Goal: Transaction & Acquisition: Purchase product/service

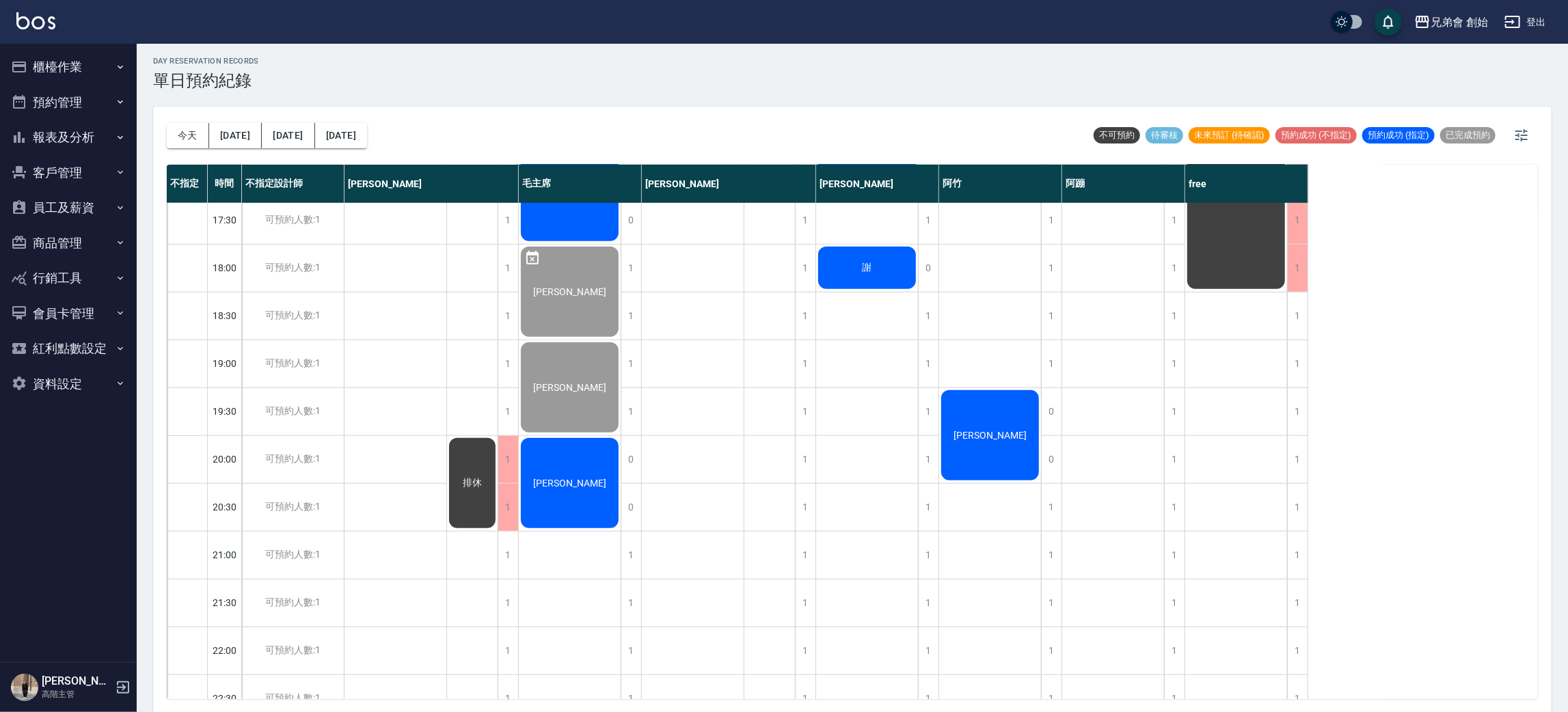
scroll to position [512, 0]
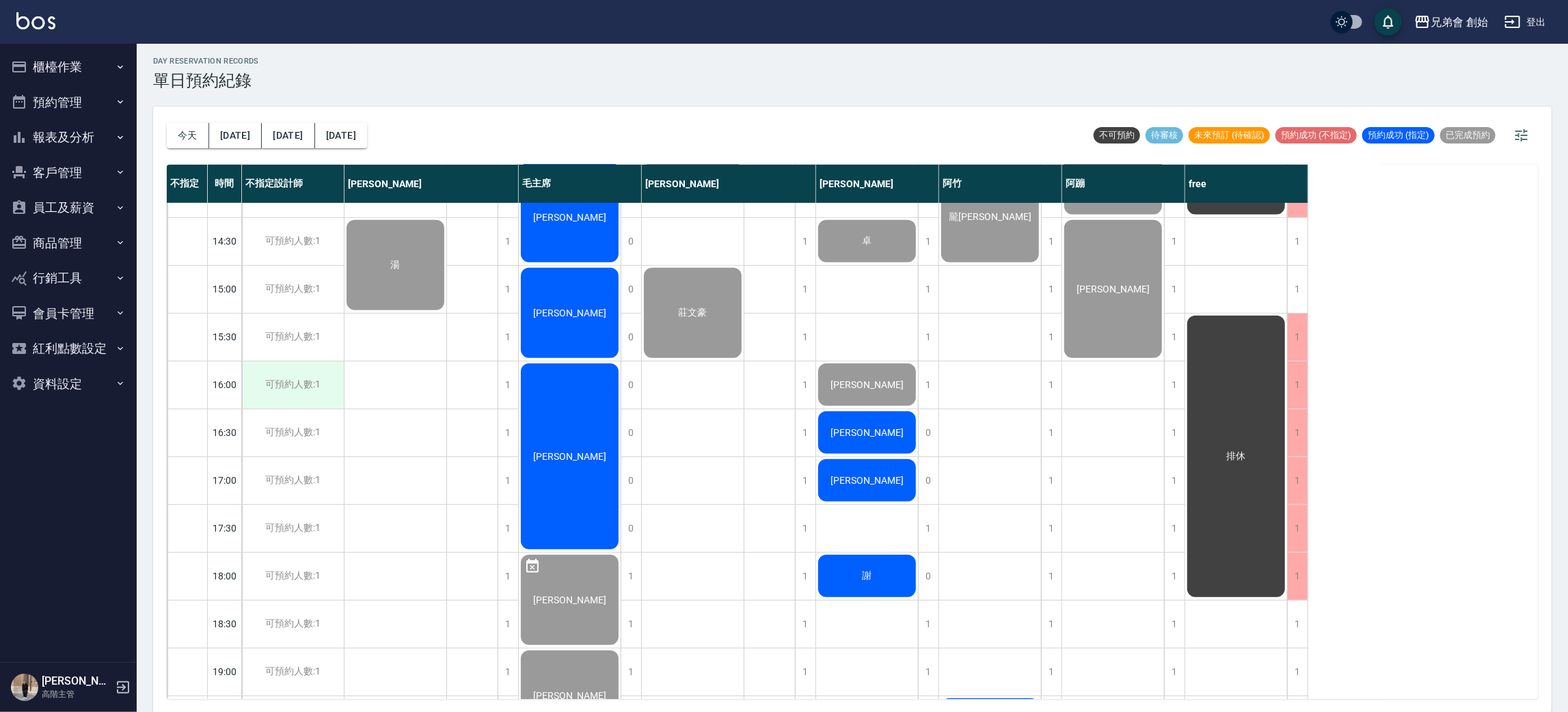
drag, startPoint x: 340, startPoint y: 381, endPoint x: 327, endPoint y: 387, distance: 14.3
drag, startPoint x: 327, startPoint y: 387, endPoint x: 912, endPoint y: 22, distance: 689.5
click at [909, 26] on div "兄弟會 創始 登出" at bounding box center [784, 21] width 1568 height 43
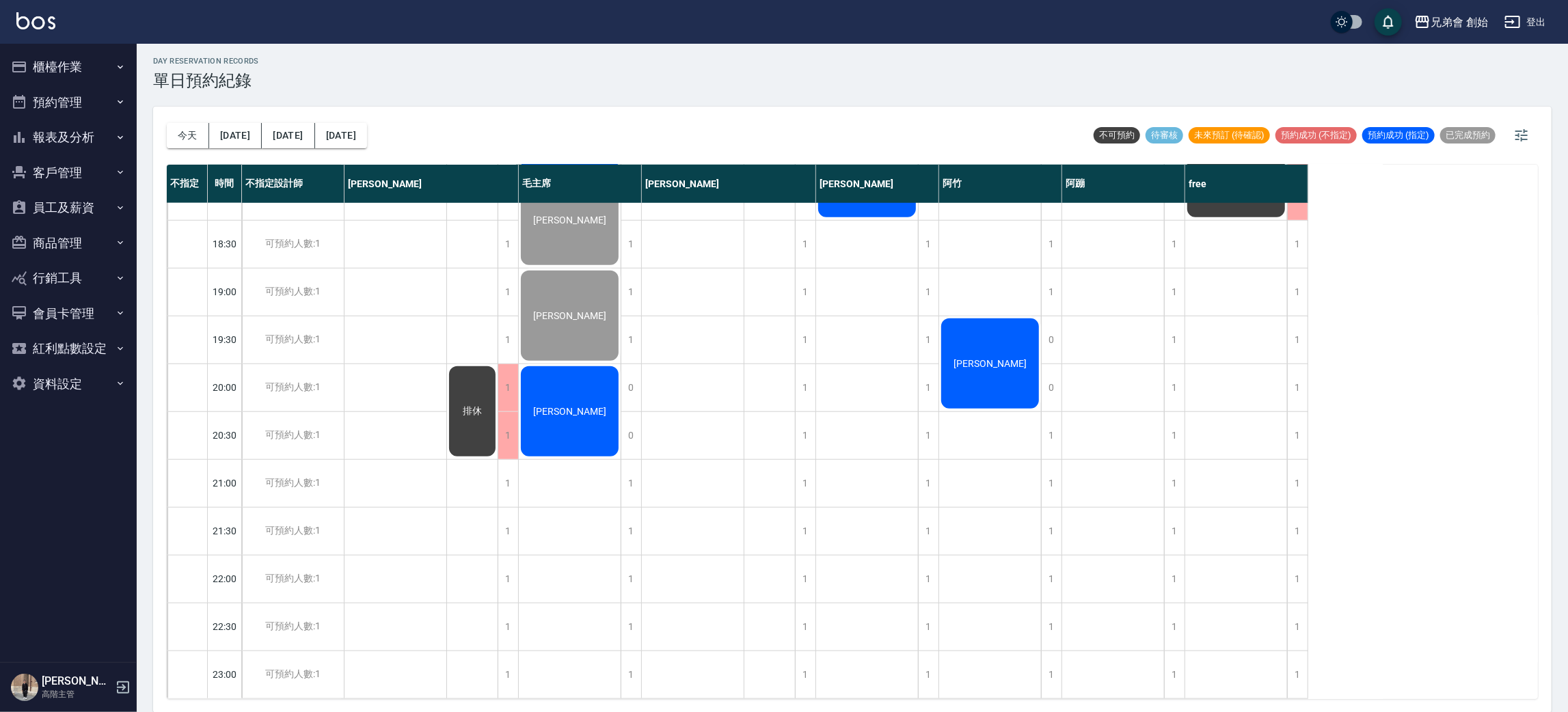
click at [617, 364] on div "[PERSON_NAME]" at bounding box center [570, 411] width 102 height 94
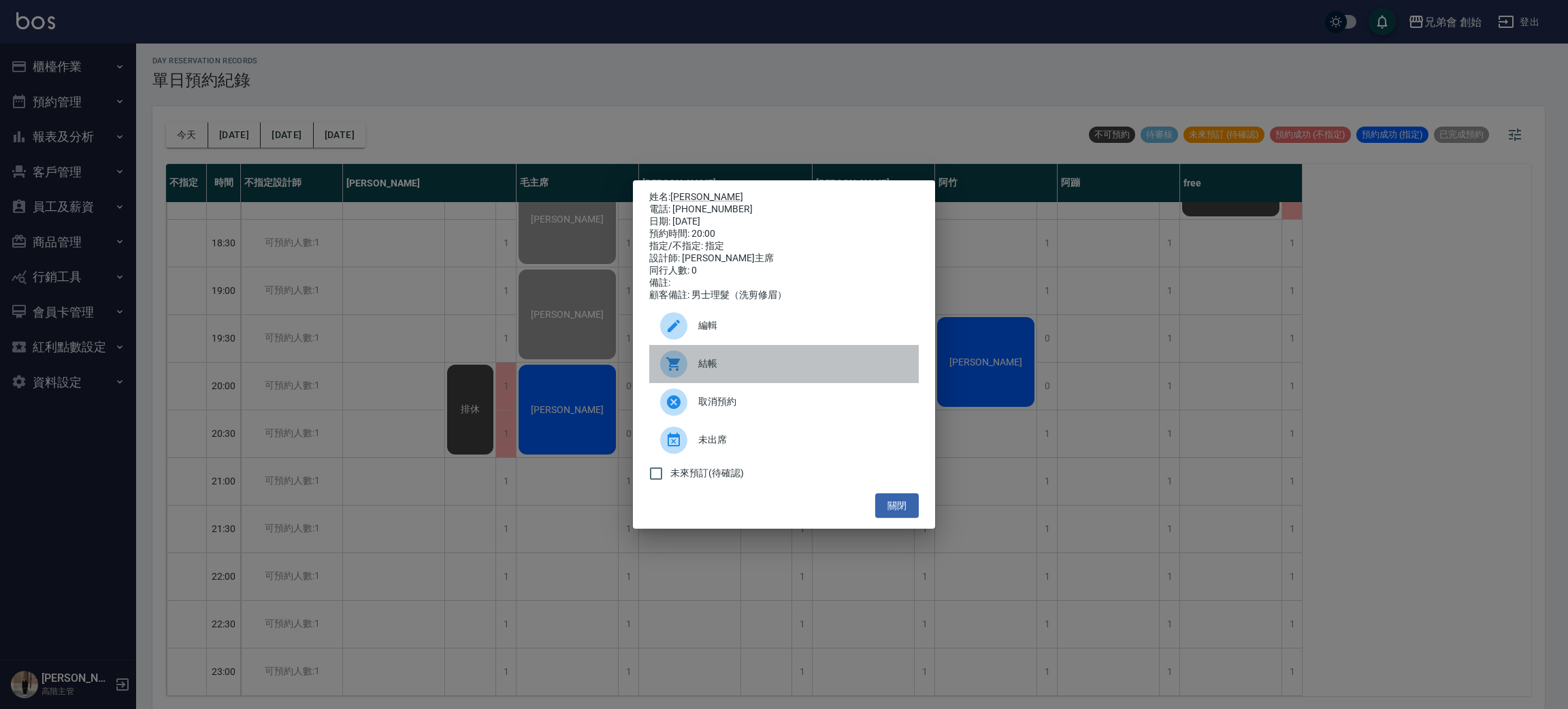
click at [685, 362] on div at bounding box center [679, 363] width 38 height 27
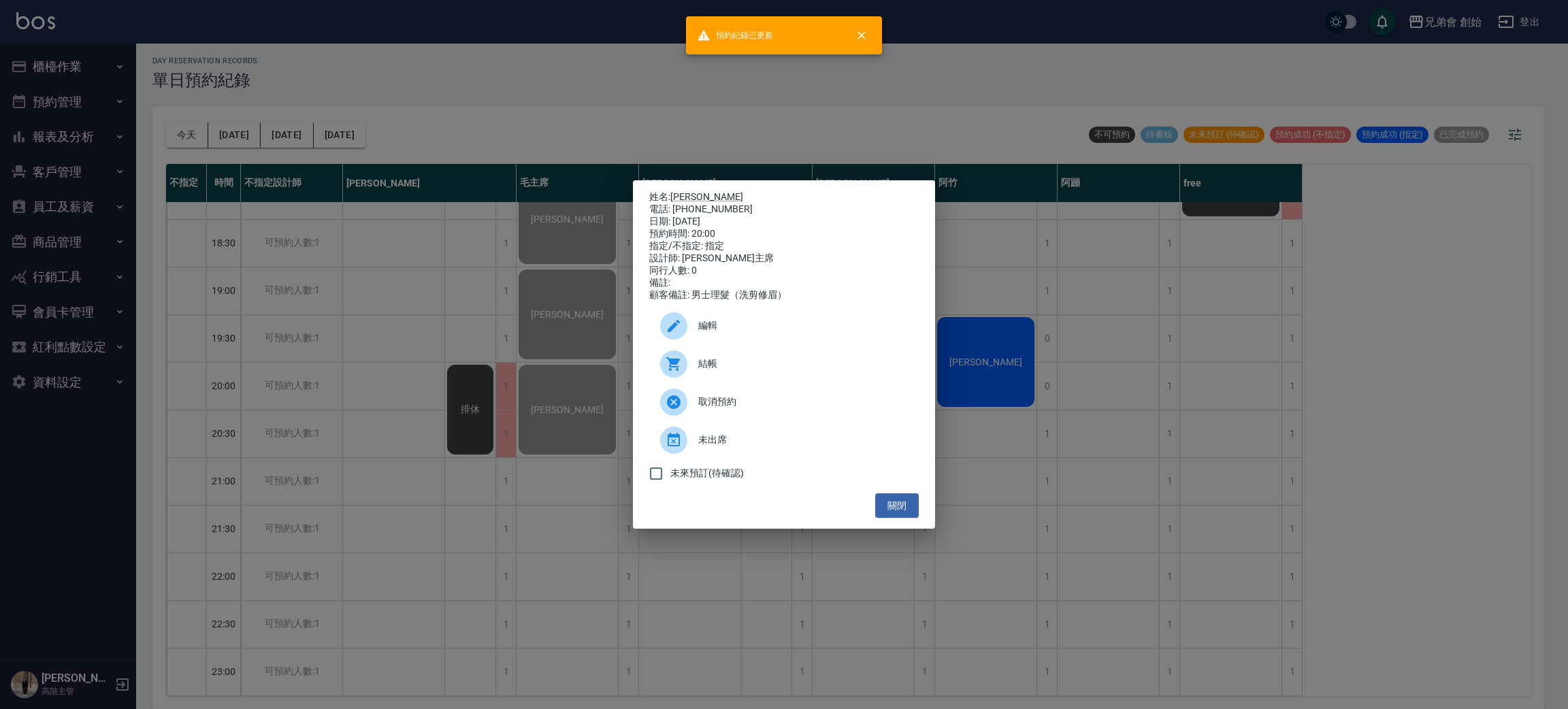
click at [651, 97] on div "姓名: 張家瑜 電話: 0916105392 日期: 2025/10/15 預約時間: 20:00 指定/不指定: 指定 設計師: 毛主席 同行人數: 0 備…" at bounding box center [784, 354] width 1568 height 709
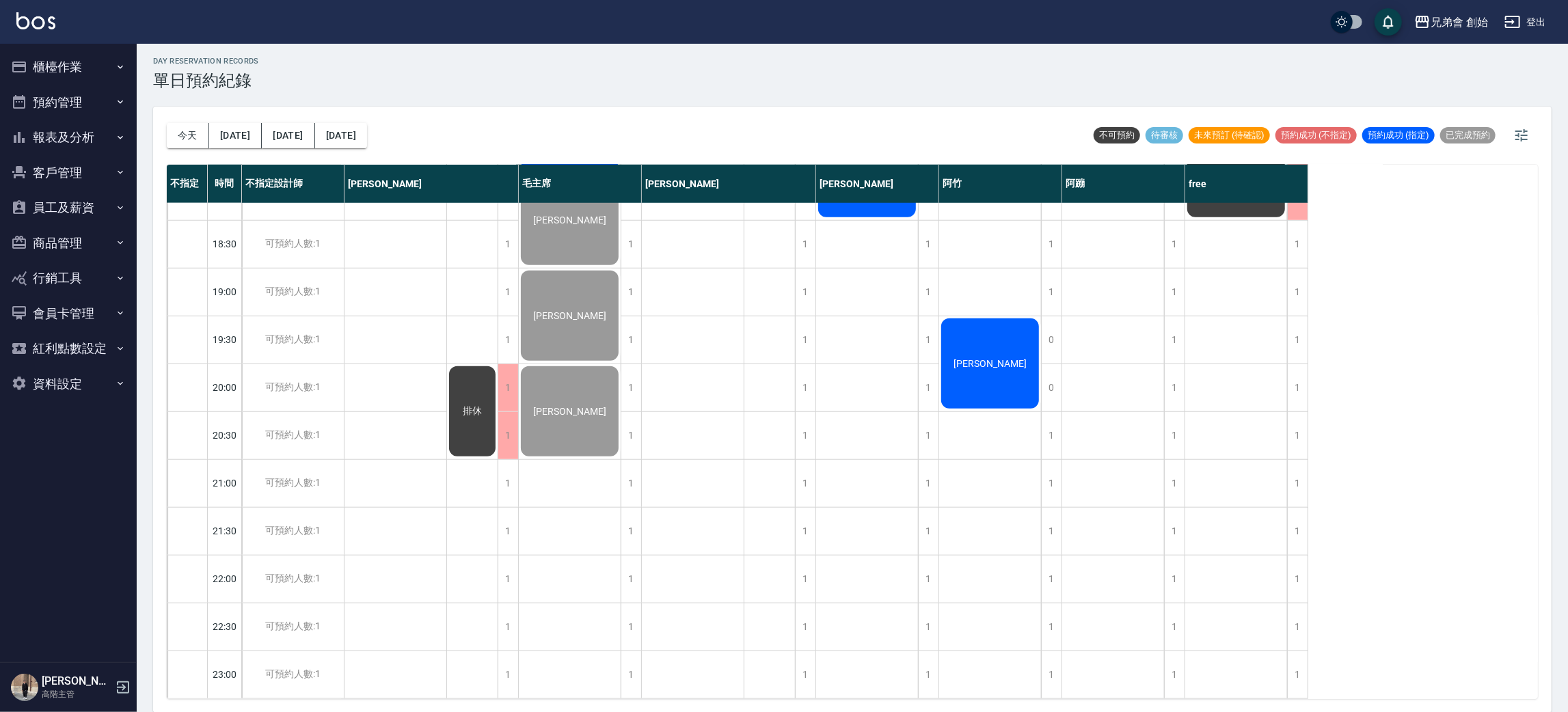
scroll to position [702, 0]
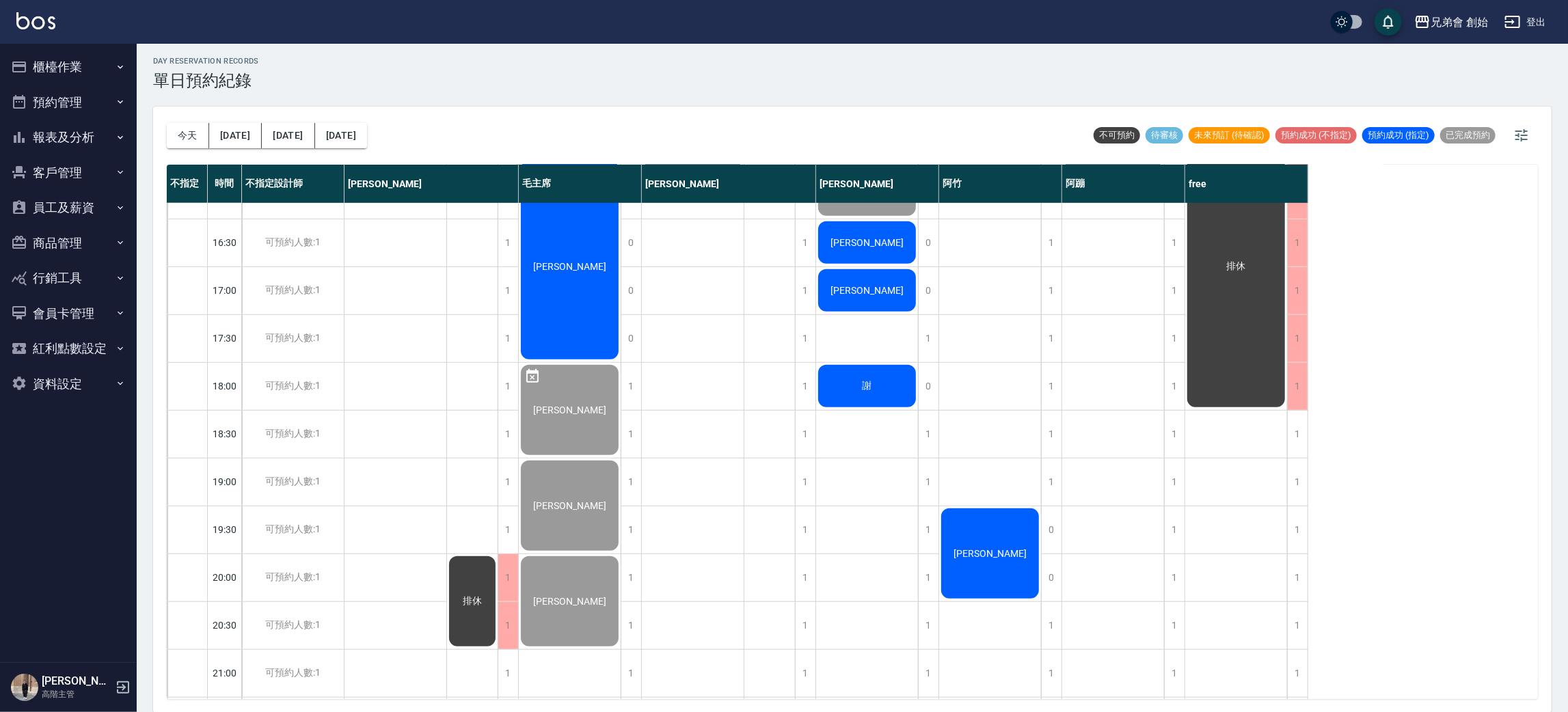
click at [571, 298] on div "[PERSON_NAME]" at bounding box center [570, 266] width 102 height 190
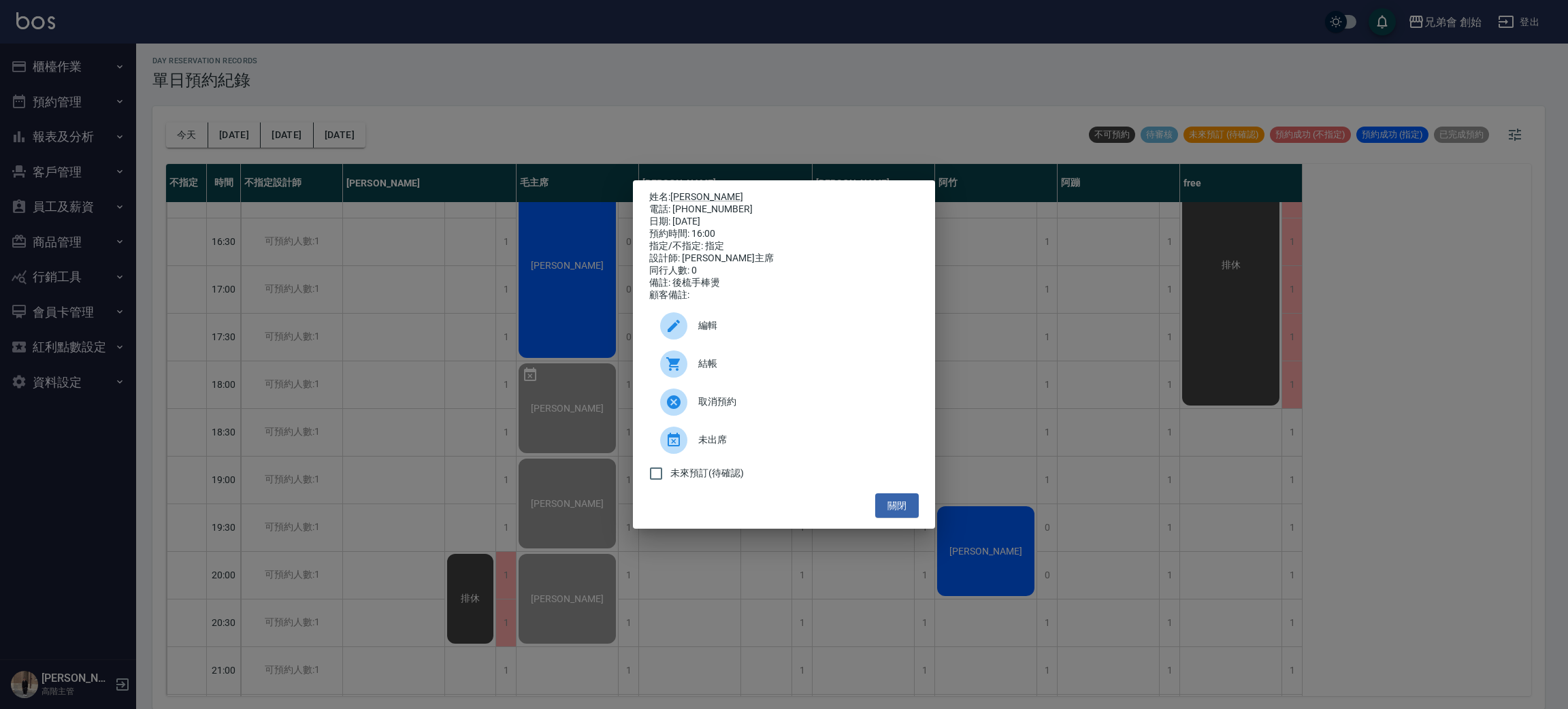
click at [660, 378] on div at bounding box center [679, 363] width 38 height 27
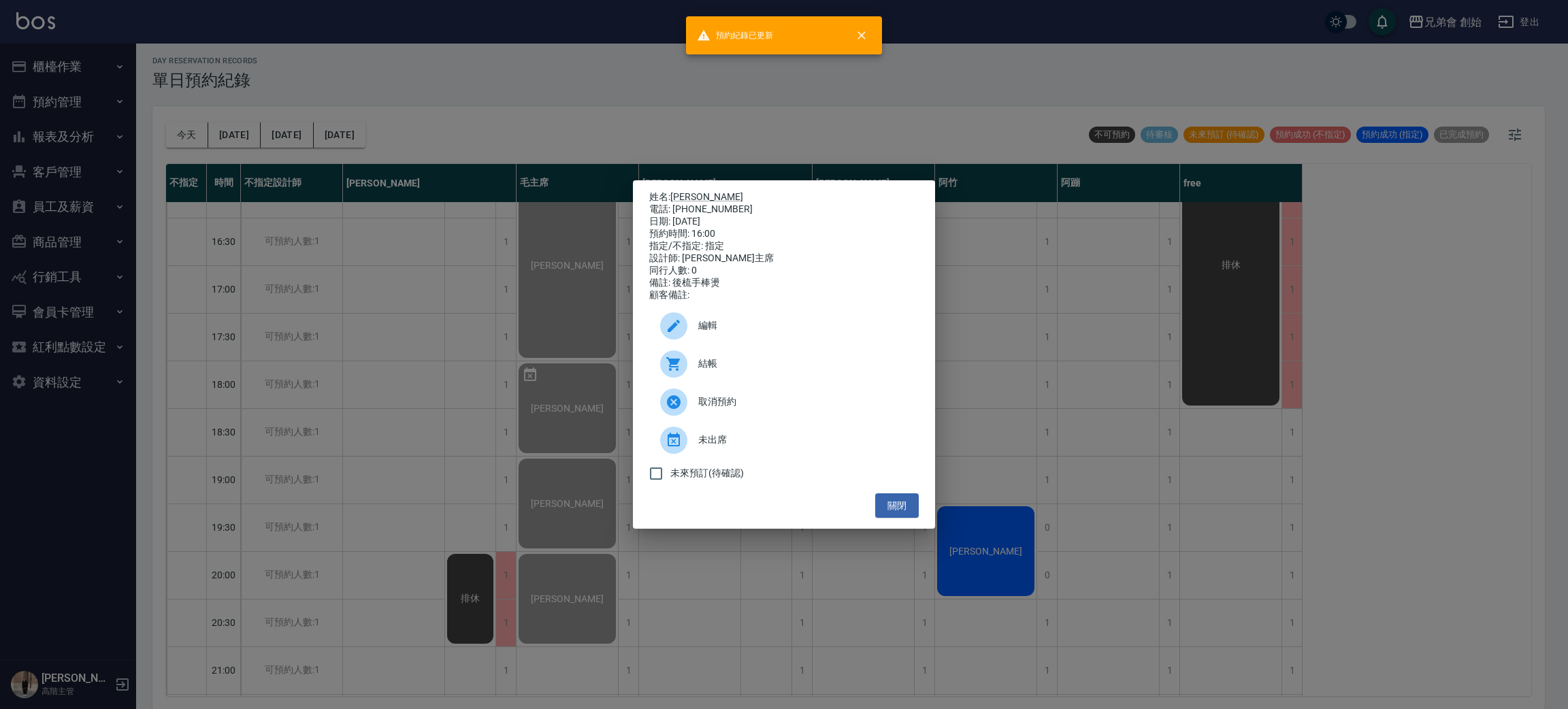
click at [630, 130] on div "姓名: 劉至軒 電話: 0929788311 日期: 2025/10/15 預約時間: 16:00 指定/不指定: 指定 設計師: 毛主席 同行人數: 0 備…" at bounding box center [784, 354] width 1568 height 709
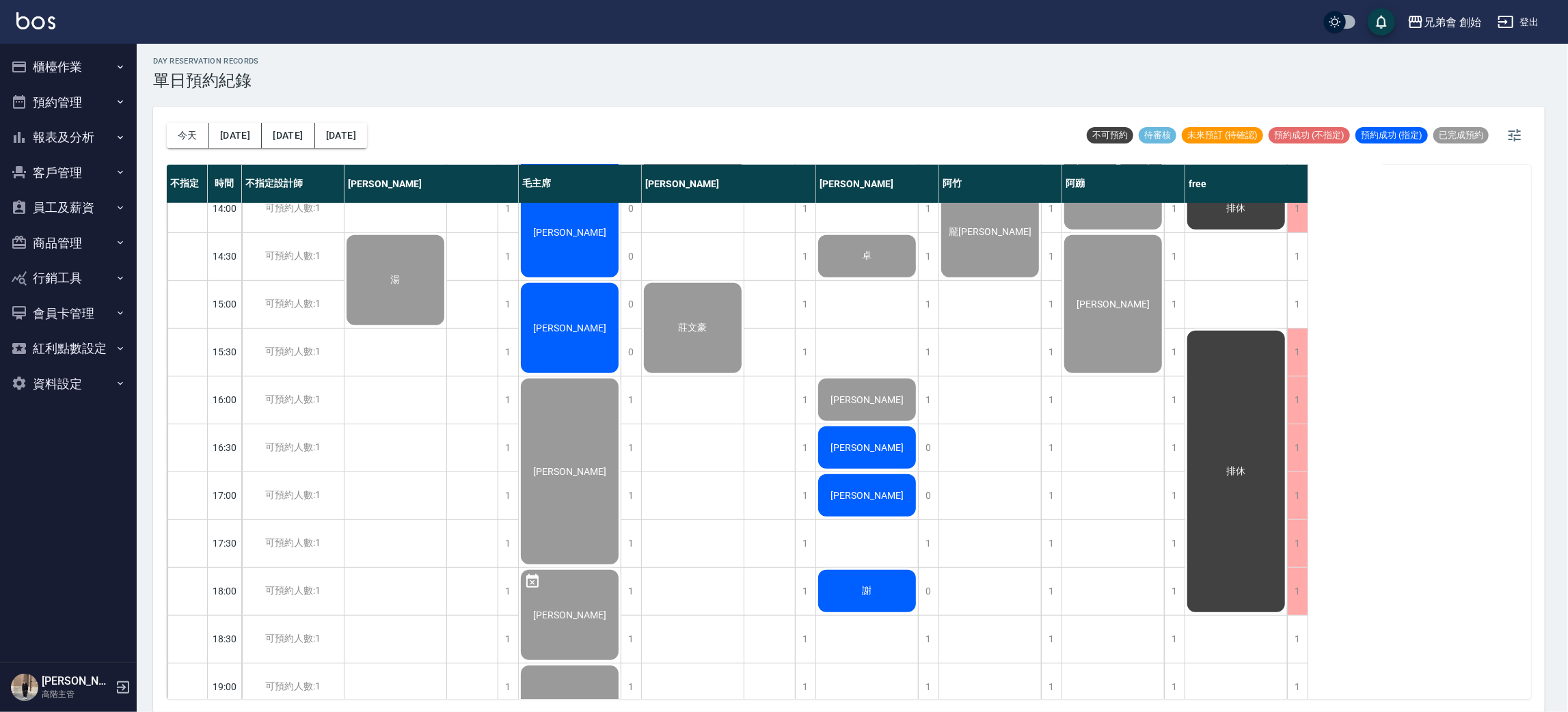
scroll to position [394, 0]
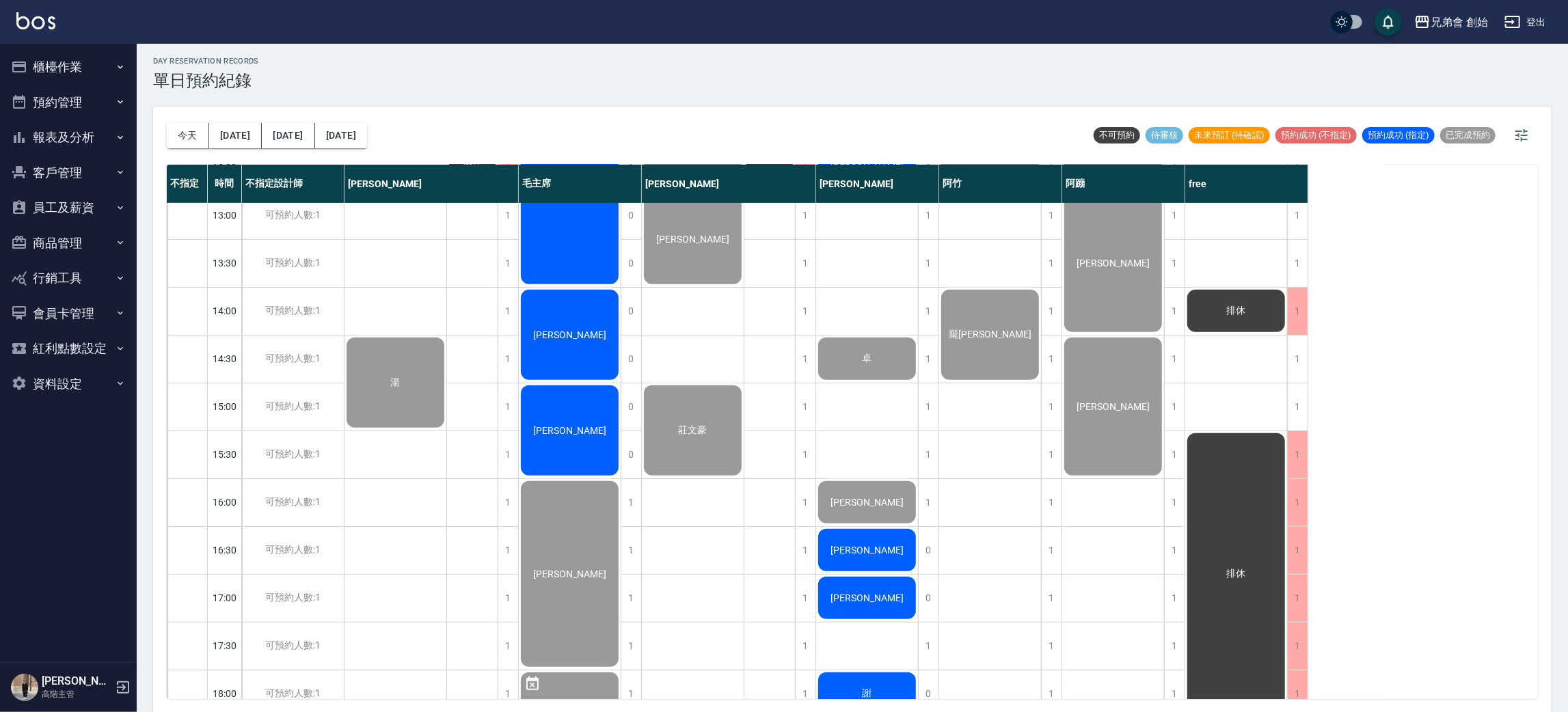
click at [589, 428] on div "[PERSON_NAME]" at bounding box center [570, 430] width 102 height 94
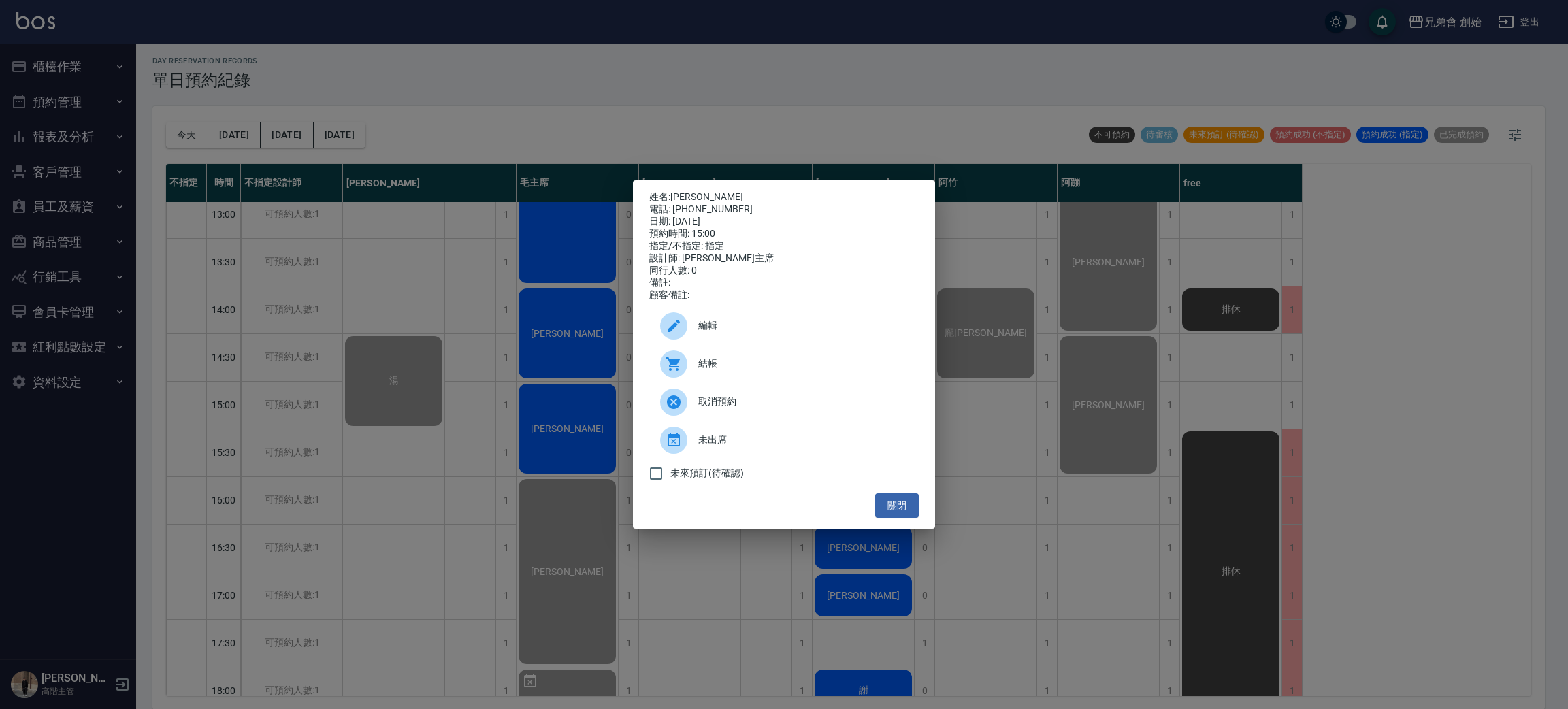
click at [699, 361] on div "結帳" at bounding box center [784, 364] width 270 height 38
drag, startPoint x: 558, startPoint y: 76, endPoint x: 563, endPoint y: 86, distance: 11.2
click at [562, 81] on div "姓名: 林暐倫 電話: 0989113949 日期: 2025/10/15 預約時間: 15:00 指定/不指定: 指定 設計師: 毛主席 同行人數: 0 備…" at bounding box center [784, 354] width 1568 height 709
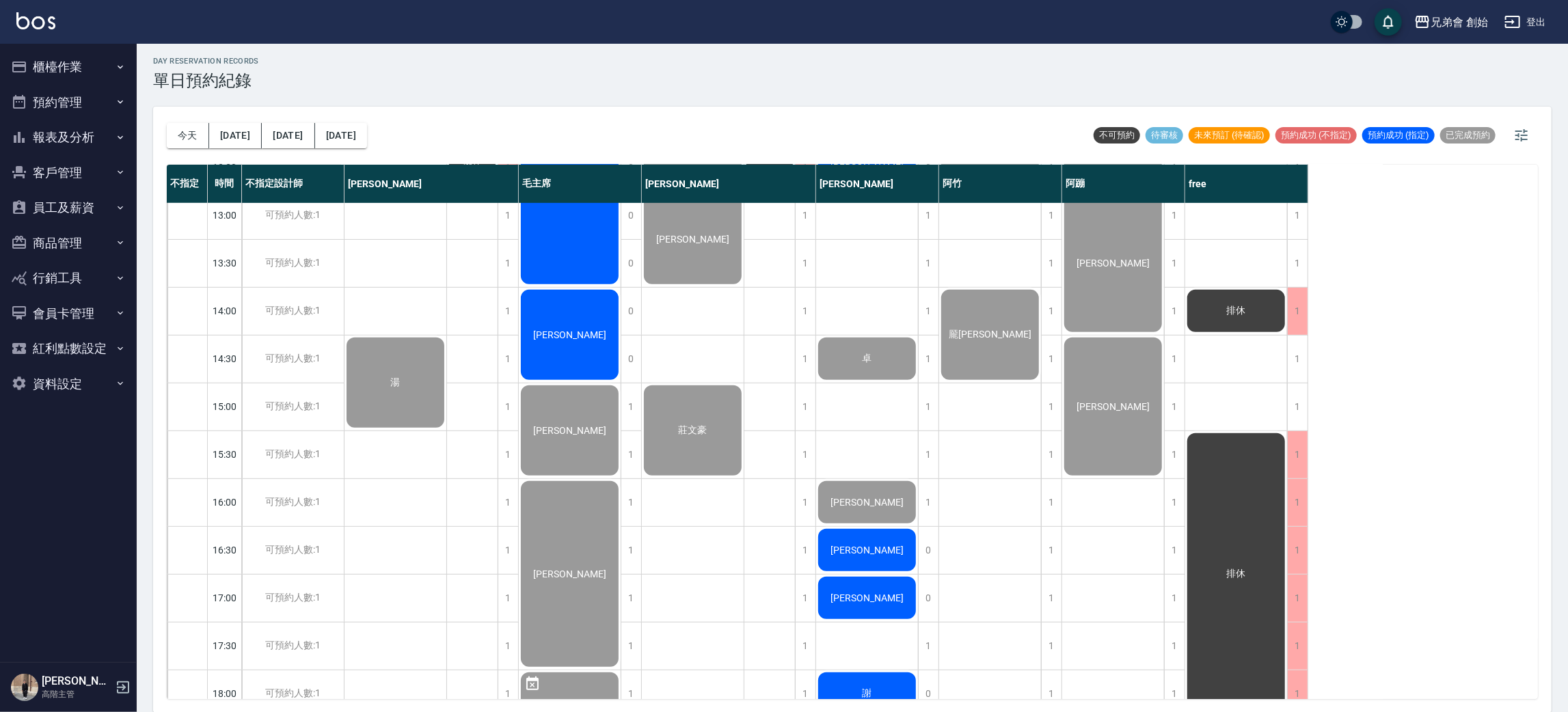
click at [600, 331] on div "[PERSON_NAME]" at bounding box center [570, 335] width 102 height 94
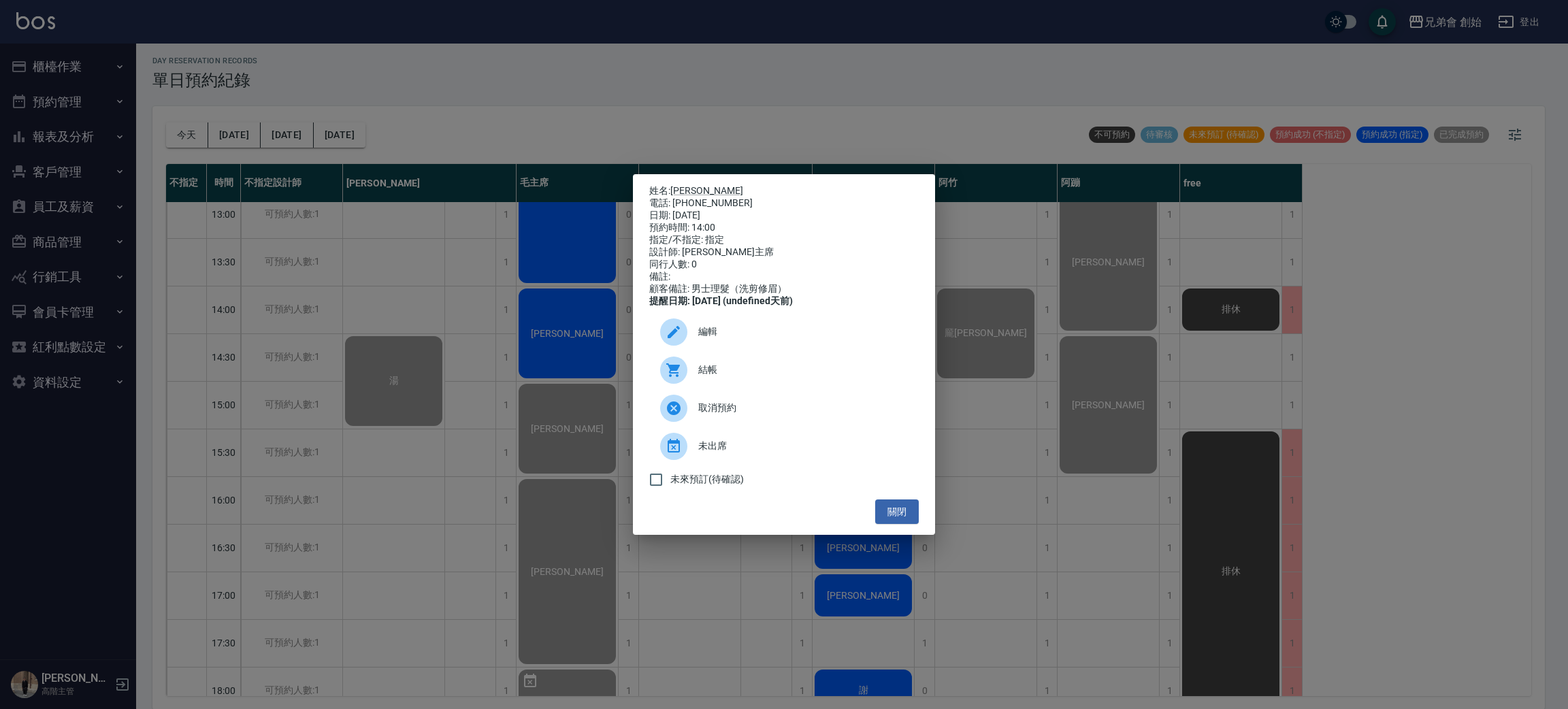
click at [694, 375] on div at bounding box center [679, 370] width 38 height 27
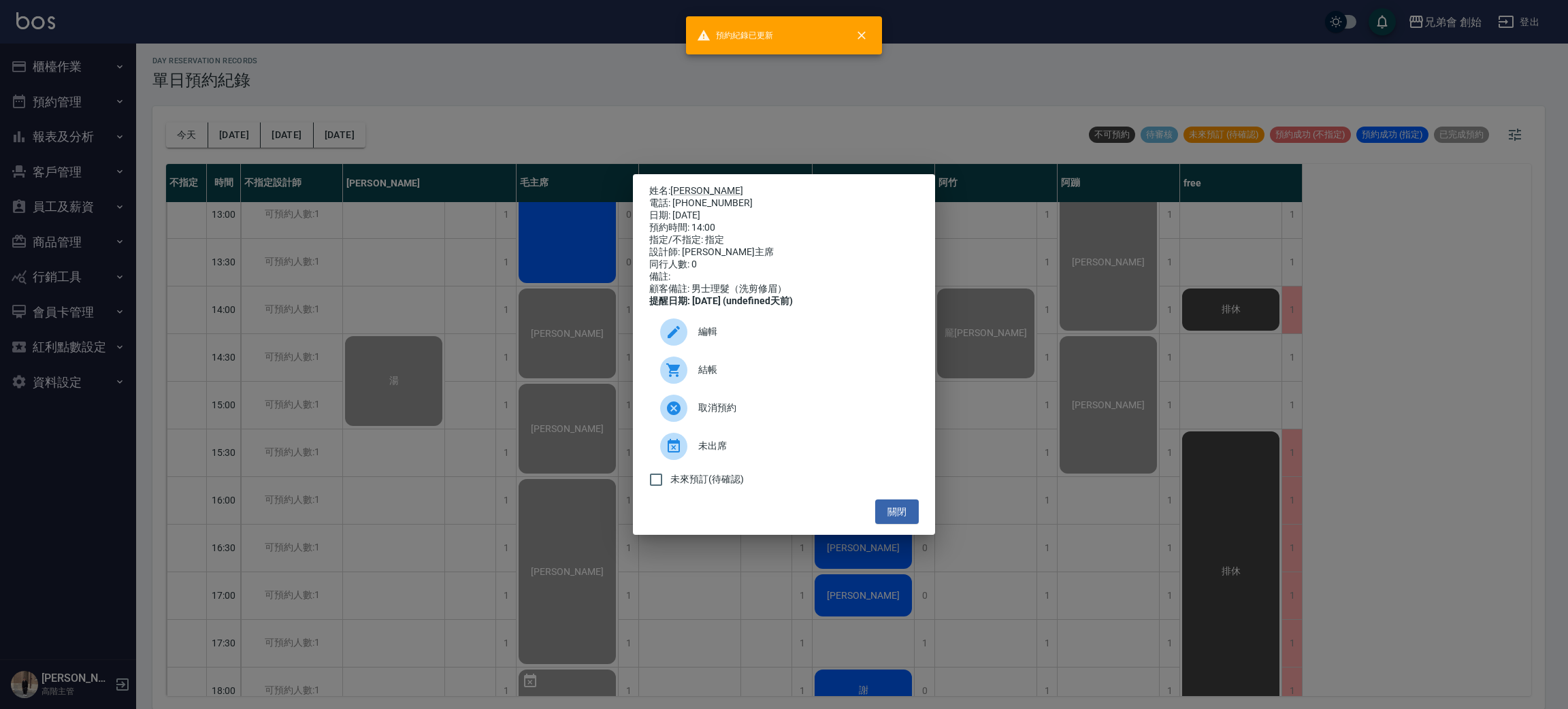
click at [487, 77] on div "姓名: 翁宗平 電話: 0937302515 日期: 2025/10/15 預約時間: 14:00 指定/不指定: 指定 設計師: 毛主席 同行人數: 0 備…" at bounding box center [784, 354] width 1568 height 709
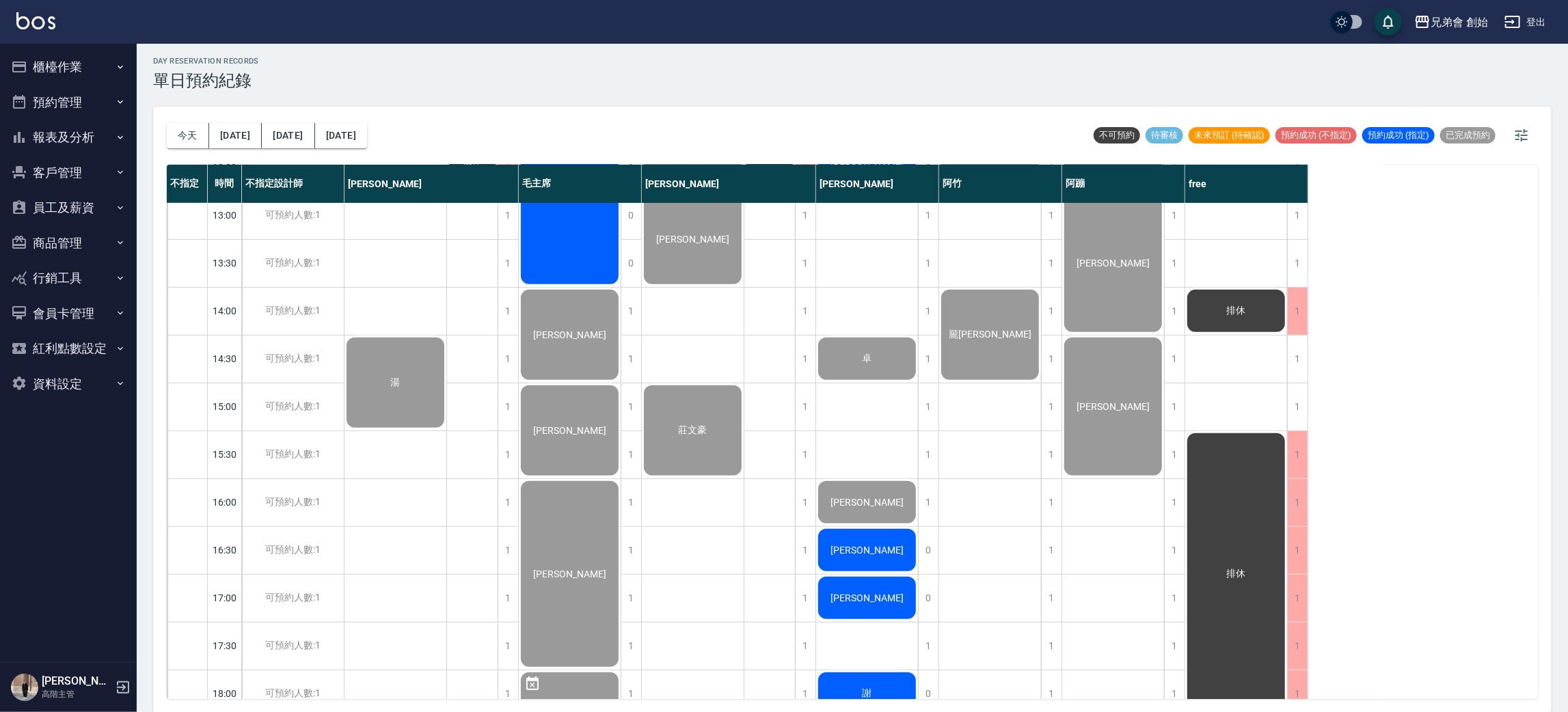
scroll to position [189, 0]
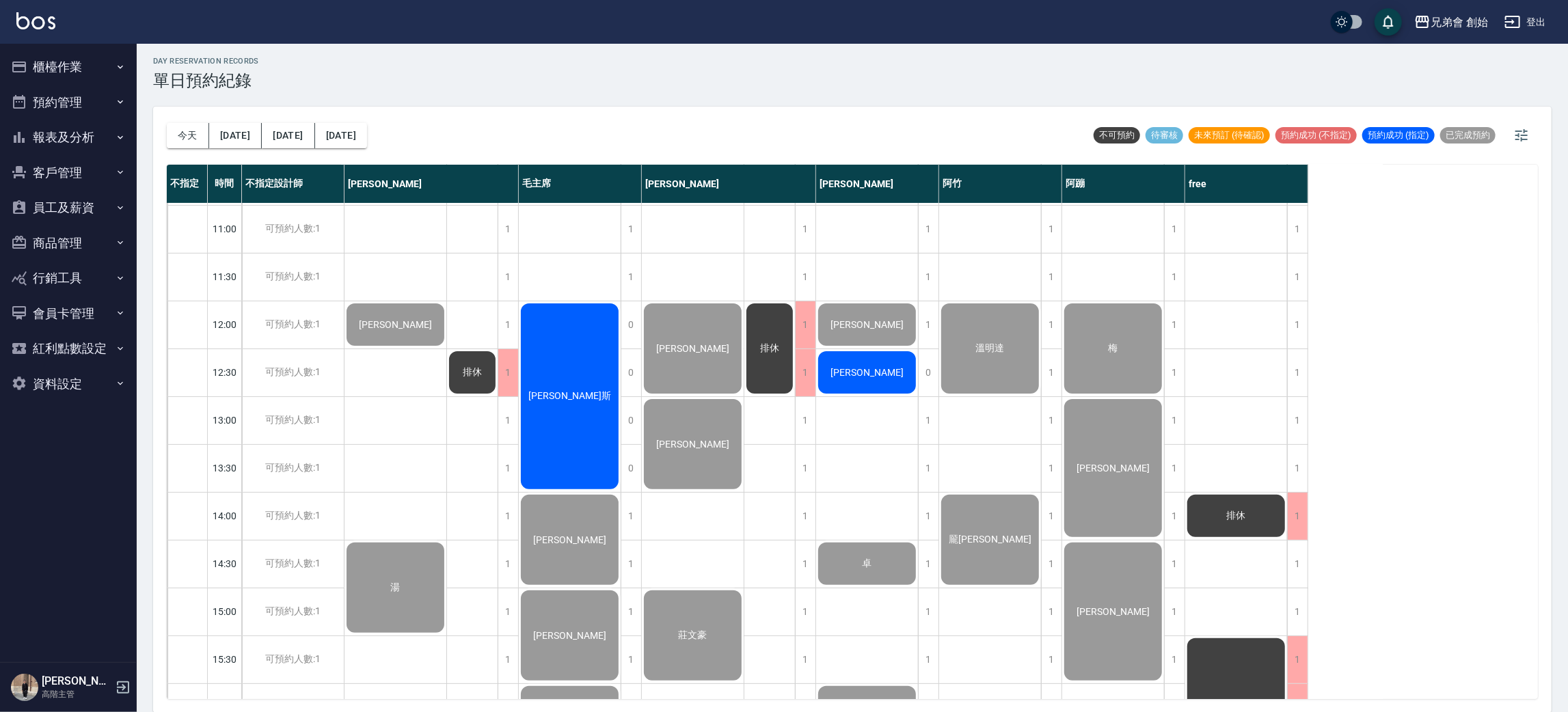
click at [575, 380] on div "[PERSON_NAME]斯" at bounding box center [570, 396] width 102 height 190
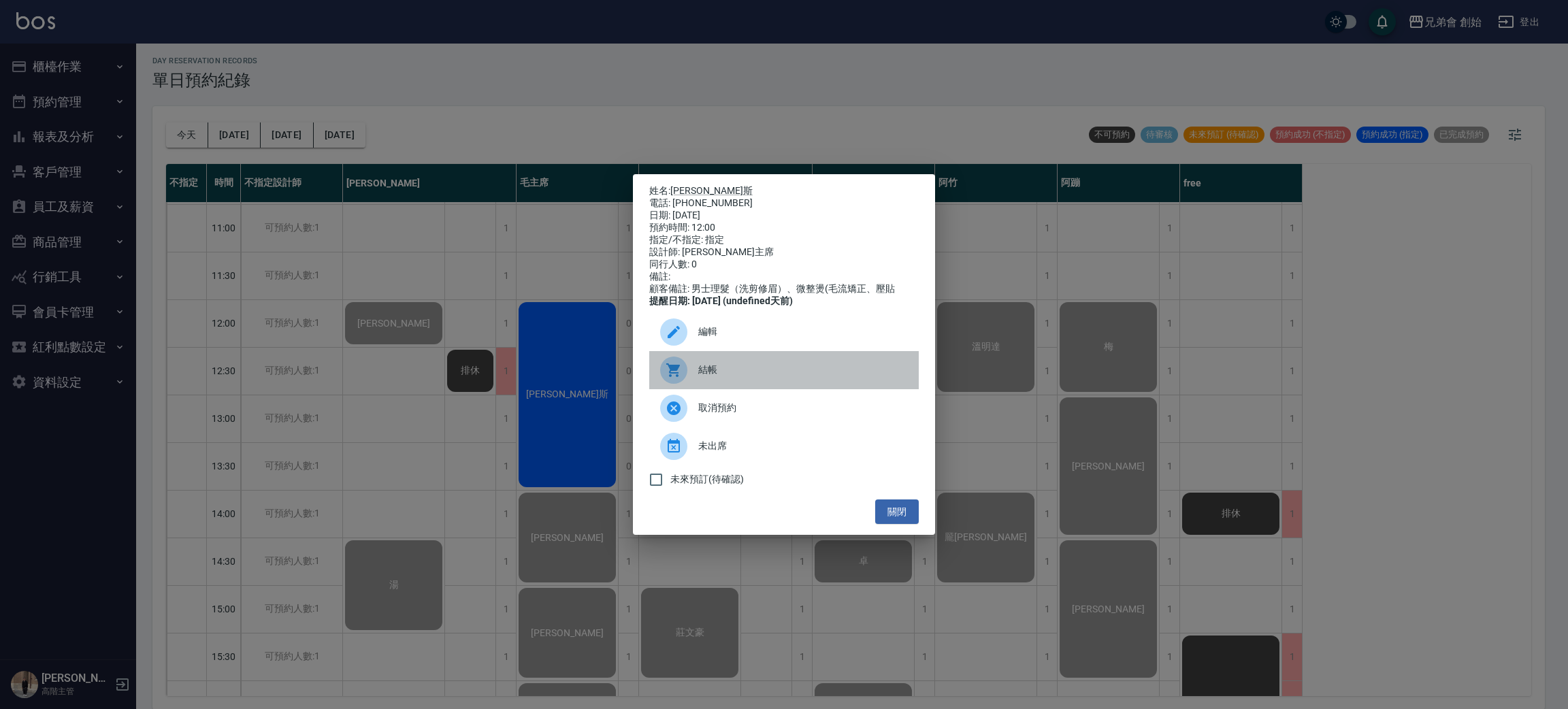
click at [706, 374] on span "結帳" at bounding box center [803, 370] width 210 height 15
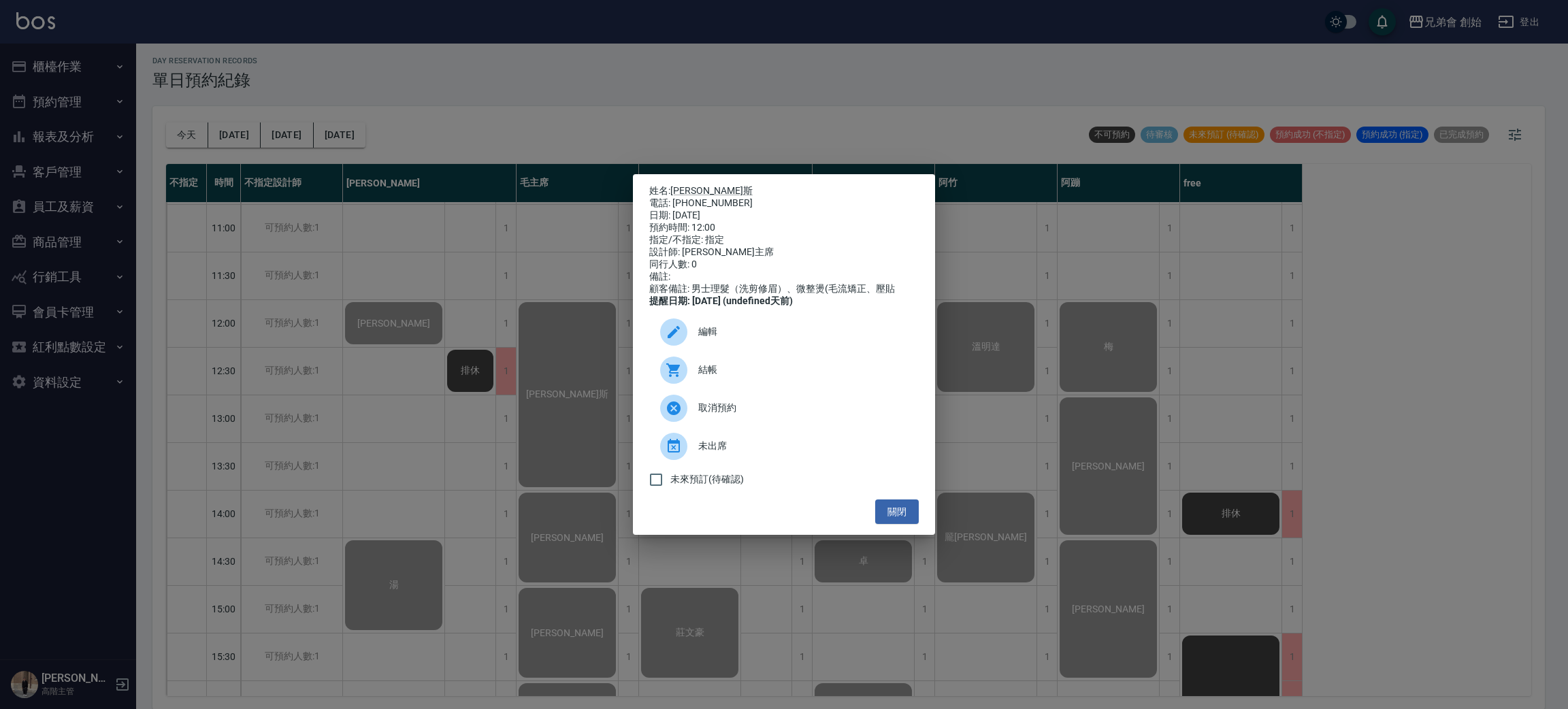
click at [783, 102] on div "姓名: 黃艾斯 電話: 0970765105 日期: 2025/10/15 預約時間: 12:00 指定/不指定: 指定 設計師: 毛主席 同行人數: 0 備…" at bounding box center [784, 354] width 1568 height 709
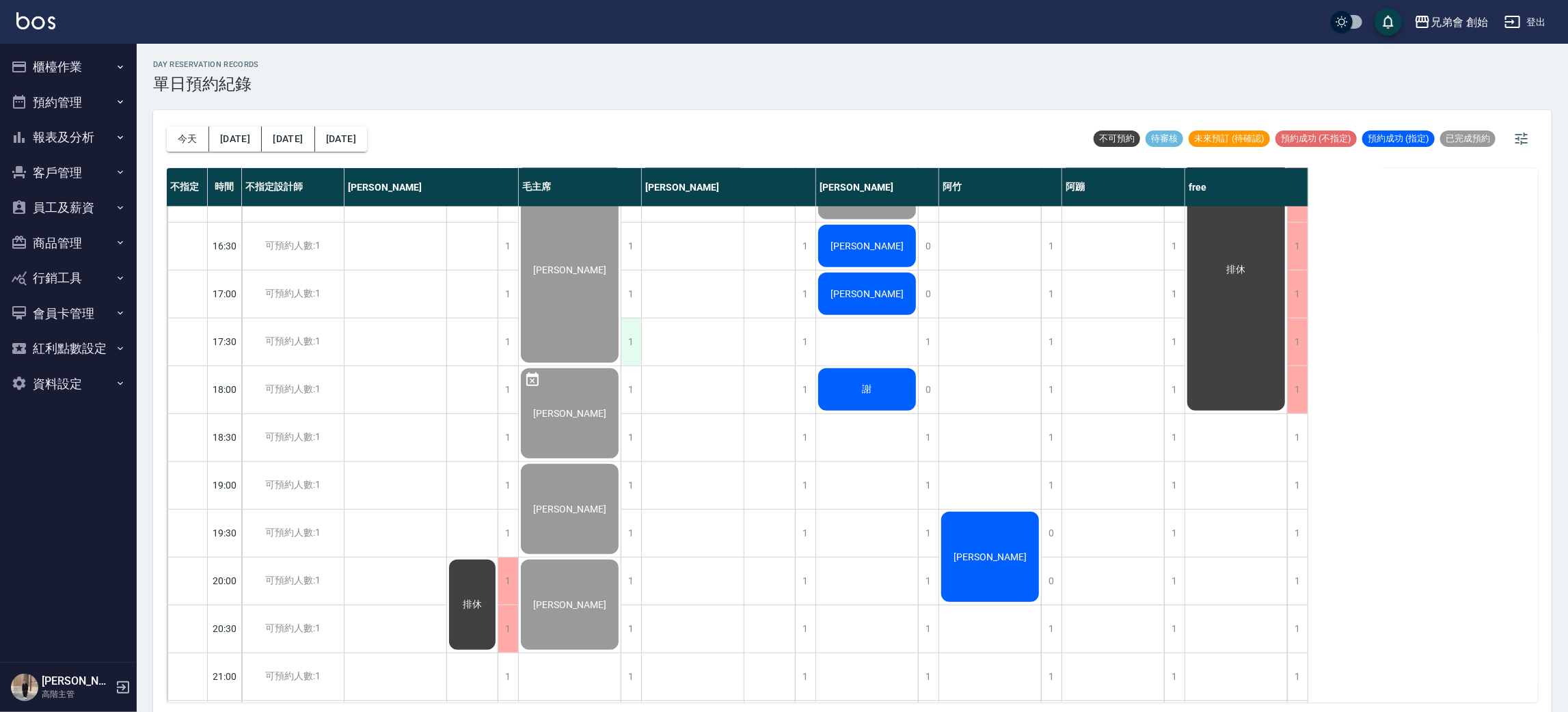
scroll to position [0, 0]
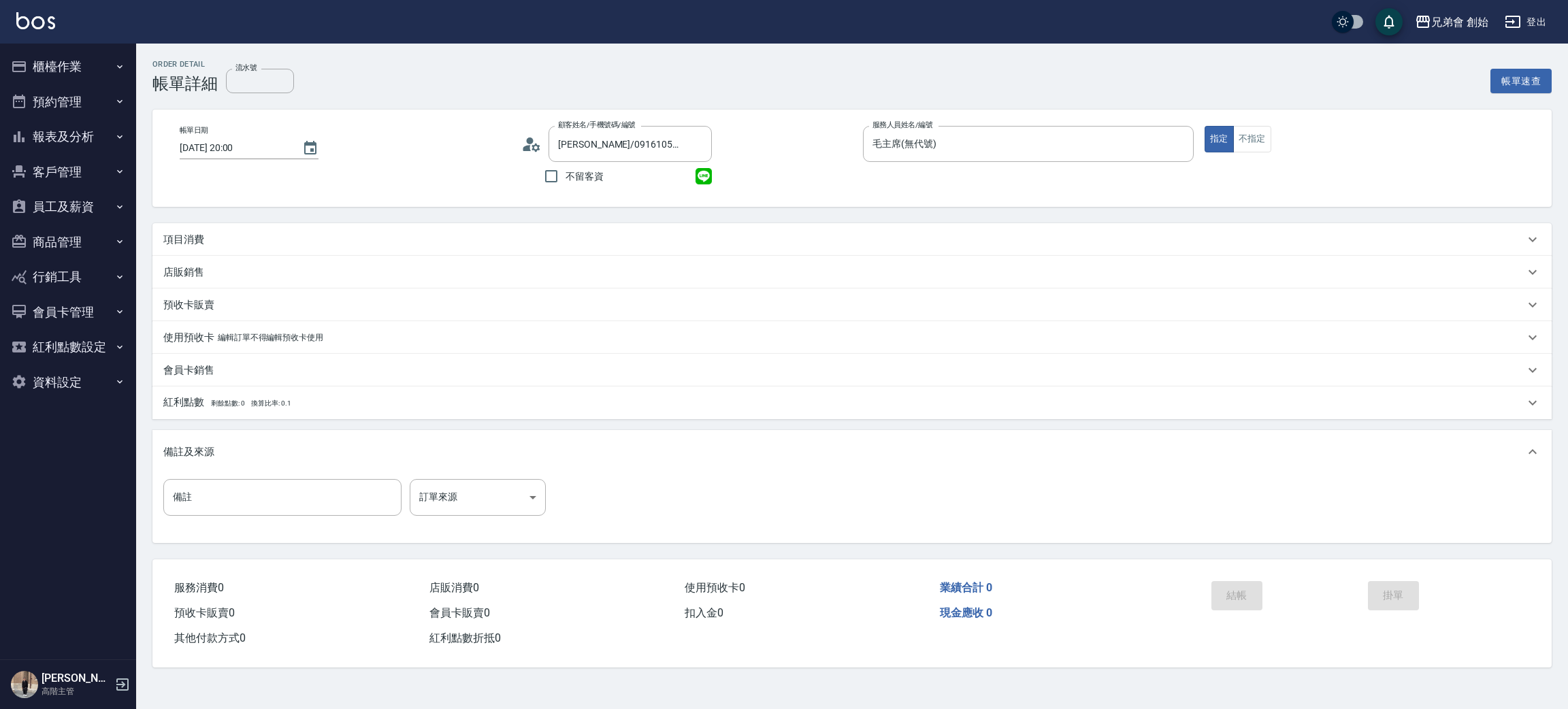
click at [206, 235] on div "項目消費" at bounding box center [844, 240] width 1361 height 15
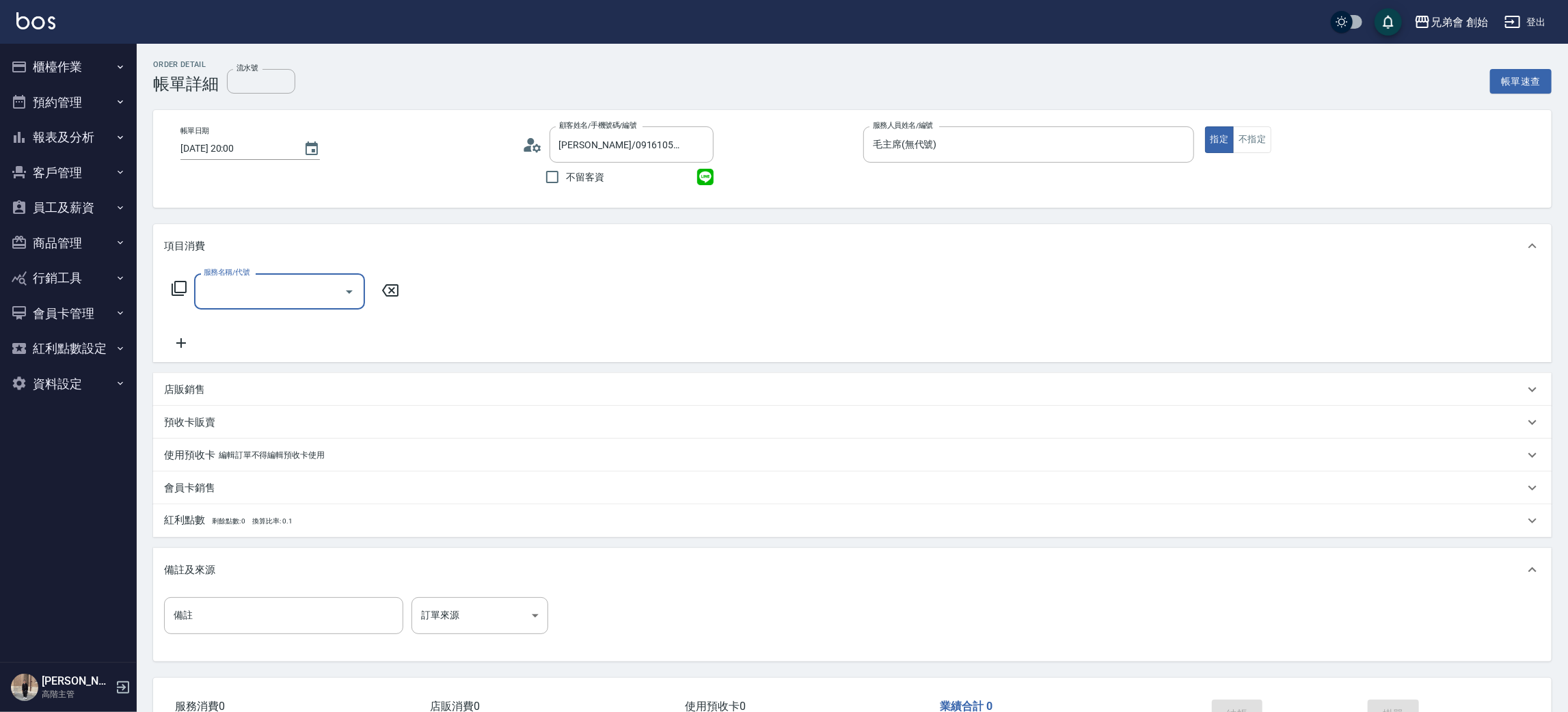
click at [255, 281] on input "服務名稱/代號" at bounding box center [269, 291] width 138 height 24
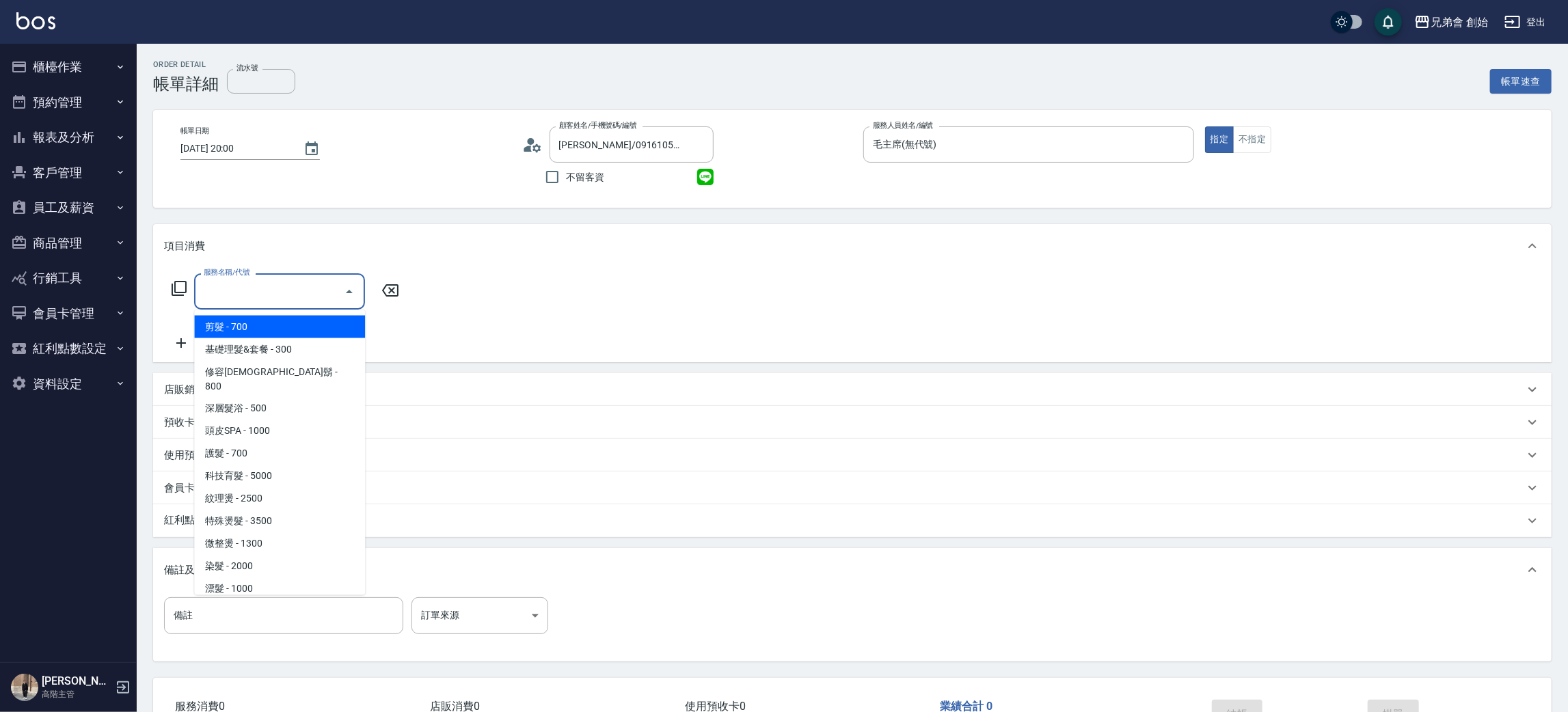
click at [266, 323] on span "剪髮 - 700" at bounding box center [280, 327] width 171 height 23
type input "剪髮(A01)"
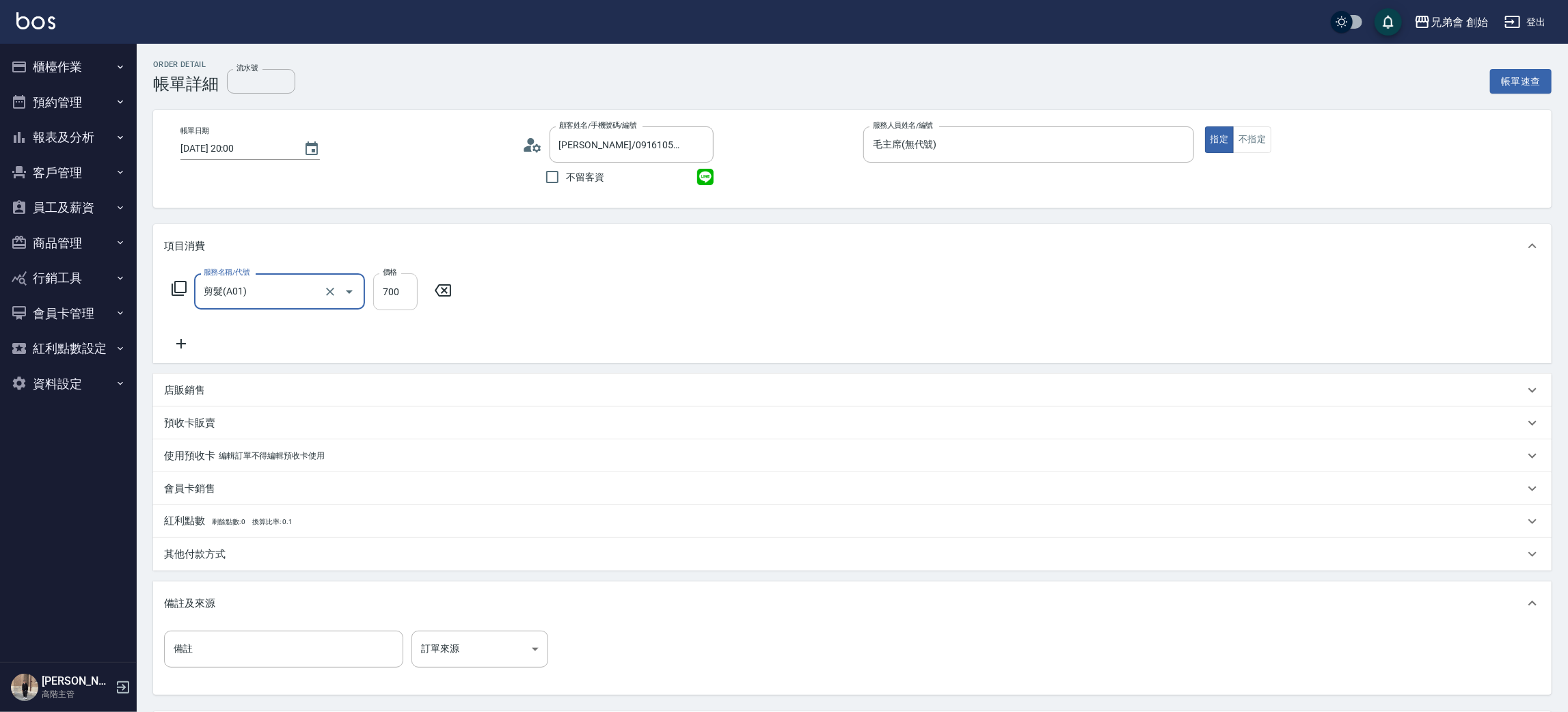
click at [380, 302] on input "700" at bounding box center [395, 292] width 44 height 37
type input "1000"
click at [442, 285] on div "洗髮-1 洗髮-1" at bounding box center [467, 291] width 82 height 36
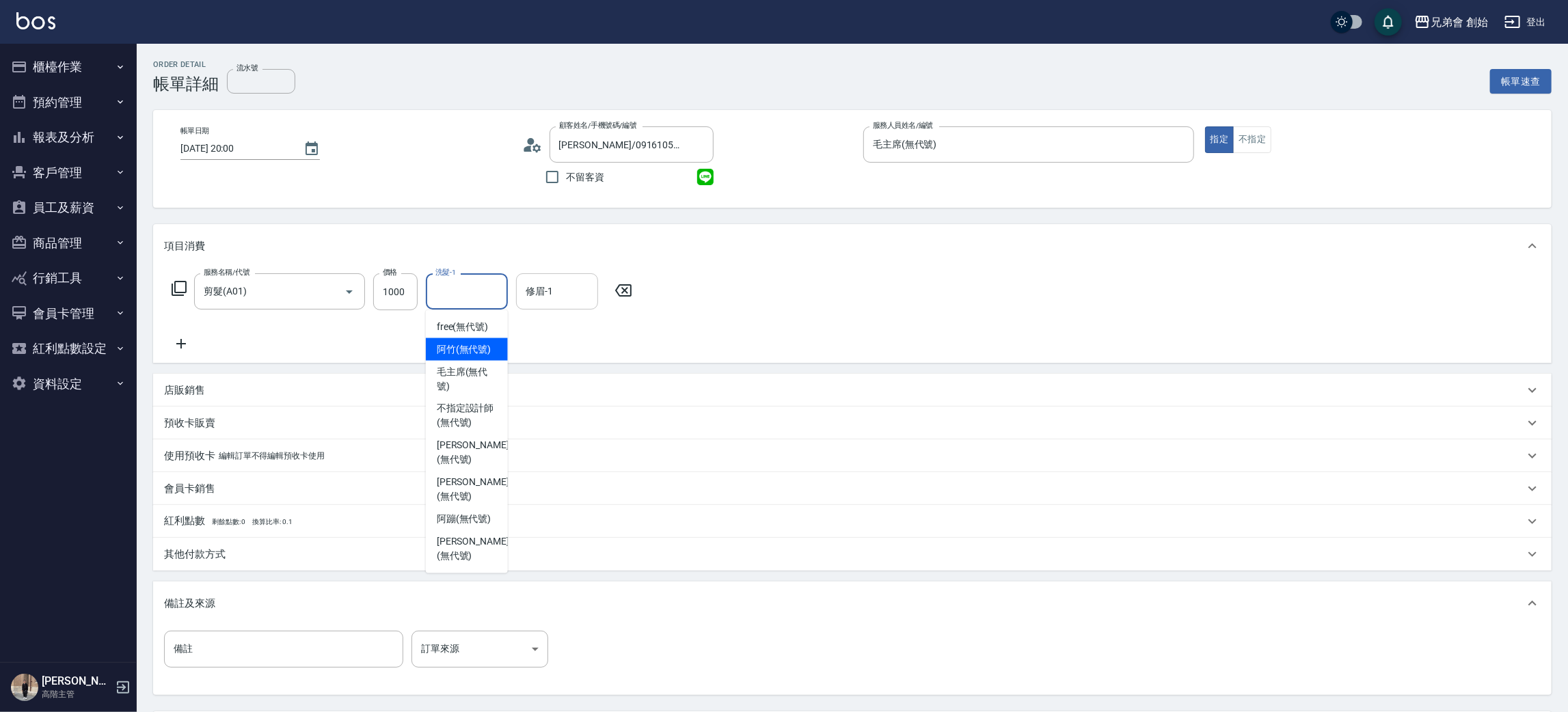
drag, startPoint x: 475, startPoint y: 346, endPoint x: 533, endPoint y: 274, distance: 92.5
click at [476, 343] on span "[PERSON_NAME] (無代號)" at bounding box center [464, 349] width 54 height 15
type input "阿竹 (無代號)"
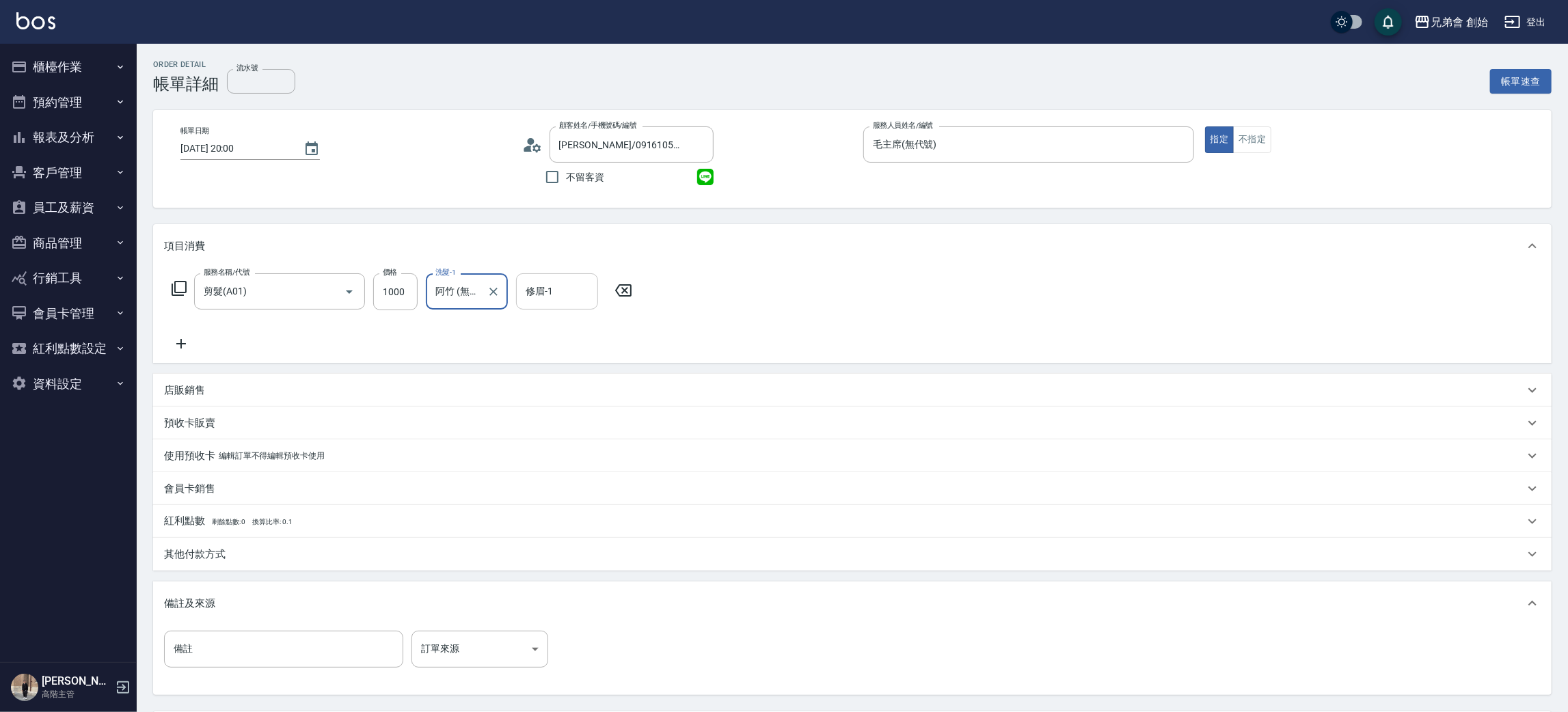
click at [572, 286] on input "修眉-1" at bounding box center [557, 291] width 70 height 24
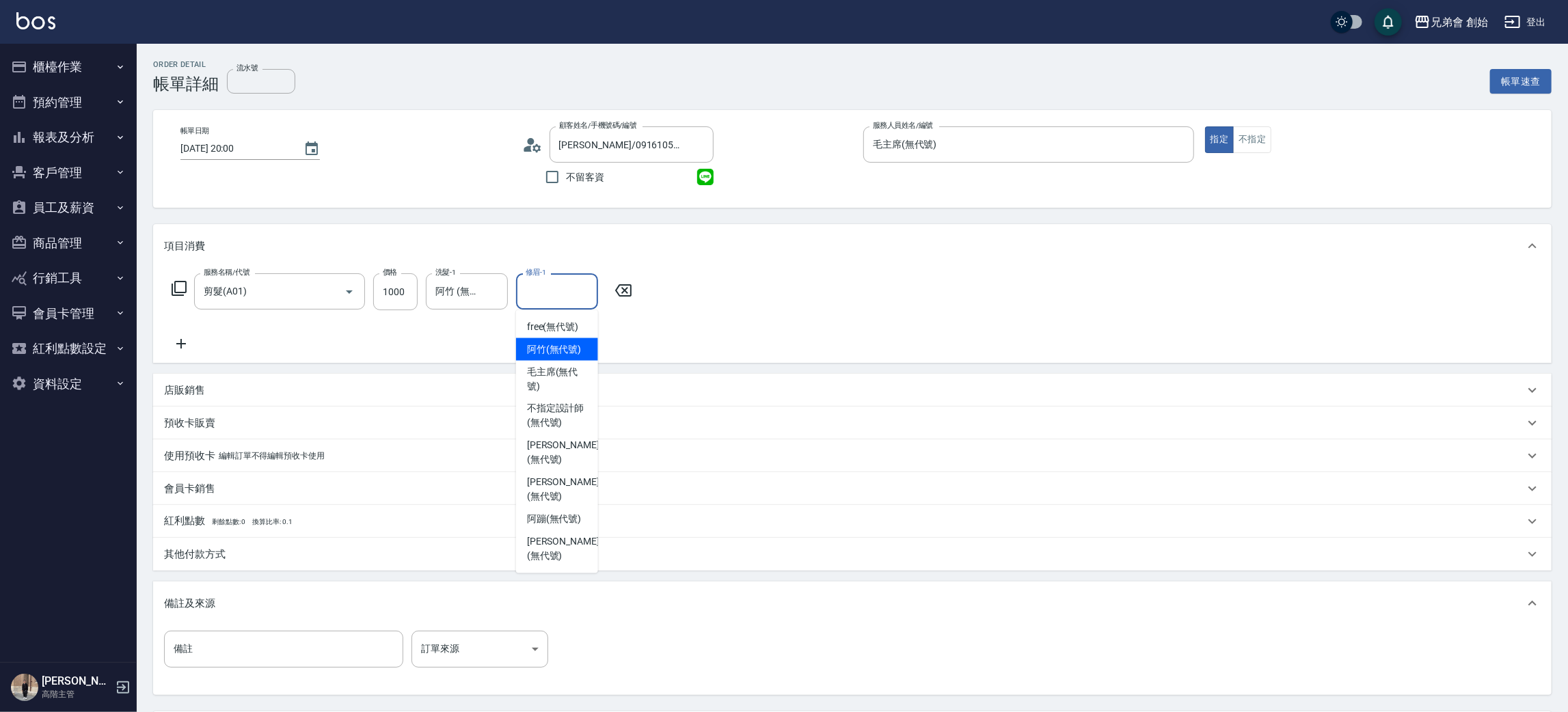
click at [560, 355] on span "[PERSON_NAME] (無代號)" at bounding box center [554, 349] width 54 height 15
type input "阿竹 (無代號)"
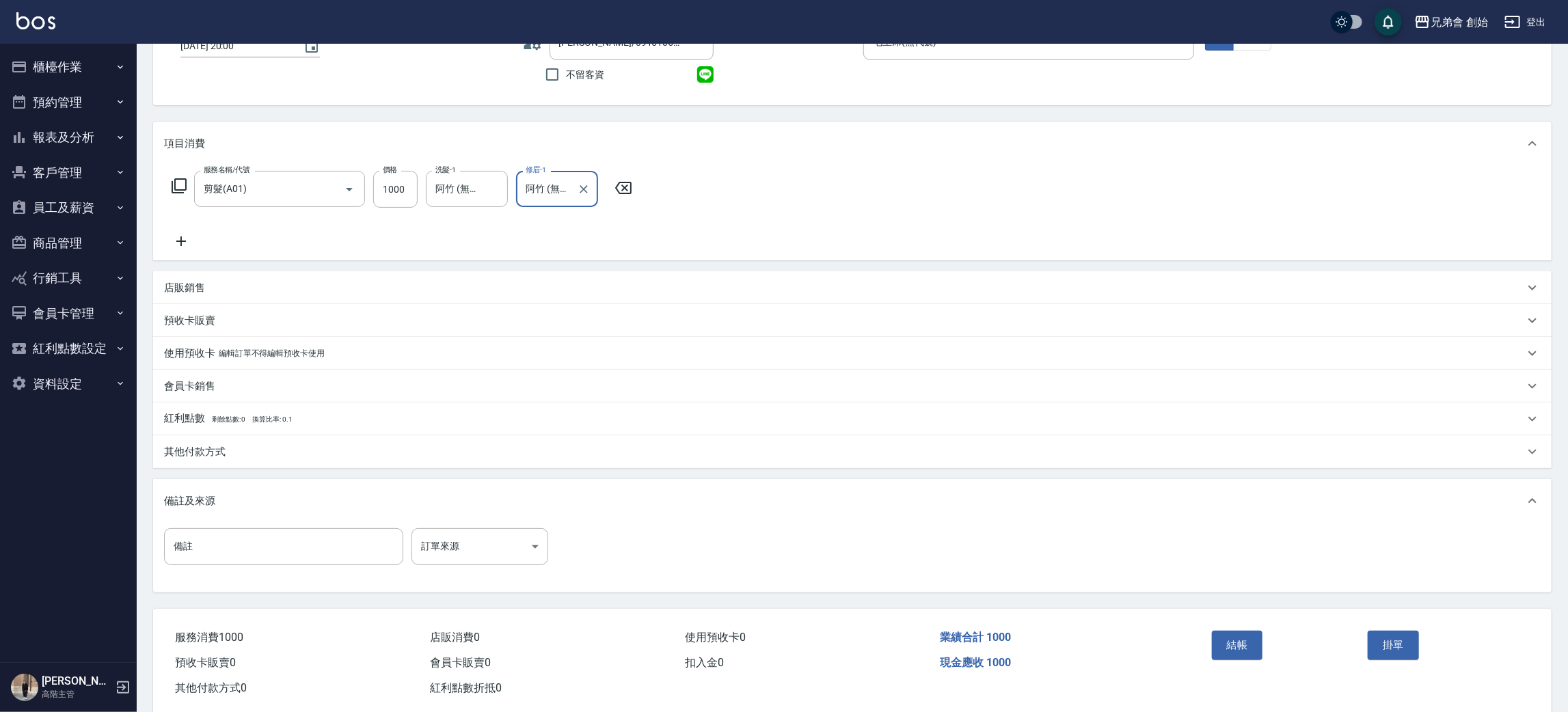
scroll to position [128, 0]
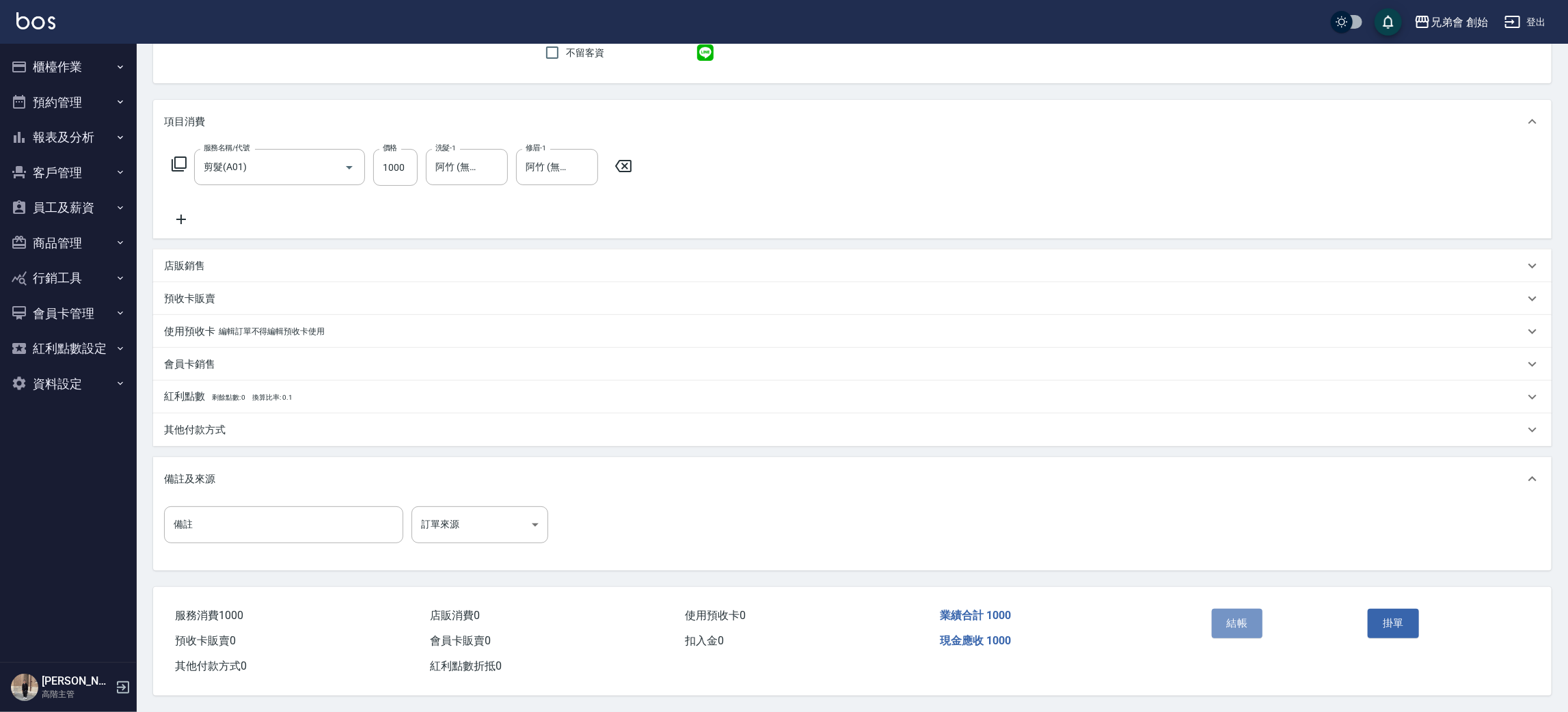
drag, startPoint x: 1225, startPoint y: 621, endPoint x: 807, endPoint y: 380, distance: 482.5
click at [1221, 616] on button "結帳" at bounding box center [1238, 623] width 52 height 29
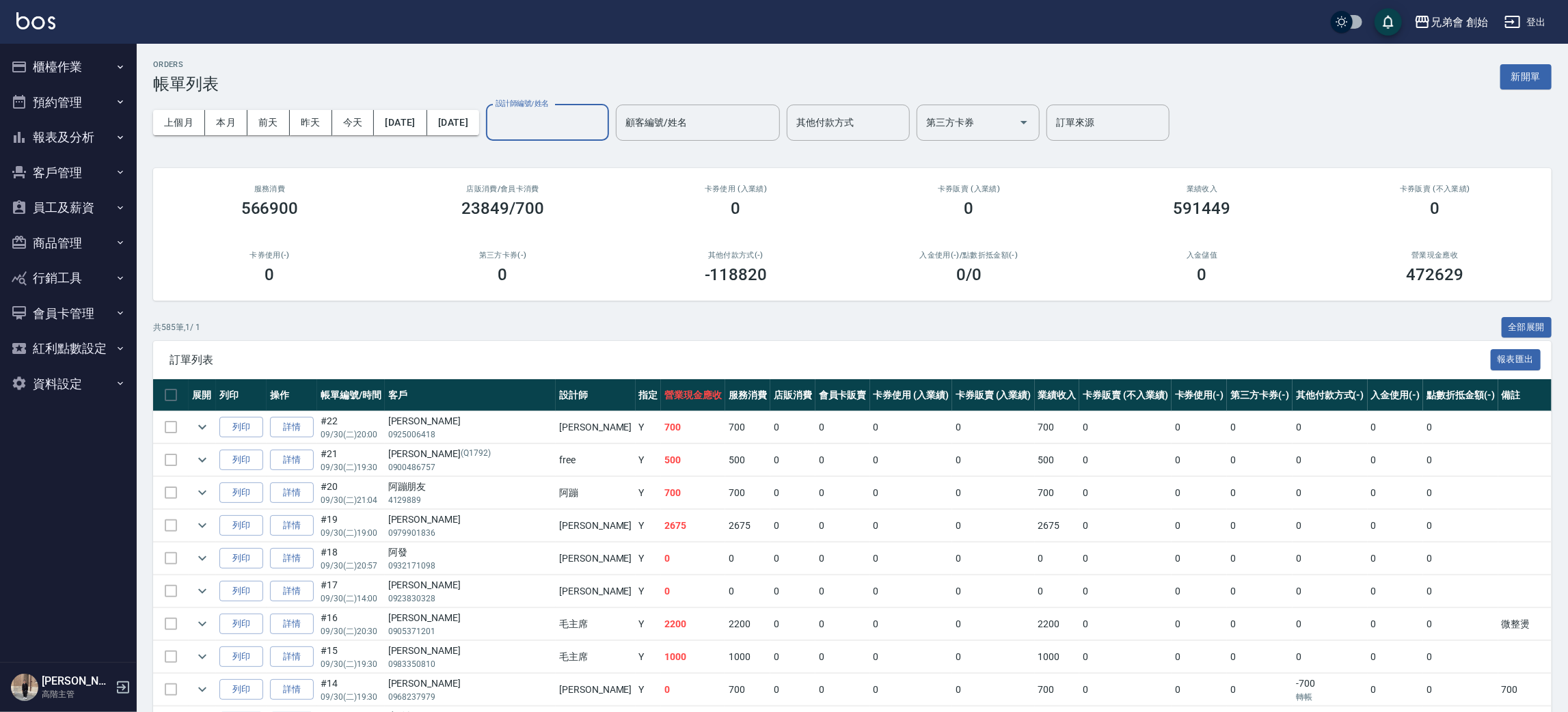
click at [572, 129] on input "設計師編號/姓名" at bounding box center [547, 122] width 110 height 24
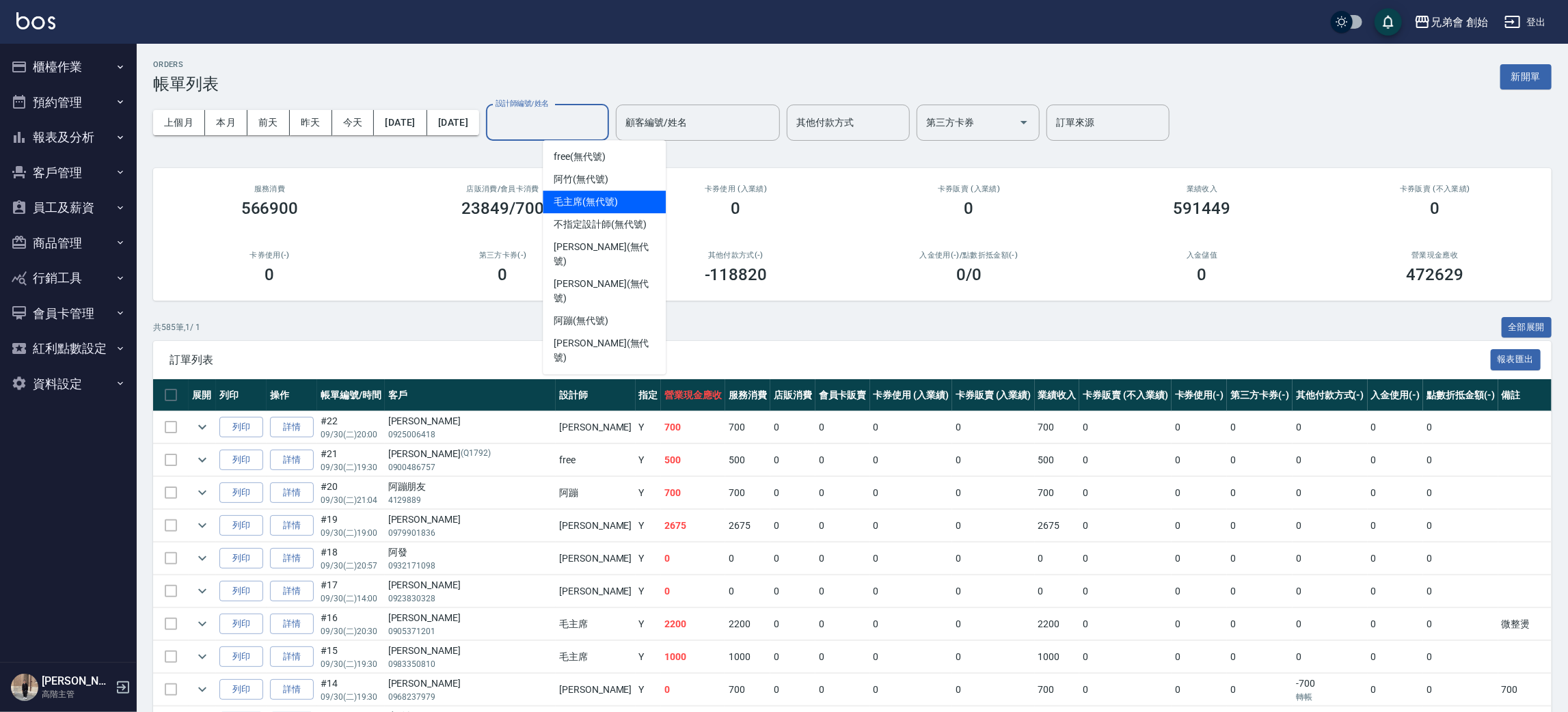
click at [581, 204] on span "毛主席 (無代號)" at bounding box center [585, 202] width 64 height 15
type input "毛主席(無代號)"
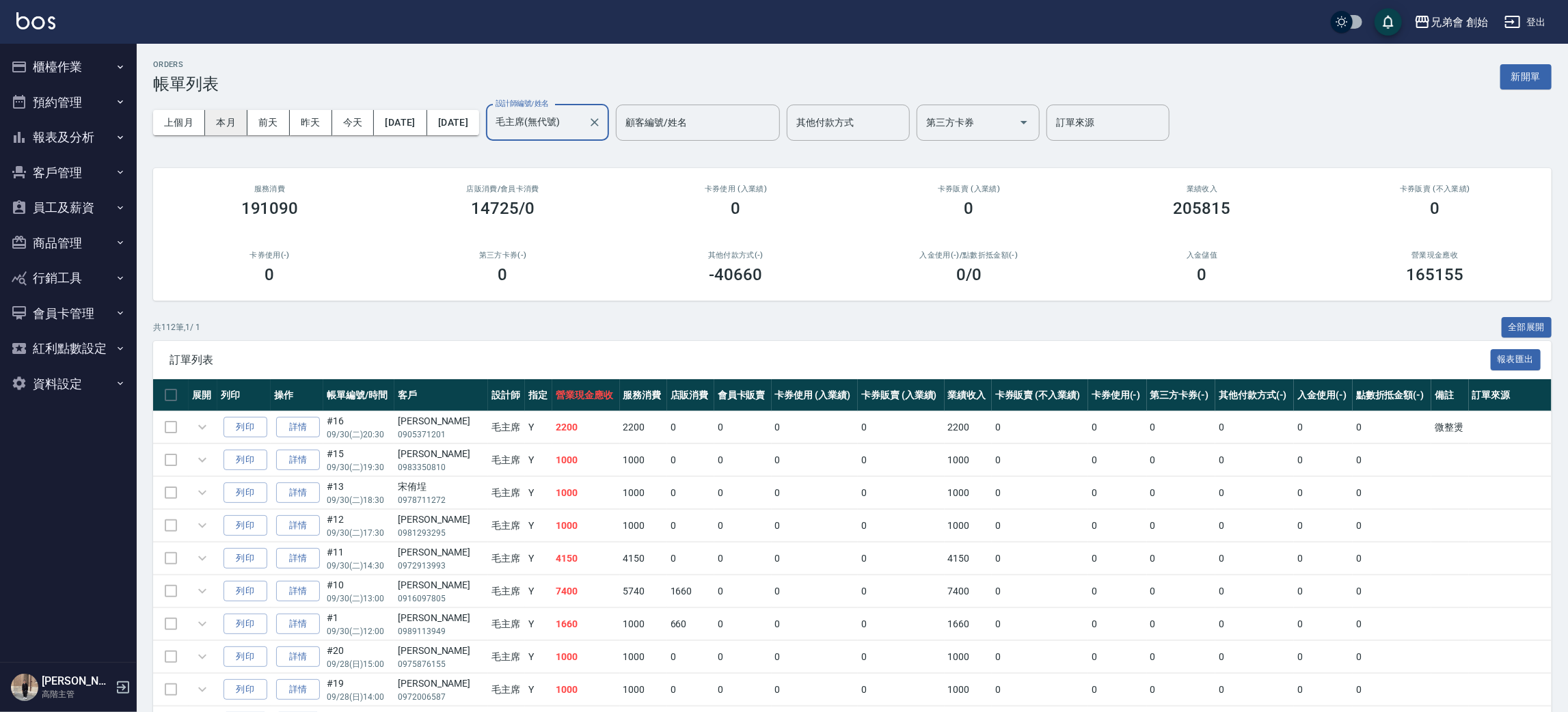
click at [235, 115] on button "本月" at bounding box center [227, 123] width 43 height 25
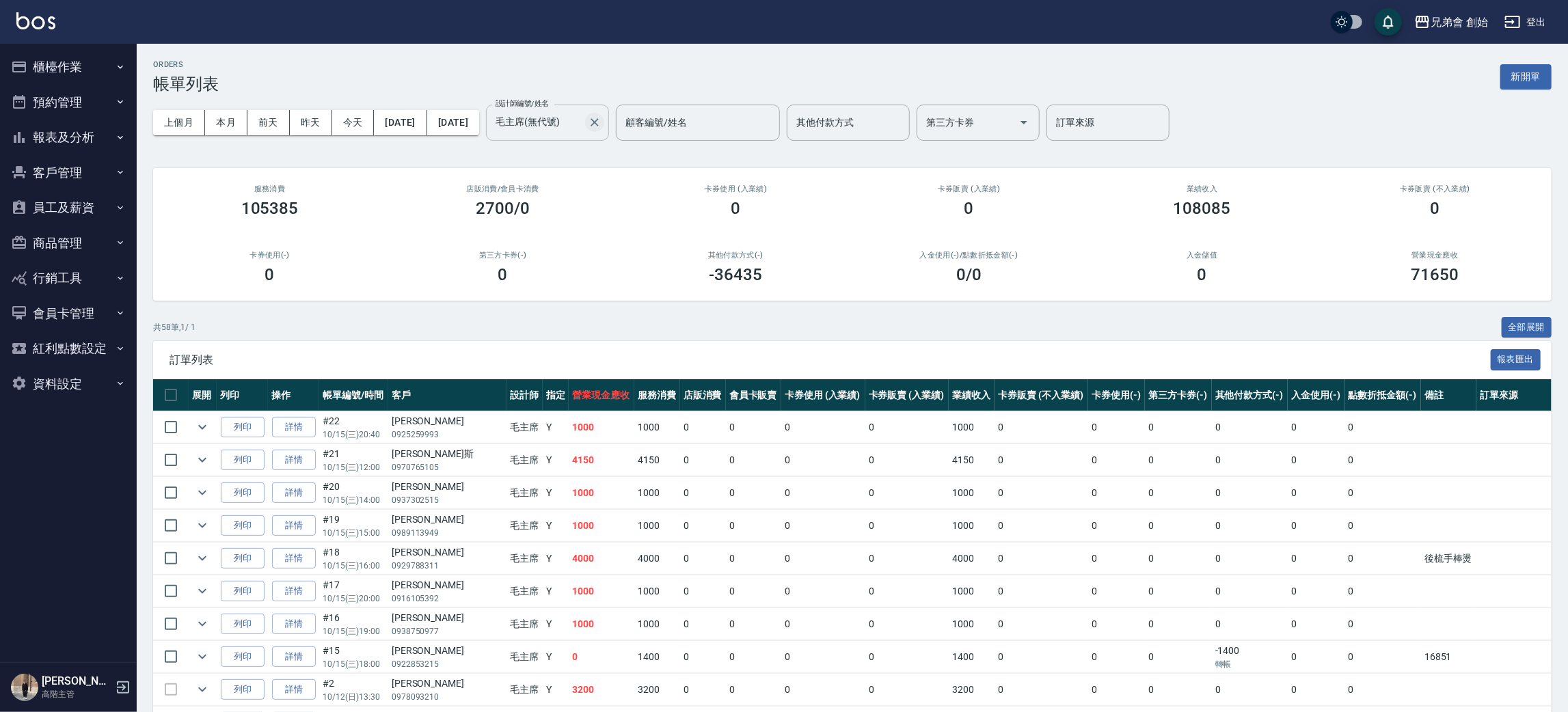
click at [601, 123] on icon "Clear" at bounding box center [595, 122] width 14 height 14
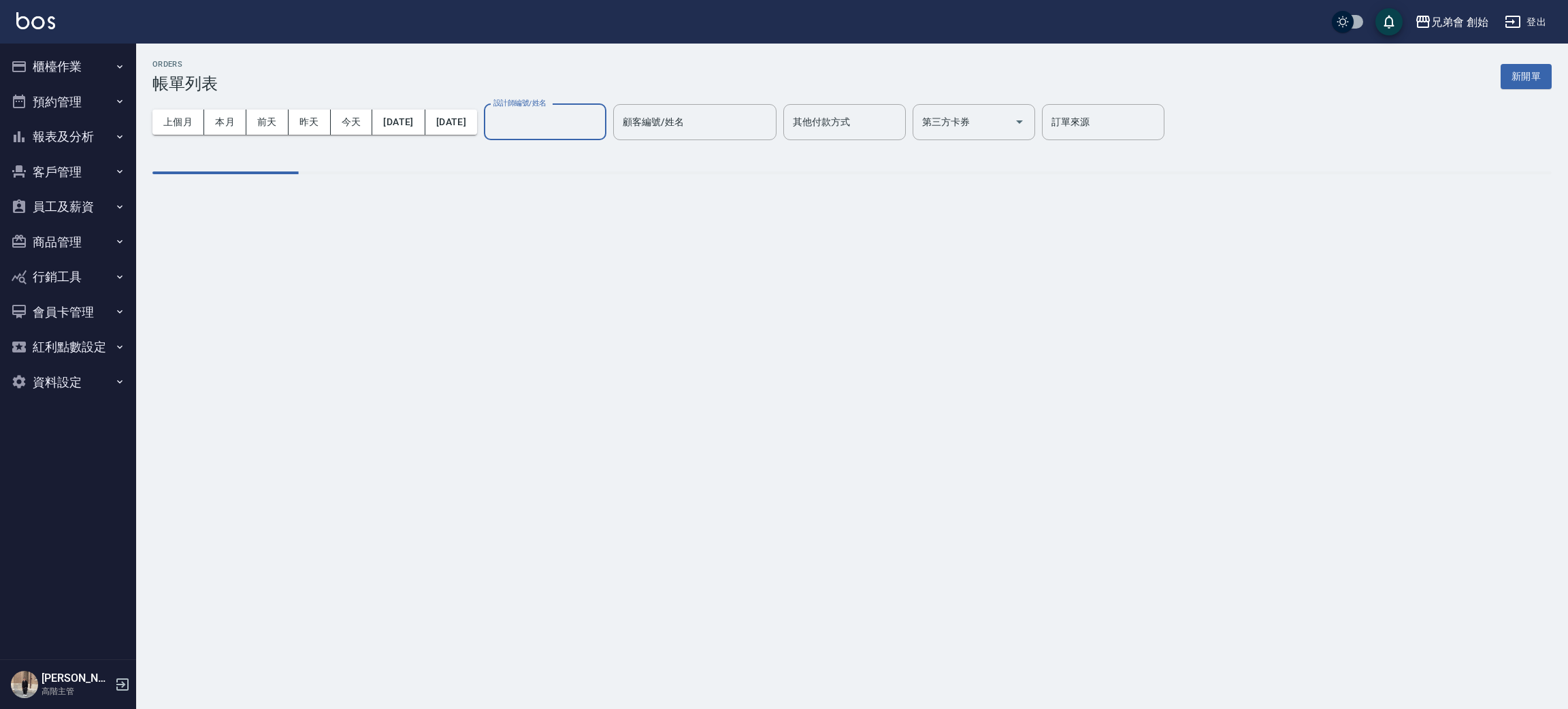
drag, startPoint x: 668, startPoint y: 65, endPoint x: 677, endPoint y: 85, distance: 21.9
click at [673, 68] on div "ORDERS 帳單列表 新開單" at bounding box center [852, 77] width 1399 height 34
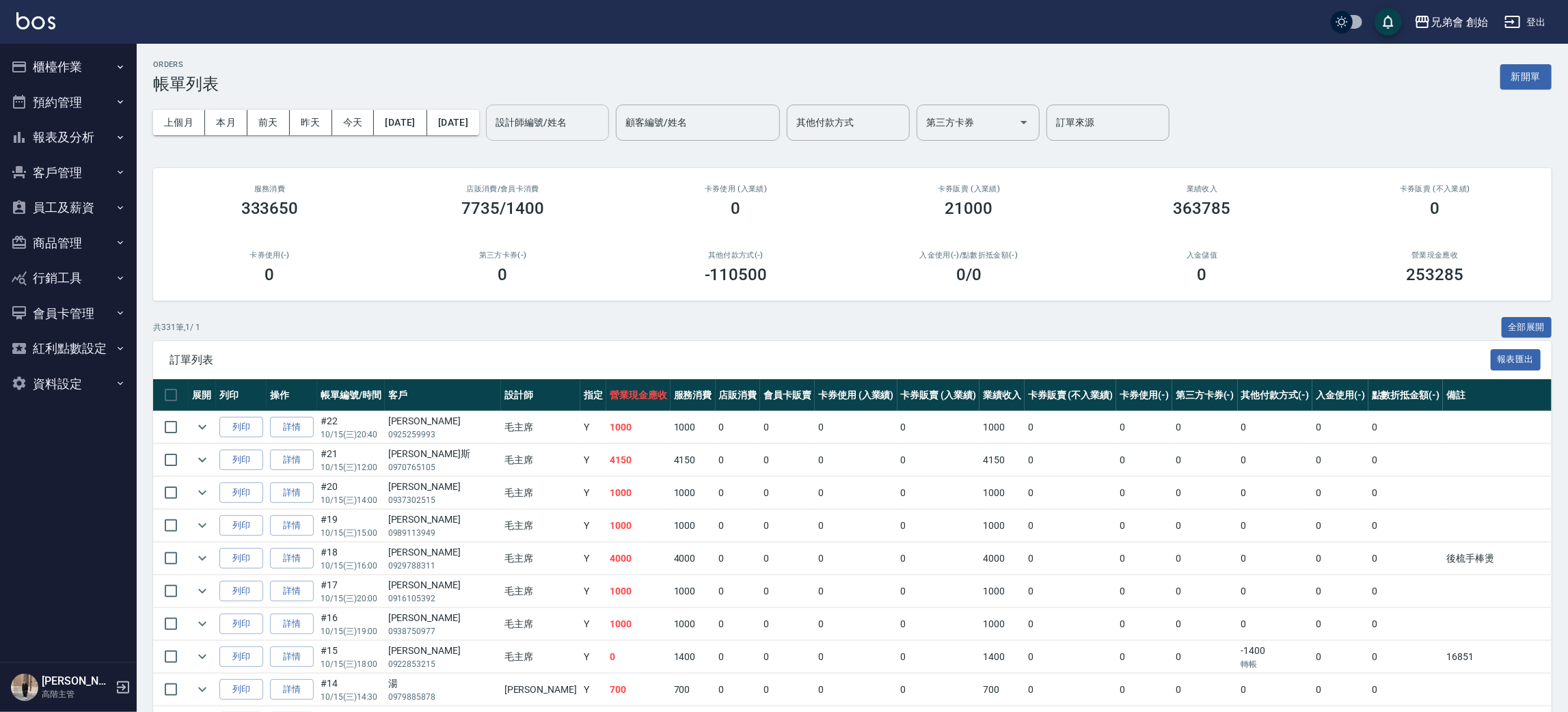
click at [583, 127] on input "設計師編號/姓名" at bounding box center [547, 122] width 110 height 24
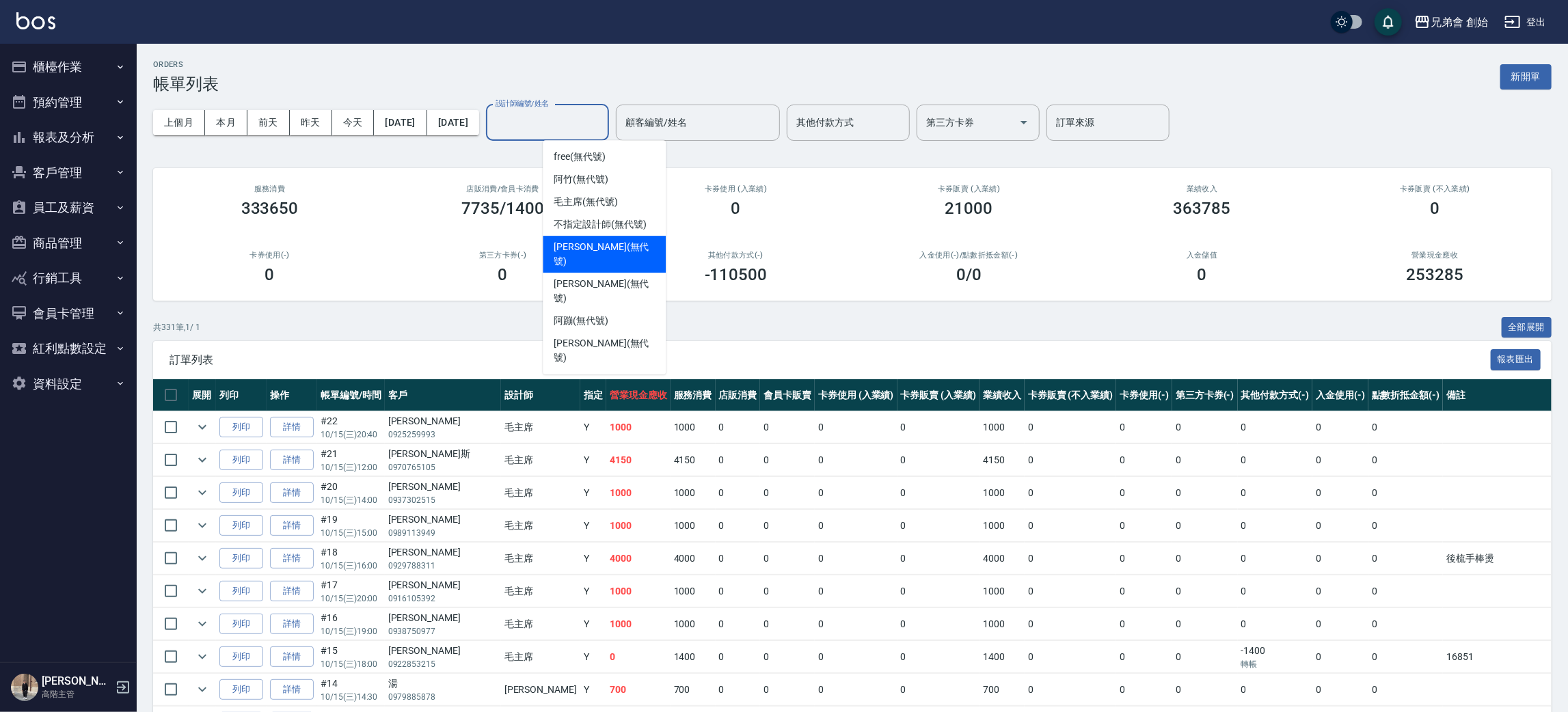
click at [613, 256] on div "歐文 (無代號)" at bounding box center [604, 254] width 123 height 37
type input "歐文(無代號)"
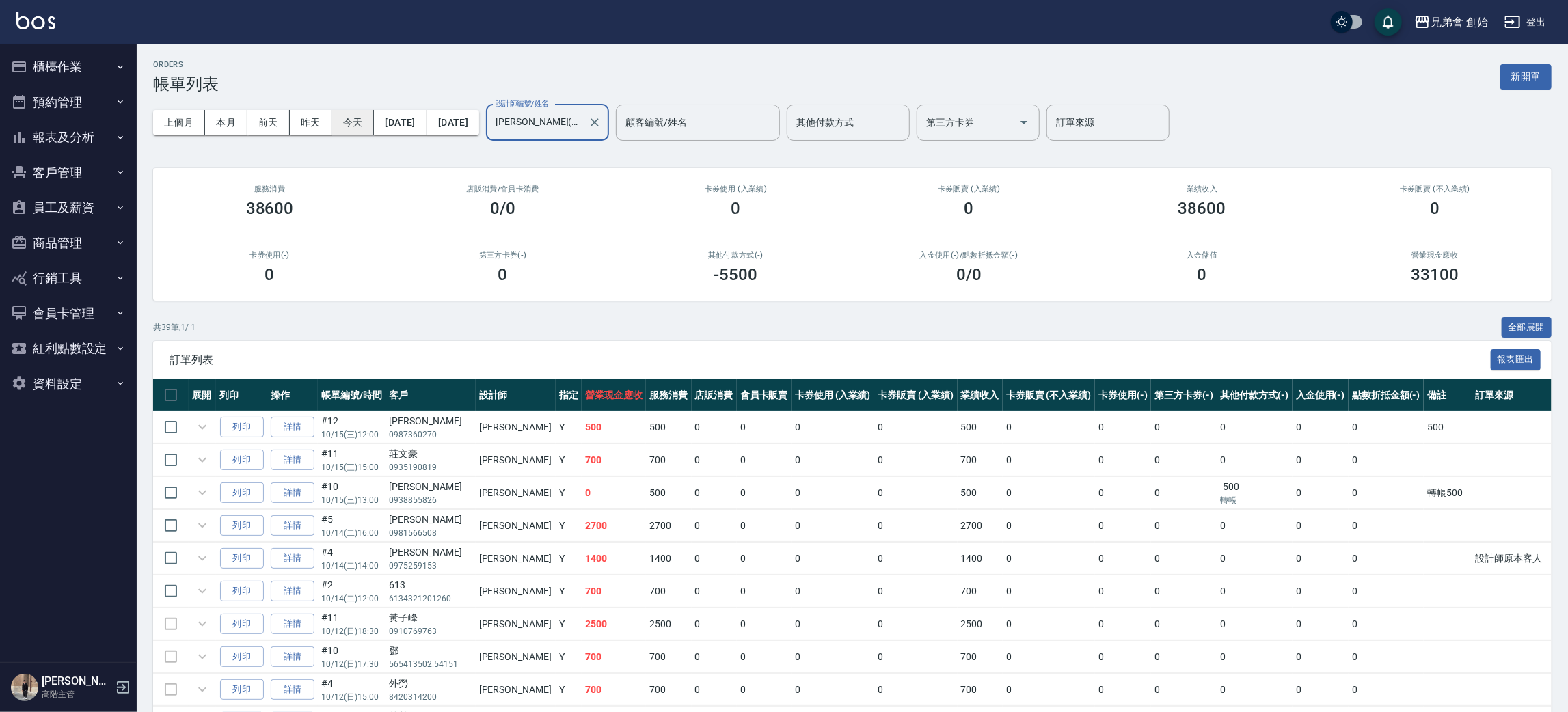
click at [350, 125] on button "今天" at bounding box center [353, 123] width 43 height 25
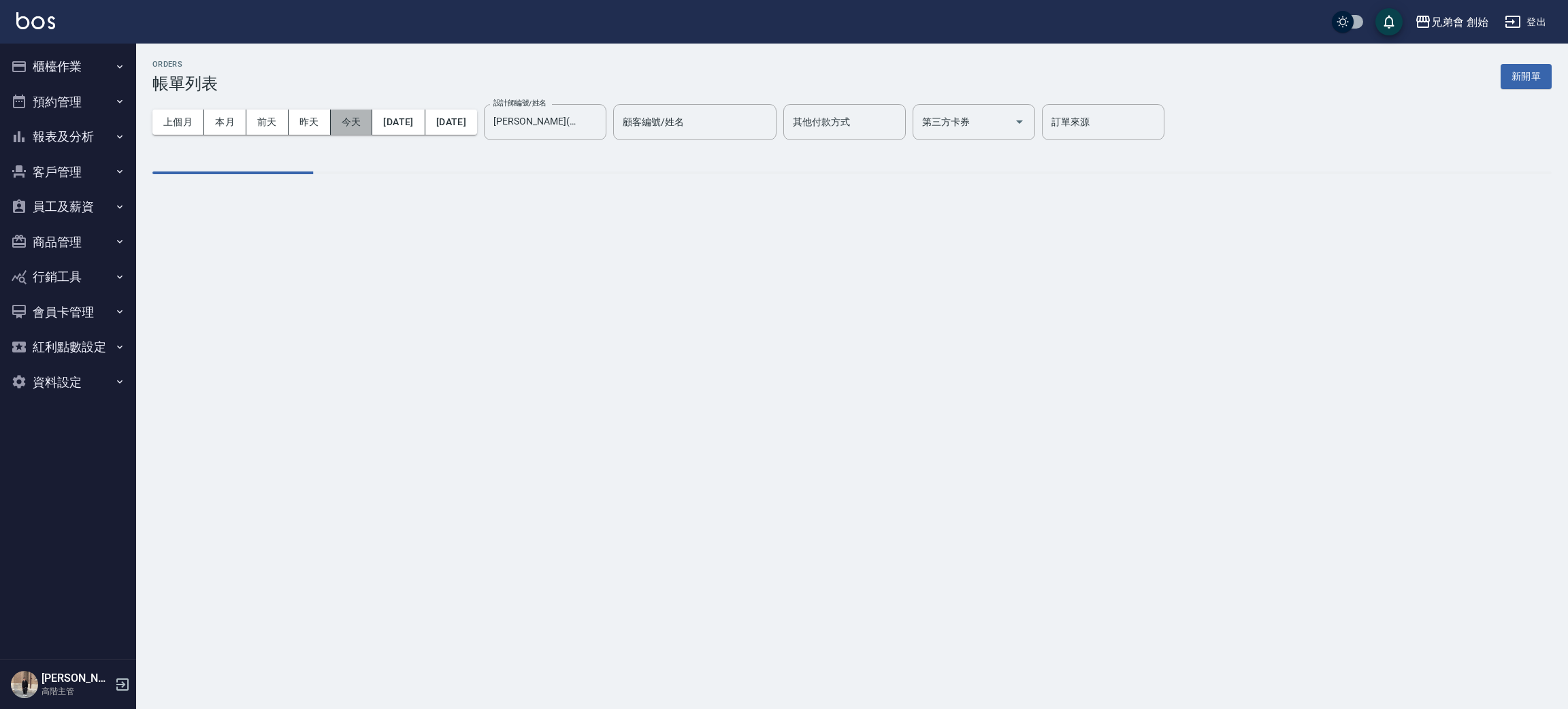
click at [348, 125] on button "今天" at bounding box center [352, 122] width 42 height 25
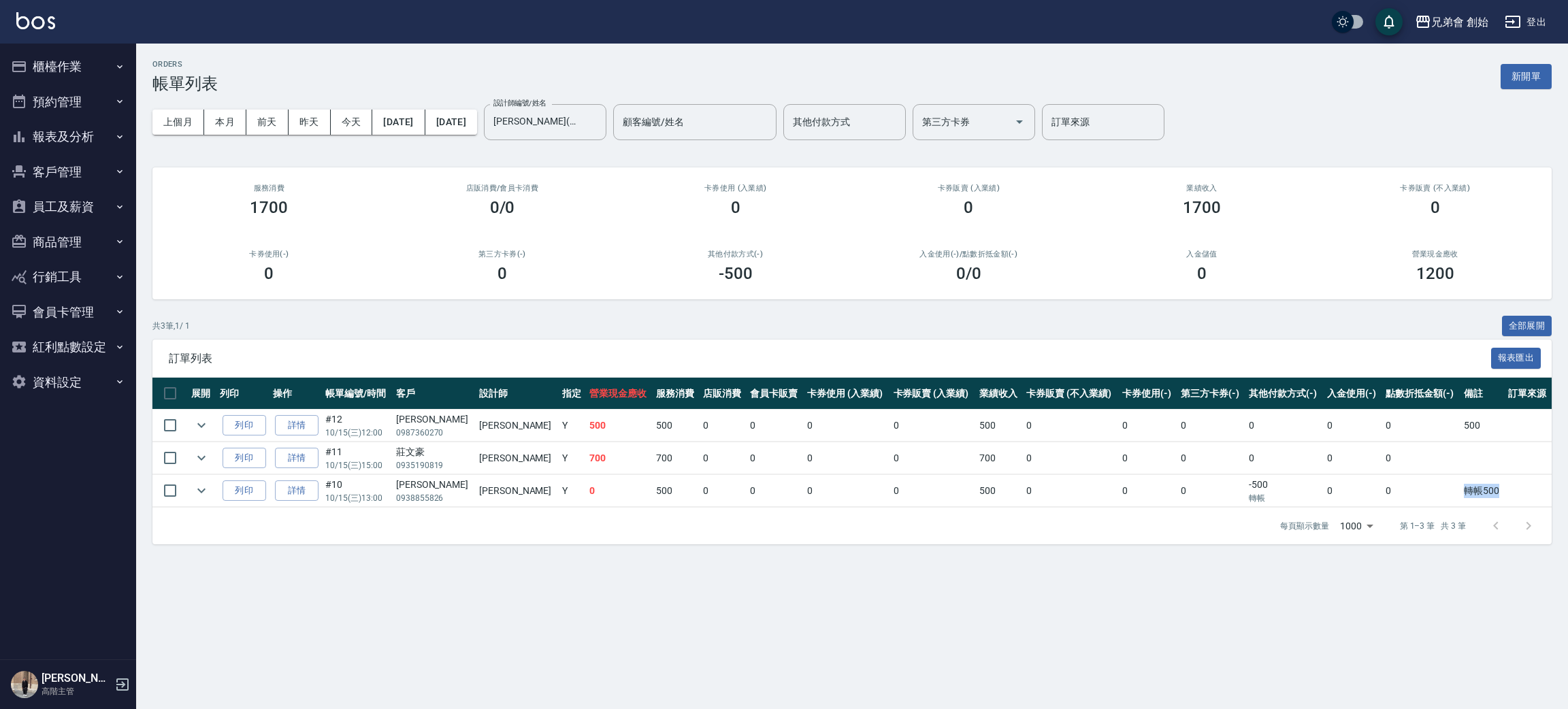
drag, startPoint x: 1424, startPoint y: 489, endPoint x: 1542, endPoint y: 502, distance: 118.7
click at [1542, 502] on tr "列印 詳情 #10 10/15 (三) 13:00 吳祺皓 0938855826 歐文 Y 0 500 0 0 0 0 500 0 0 0 -500 轉帳 0…" at bounding box center [852, 491] width 1399 height 32
click at [1538, 489] on td at bounding box center [1528, 491] width 47 height 32
drag, startPoint x: 1459, startPoint y: 428, endPoint x: 1491, endPoint y: 427, distance: 32.0
click at [1491, 427] on td "500" at bounding box center [1482, 426] width 44 height 32
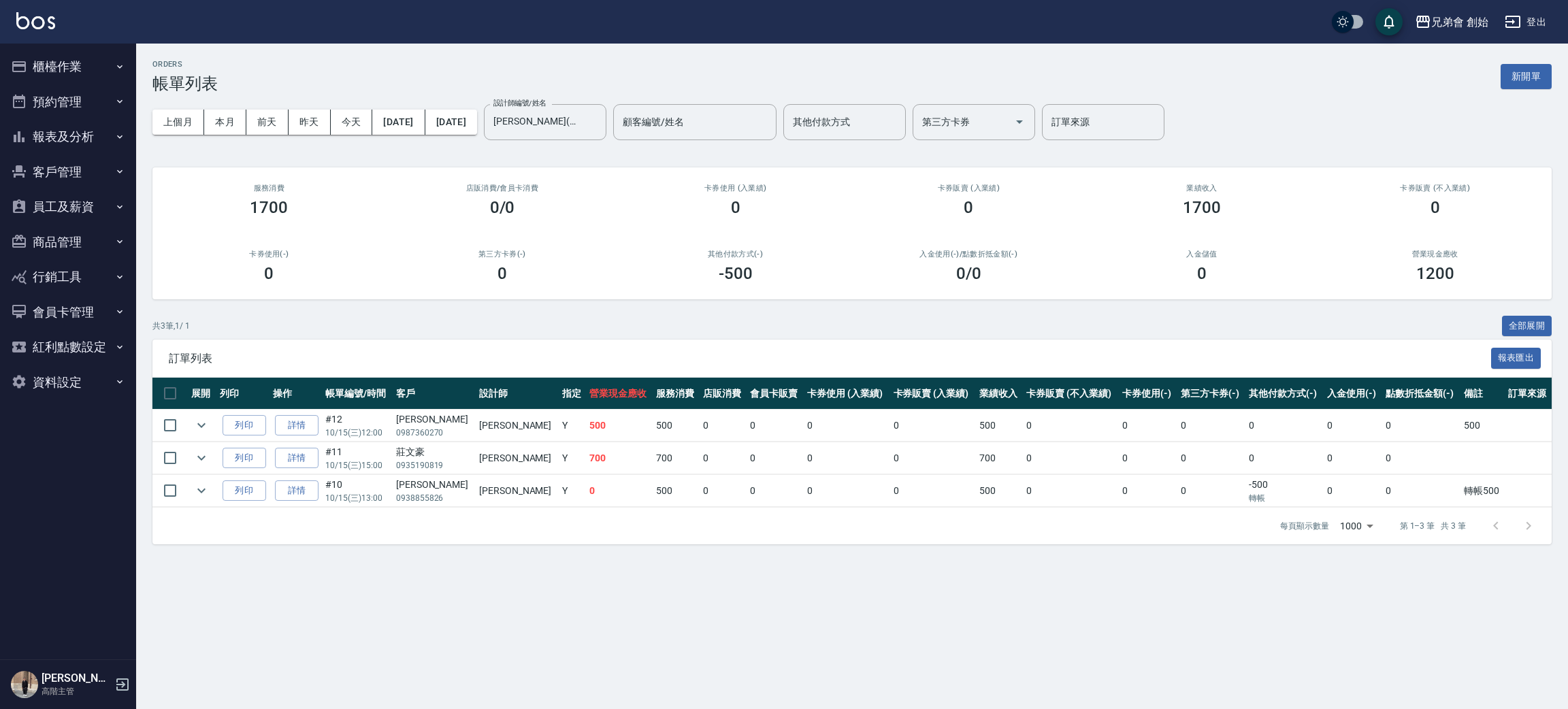
click at [1491, 449] on td at bounding box center [1482, 459] width 44 height 32
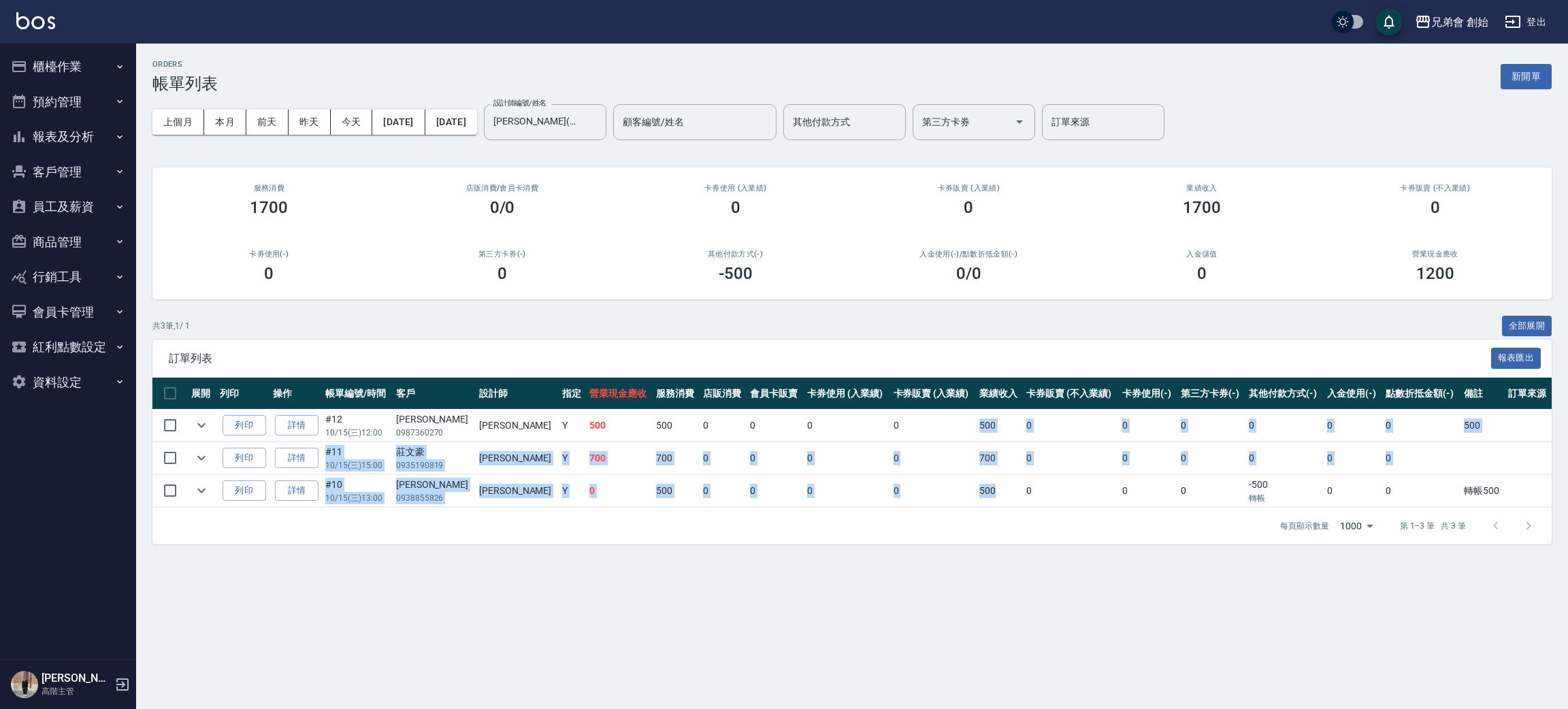
drag, startPoint x: 941, startPoint y: 426, endPoint x: 986, endPoint y: 481, distance: 71.1
click at [986, 481] on tbody "列印 詳情 #12 10/15 (三) 12:00 賴嘉賢 0987360270 歐文 Y 500 500 0 0 0 0 500 0 0 0 0 0 0 5…" at bounding box center [852, 459] width 1399 height 98
click at [986, 481] on td "500" at bounding box center [999, 491] width 47 height 32
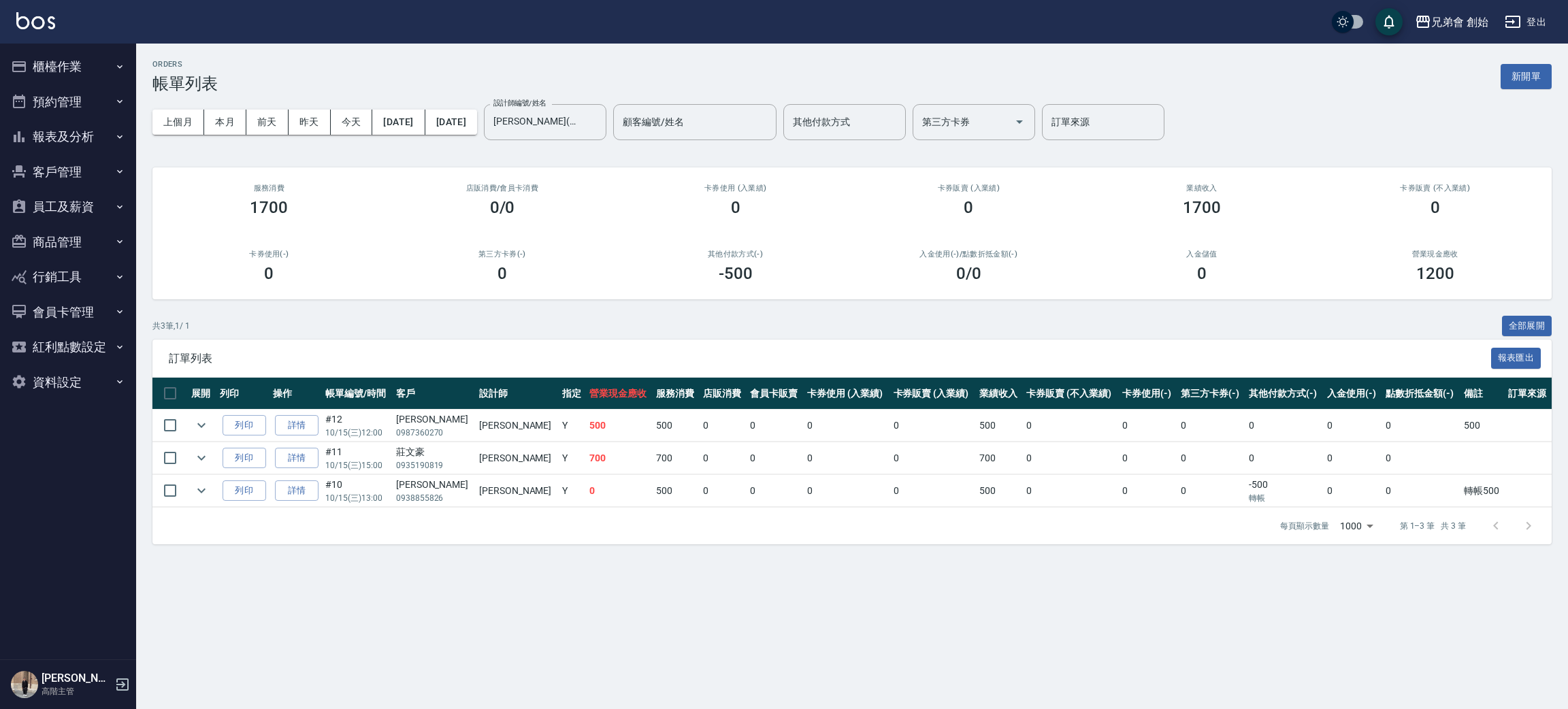
click at [347, 136] on div "上個月 本月 前天 昨天 今天 2025/10/15 2025/10/15 設計師編號/姓名 歐文(無代號) 設計師編號/姓名 顧客編號/姓名 顧客編號/姓名…" at bounding box center [852, 122] width 1399 height 58
click at [346, 121] on button "今天" at bounding box center [352, 122] width 42 height 25
click at [234, 124] on button "本月" at bounding box center [226, 122] width 42 height 25
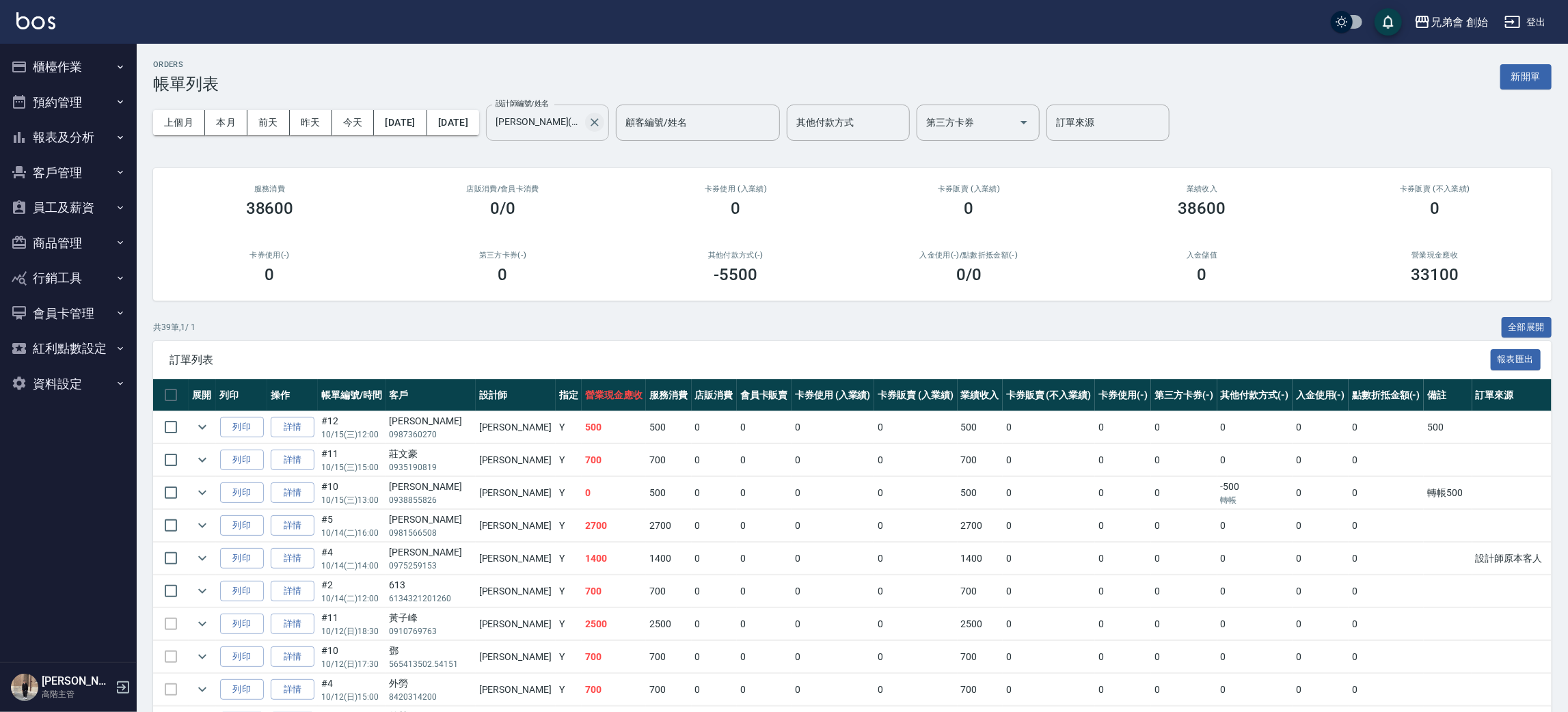
click at [599, 125] on icon "Clear" at bounding box center [595, 122] width 8 height 8
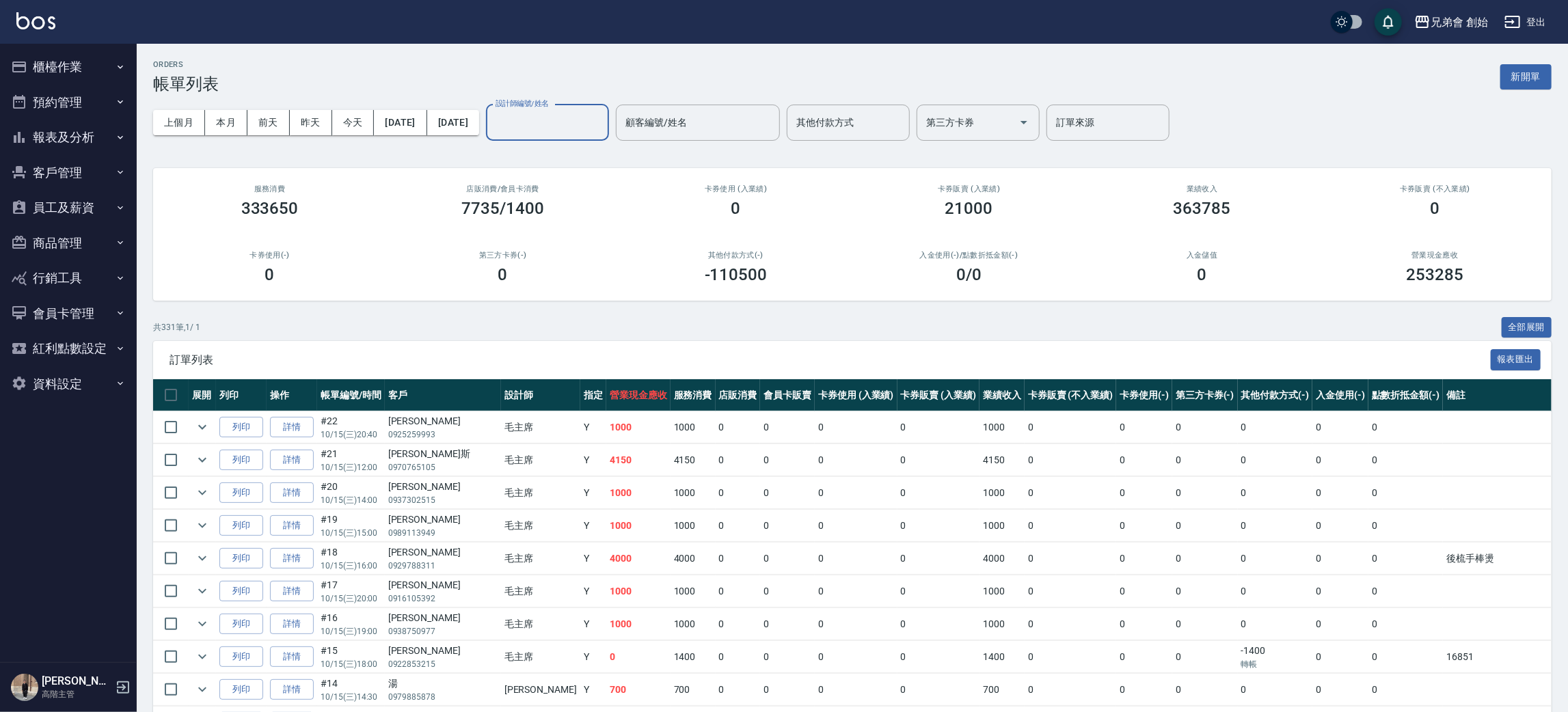
click at [549, 102] on label "設計師編號/姓名" at bounding box center [522, 104] width 53 height 10
click at [600, 110] on input "設計師編號/姓名" at bounding box center [547, 122] width 110 height 24
click at [600, 121] on input "設計師編號/姓名" at bounding box center [547, 122] width 110 height 24
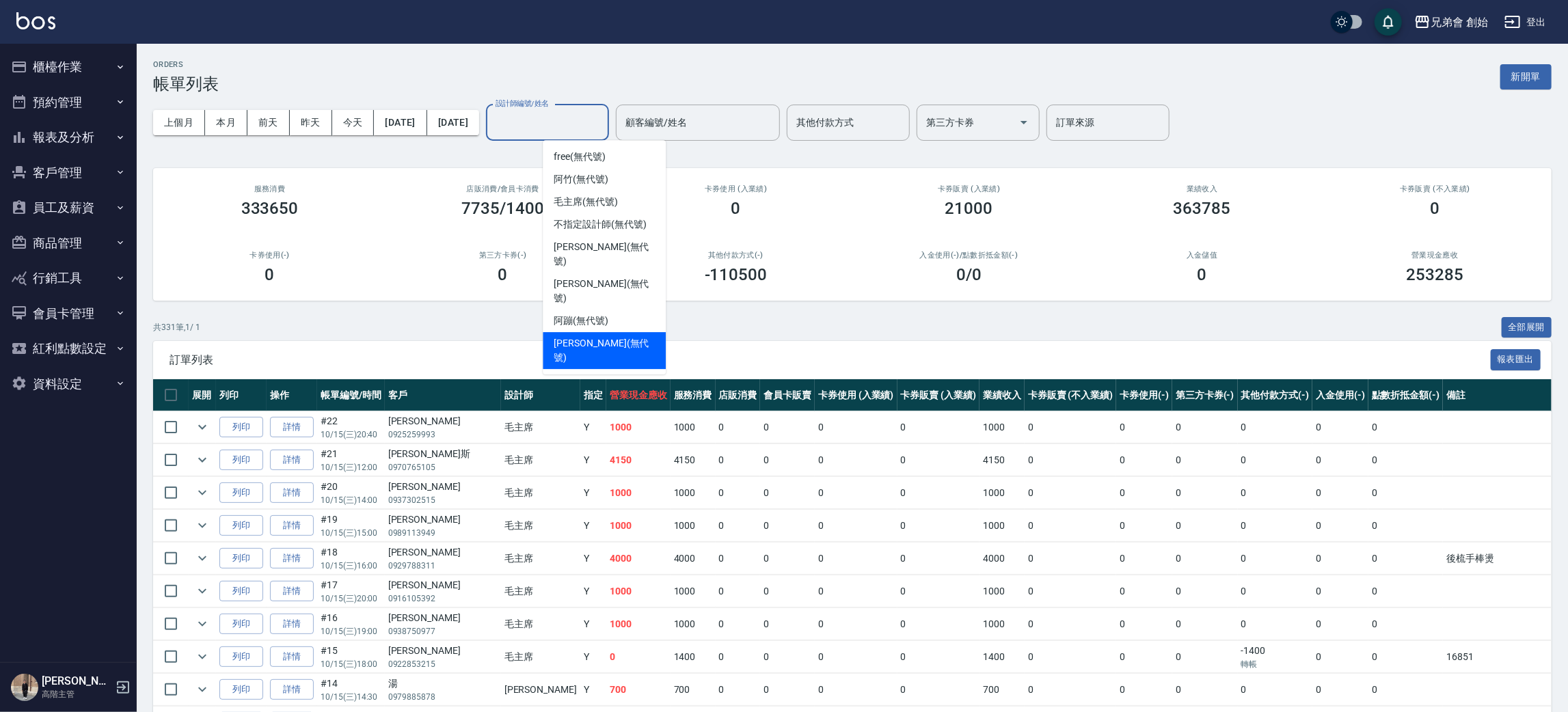
drag, startPoint x: 597, startPoint y: 291, endPoint x: 596, endPoint y: 311, distance: 20.0
click at [596, 311] on ul "free (無代號) 阿竹 (無代號) 毛主席 (無代號) 不指定設計師 (無代號) 歐文 (無代號) 潘潘 (無代號) 阿蹦 (無代號) 威利 (無代號)" at bounding box center [604, 257] width 123 height 235
click at [596, 336] on span "威利 (無代號)" at bounding box center [603, 350] width 101 height 29
type input "威利(無代號)"
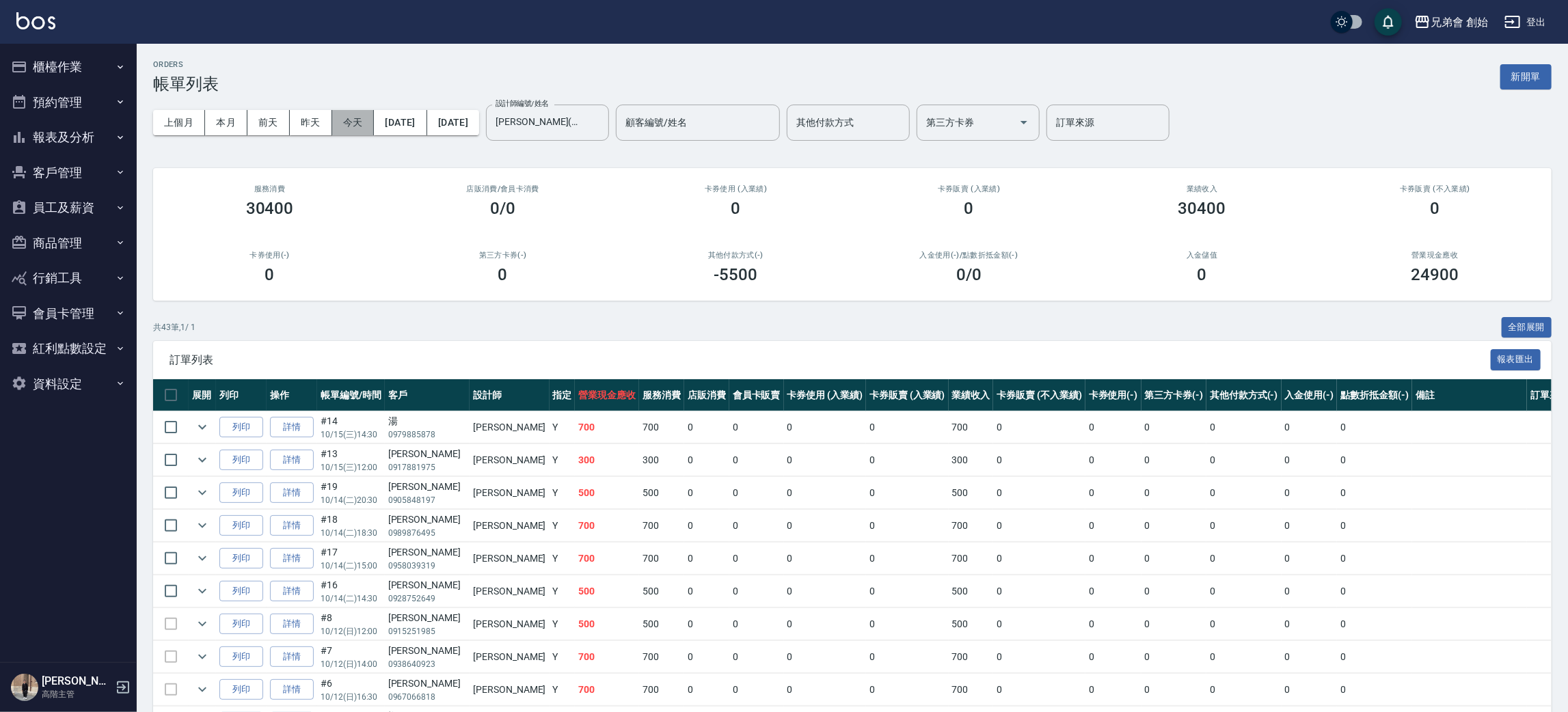
click at [358, 131] on button "今天" at bounding box center [353, 123] width 43 height 25
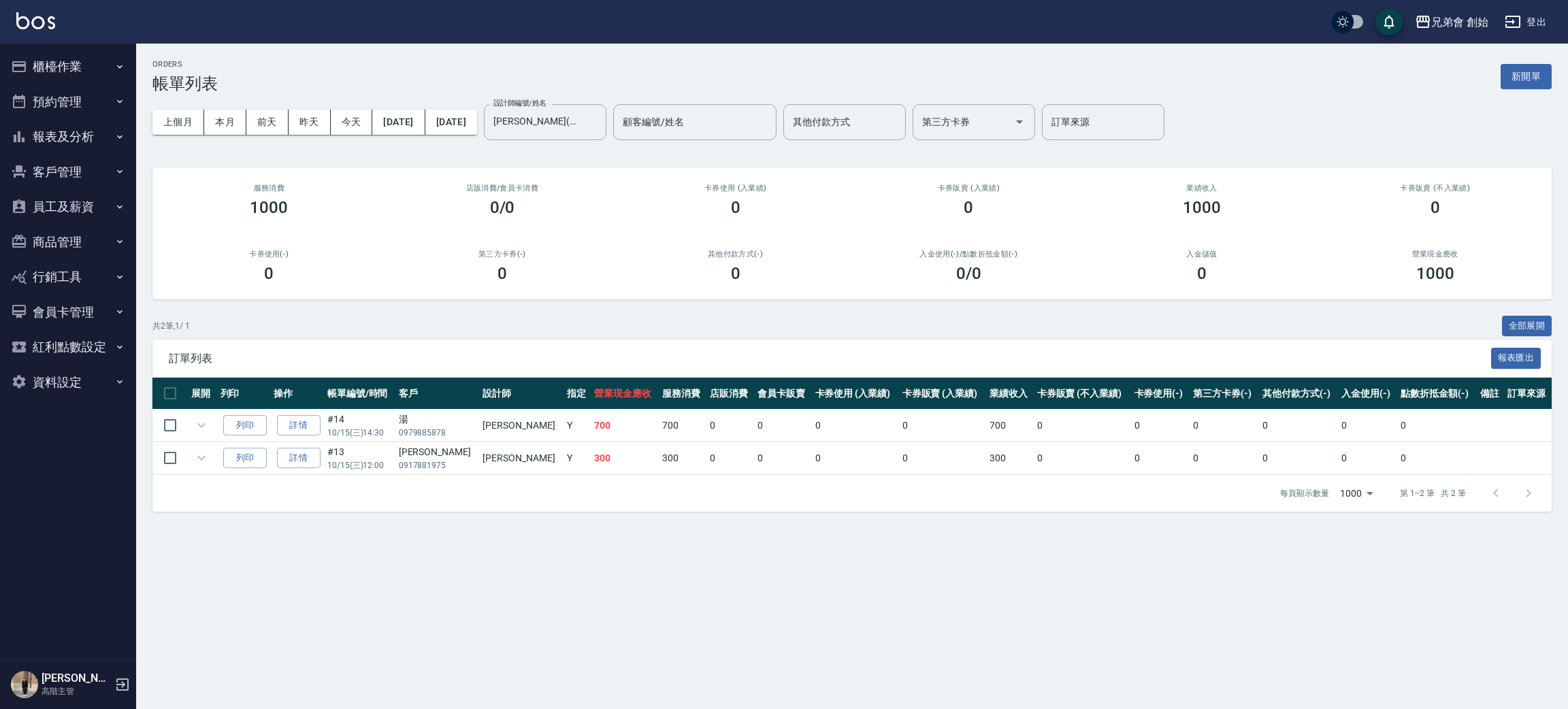
click at [401, 67] on div "ORDERS 帳單列表 新開單" at bounding box center [852, 77] width 1399 height 34
click at [478, 357] on span "訂單列表" at bounding box center [829, 358] width 1323 height 14
click at [599, 119] on icon "Clear" at bounding box center [592, 122] width 14 height 14
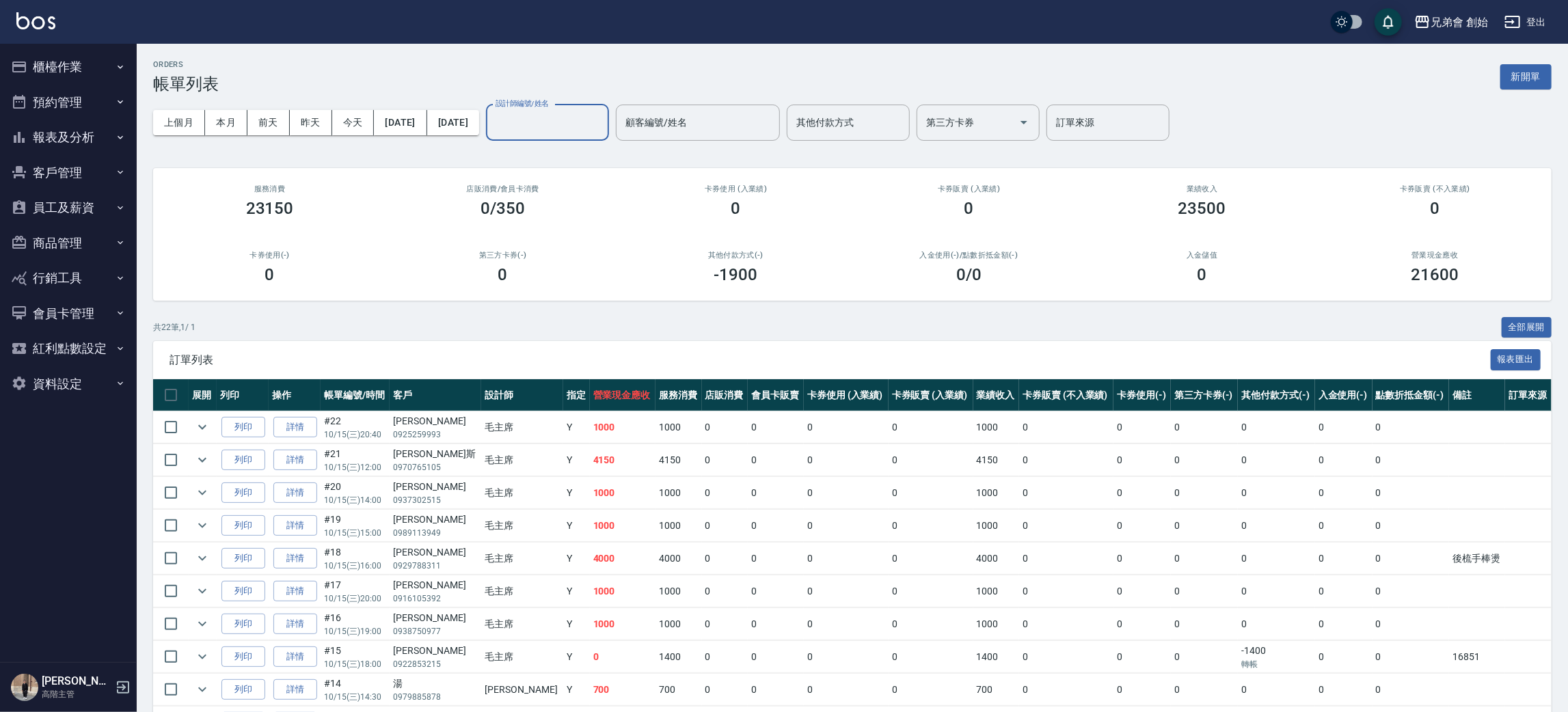
click at [524, 74] on div "ORDERS 帳單列表 新開單" at bounding box center [852, 77] width 1398 height 34
click at [72, 75] on button "櫃檯作業" at bounding box center [68, 67] width 126 height 35
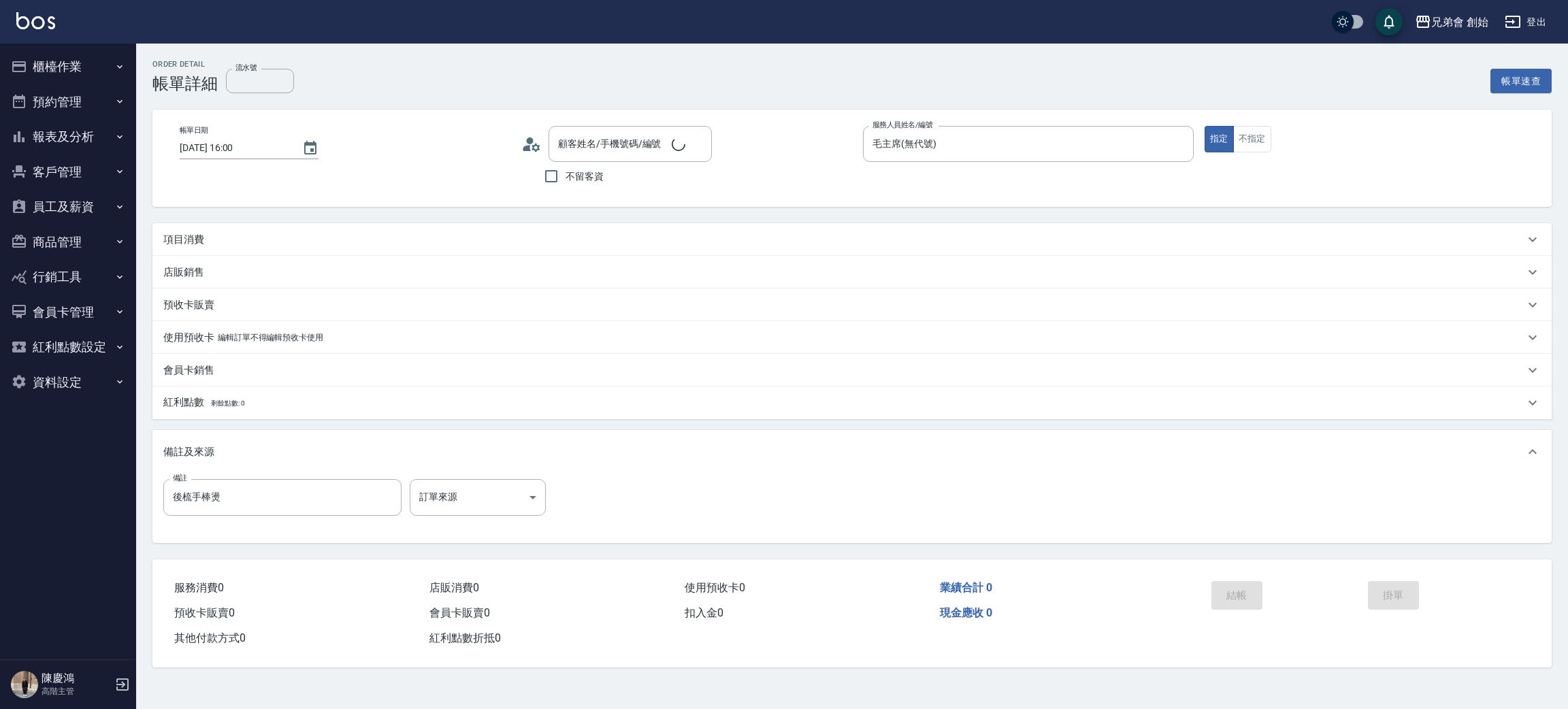
type input "[DATE] 16:00"
type input "毛主席(無代號)"
type input "後梳手棒燙"
click at [209, 245] on div "項目消費" at bounding box center [844, 240] width 1361 height 15
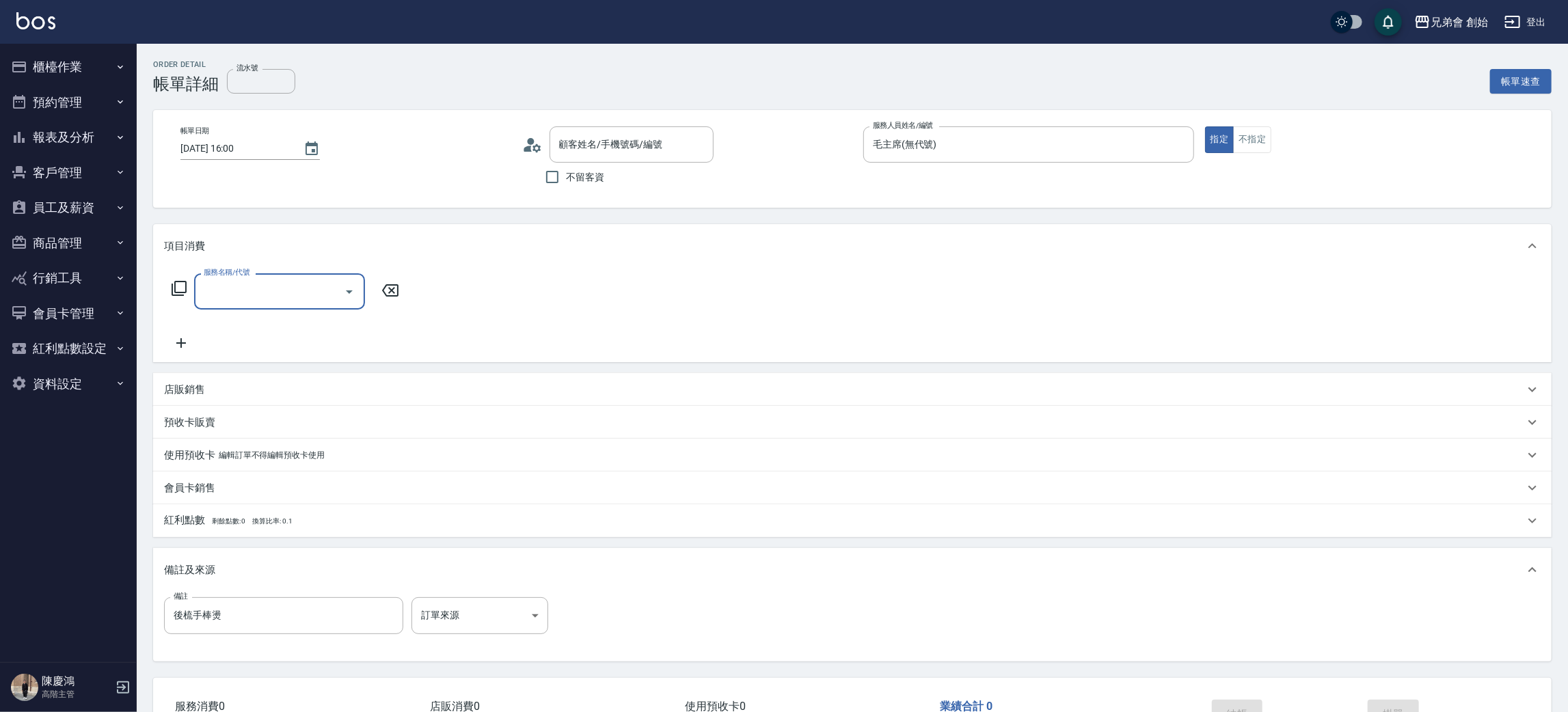
scroll to position [13, 0]
type input "劉至軒/0929788311/"
click at [302, 283] on input "服務名稱/代號" at bounding box center [269, 291] width 138 height 24
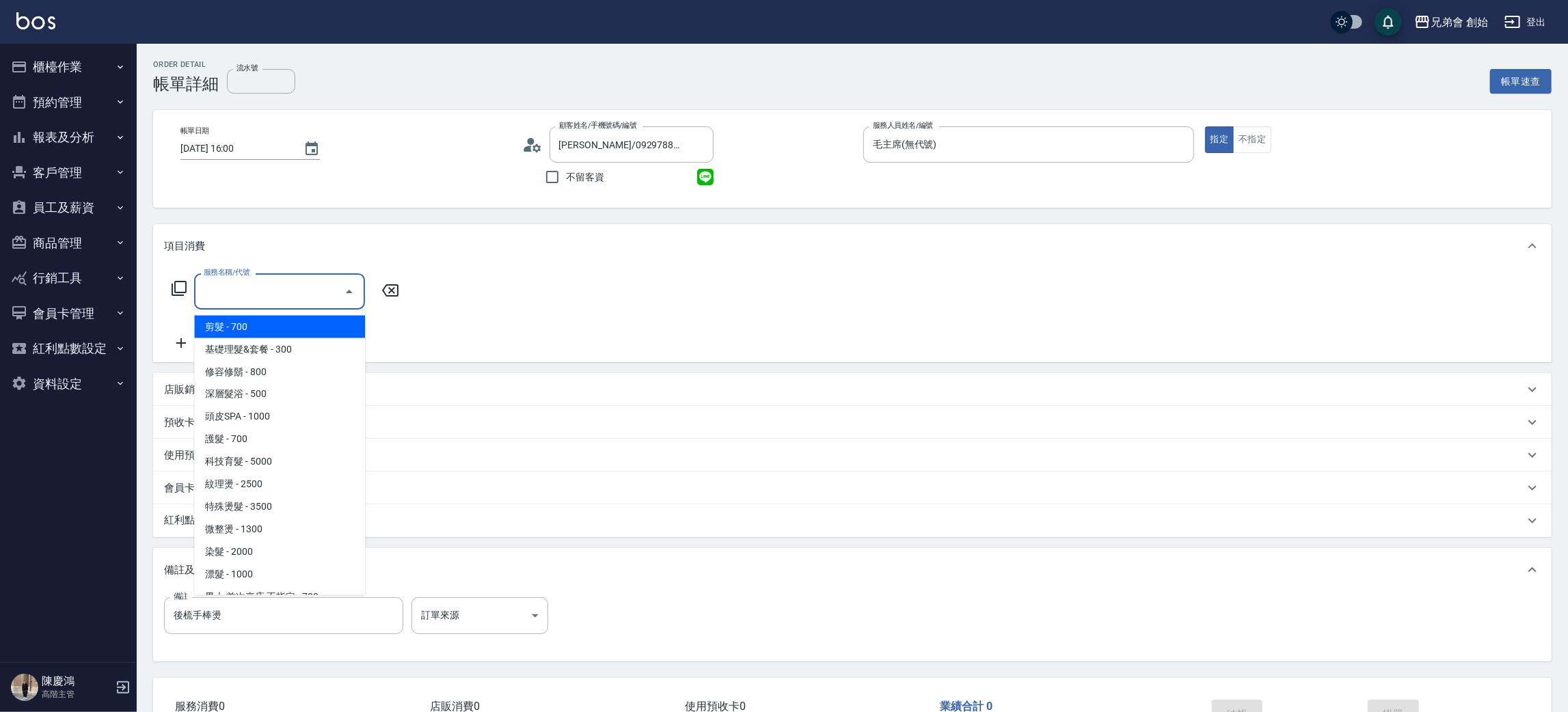
drag, startPoint x: 280, startPoint y: 320, endPoint x: 395, endPoint y: 343, distance: 117.3
click at [281, 322] on span "剪髮 - 700" at bounding box center [280, 327] width 171 height 23
type input "剪髮(A01)"
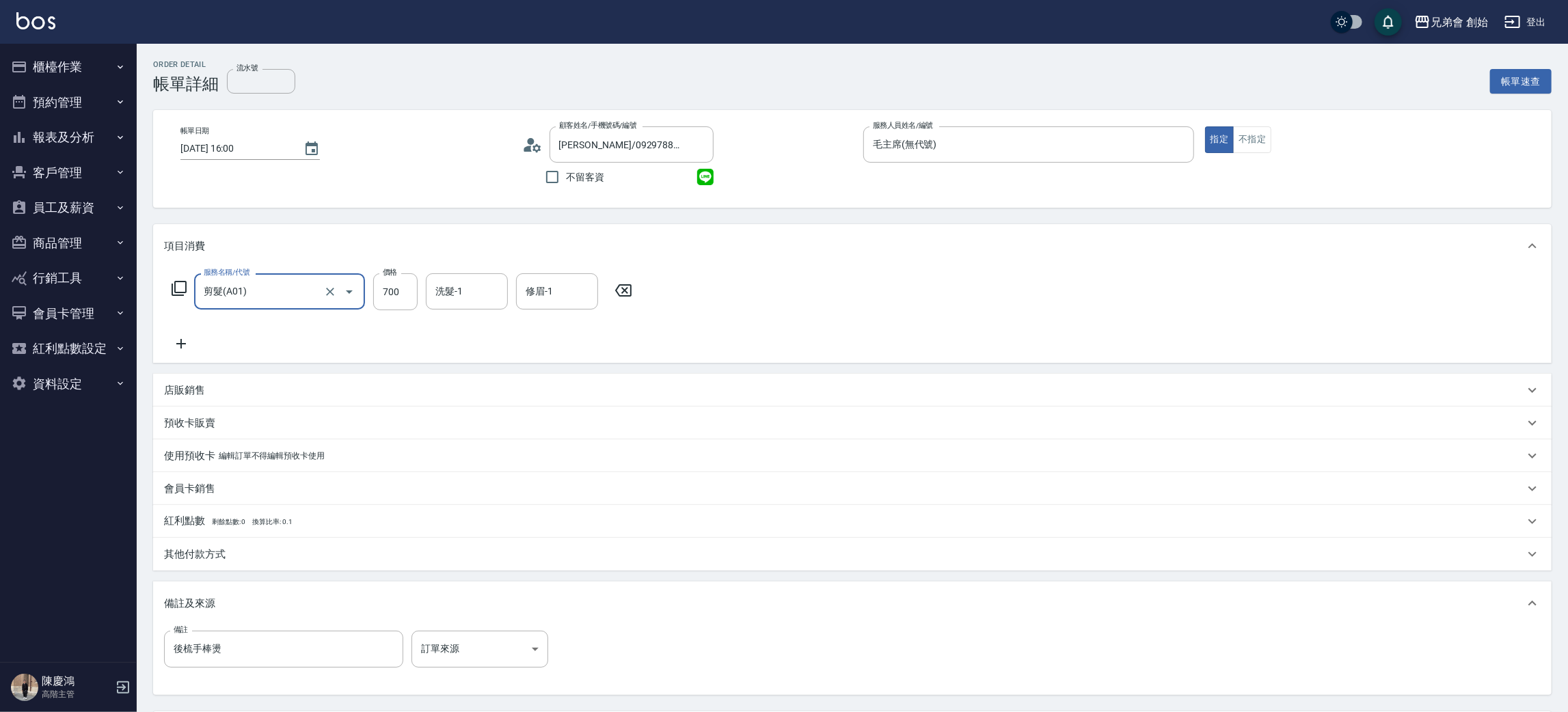
drag, startPoint x: 399, startPoint y: 297, endPoint x: 323, endPoint y: 246, distance: 91.5
click at [399, 297] on input "700" at bounding box center [395, 292] width 44 height 37
type input "1000"
click at [476, 295] on input "洗髮-1" at bounding box center [467, 291] width 70 height 24
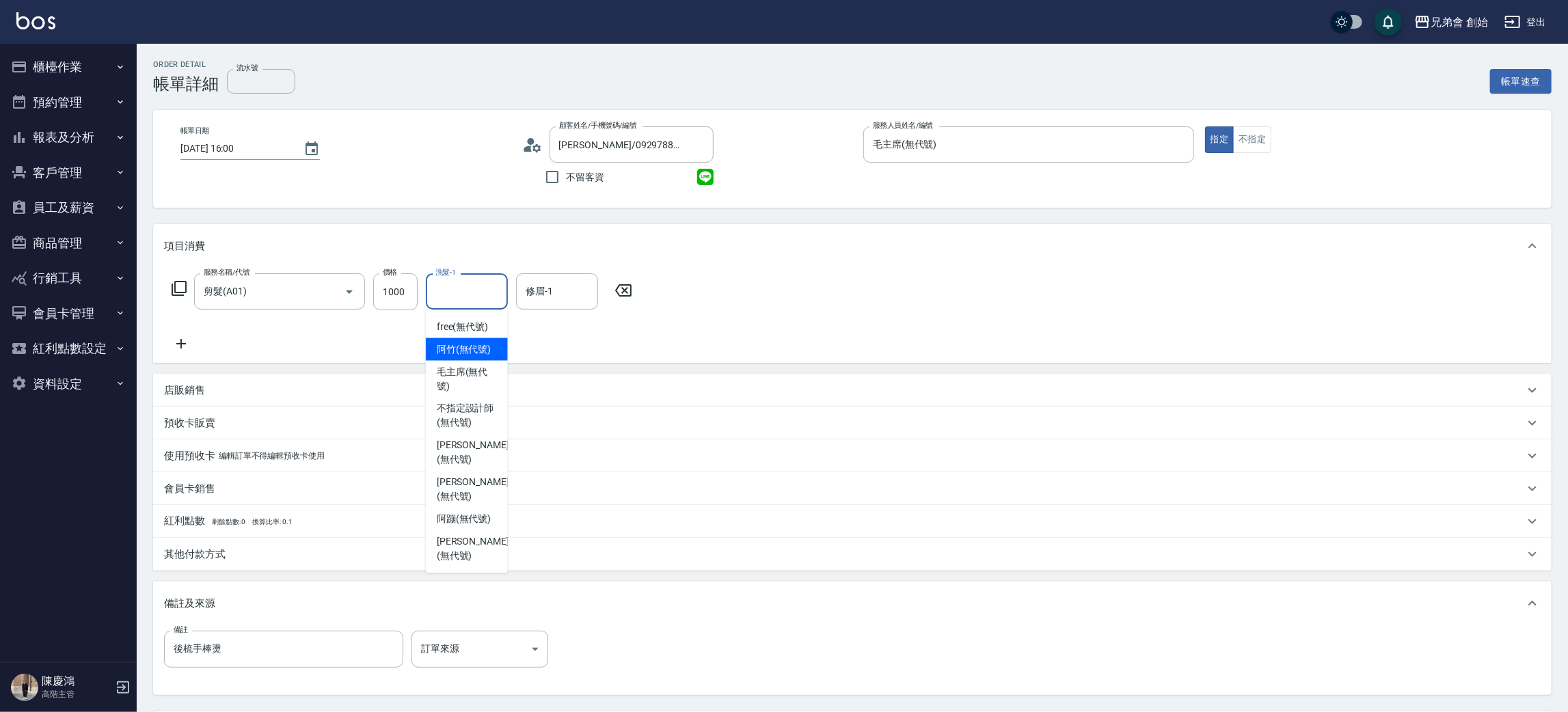
click at [469, 343] on span "阿竹 (無代號)" at bounding box center [464, 349] width 54 height 15
type input "阿竹 (無代號)"
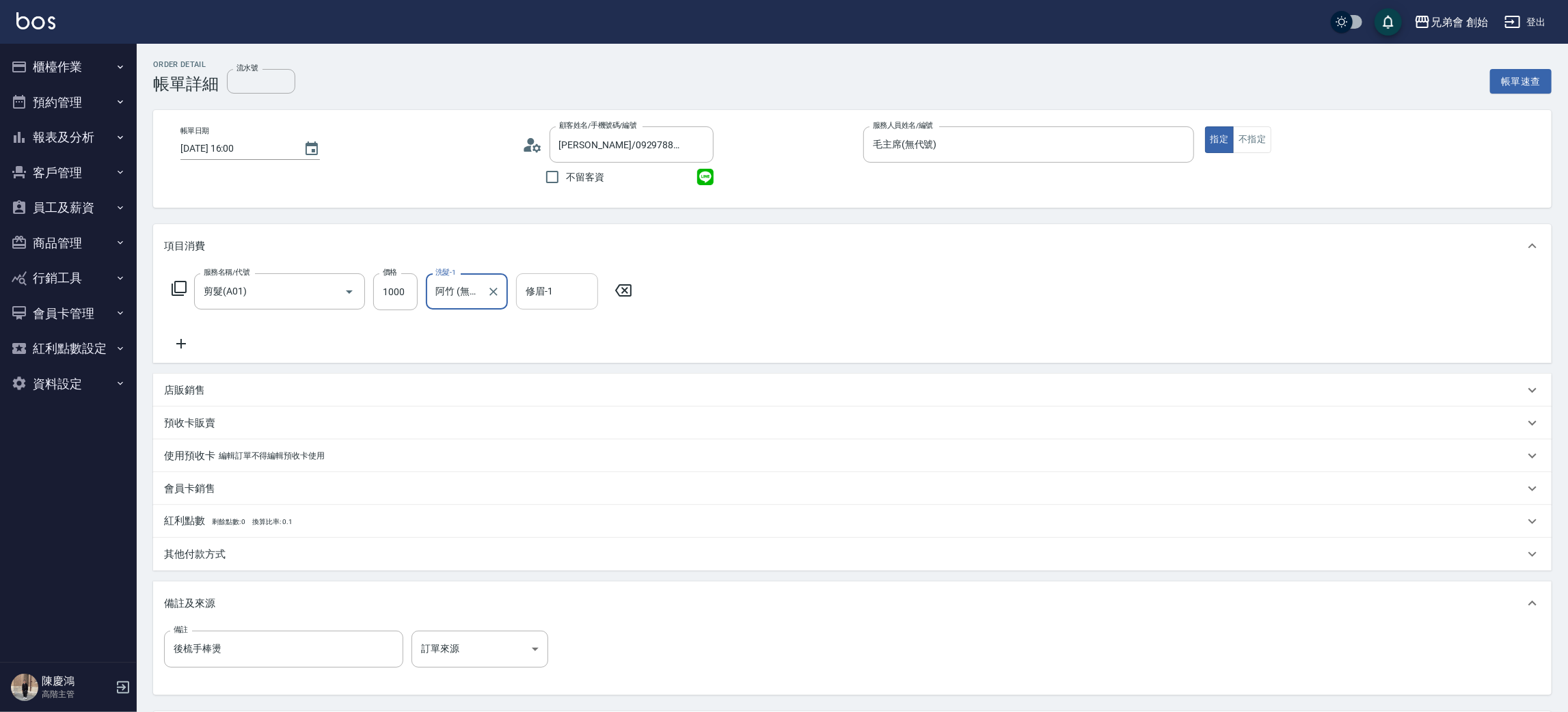
click at [533, 296] on input "修眉-1" at bounding box center [557, 291] width 70 height 24
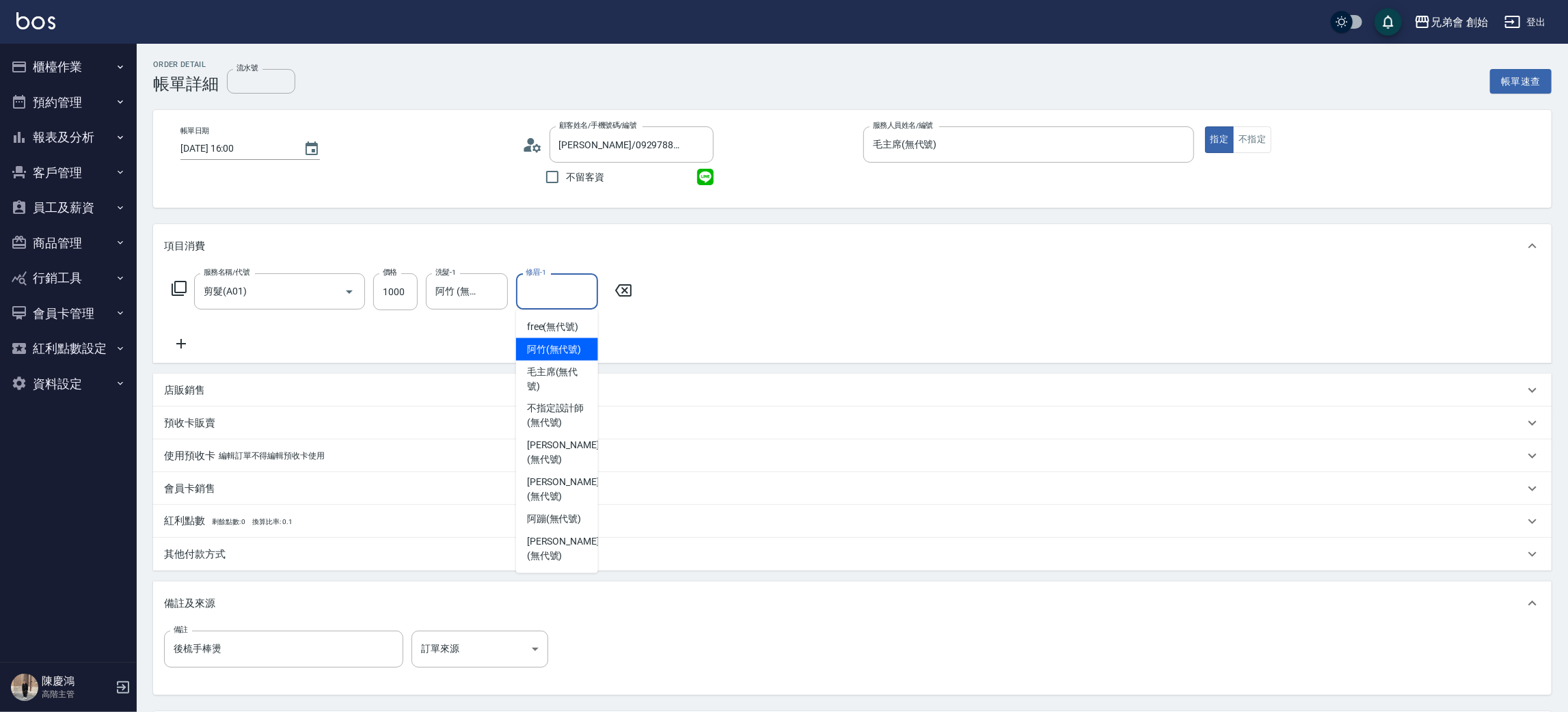
click at [540, 347] on span "阿竹 (無代號)" at bounding box center [554, 349] width 54 height 15
type input "阿竹 (無代號)"
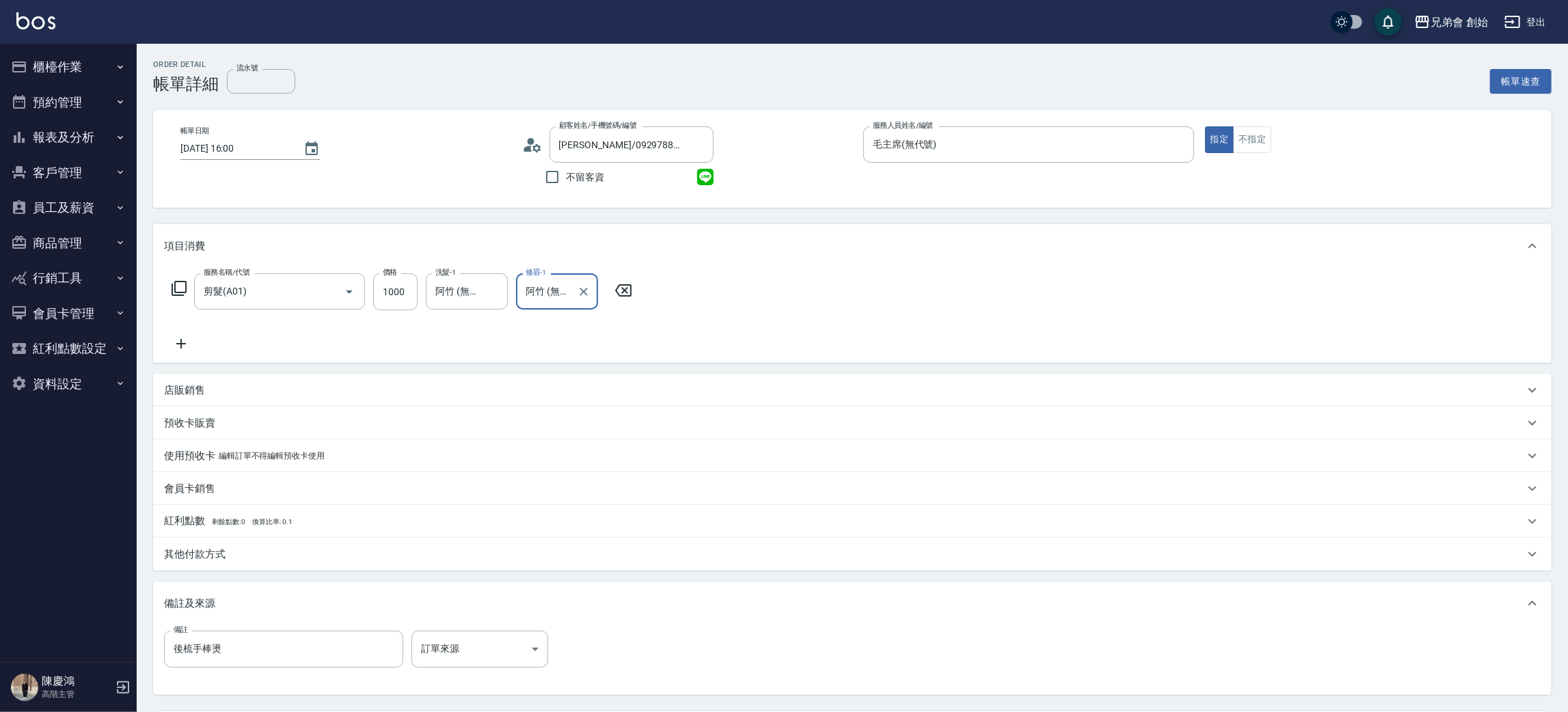
click at [190, 346] on icon at bounding box center [181, 343] width 34 height 16
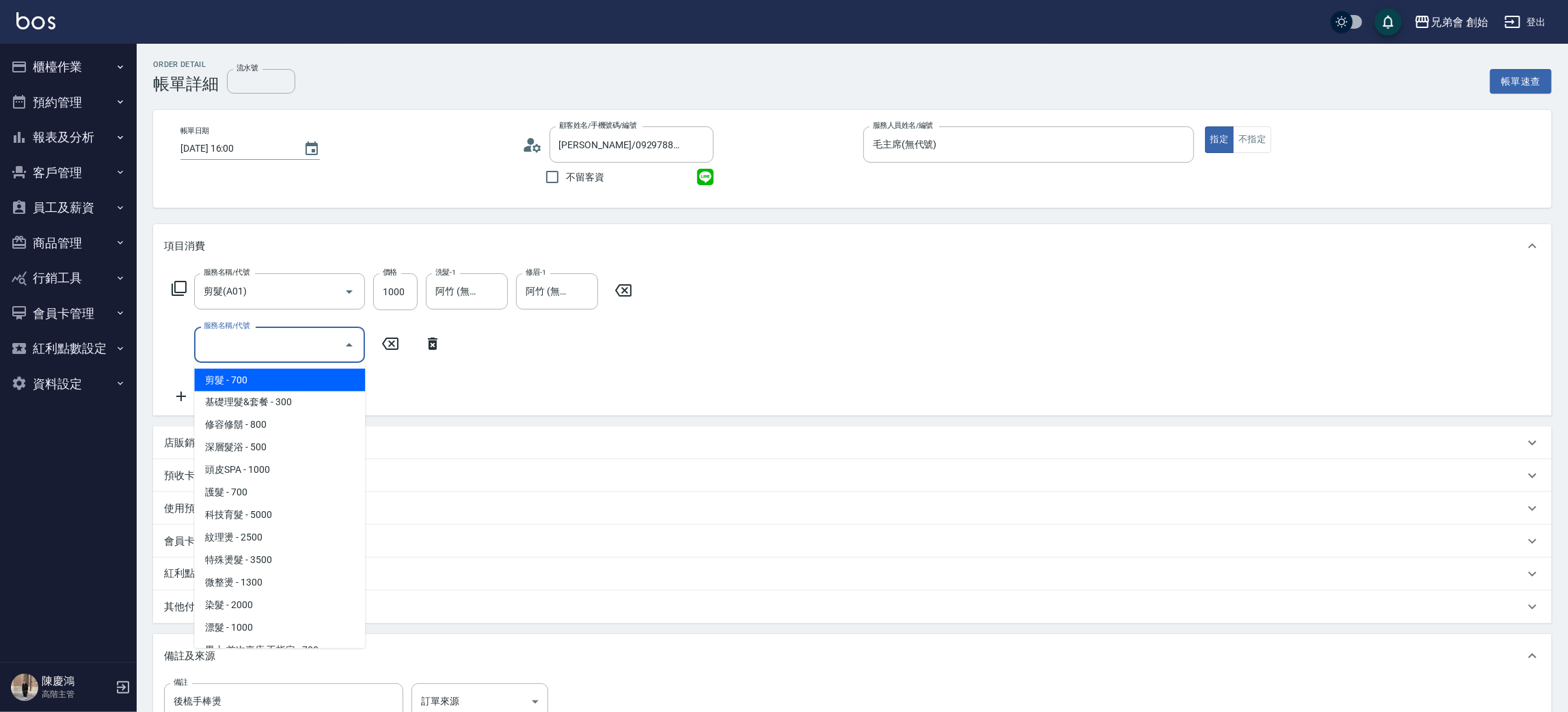
click at [249, 351] on input "服務名稱/代號" at bounding box center [269, 344] width 138 height 24
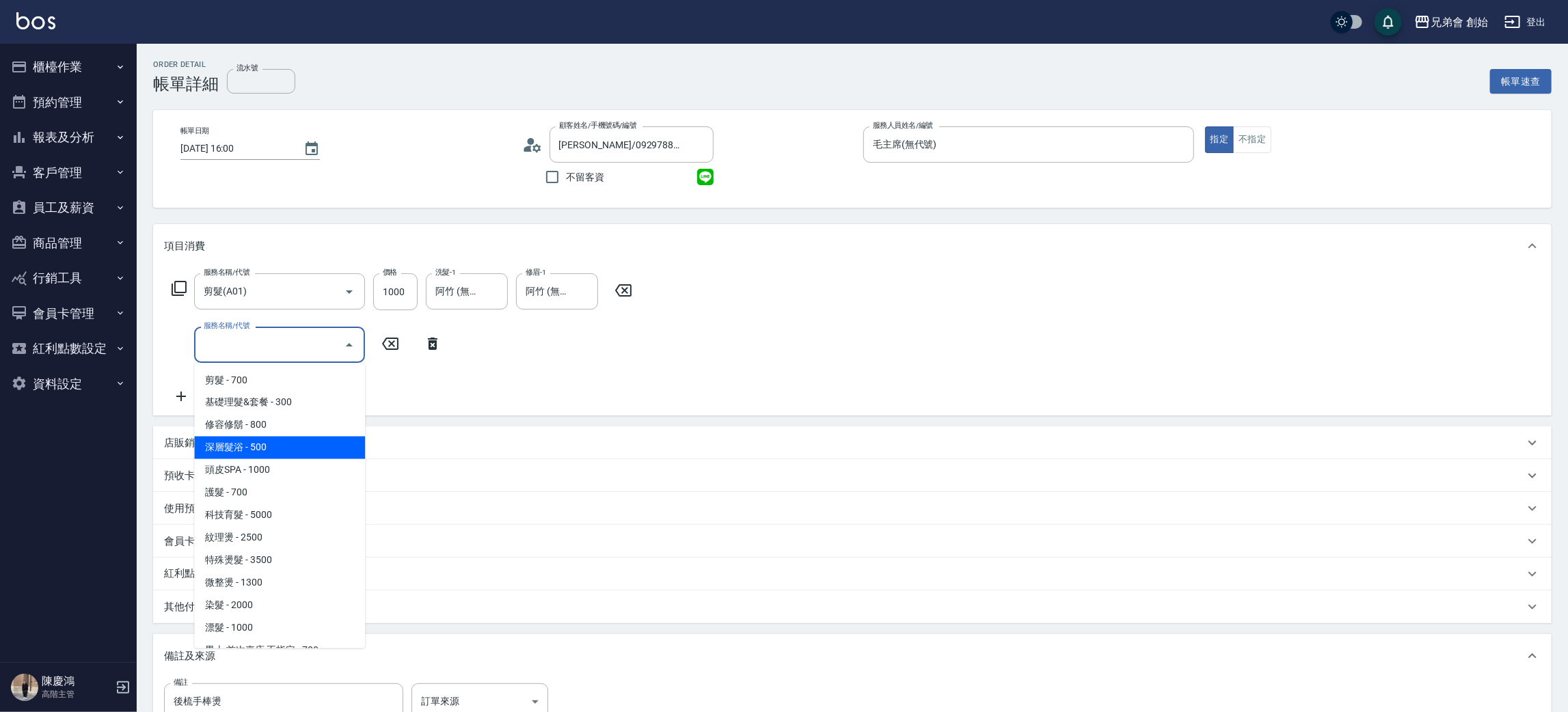
click at [274, 441] on span "深層髮浴 - 500" at bounding box center [280, 448] width 171 height 23
click at [297, 343] on input "深層髮浴(B01)" at bounding box center [260, 344] width 120 height 24
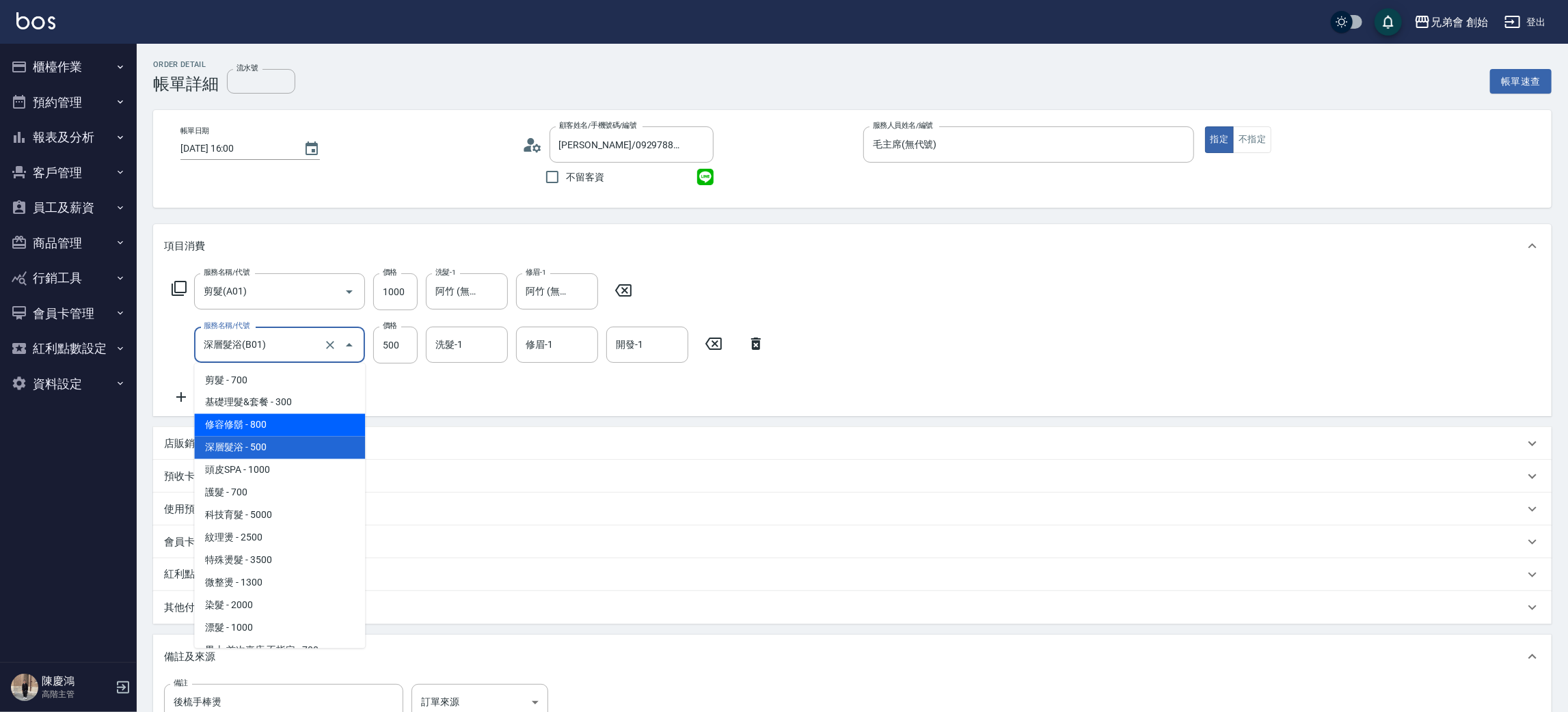
drag, startPoint x: 278, startPoint y: 417, endPoint x: 364, endPoint y: 395, distance: 88.8
click at [280, 417] on span "修容修鬍 - 800" at bounding box center [280, 425] width 171 height 23
type input "修容修鬍(A04)"
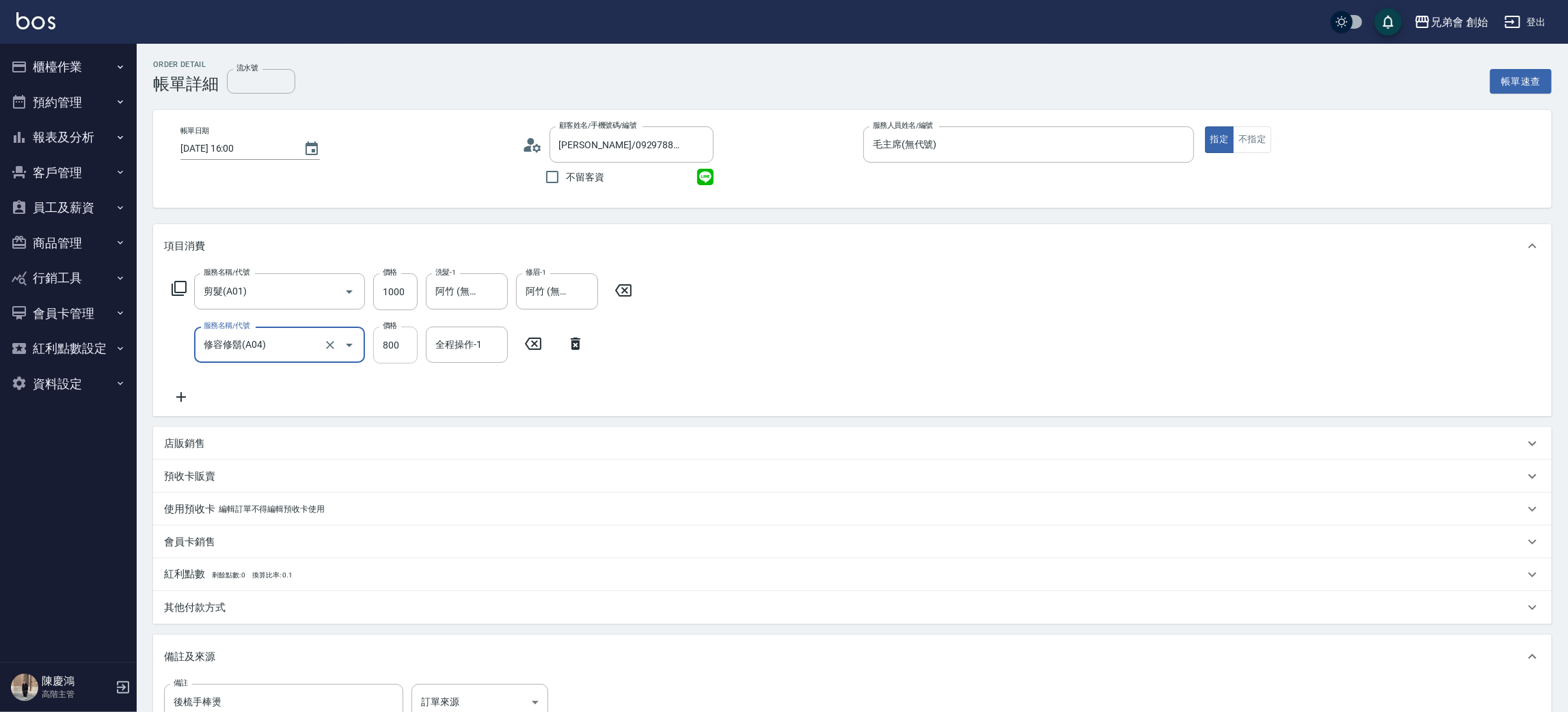
click at [397, 335] on input "800" at bounding box center [395, 345] width 44 height 37
type input "500"
click at [453, 350] on input "全程操作-1" at bounding box center [467, 344] width 70 height 24
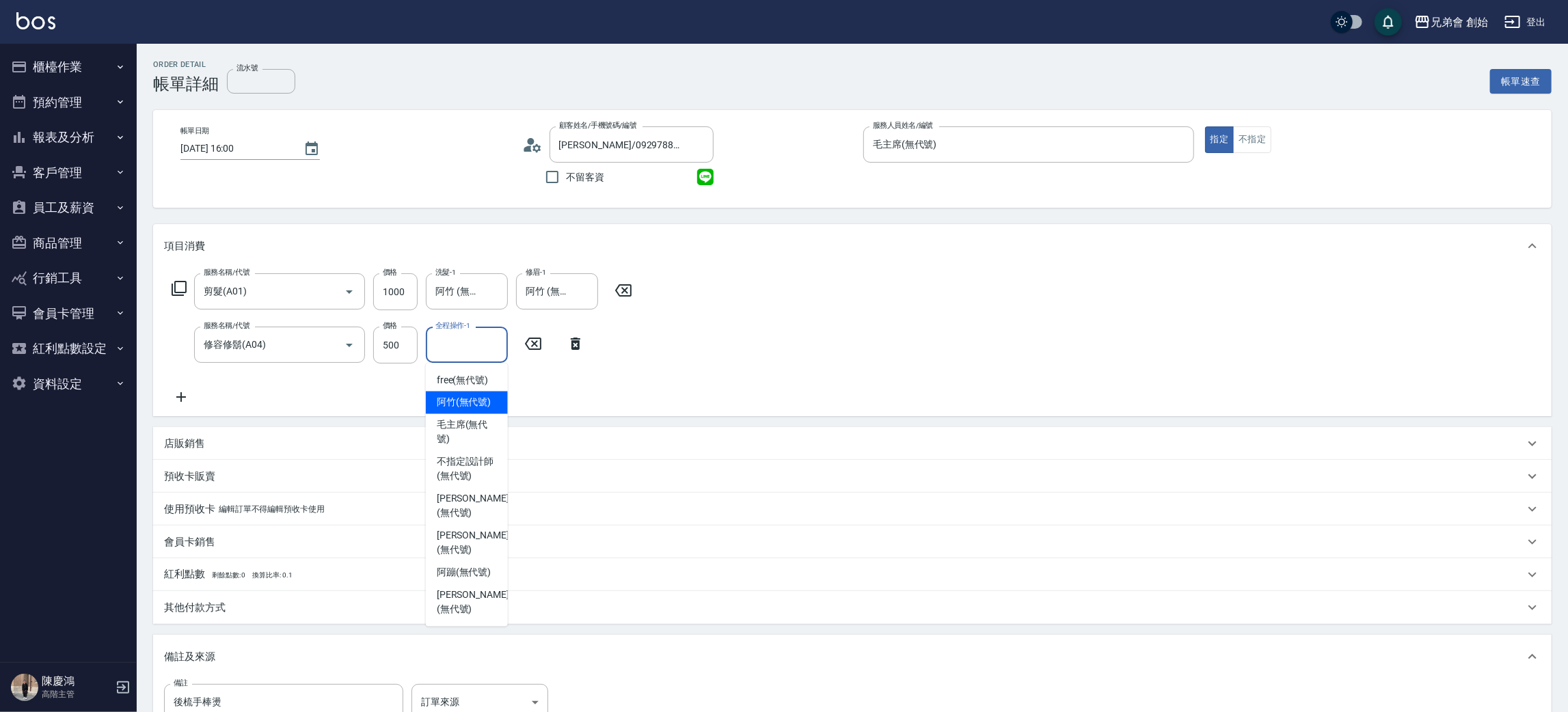
click at [474, 405] on span "阿竹 (無代號)" at bounding box center [464, 403] width 54 height 15
type input "阿竹 (無代號)"
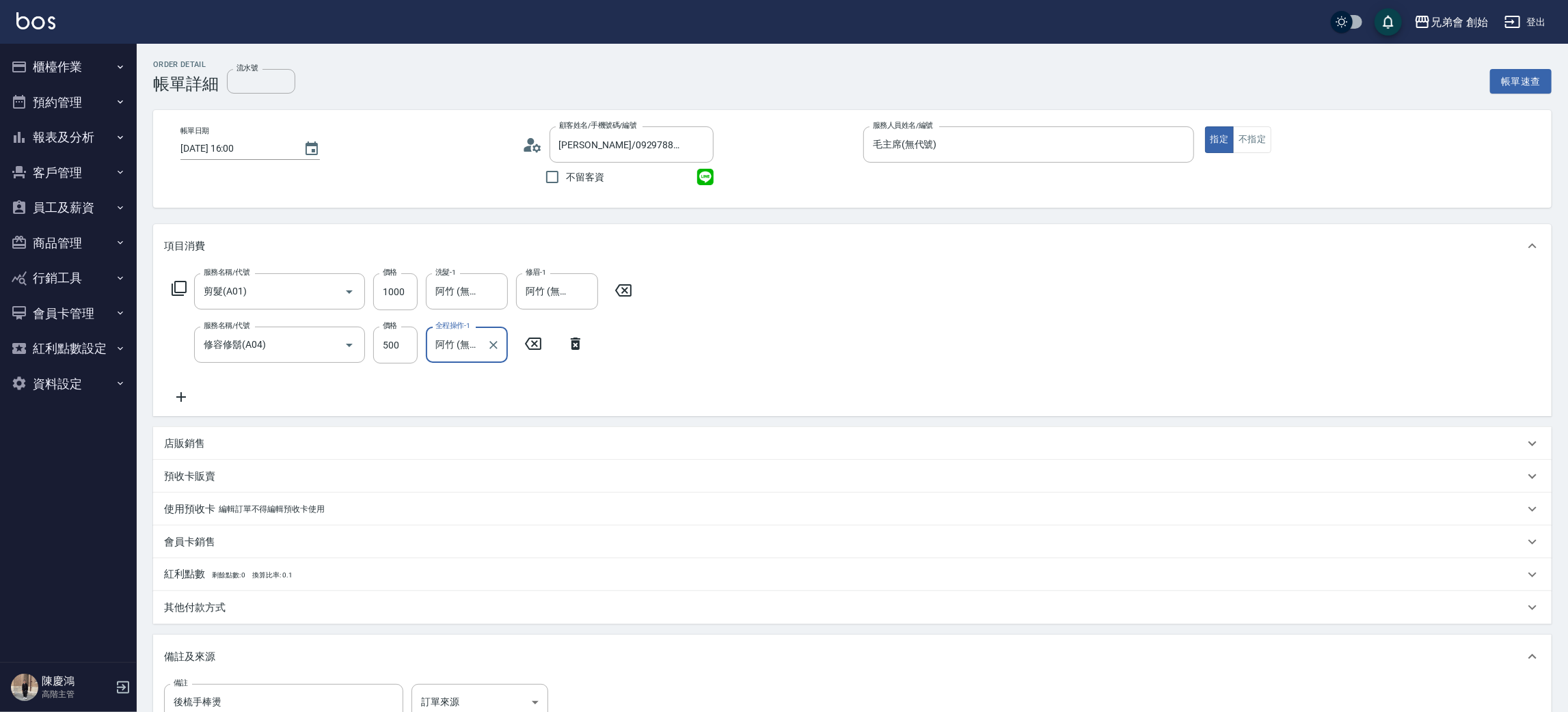
click at [178, 398] on icon at bounding box center [181, 397] width 34 height 16
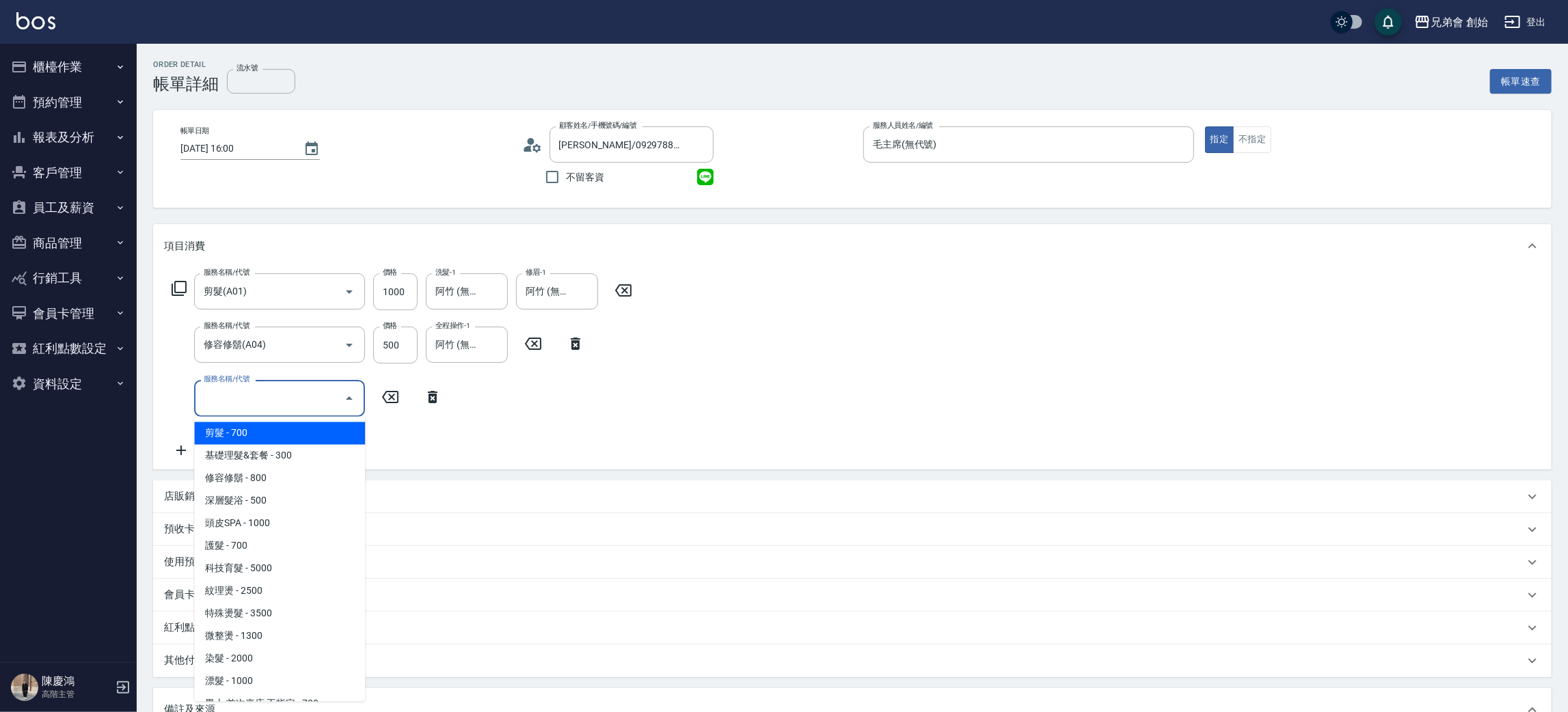
click at [237, 406] on input "服務名稱/代號" at bounding box center [269, 398] width 138 height 24
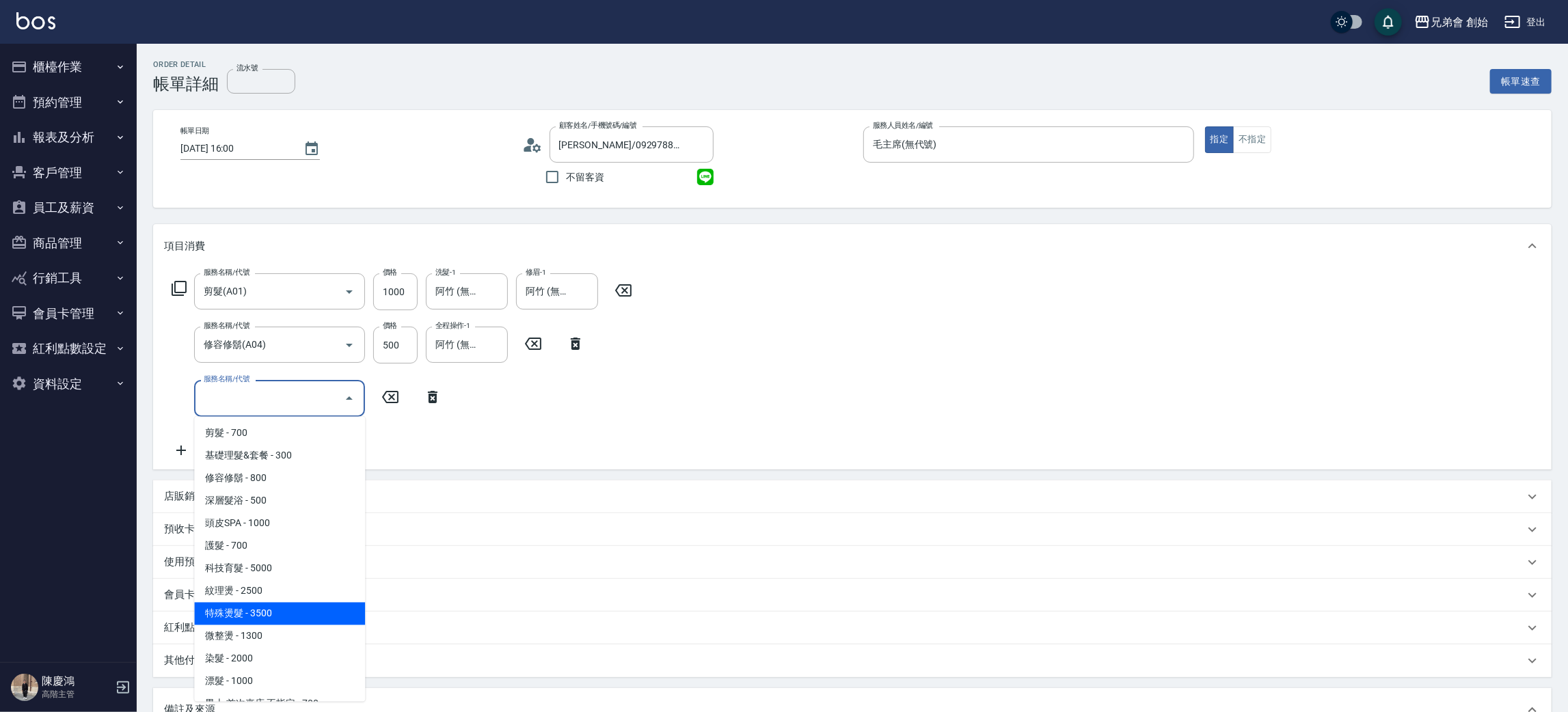
click at [257, 608] on span "特殊燙髮 - 3500" at bounding box center [280, 613] width 171 height 23
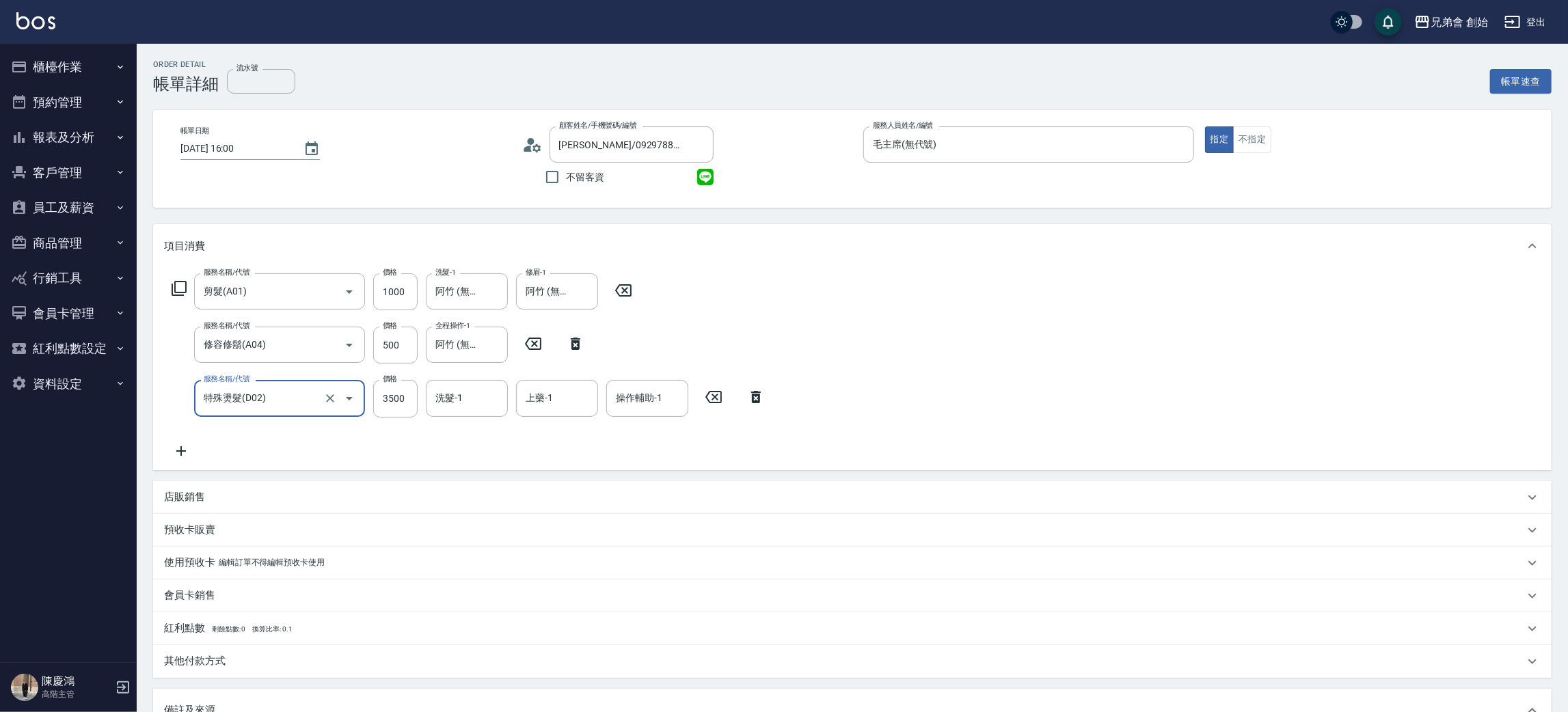
click at [305, 396] on input "特殊燙髮(D02)" at bounding box center [260, 398] width 120 height 24
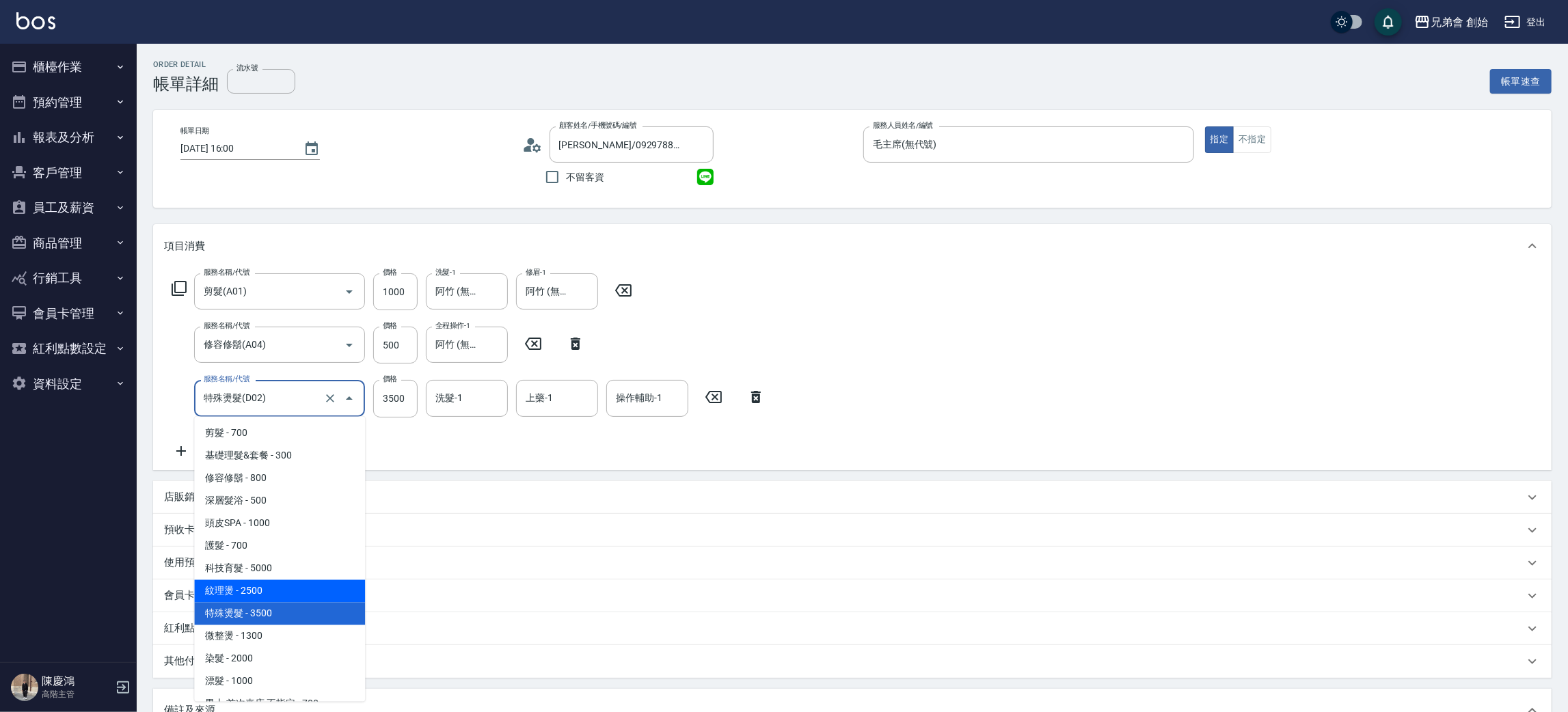
click at [253, 585] on span "紋理燙 - 2500" at bounding box center [280, 591] width 171 height 23
type input "紋理燙(D01)"
type input "2500"
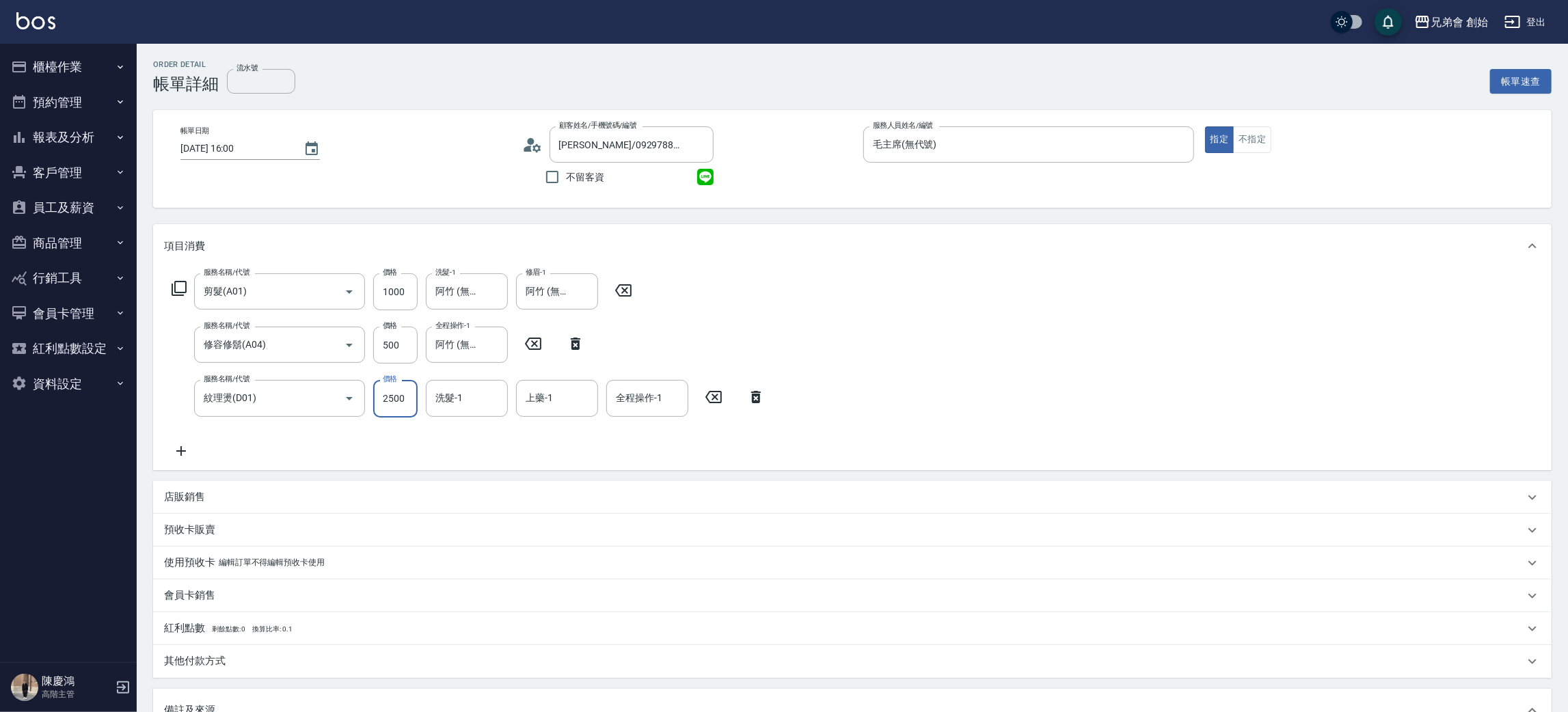
click at [380, 414] on input "2500" at bounding box center [395, 398] width 44 height 37
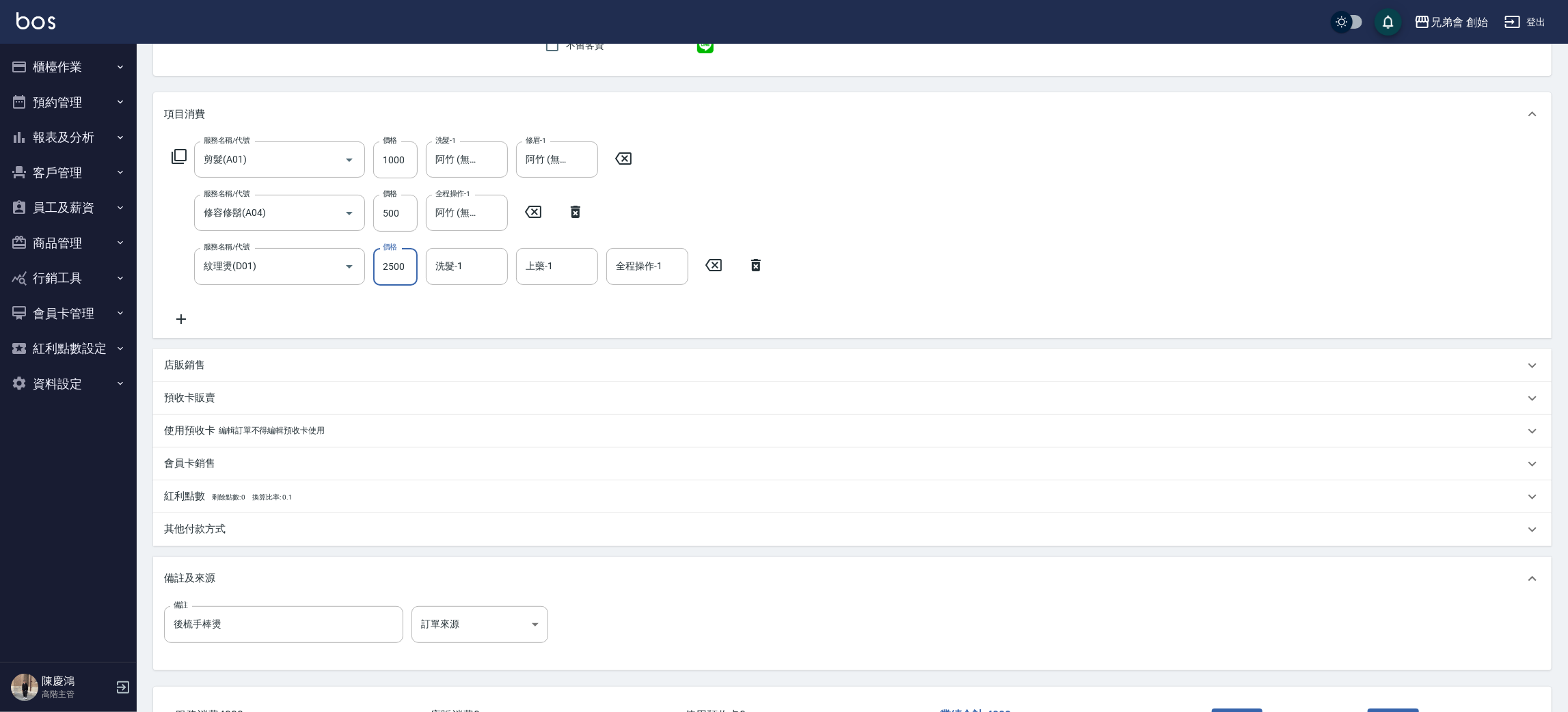
scroll to position [235, 0]
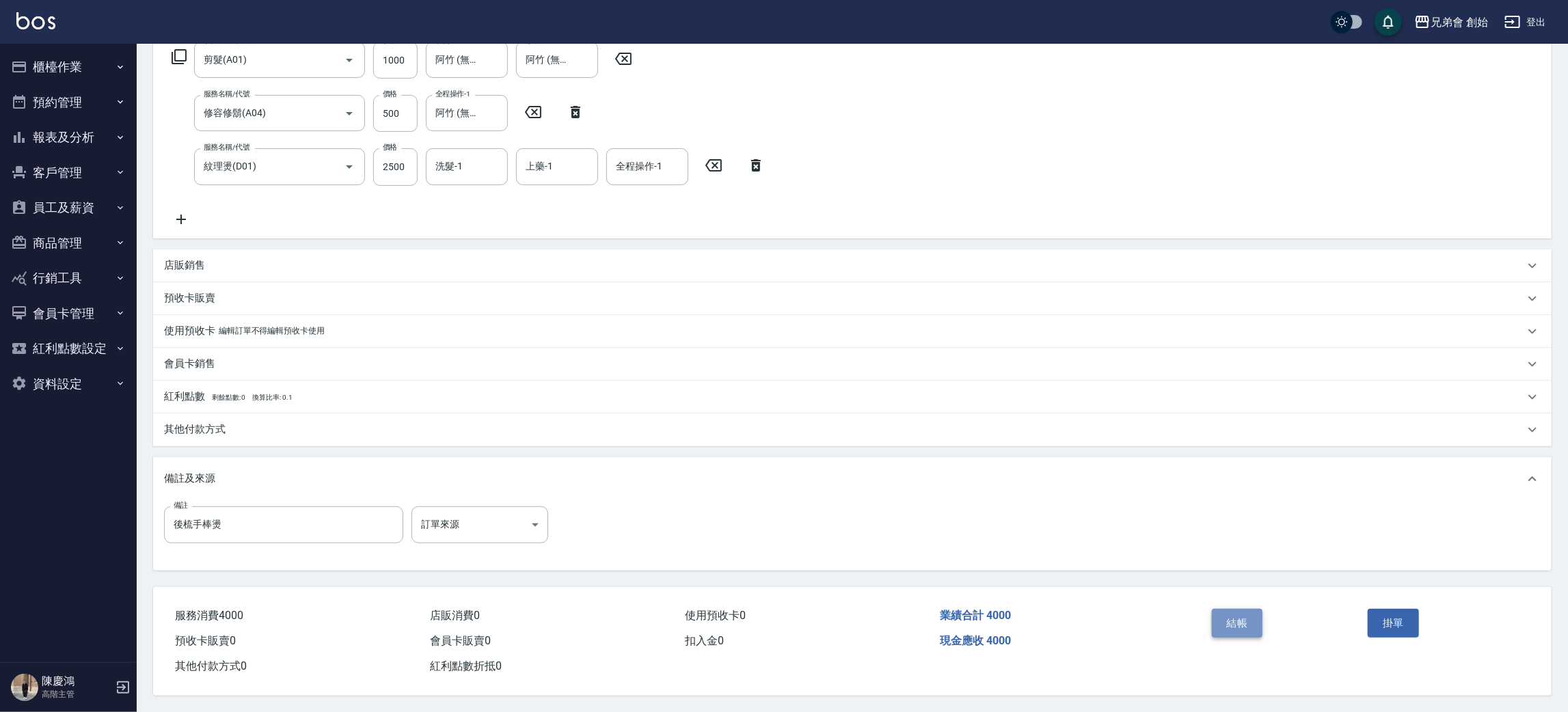
click at [1236, 624] on button "結帳" at bounding box center [1238, 623] width 52 height 29
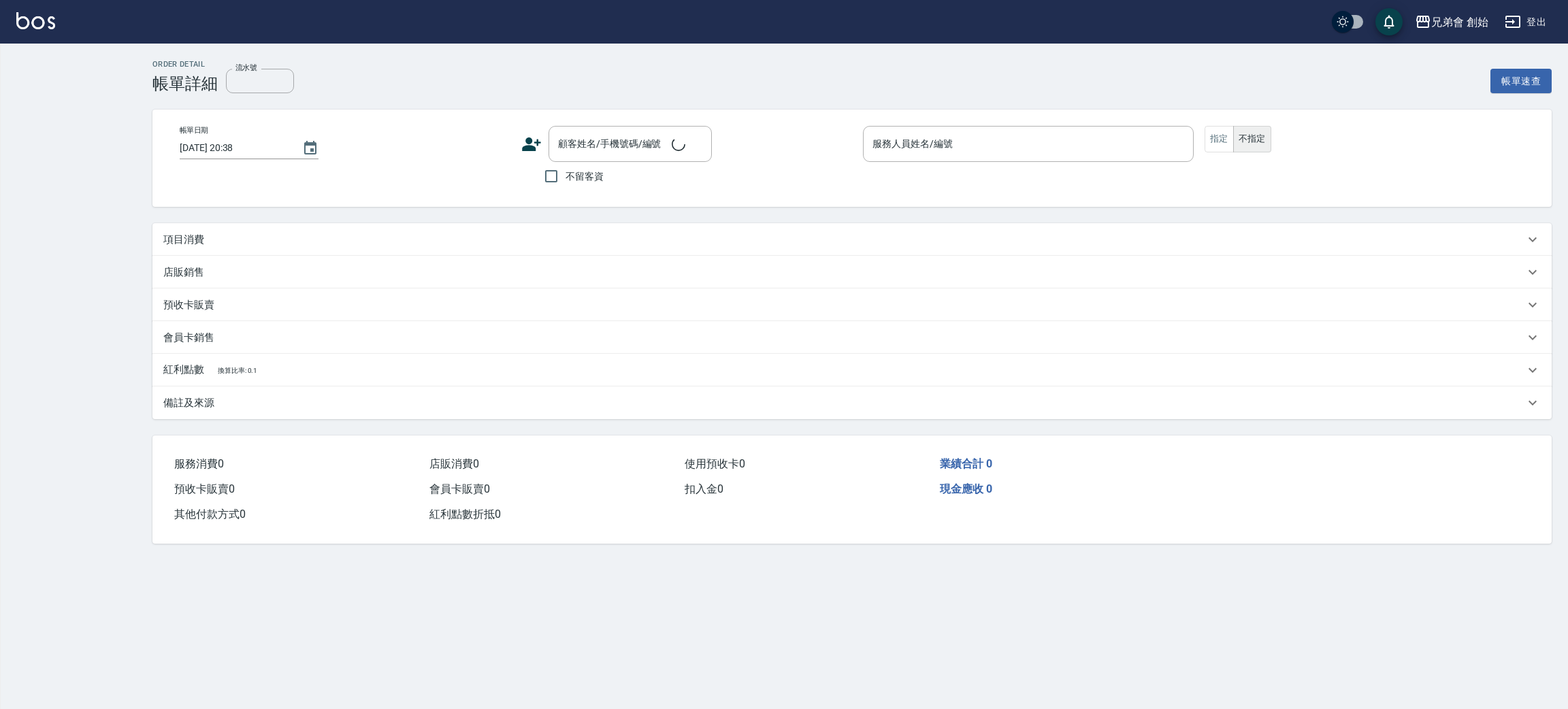
click at [196, 244] on p "項目消費" at bounding box center [184, 240] width 41 height 15
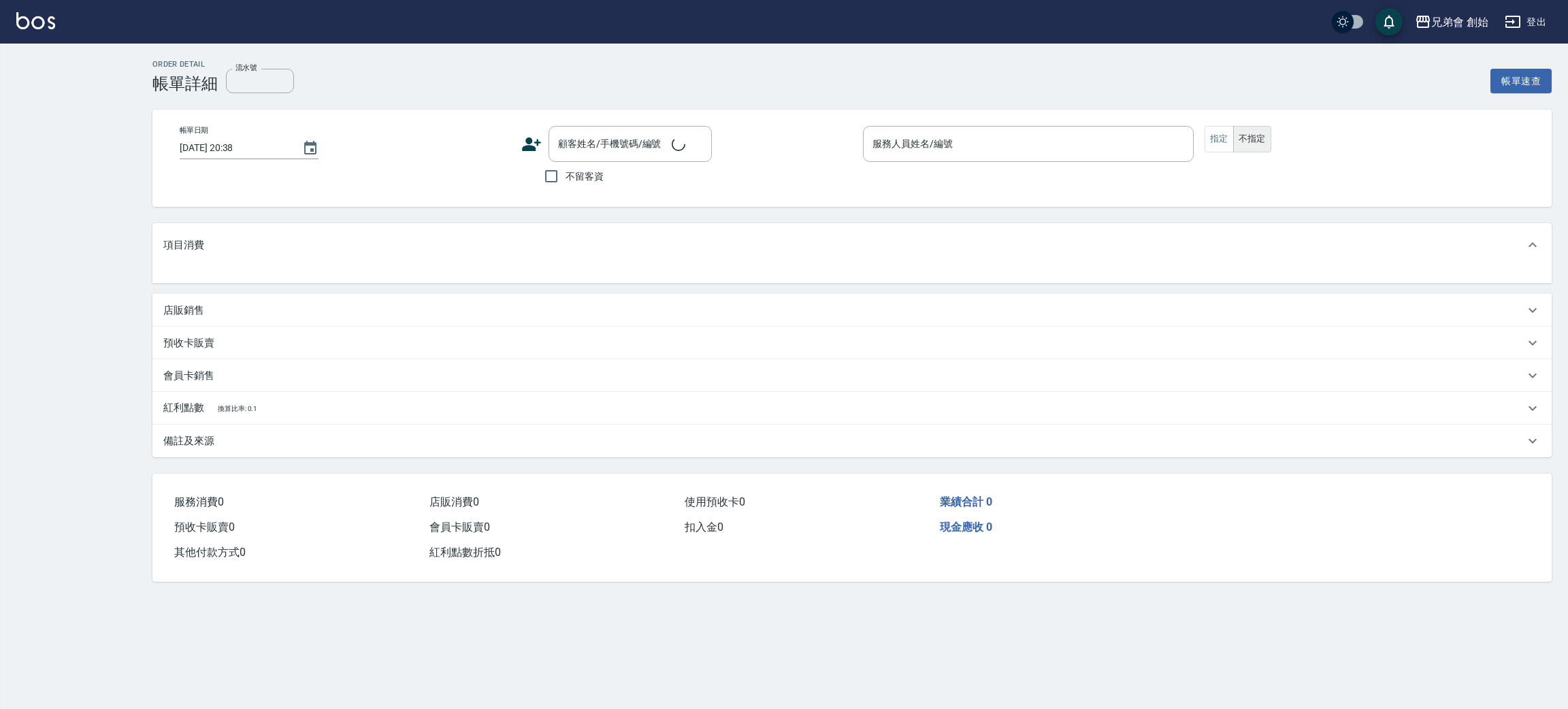
type input "[DATE] 15:00"
type input "毛主席(無代號)"
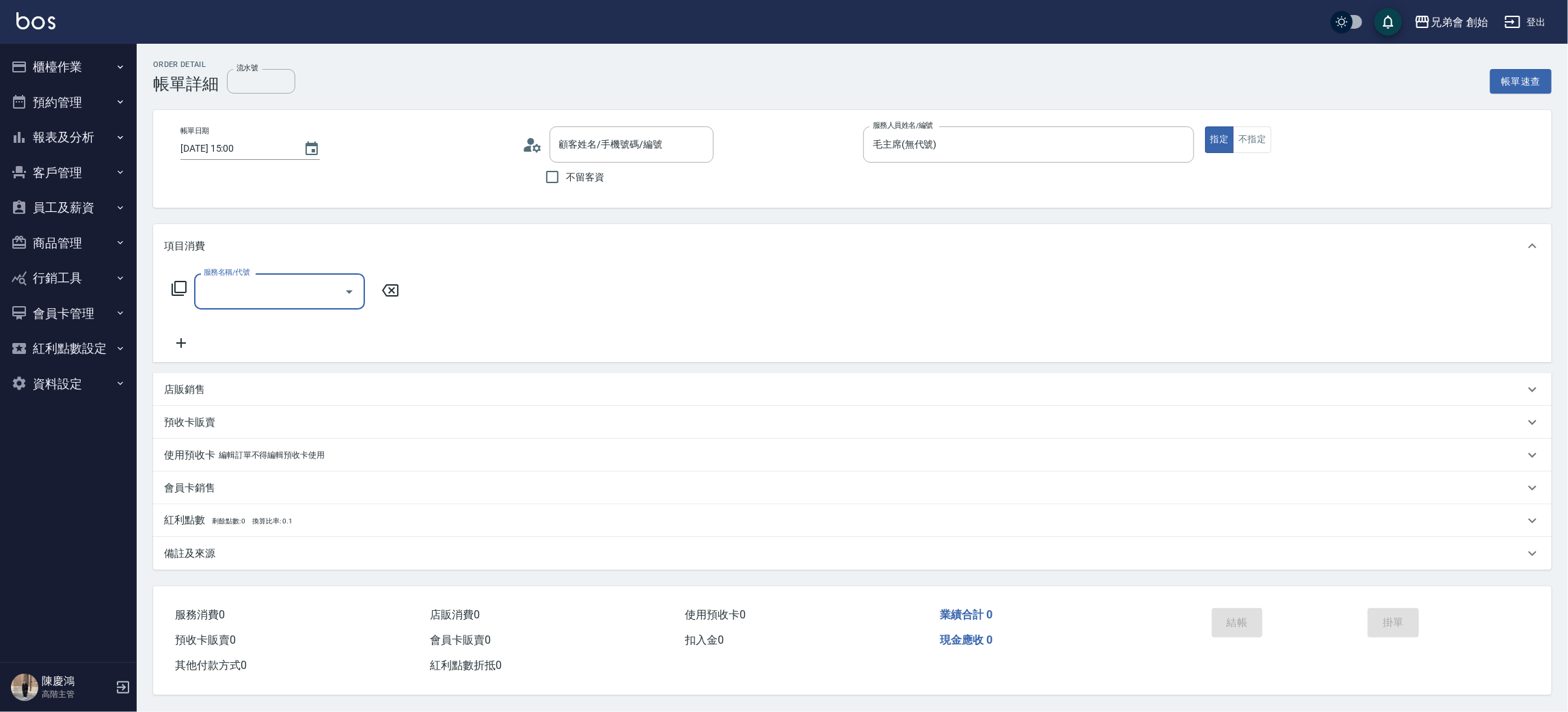
type input "[PERSON_NAME]/0989113949/"
click at [244, 289] on input "服務名稱/代號" at bounding box center [269, 291] width 138 height 24
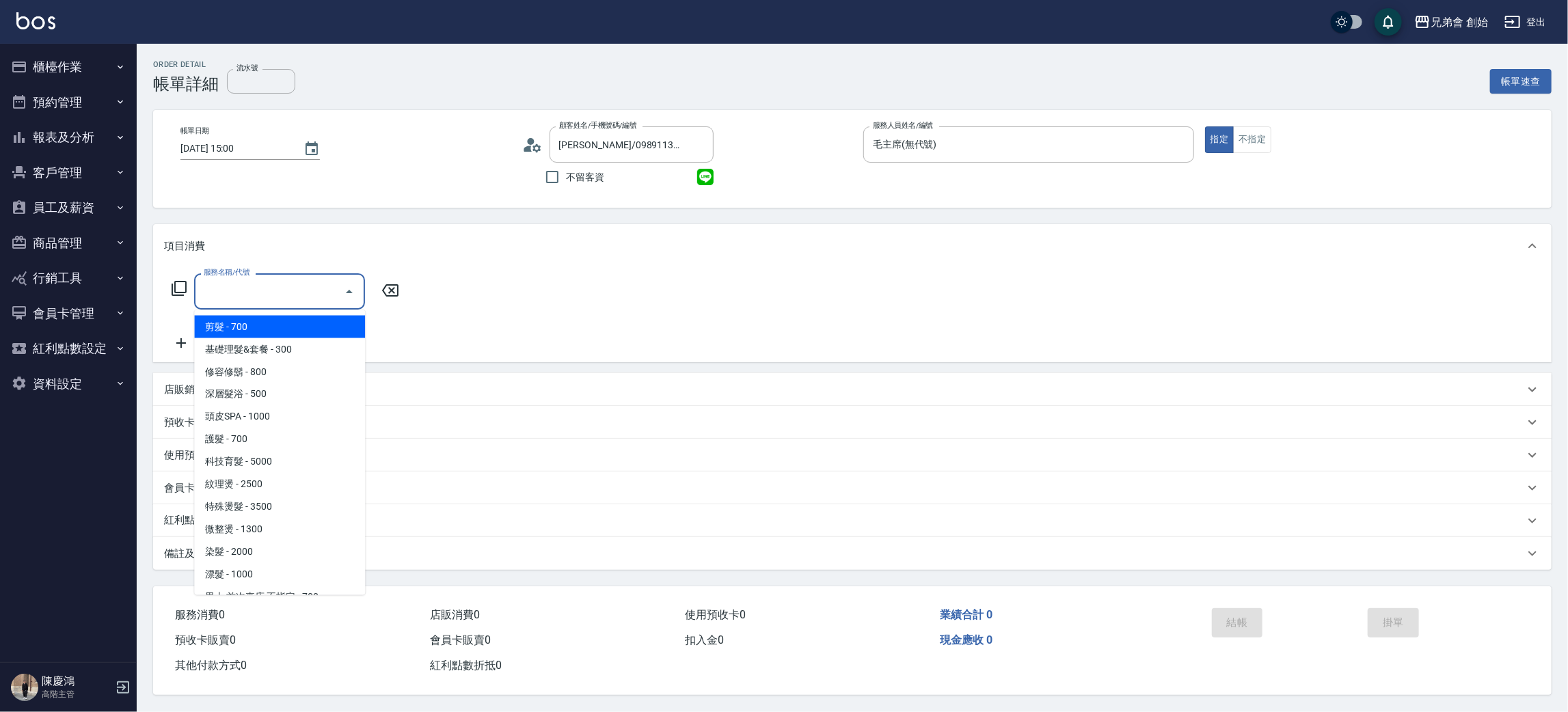
click at [254, 317] on span "剪髮 - 700" at bounding box center [280, 327] width 171 height 23
type input "剪髮(A01)"
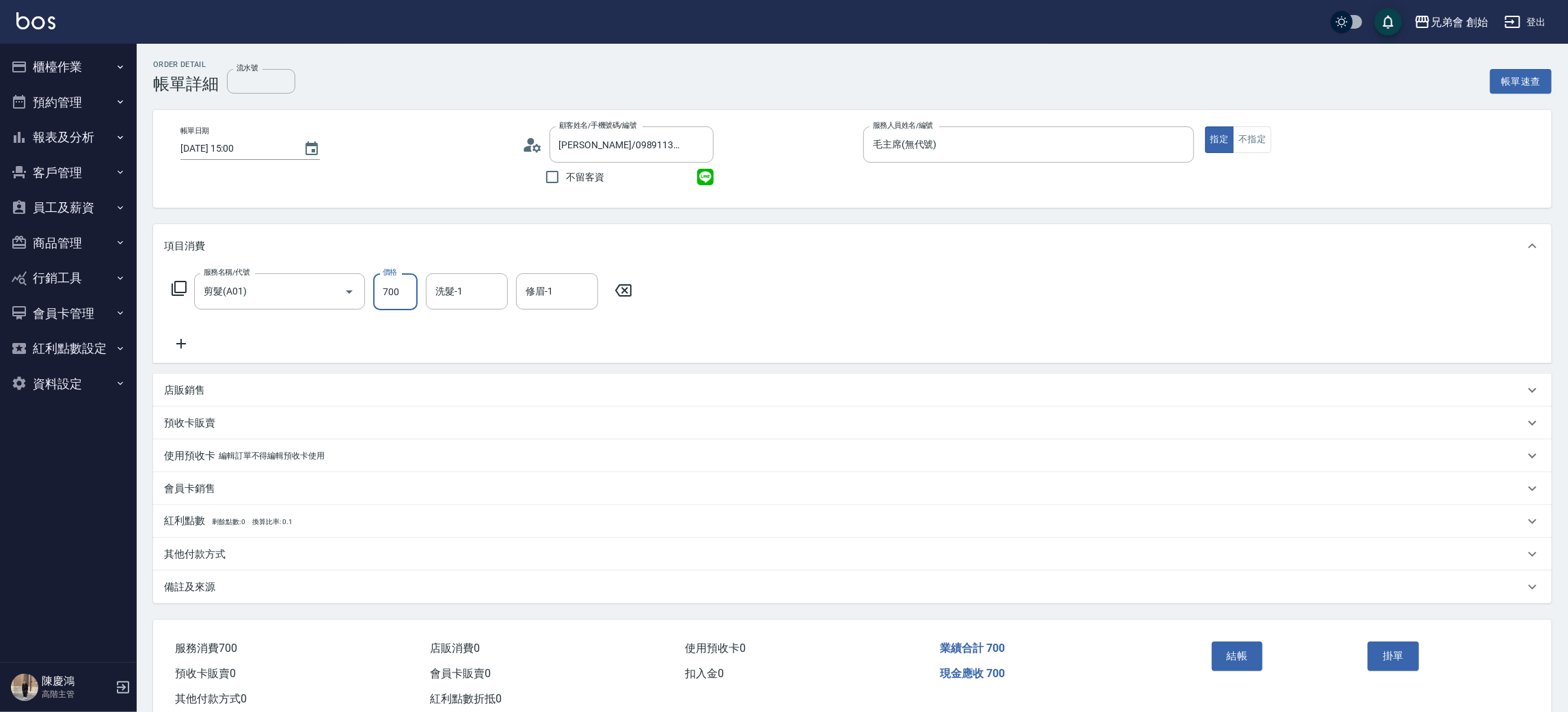
drag, startPoint x: 386, startPoint y: 293, endPoint x: 418, endPoint y: 277, distance: 35.8
click at [386, 293] on input "700" at bounding box center [395, 292] width 44 height 37
type input "1000"
click at [485, 289] on input "洗髮-1" at bounding box center [467, 291] width 70 height 24
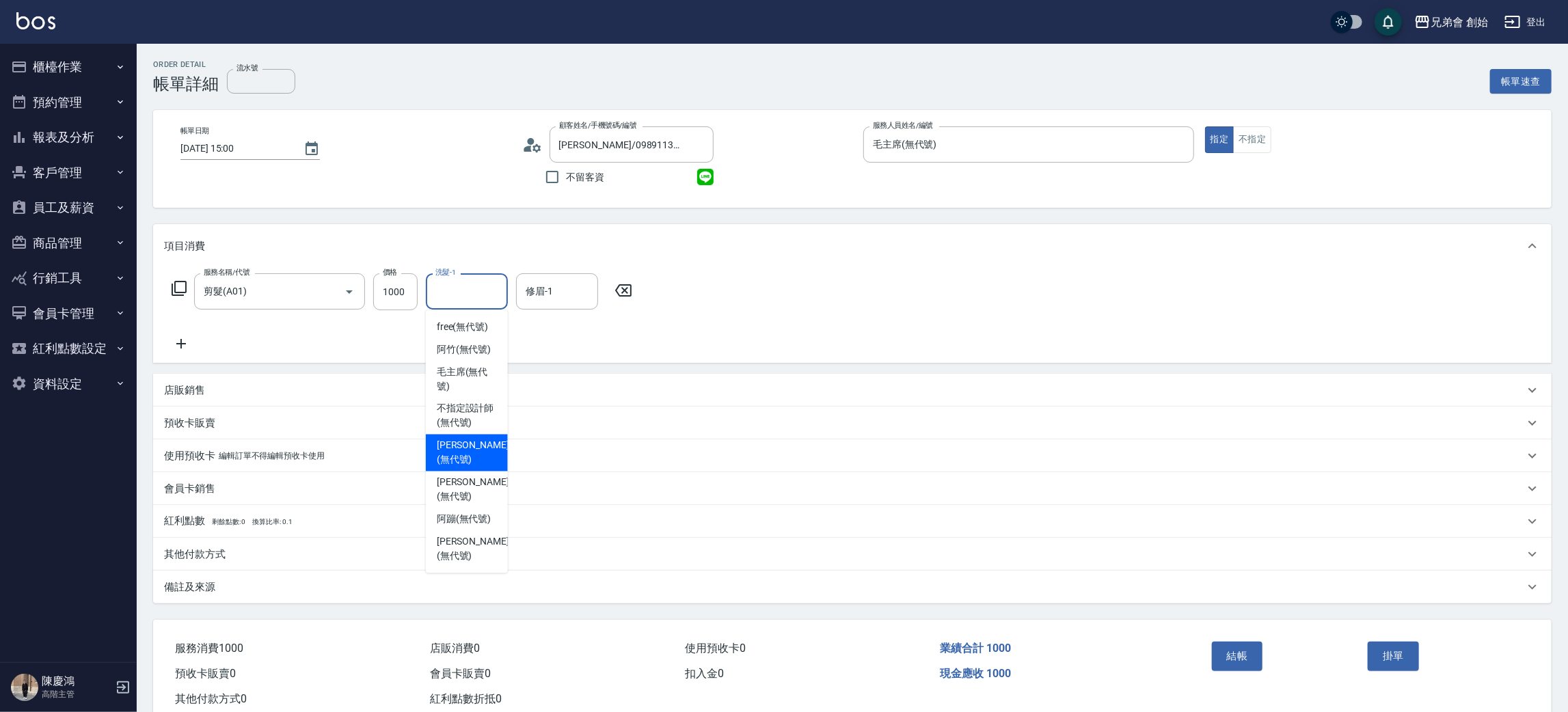
click at [473, 449] on span "[PERSON_NAME](無代號)" at bounding box center [473, 452] width 72 height 29
type input "[PERSON_NAME](無代號)"
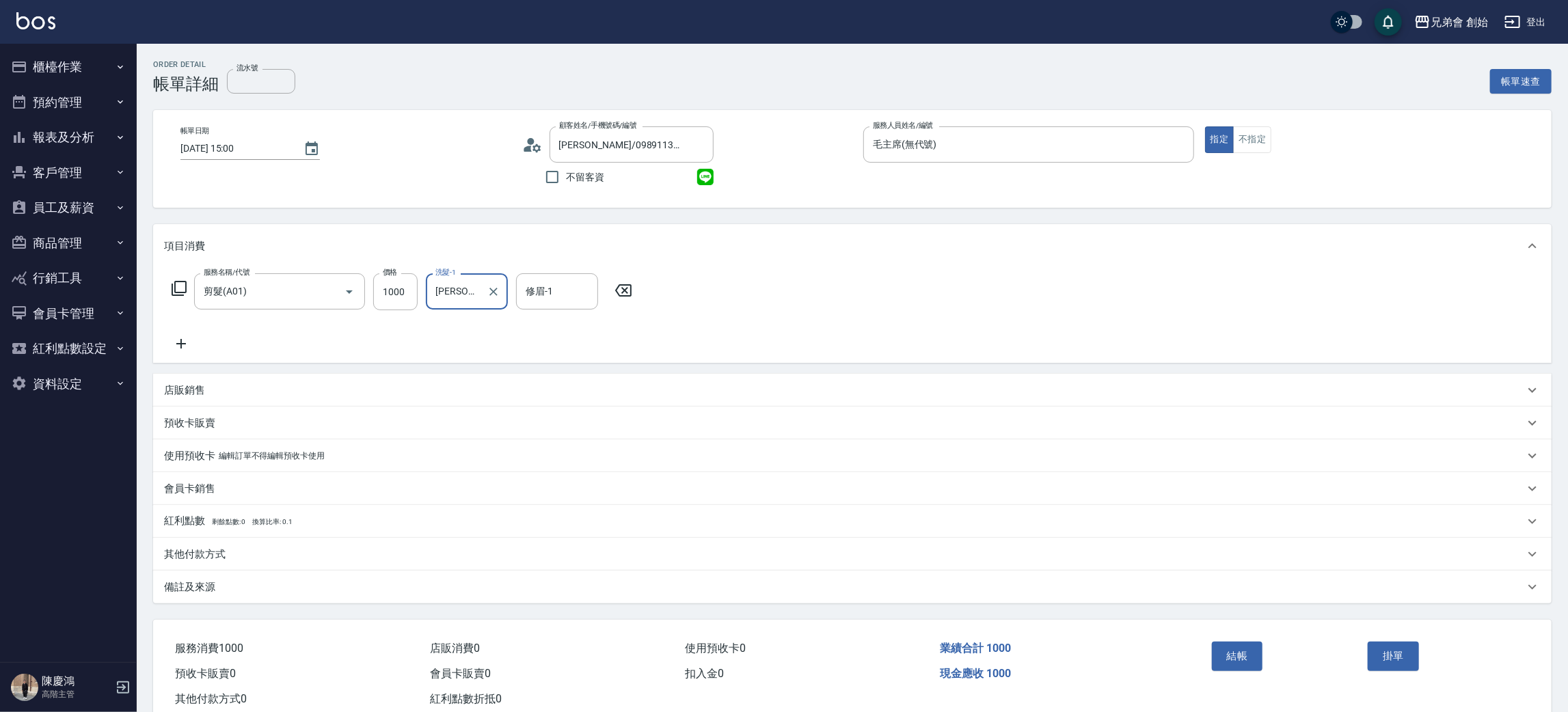
click at [547, 285] on div "修眉-1 修眉-1" at bounding box center [556, 291] width 82 height 36
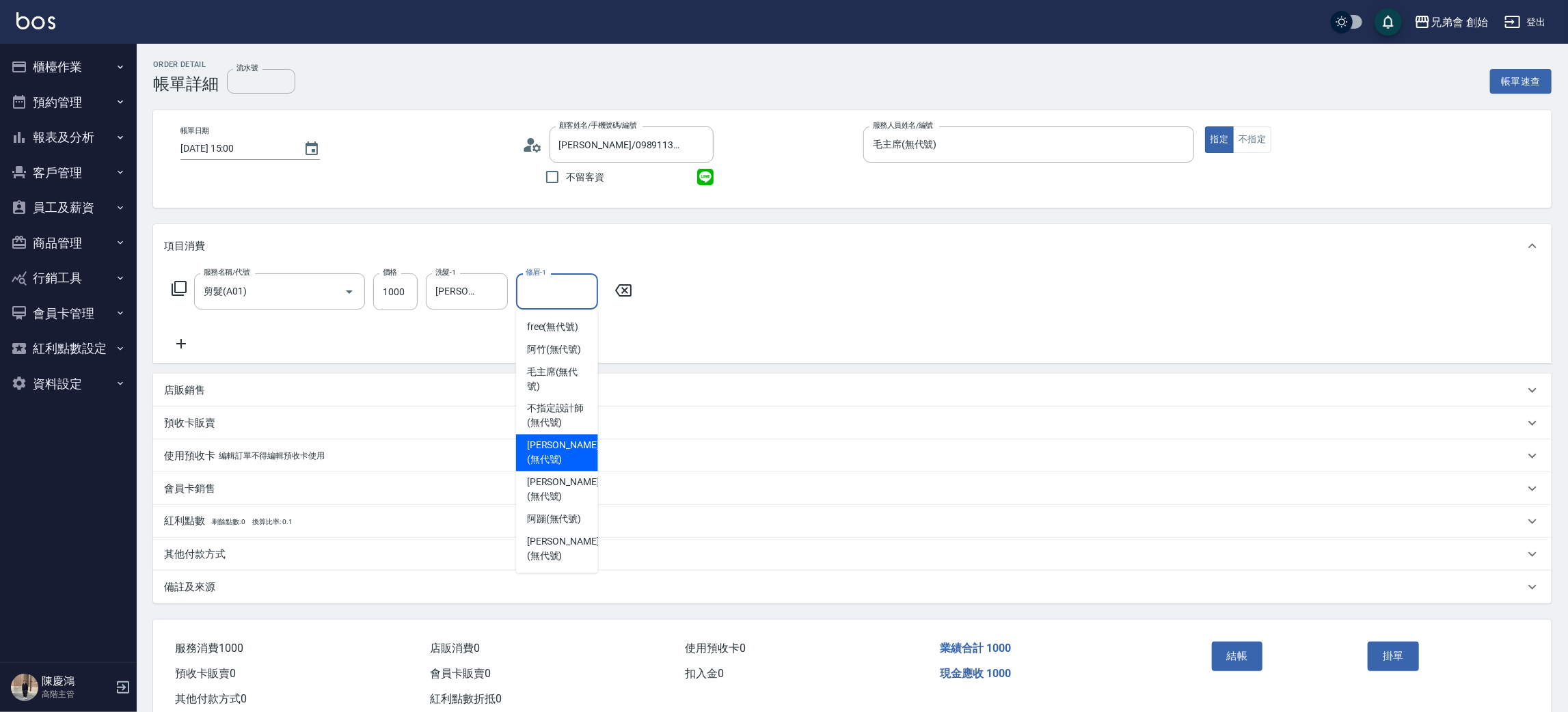
click at [556, 435] on div "[PERSON_NAME](無代號)" at bounding box center [556, 453] width 82 height 37
type input "[PERSON_NAME](無代號)"
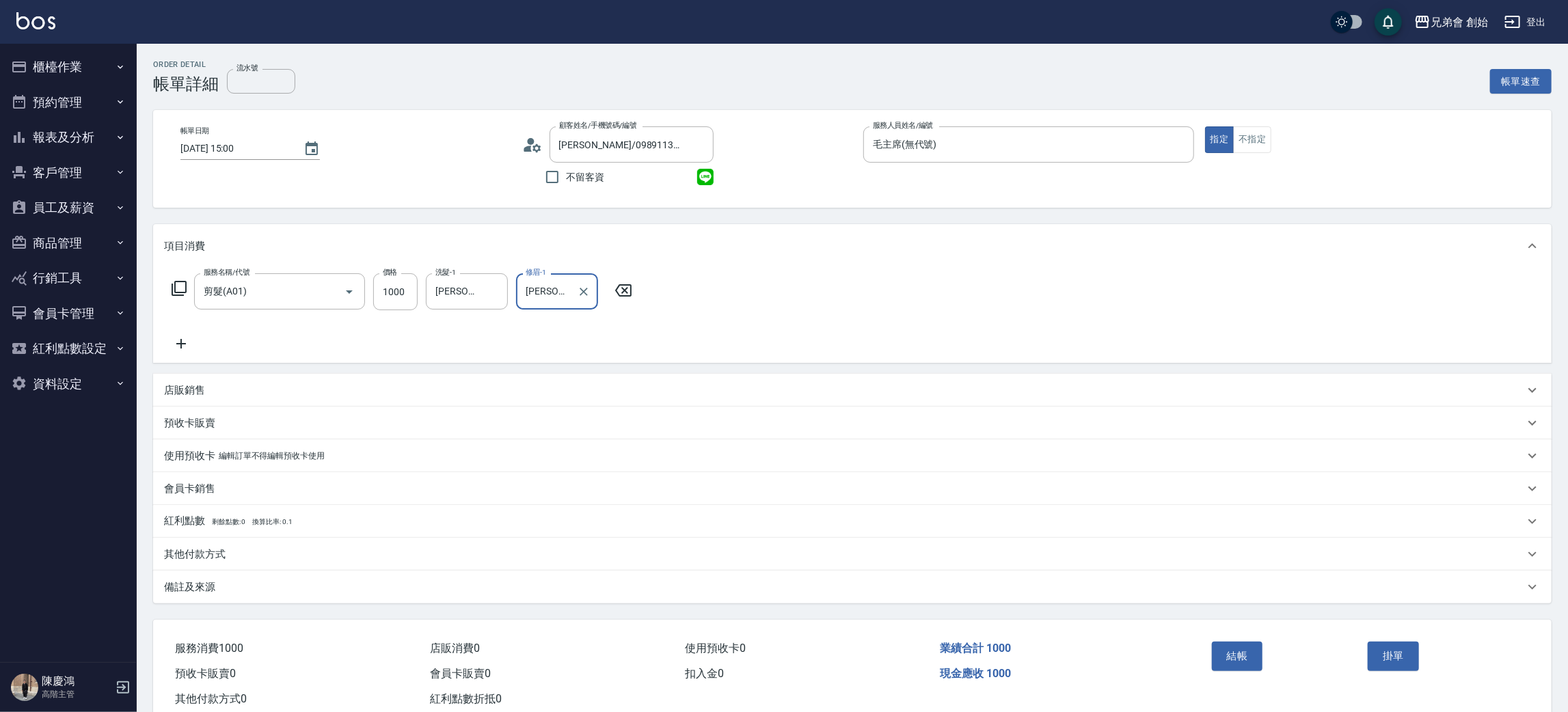
click at [1246, 654] on button "結帳" at bounding box center [1238, 655] width 52 height 29
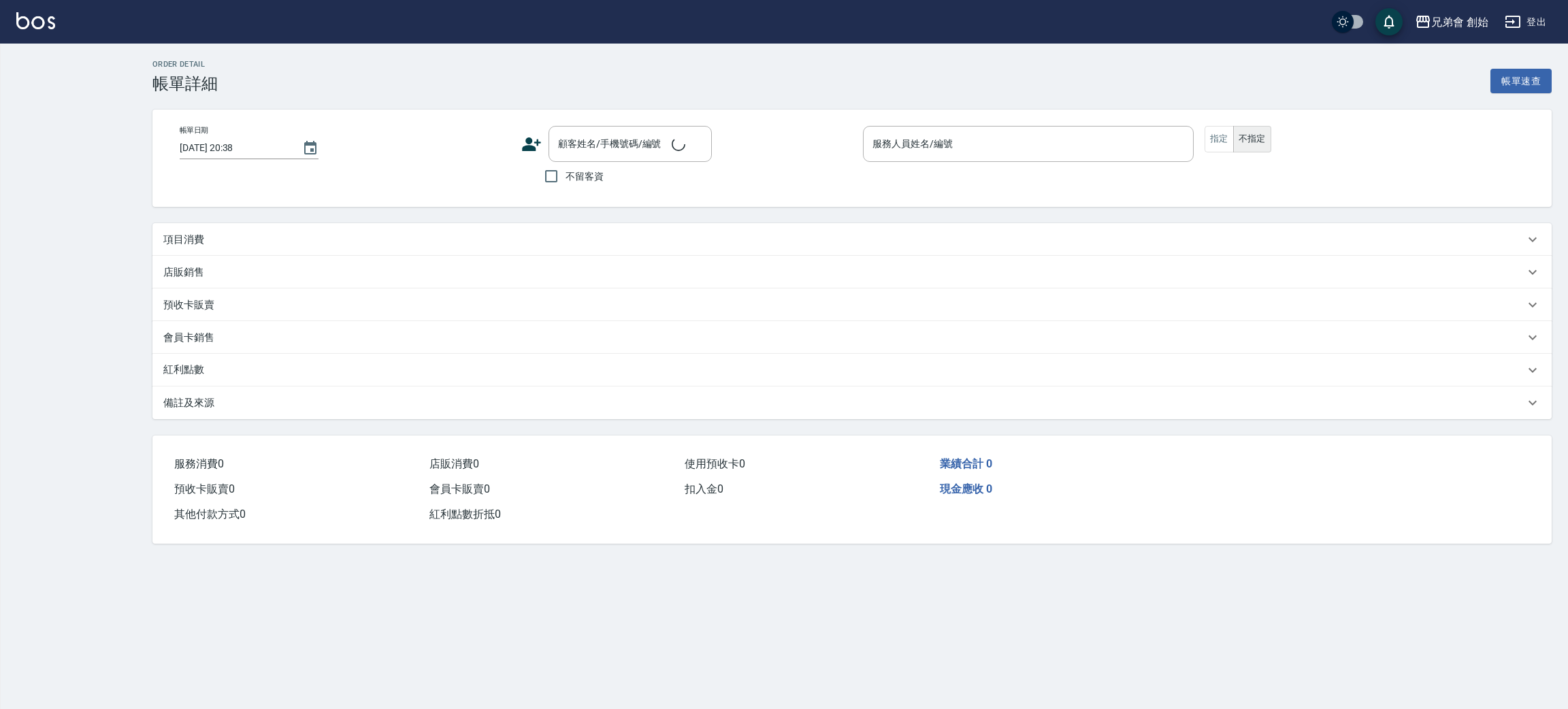
type input "[DATE] 14:00"
type input "毛主席(無代號)"
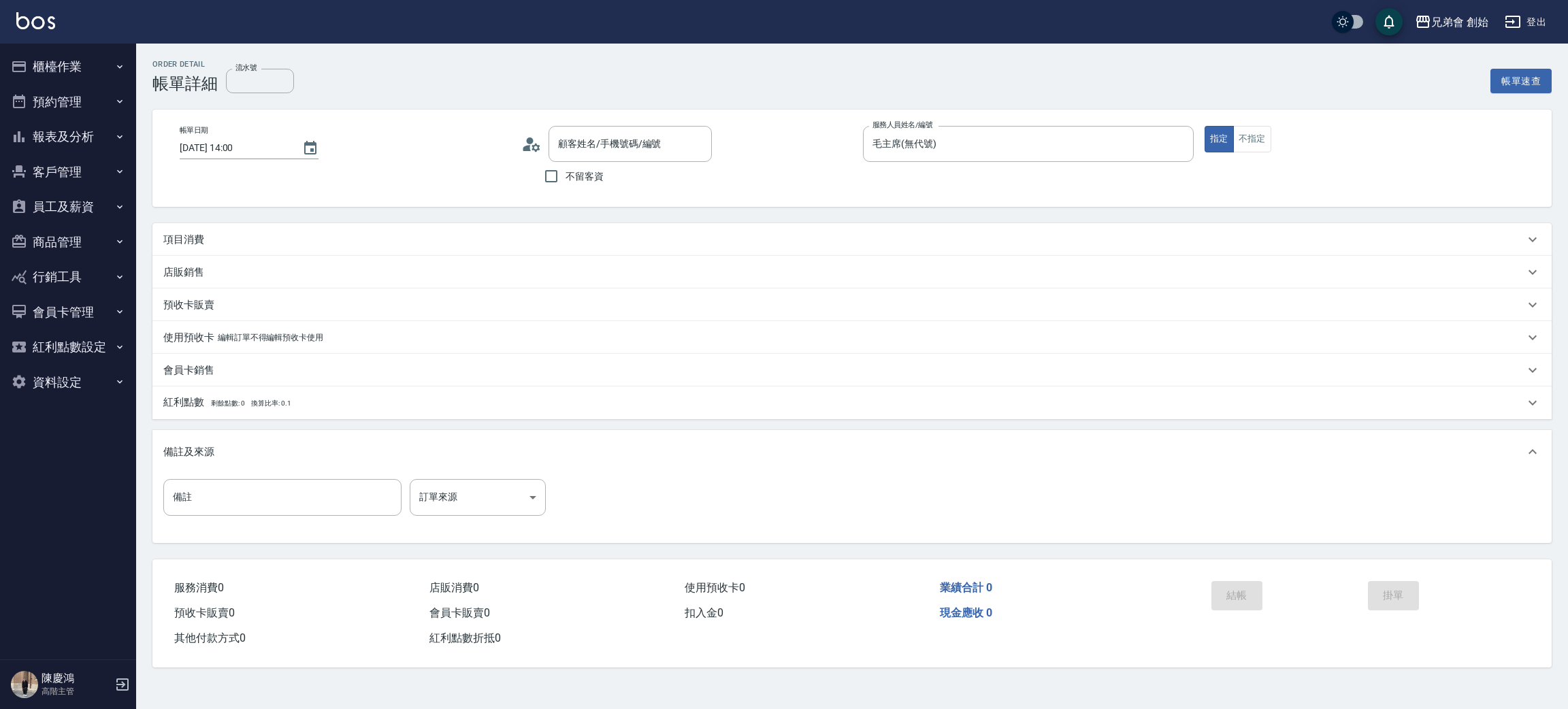
type input "[PERSON_NAME]/0937302515/null"
click at [213, 243] on div "項目消費" at bounding box center [844, 244] width 1361 height 15
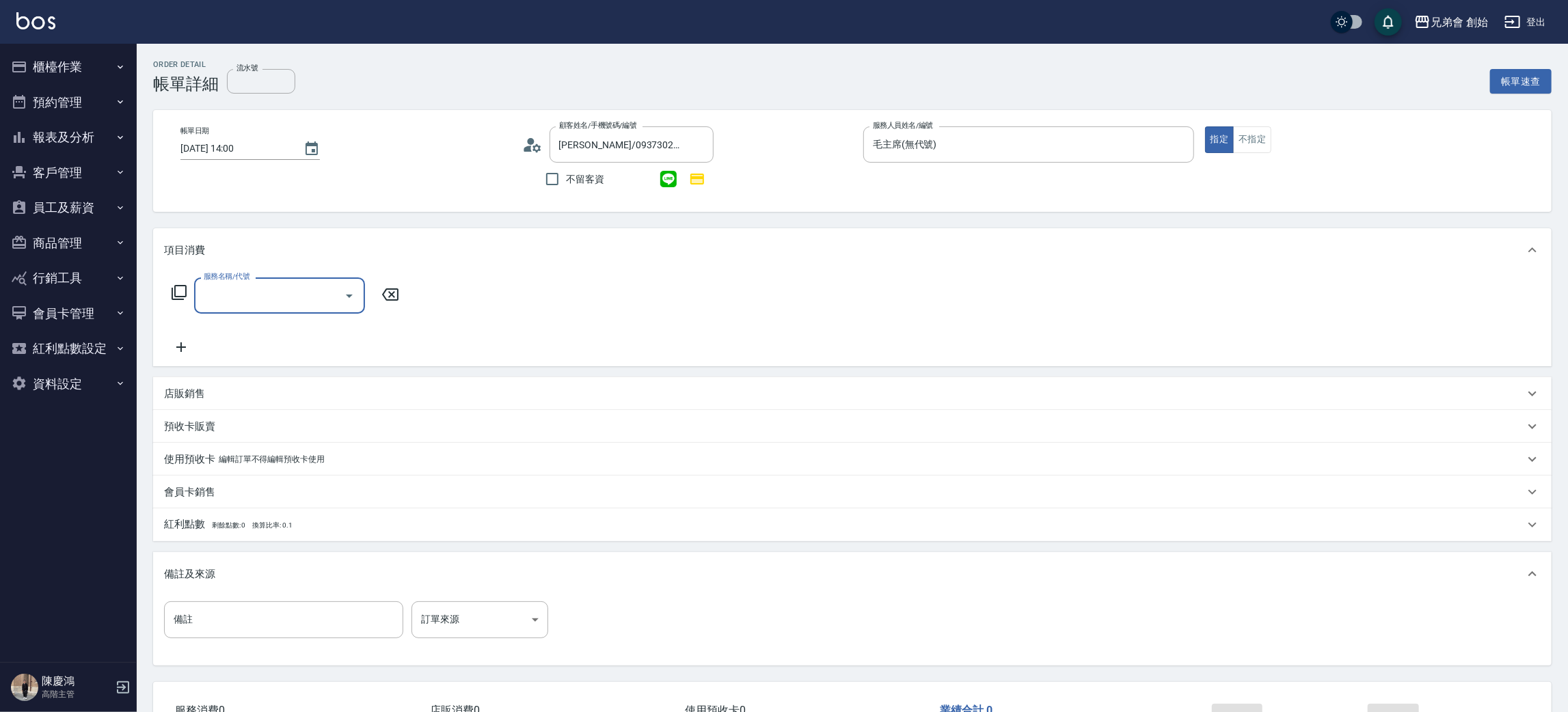
click at [305, 293] on input "服務名稱/代號" at bounding box center [269, 295] width 138 height 24
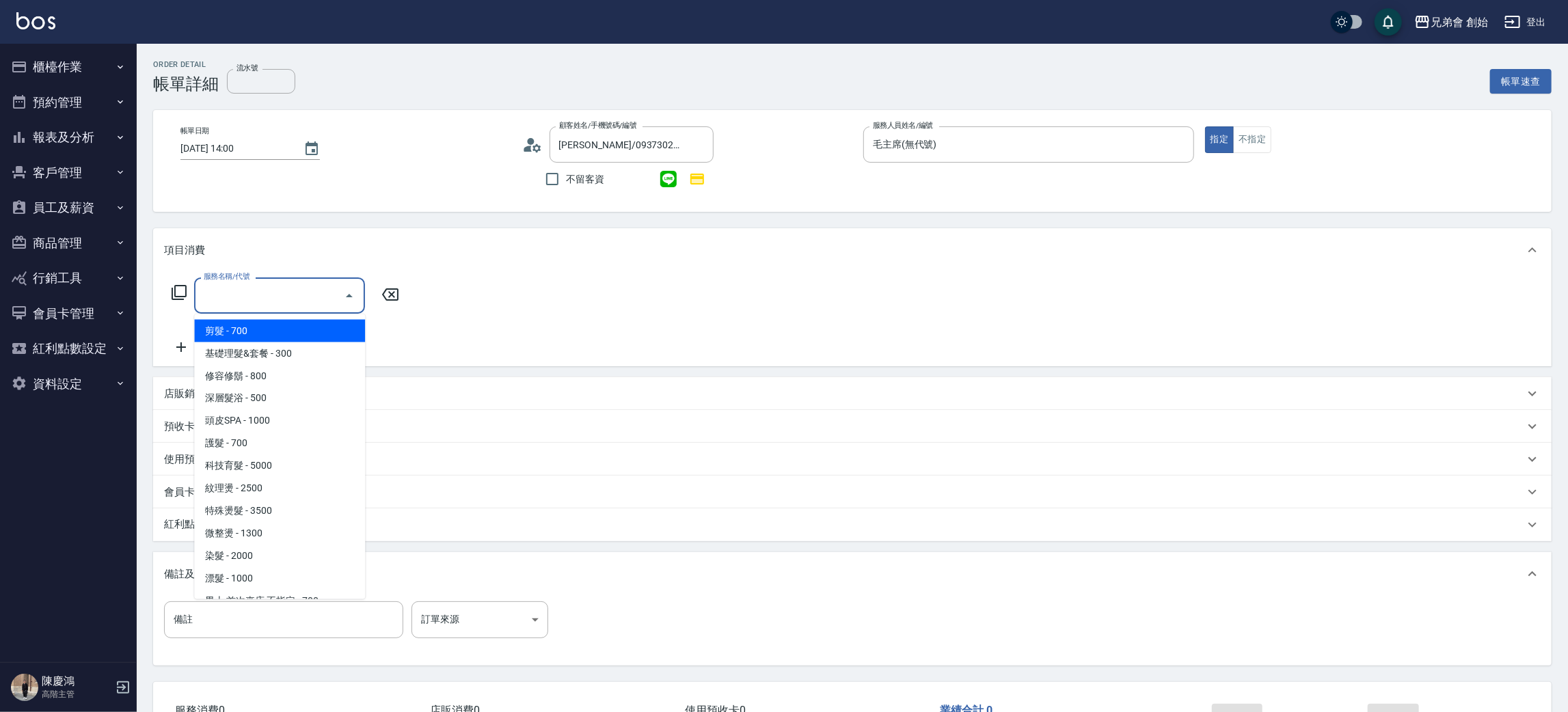
click at [311, 321] on span "剪髮 - 700" at bounding box center [280, 331] width 171 height 23
type input "剪髮(A01)"
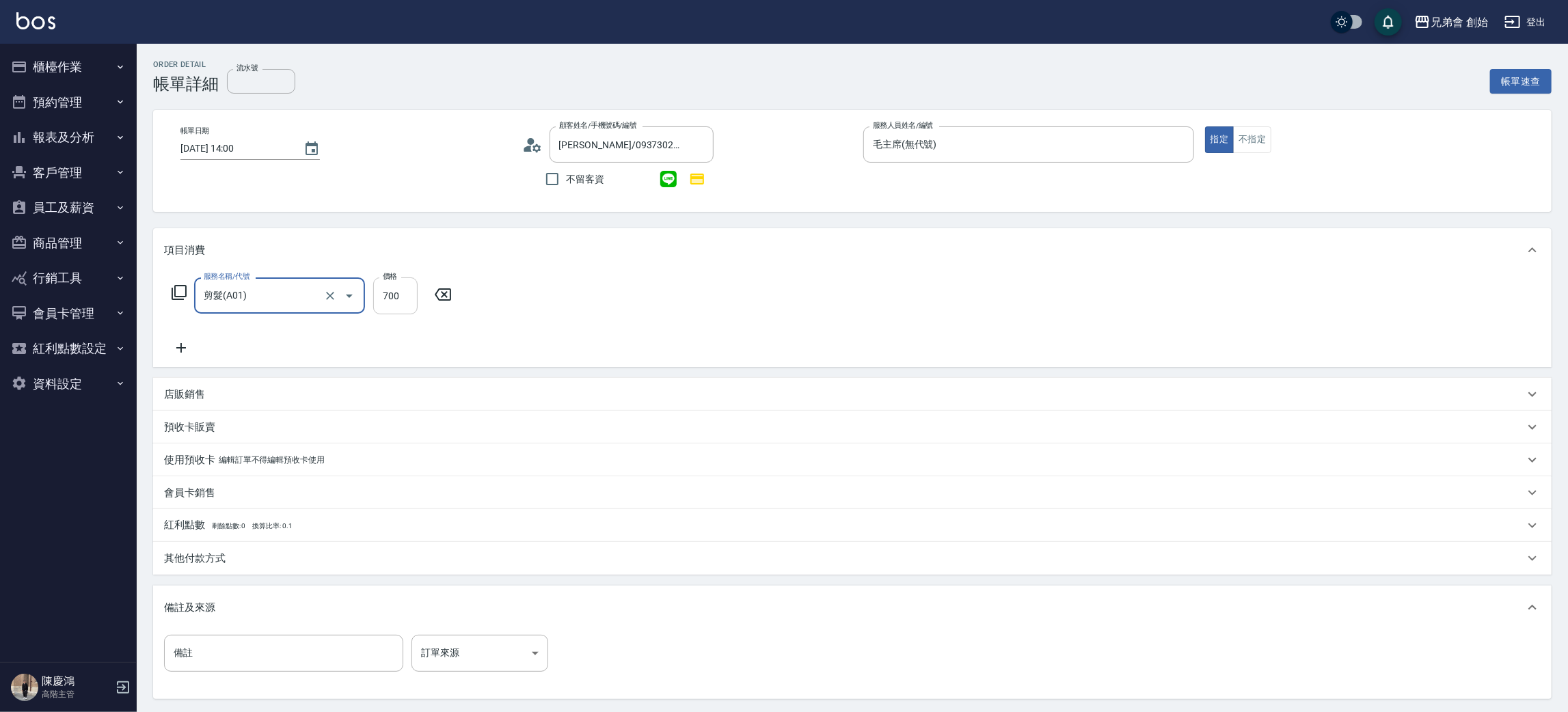
click at [403, 302] on input "700" at bounding box center [395, 296] width 44 height 37
type input "1000"
click at [455, 295] on div "洗髮-1 洗髮-1" at bounding box center [467, 295] width 82 height 36
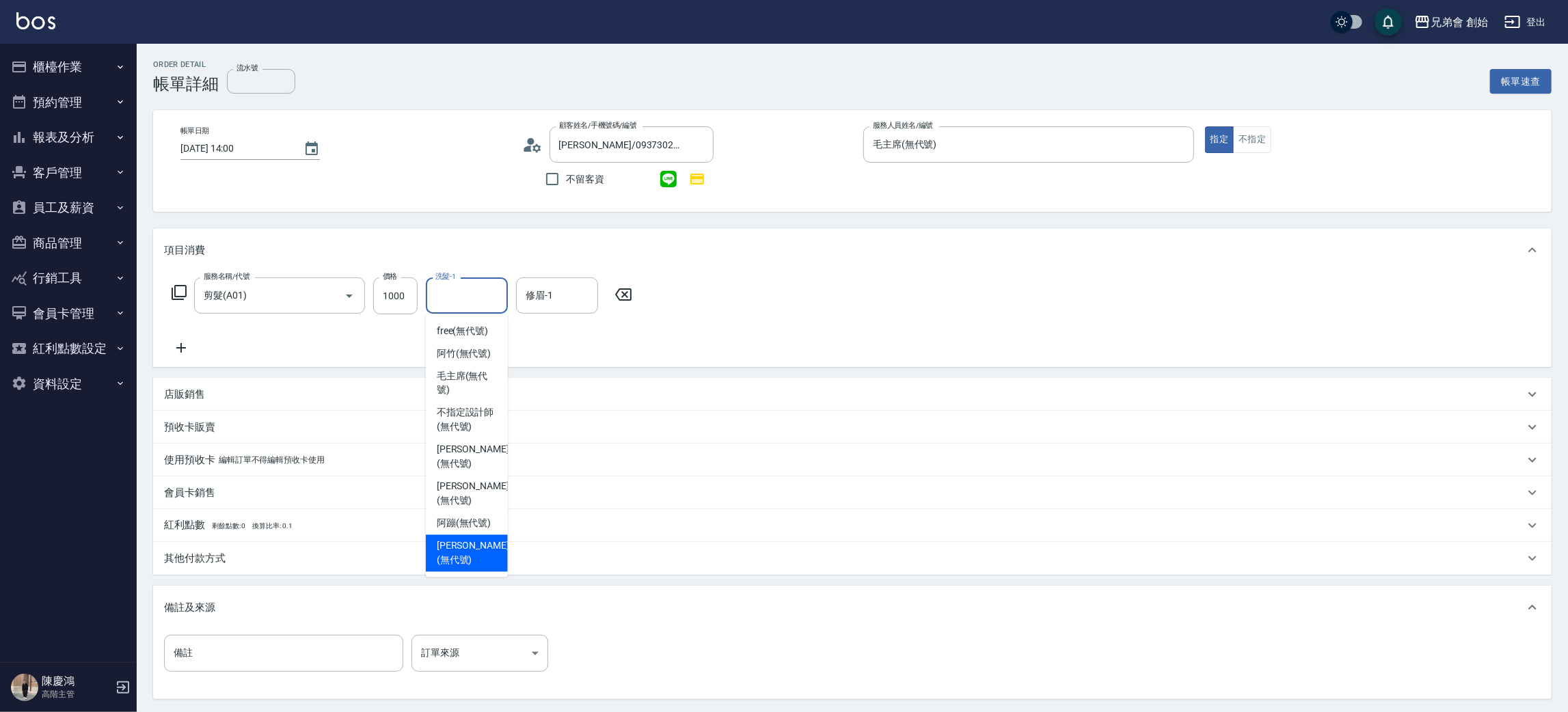
drag, startPoint x: 475, startPoint y: 514, endPoint x: 564, endPoint y: 347, distance: 189.2
click at [475, 535] on div "[PERSON_NAME] (無代號)" at bounding box center [467, 553] width 82 height 37
type input "[PERSON_NAME](無代號)"
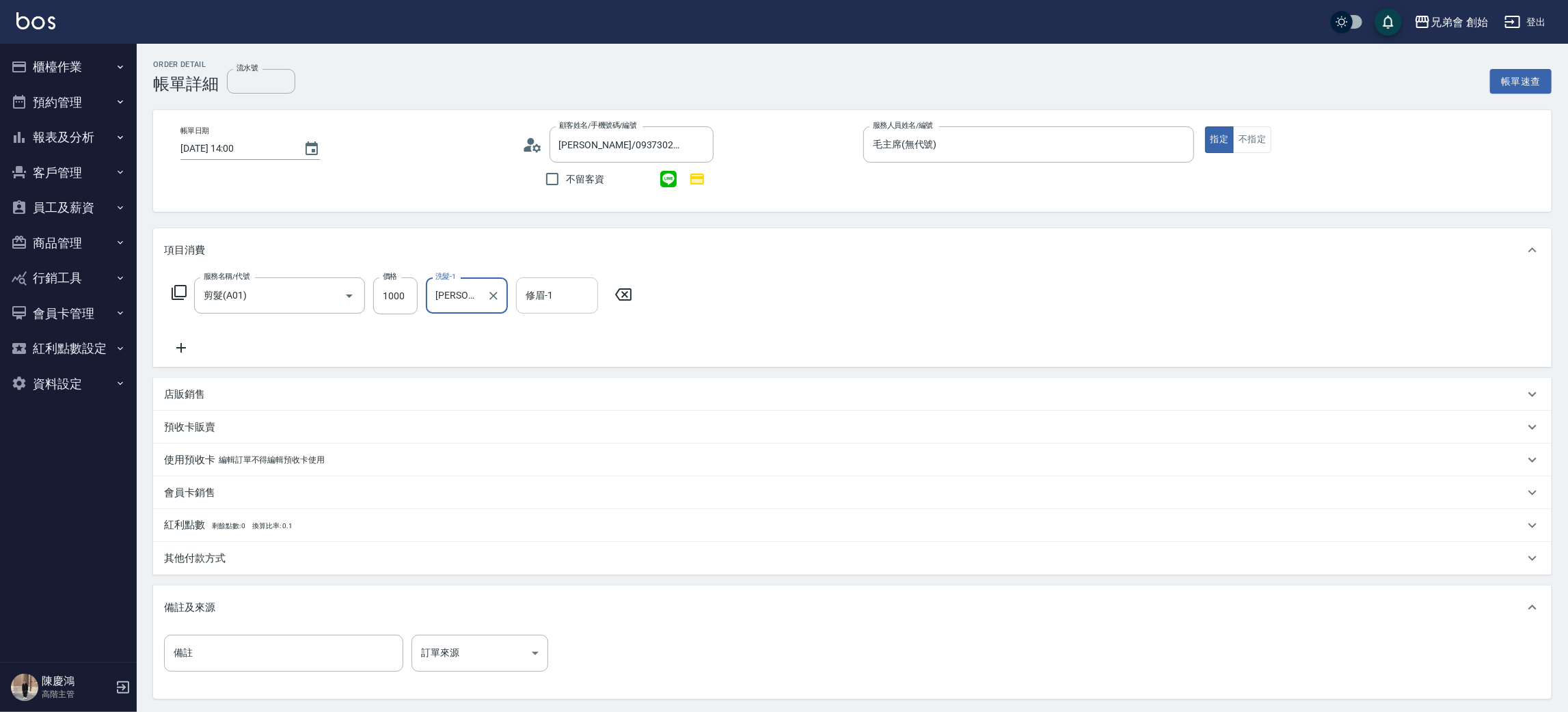
click at [556, 293] on input "修眉-1" at bounding box center [557, 295] width 70 height 24
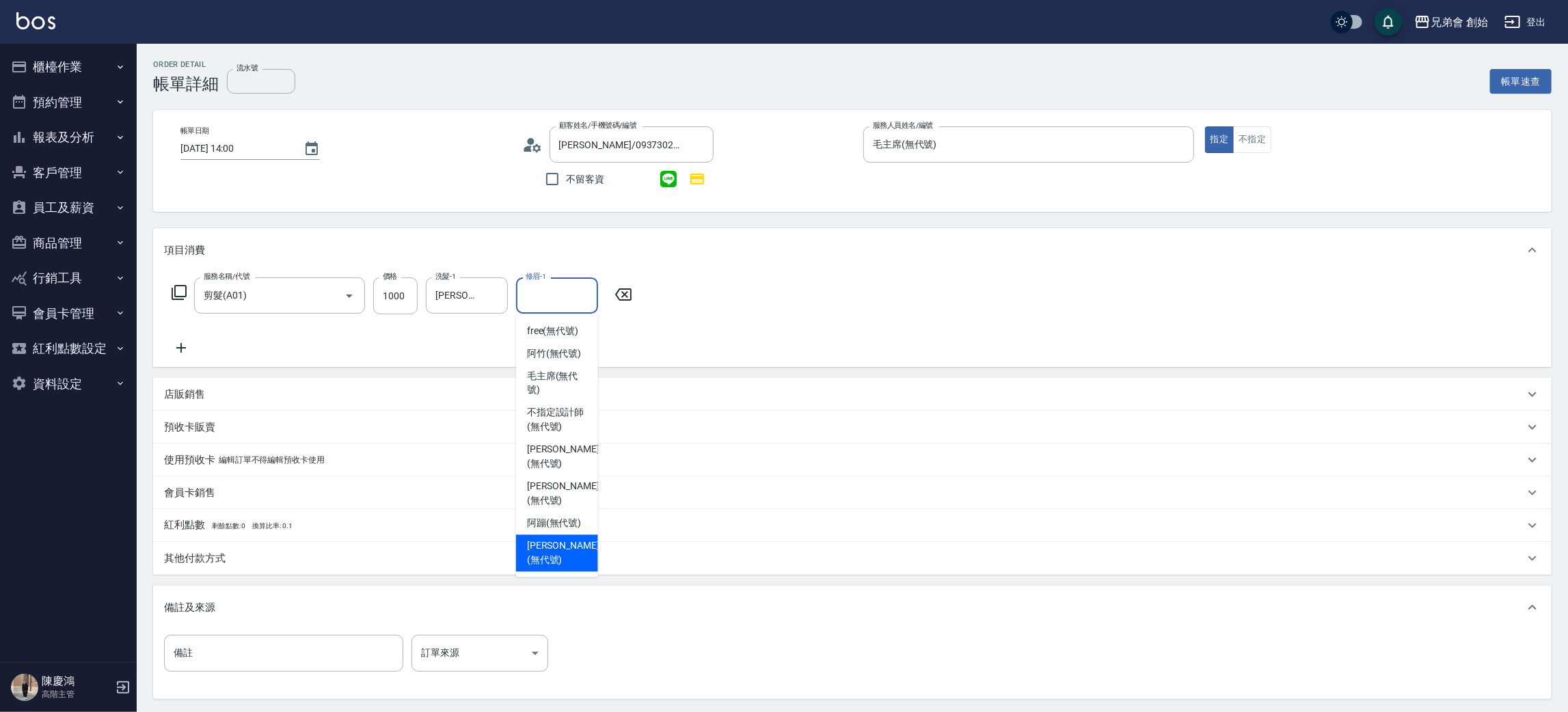
click at [539, 535] on div "[PERSON_NAME] (無代號)" at bounding box center [556, 553] width 82 height 37
type input "[PERSON_NAME](無代號)"
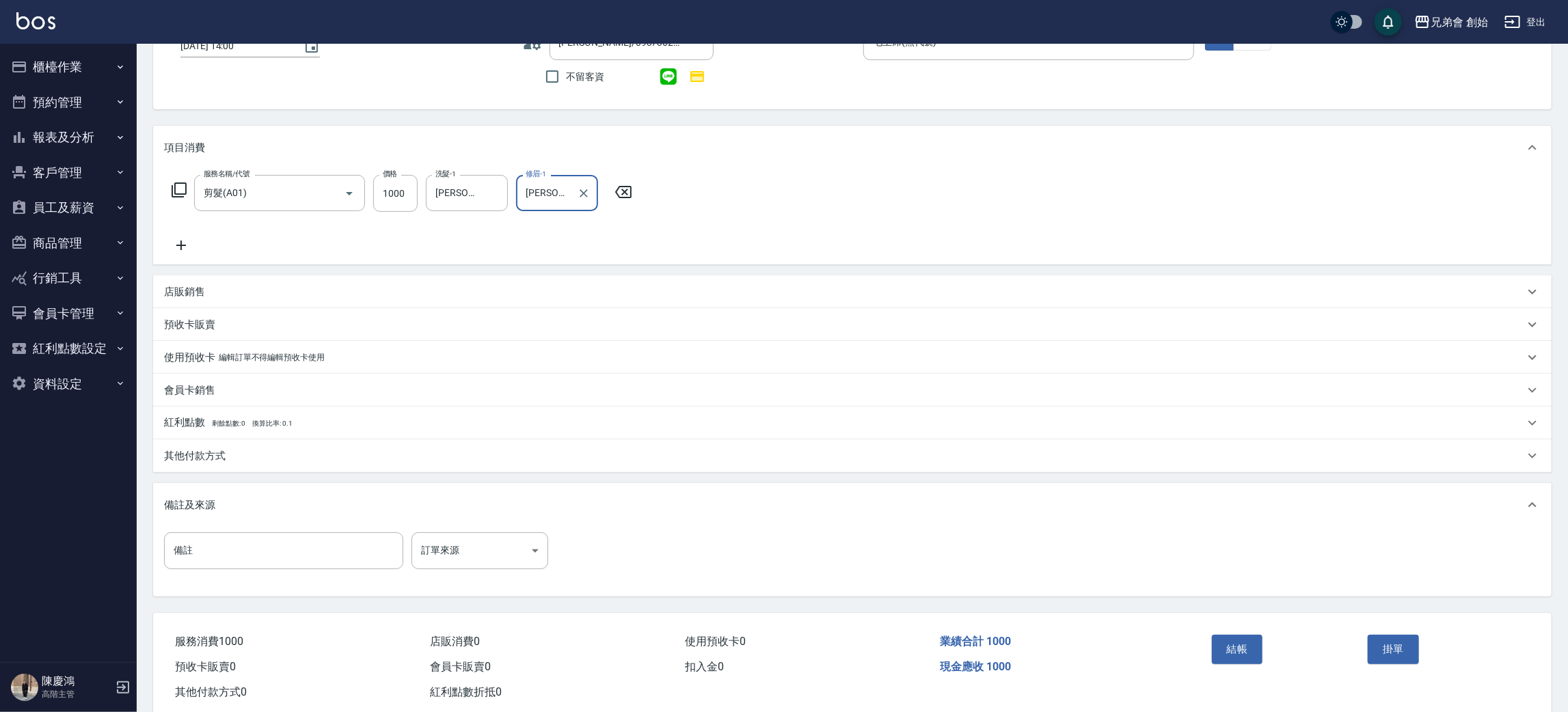
scroll to position [132, 0]
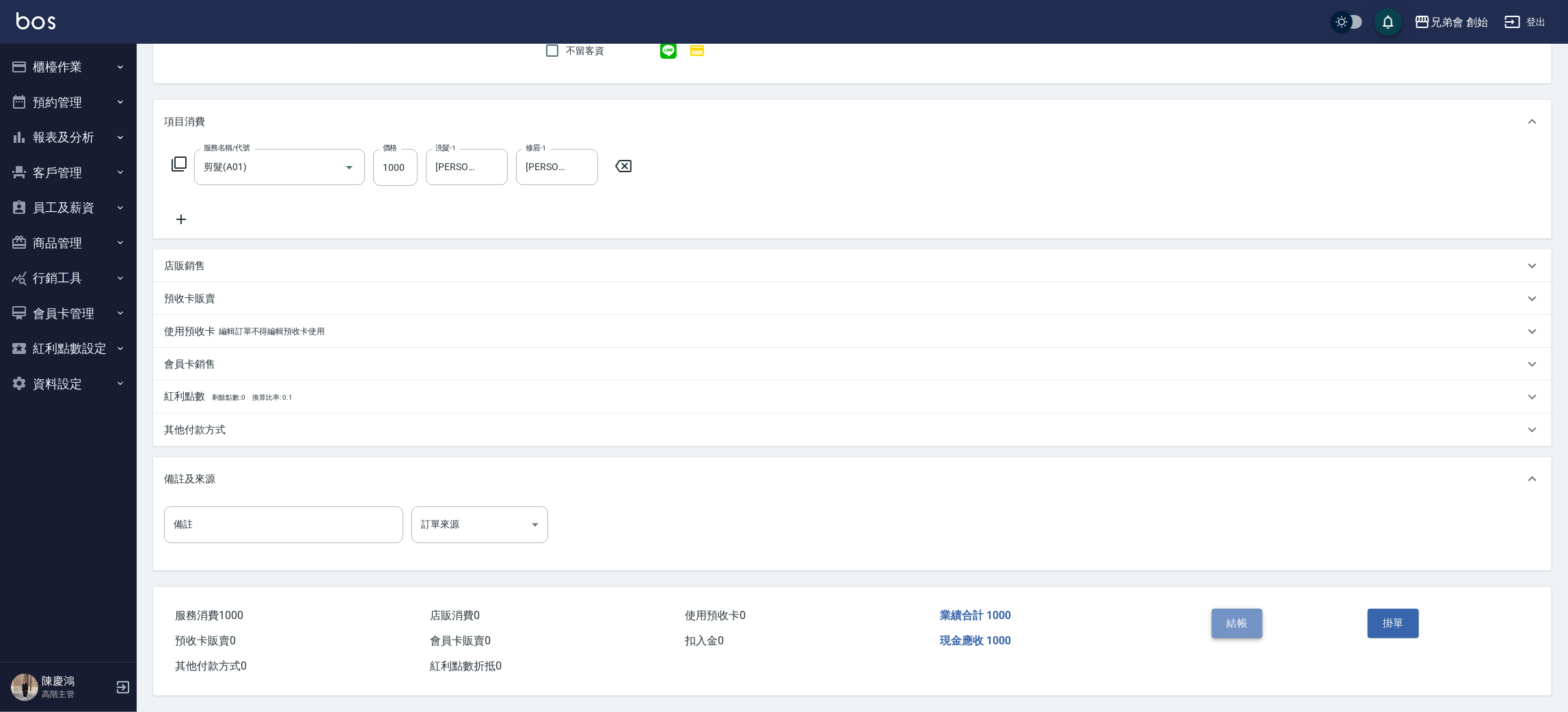
click at [1231, 617] on button "結帳" at bounding box center [1238, 623] width 52 height 29
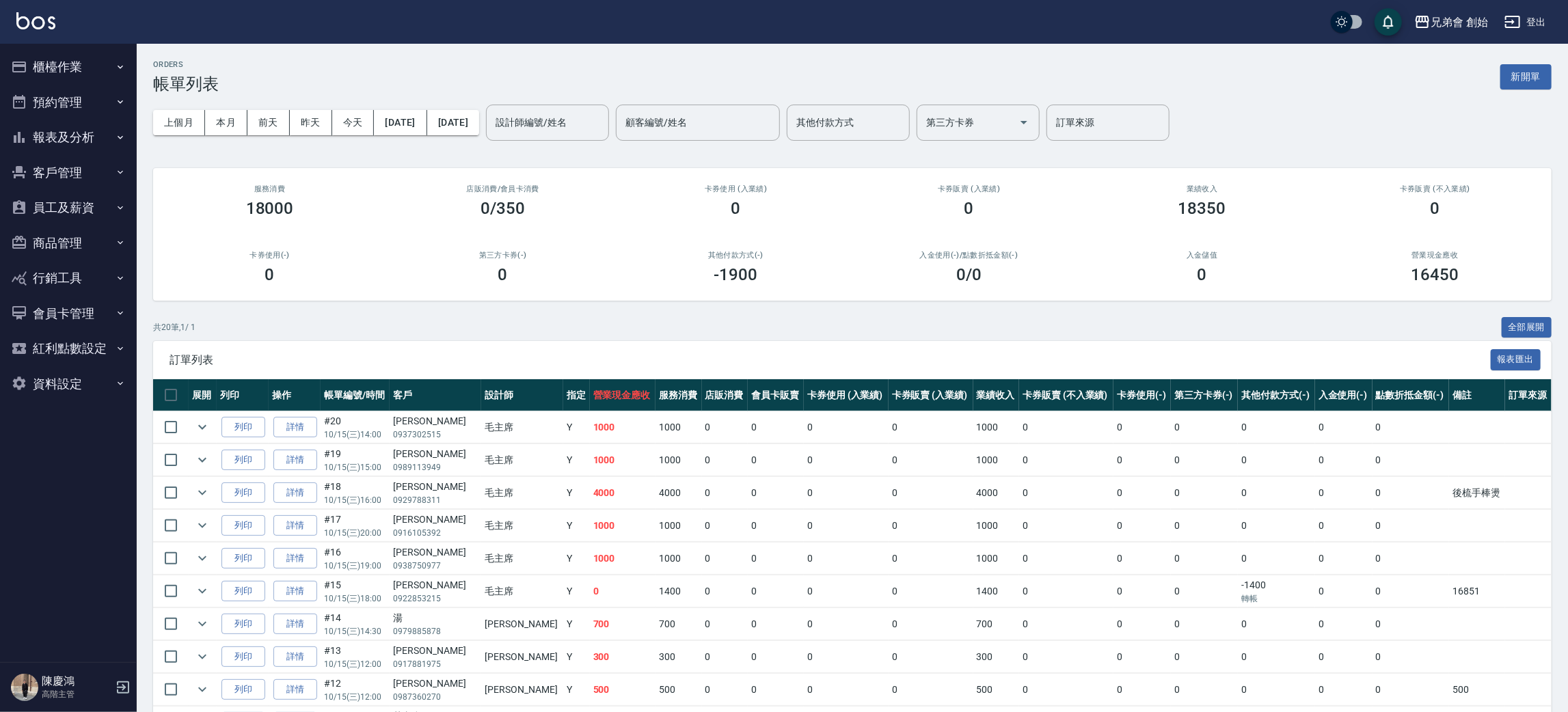
click at [1513, 63] on div "ORDERS 帳單列表 新開單" at bounding box center [852, 77] width 1398 height 34
click at [1511, 81] on button "新開單" at bounding box center [1526, 76] width 52 height 25
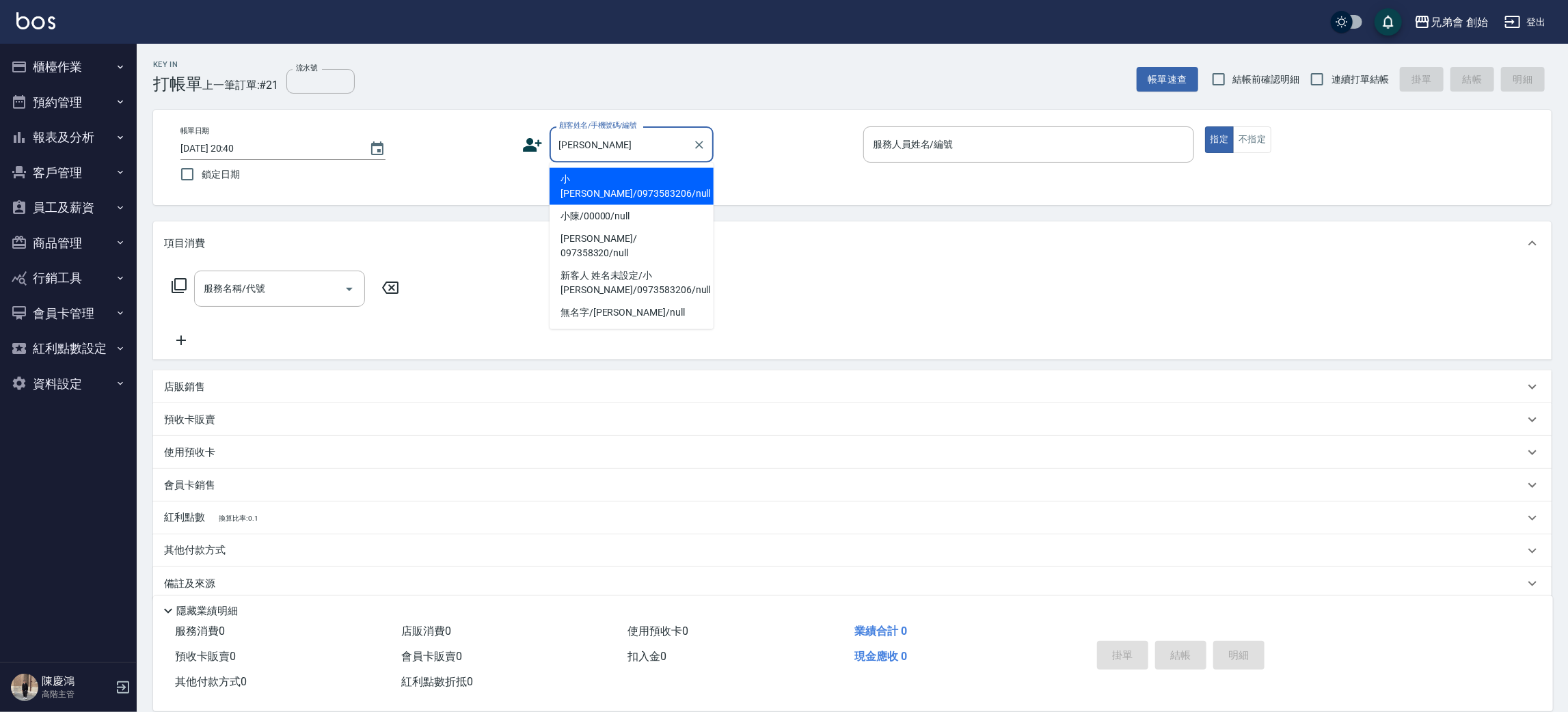
click at [666, 169] on li "小[PERSON_NAME]/0973583206/null" at bounding box center [631, 187] width 164 height 37
type input "小[PERSON_NAME]/0973583206/null"
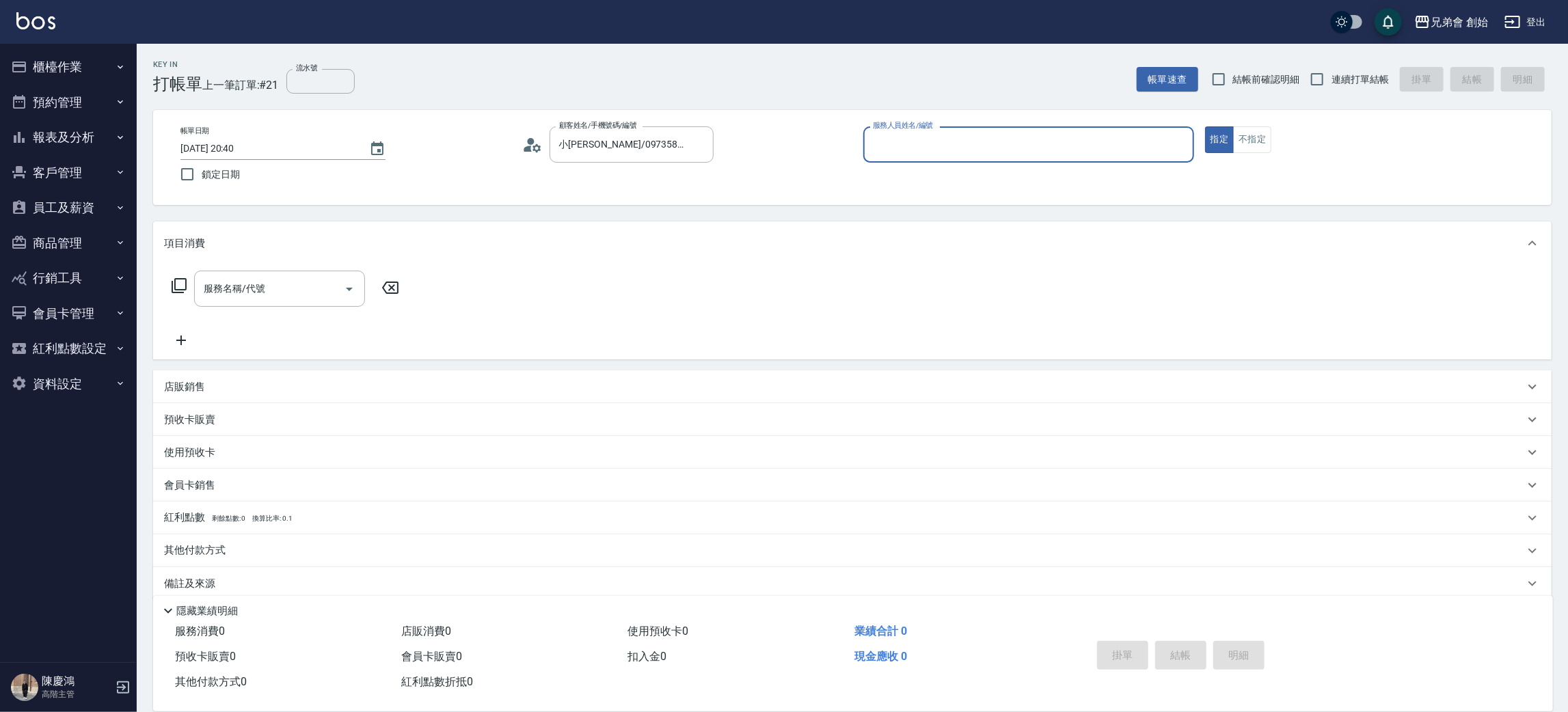
click at [961, 127] on div "帳單日期 [DATE] 20:40 鎖定日期 顧客姓名/手機號碼/編號 小[PERSON_NAME]/0973583206/null 顧客姓名/手機號碼/編號…" at bounding box center [852, 157] width 1398 height 95
click at [531, 174] on img at bounding box center [531, 171] width 16 height 16
click at [527, 148] on icon at bounding box center [528, 149] width 8 height 6
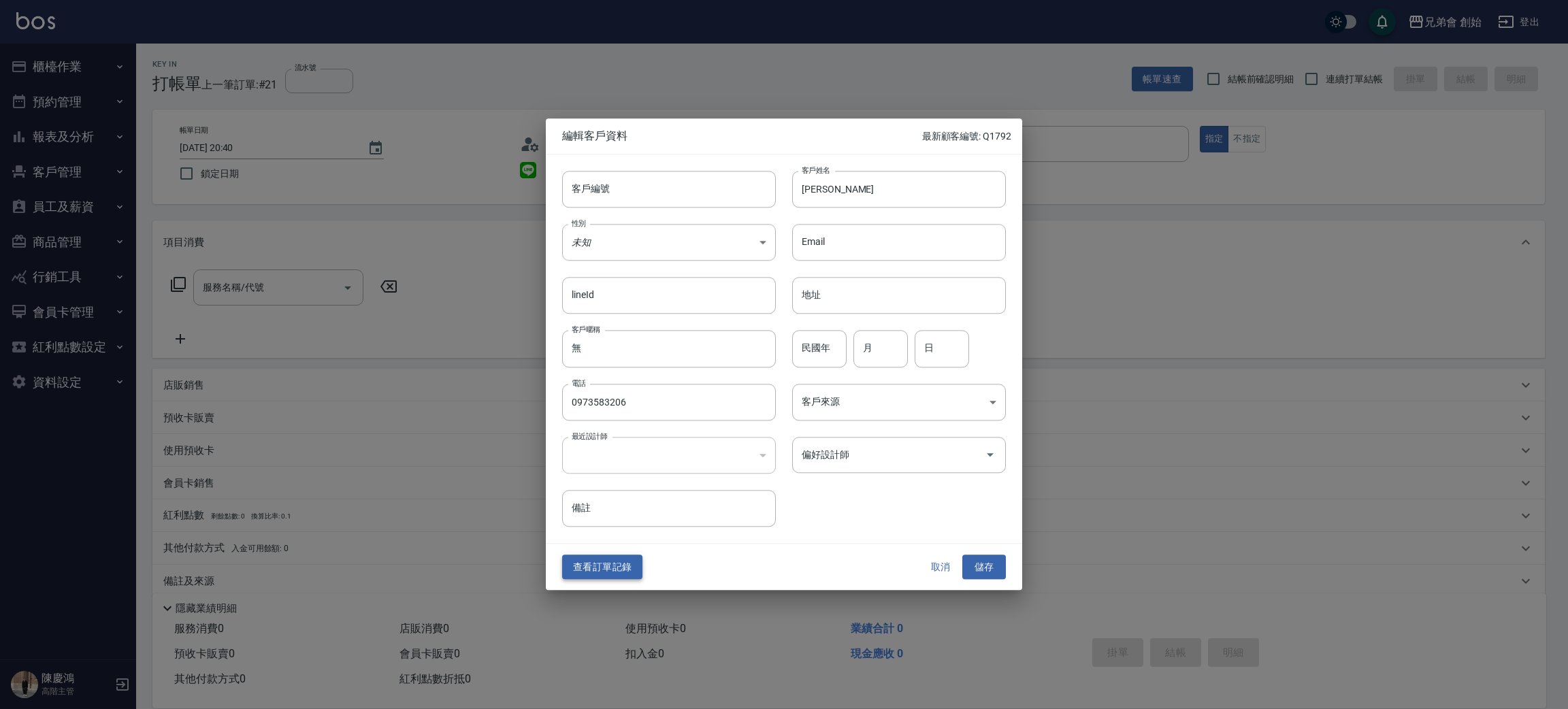
click at [599, 567] on button "查看訂單記錄" at bounding box center [602, 567] width 81 height 25
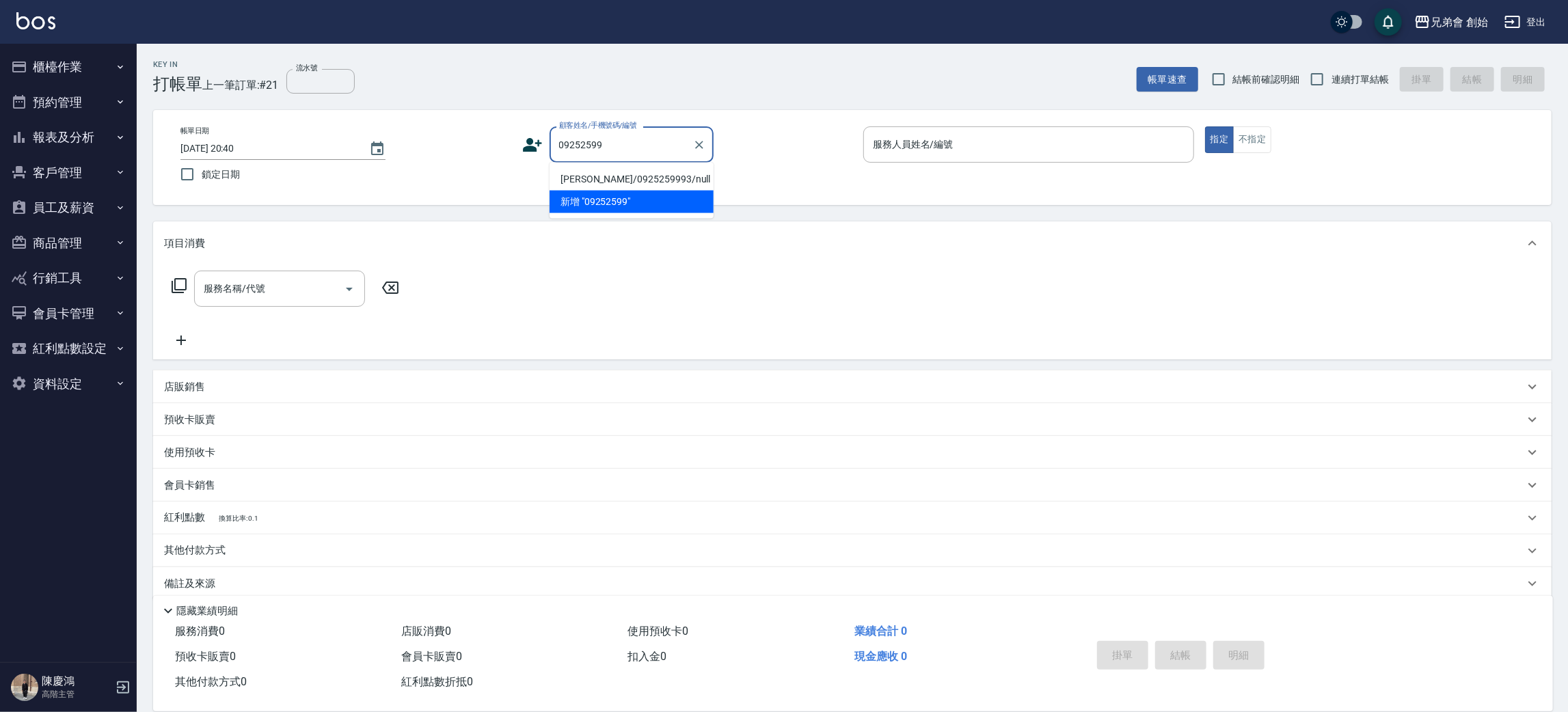
click at [634, 180] on li "[PERSON_NAME]/0925259993/null" at bounding box center [631, 179] width 164 height 23
type input "[PERSON_NAME]/0925259993/null"
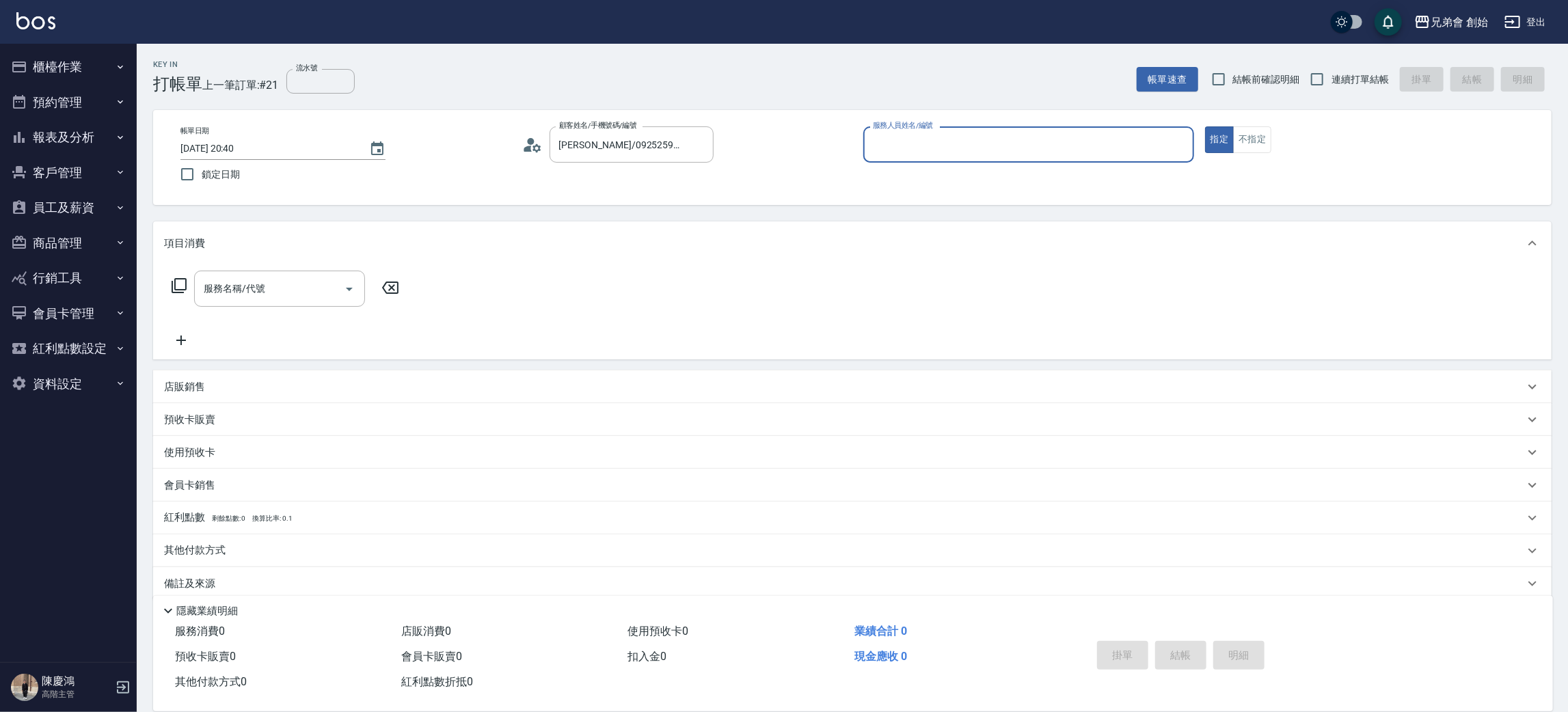
drag, startPoint x: 905, startPoint y: 140, endPoint x: 908, endPoint y: 154, distance: 14.3
click at [905, 142] on input "服務人員姓名/編號" at bounding box center [1029, 144] width 319 height 24
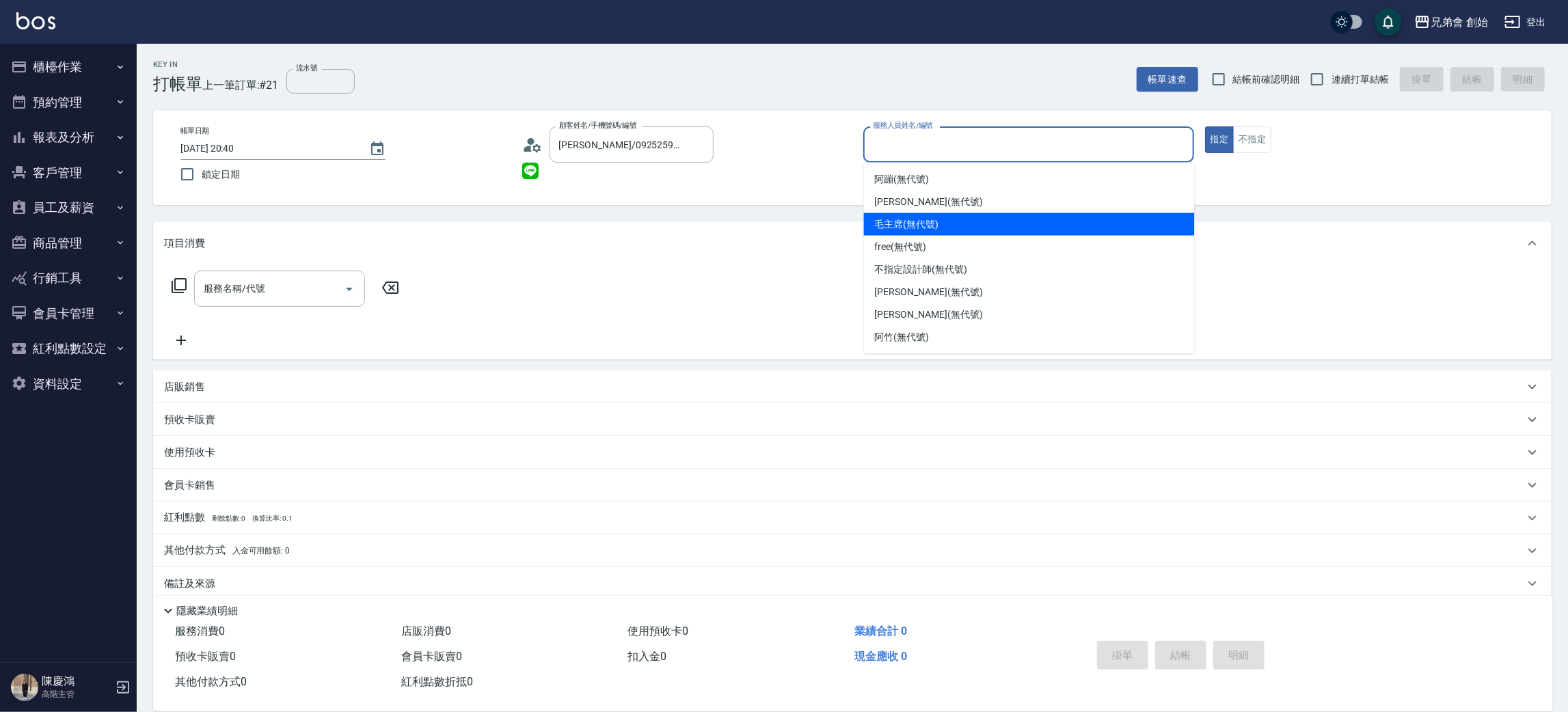
click at [914, 223] on span "毛主席 (無代號)" at bounding box center [907, 224] width 64 height 15
type input "毛主席(無代號)"
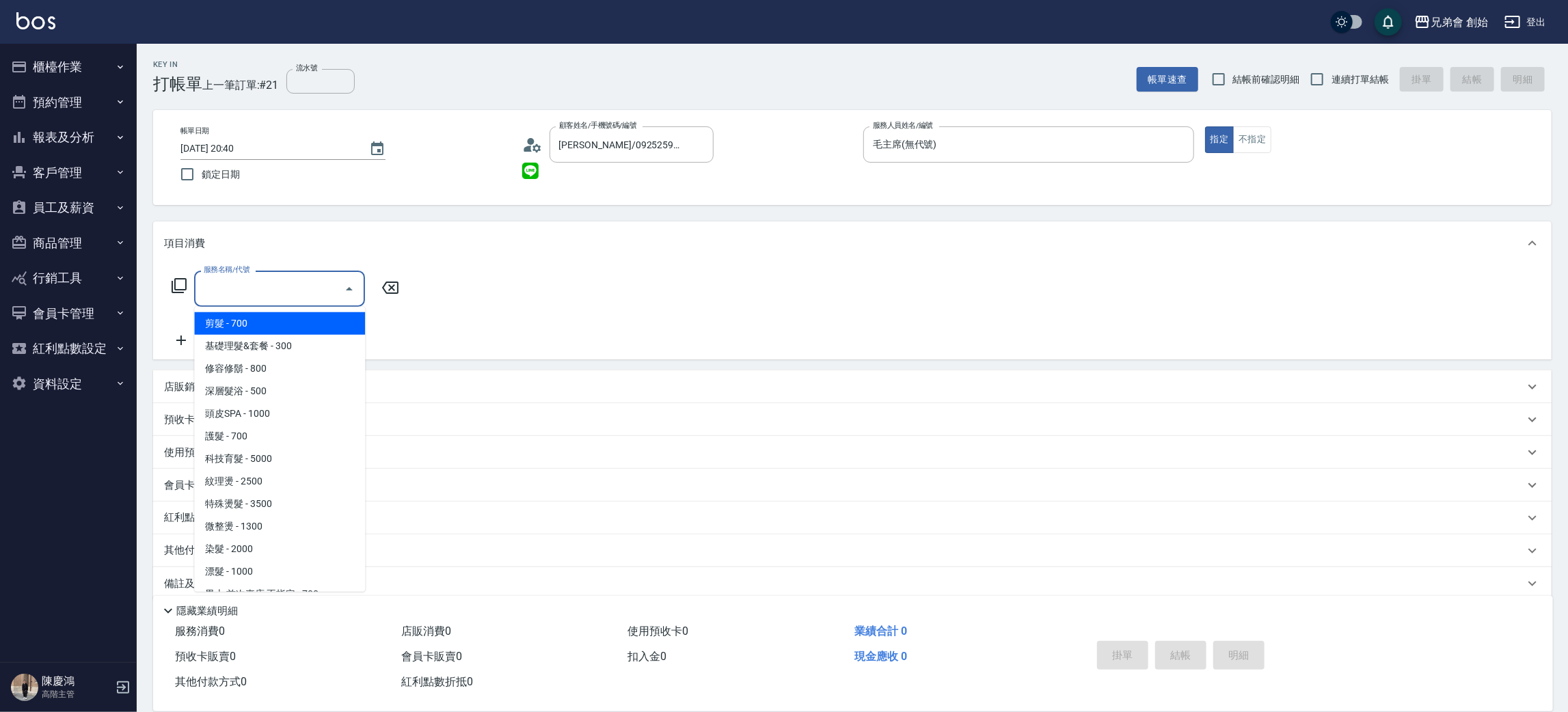
click at [316, 291] on input "服務名稱/代號" at bounding box center [269, 288] width 138 height 24
click at [300, 322] on span "剪髮 - 700" at bounding box center [280, 323] width 171 height 23
type input "剪髮(A01)"
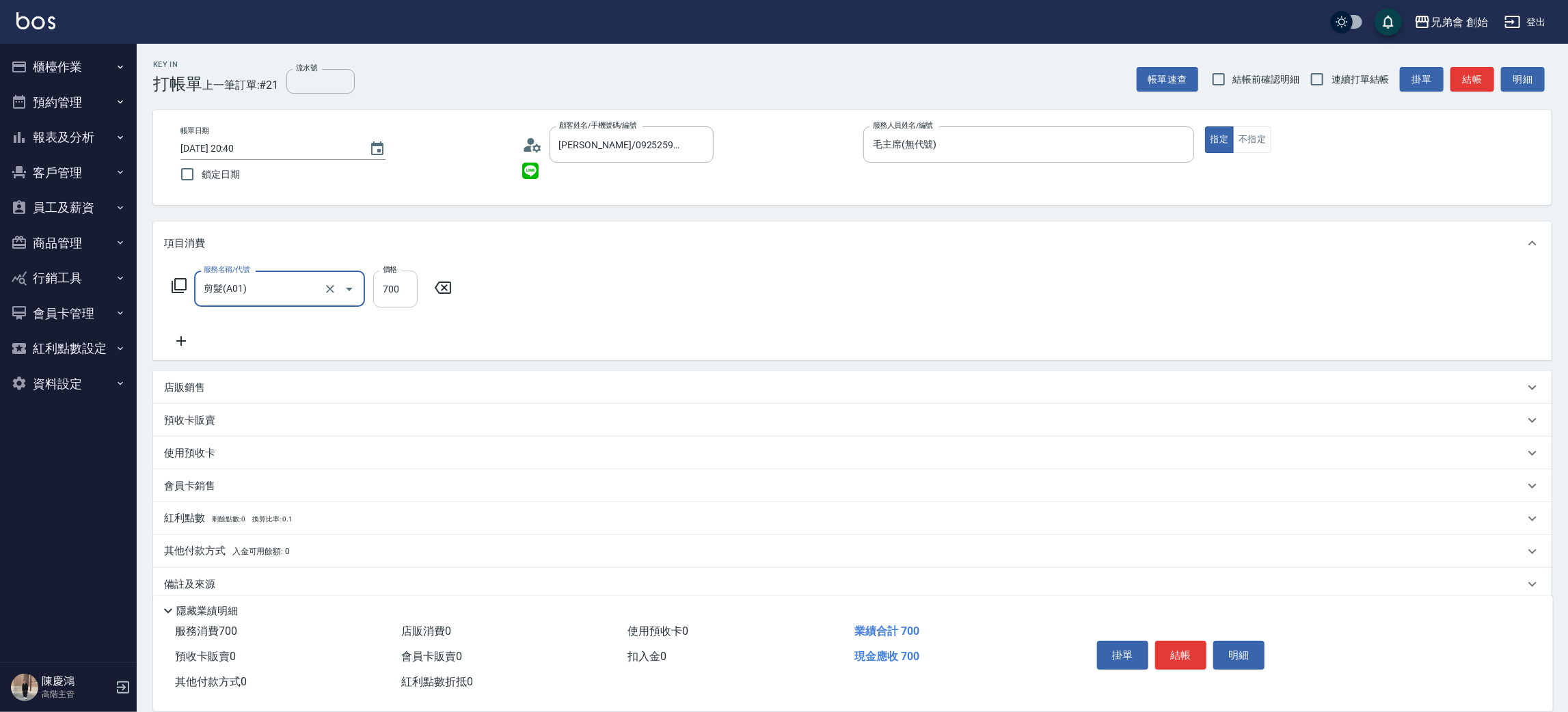
click at [375, 303] on input "700" at bounding box center [395, 289] width 44 height 37
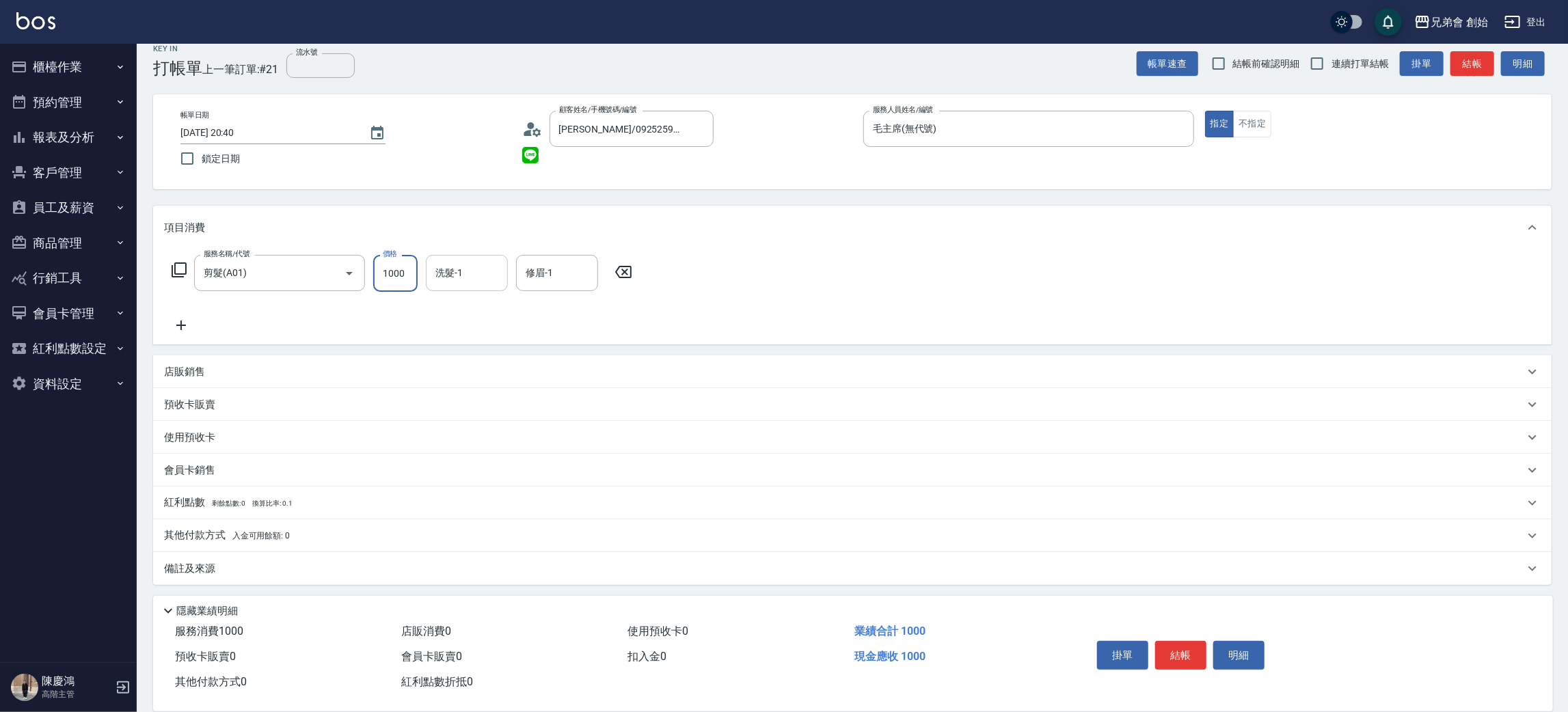
type input "1000"
drag, startPoint x: 454, startPoint y: 273, endPoint x: 466, endPoint y: 274, distance: 12.0
click at [455, 272] on input "洗髮-1" at bounding box center [467, 273] width 70 height 24
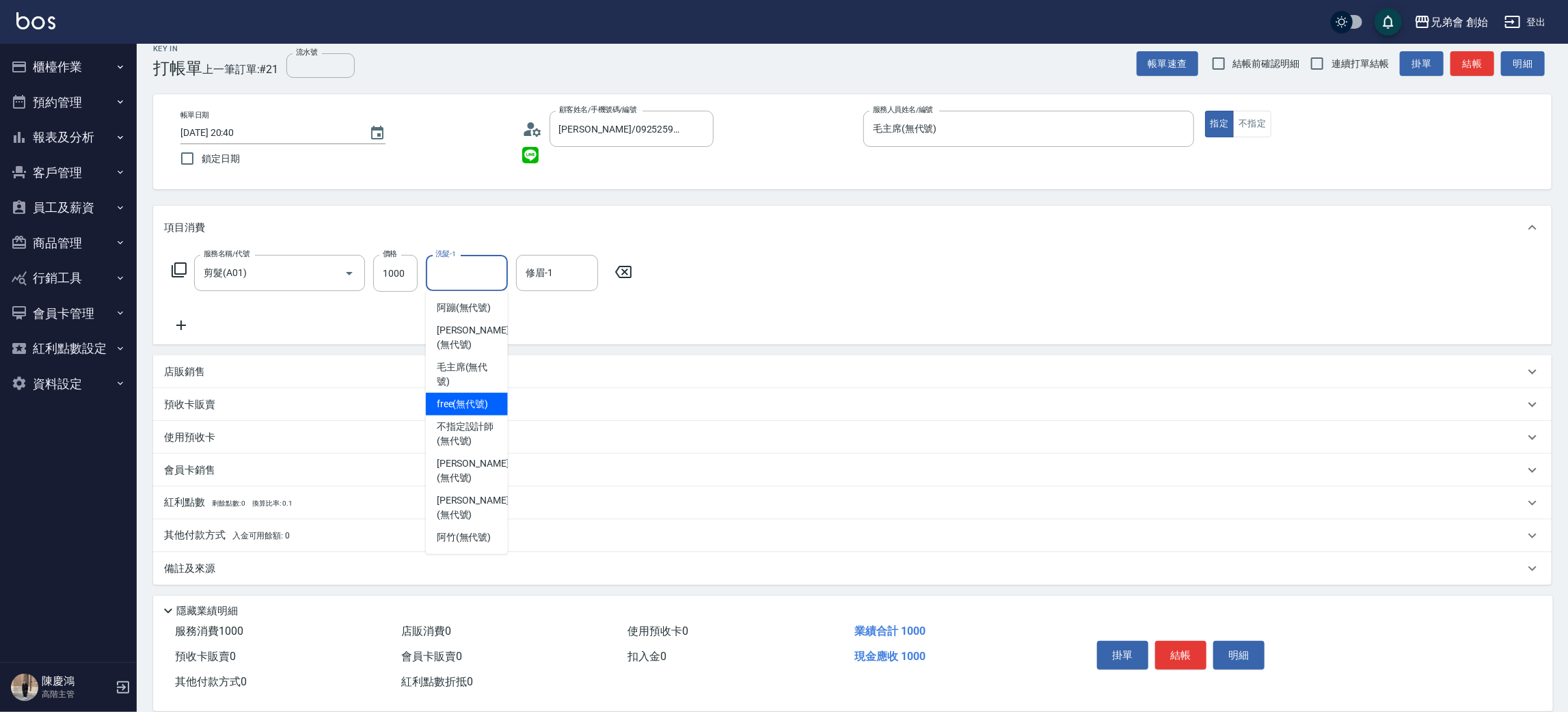
drag, startPoint x: 466, startPoint y: 384, endPoint x: 536, endPoint y: 303, distance: 107.1
click at [466, 397] on span "free (無代號)" at bounding box center [463, 405] width 52 height 15
type input "free(無代號)"
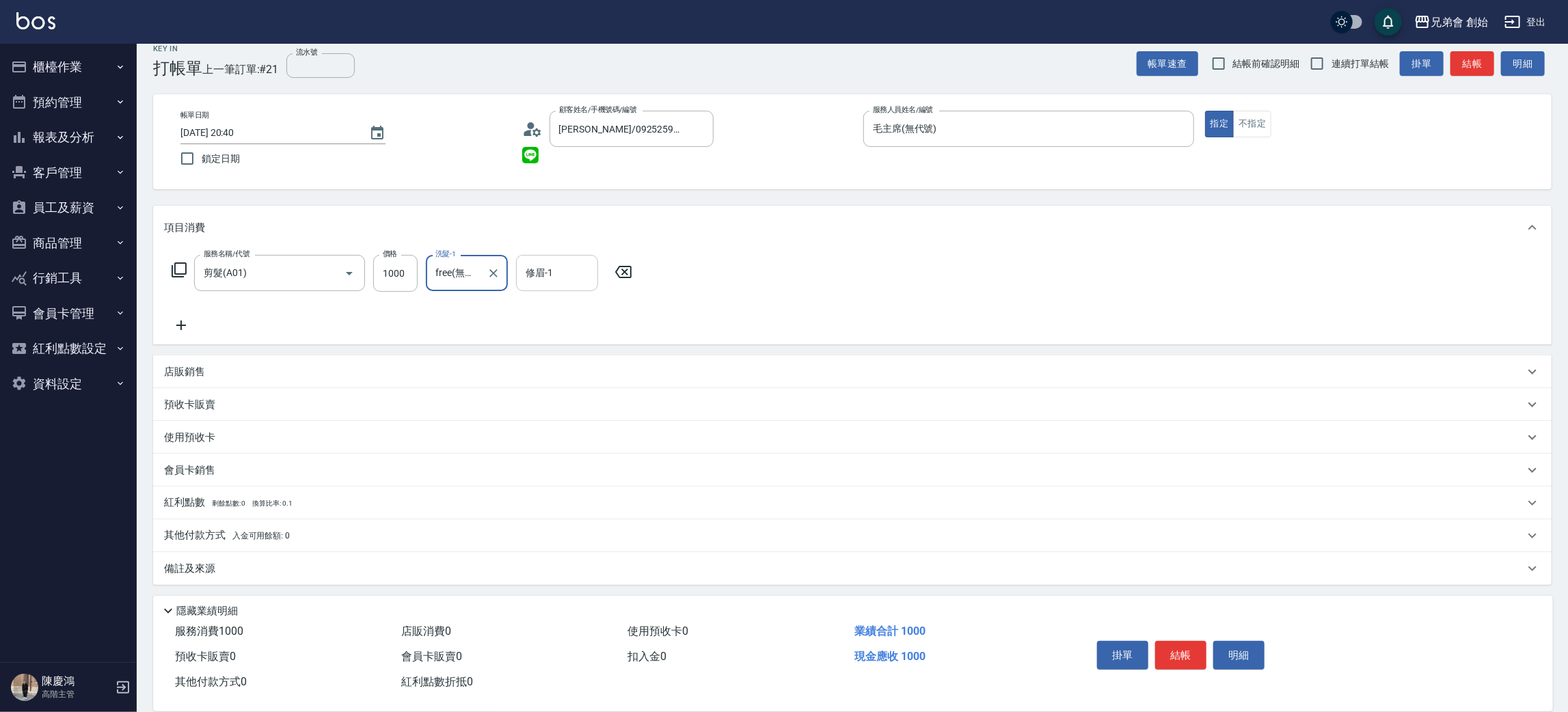
click at [544, 274] on input "修眉-1" at bounding box center [557, 273] width 70 height 24
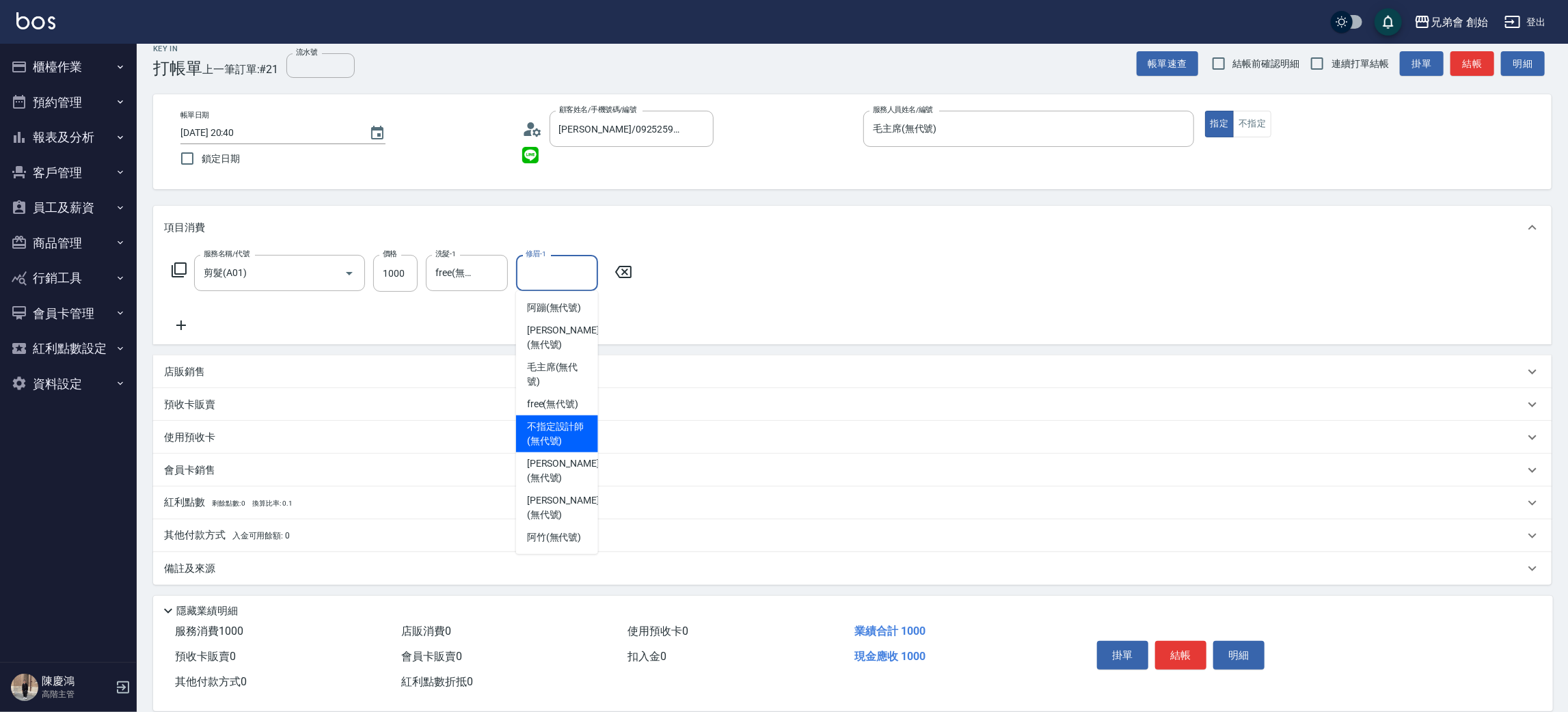
drag, startPoint x: 556, startPoint y: 402, endPoint x: 564, endPoint y: 383, distance: 20.6
click at [556, 416] on div "不指定設計師 (無代號)" at bounding box center [556, 434] width 82 height 37
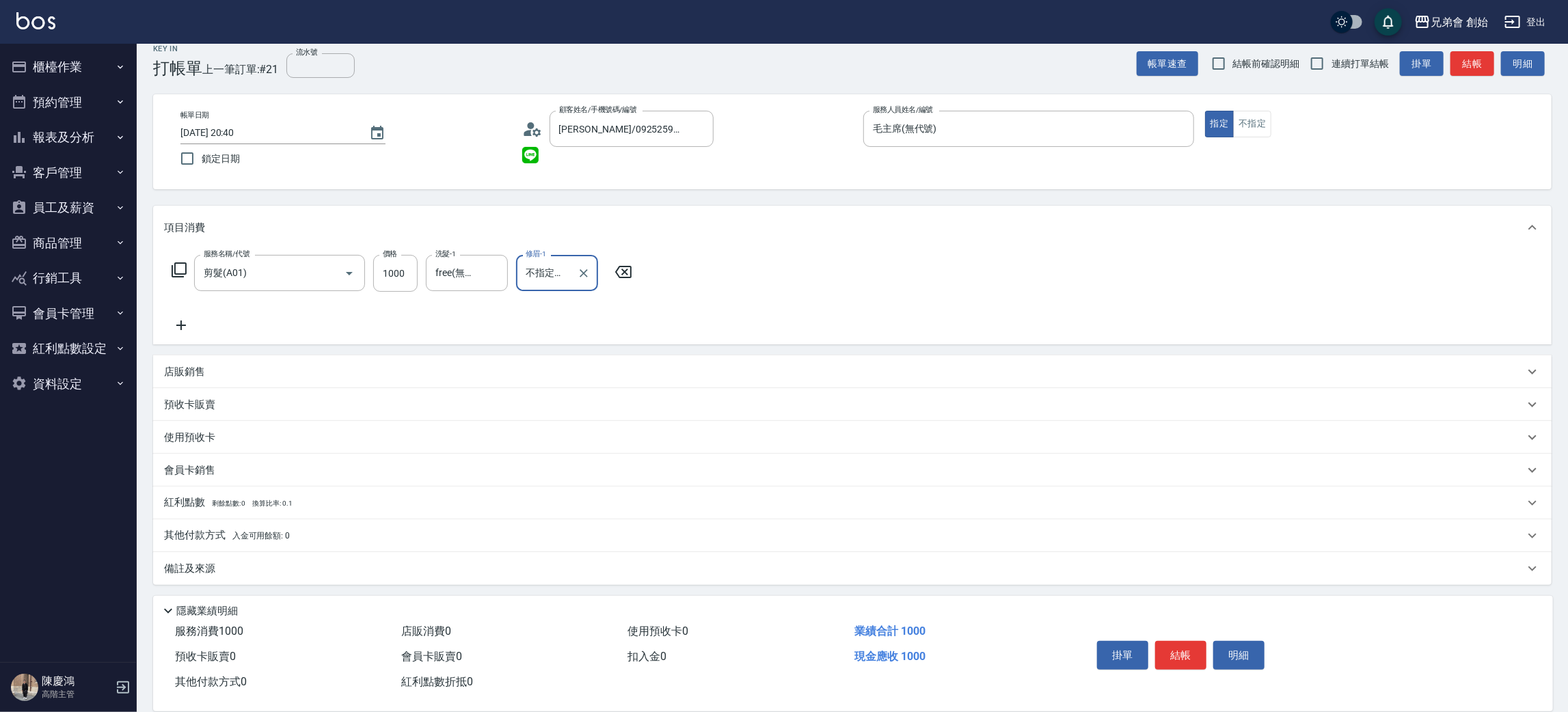
click at [549, 264] on input "不指定設計師(無代號)" at bounding box center [547, 273] width 49 height 24
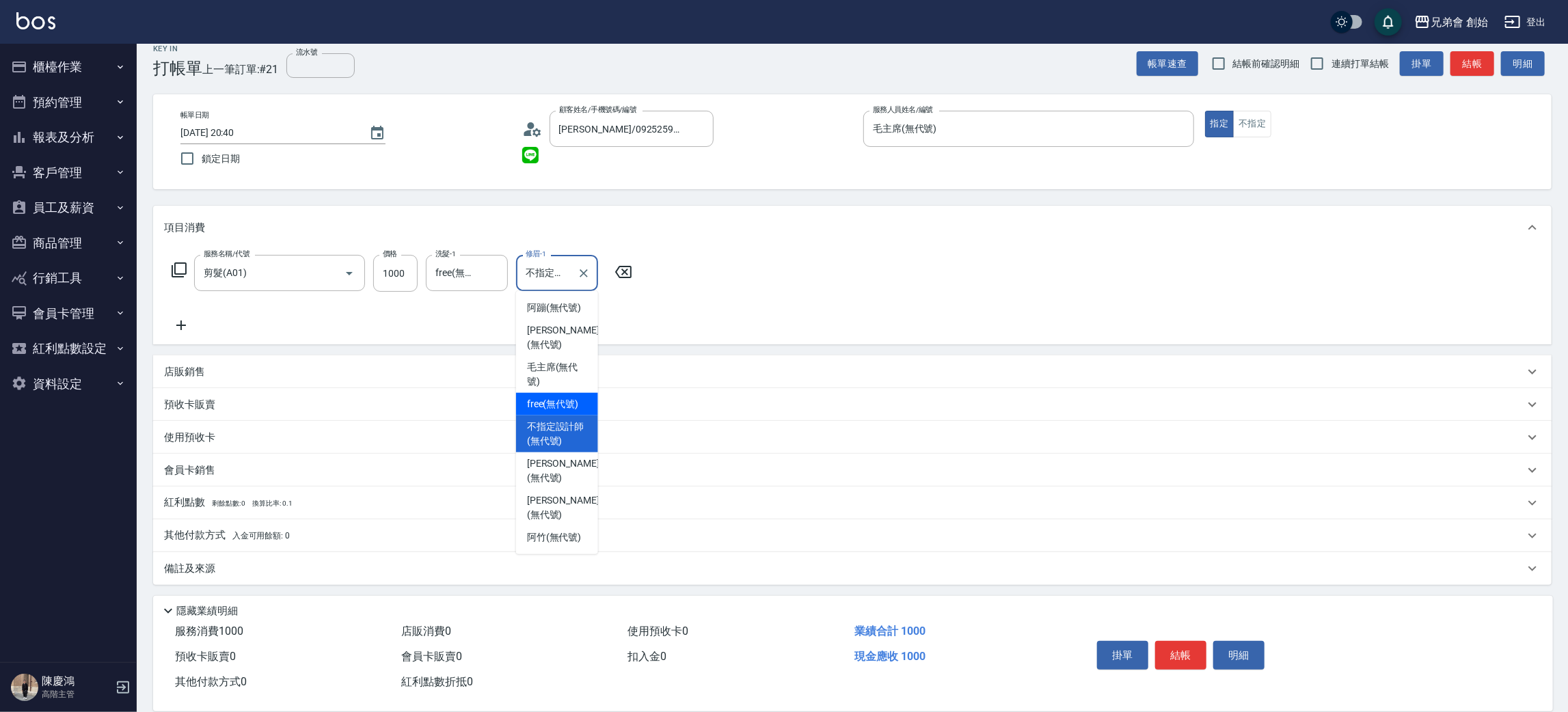
click at [560, 397] on span "free (無代號)" at bounding box center [553, 405] width 52 height 15
type input "free(無代號)"
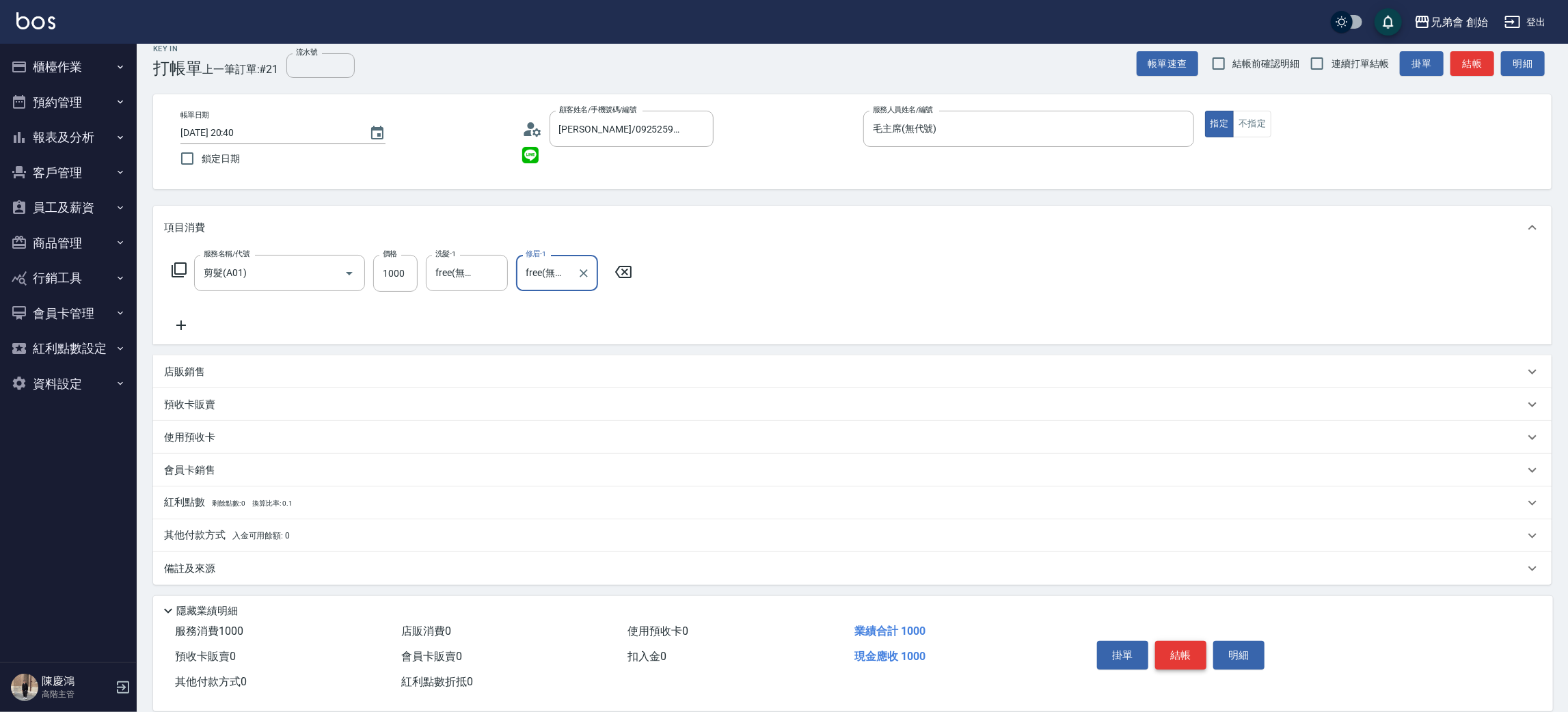
click at [1191, 655] on button "結帳" at bounding box center [1181, 655] width 52 height 29
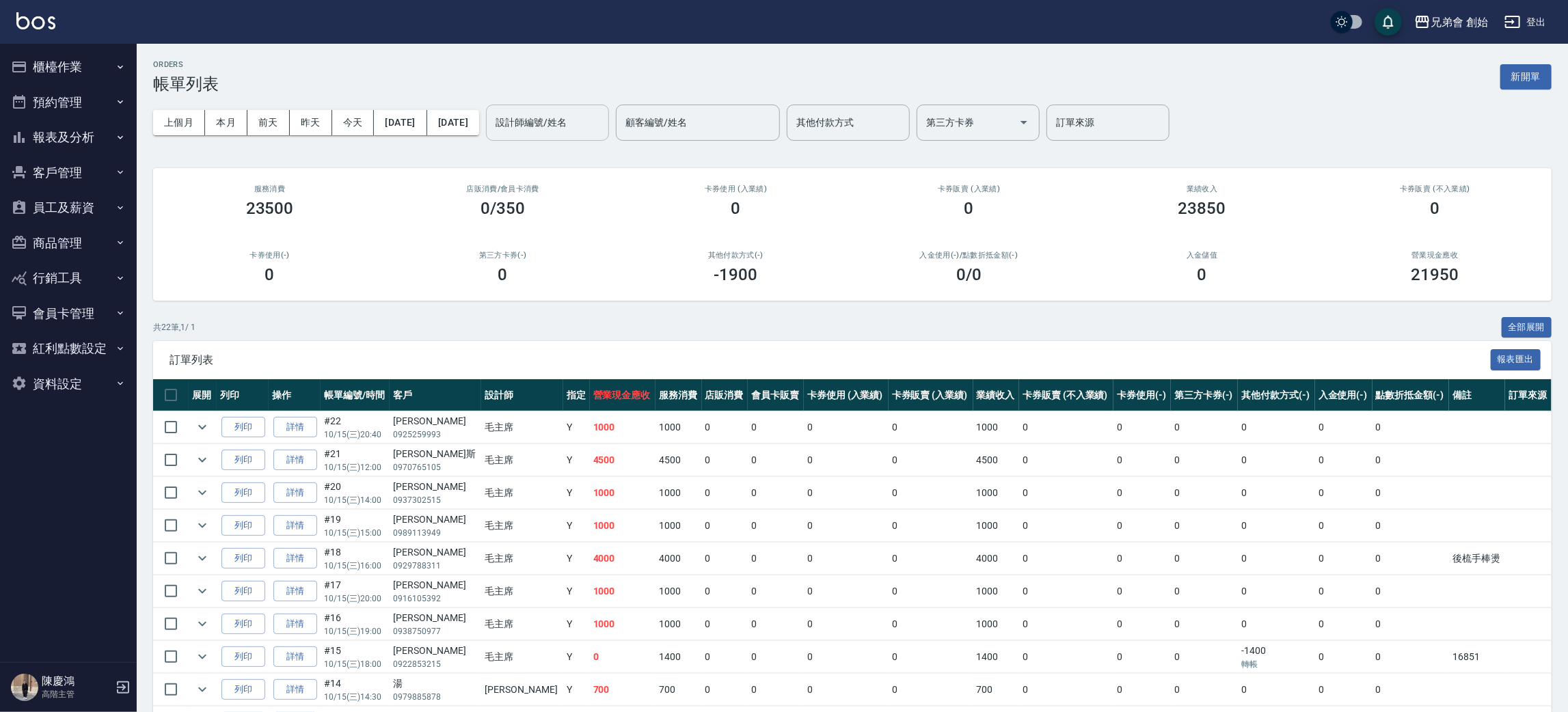
click at [595, 131] on input "設計師編號/姓名" at bounding box center [547, 122] width 110 height 24
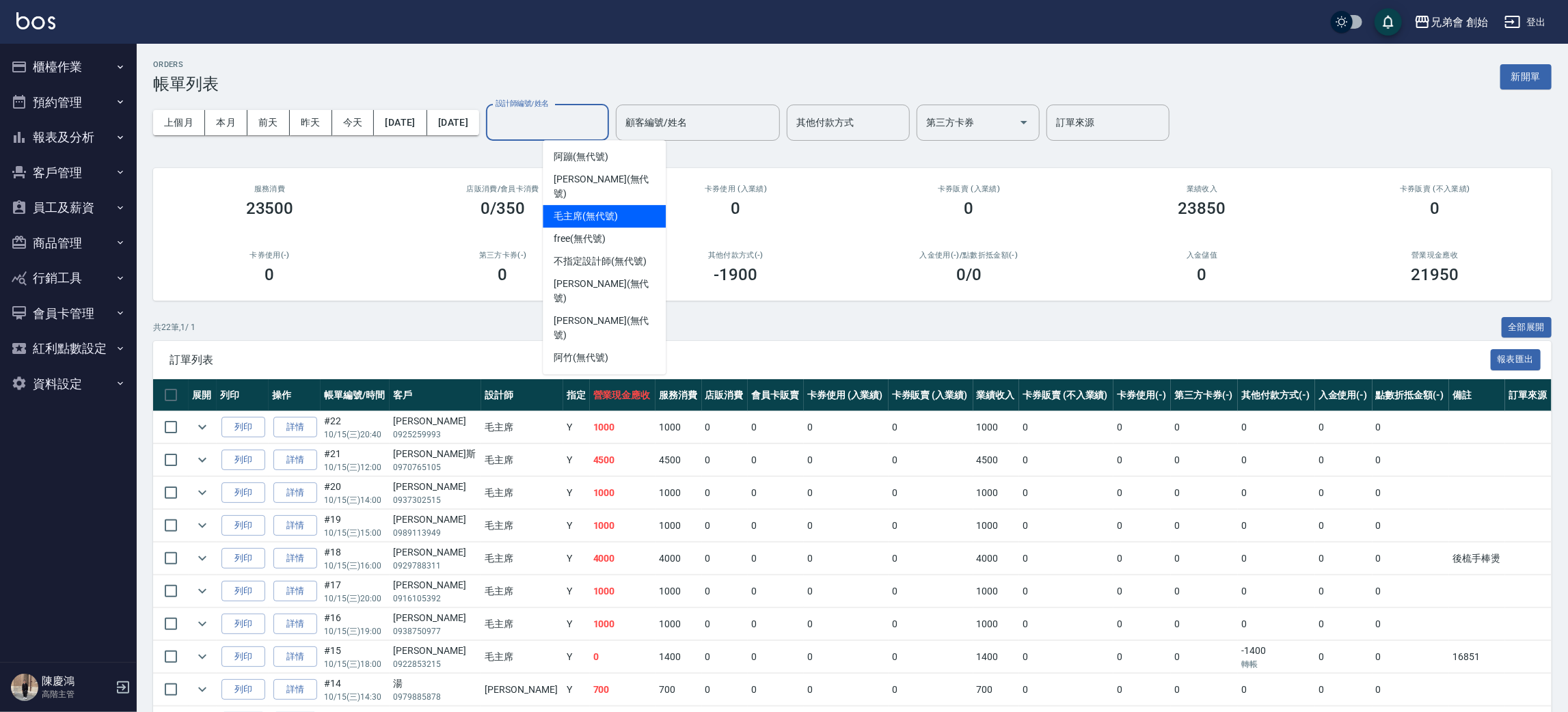
click at [594, 209] on span "毛主席 (無代號)" at bounding box center [585, 216] width 64 height 15
type input "毛主席(無代號)"
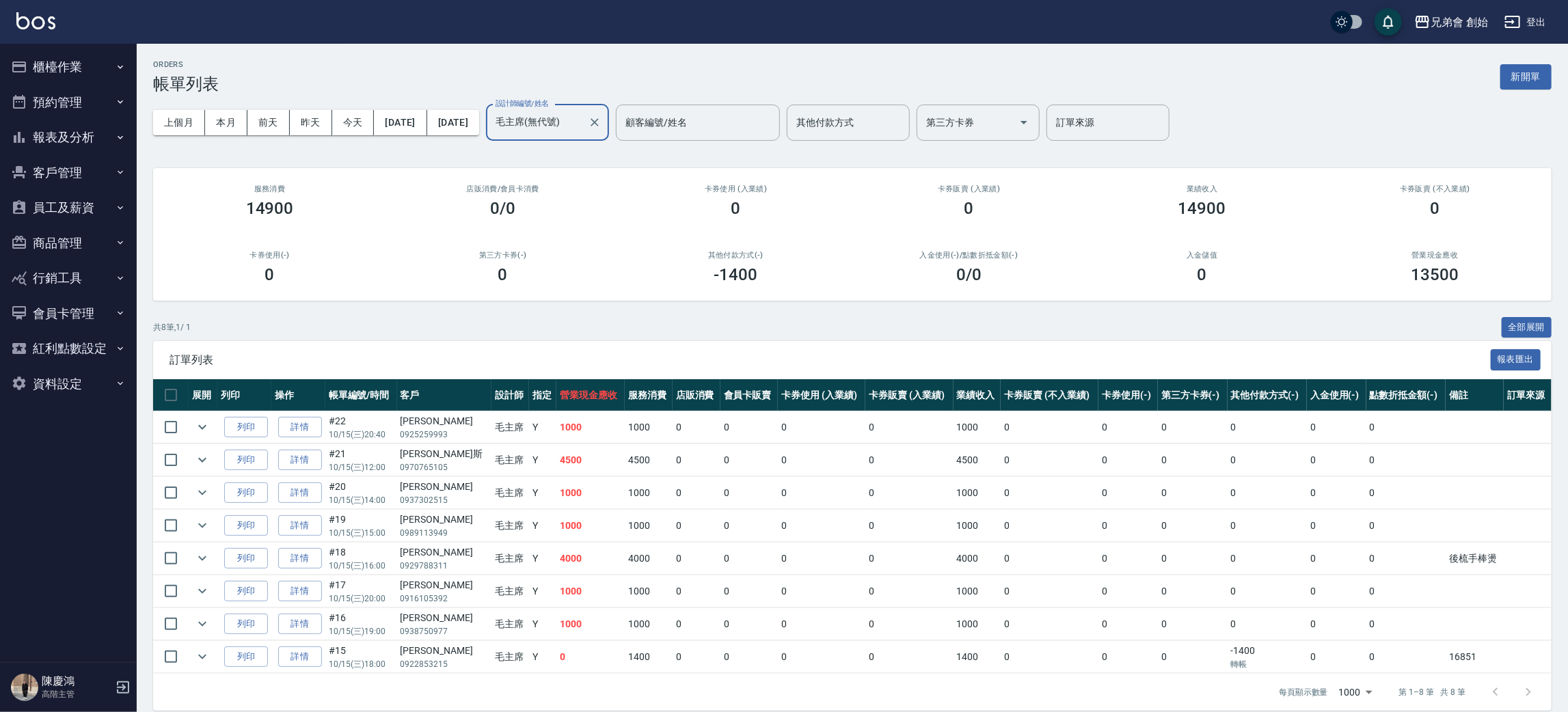
scroll to position [15, 0]
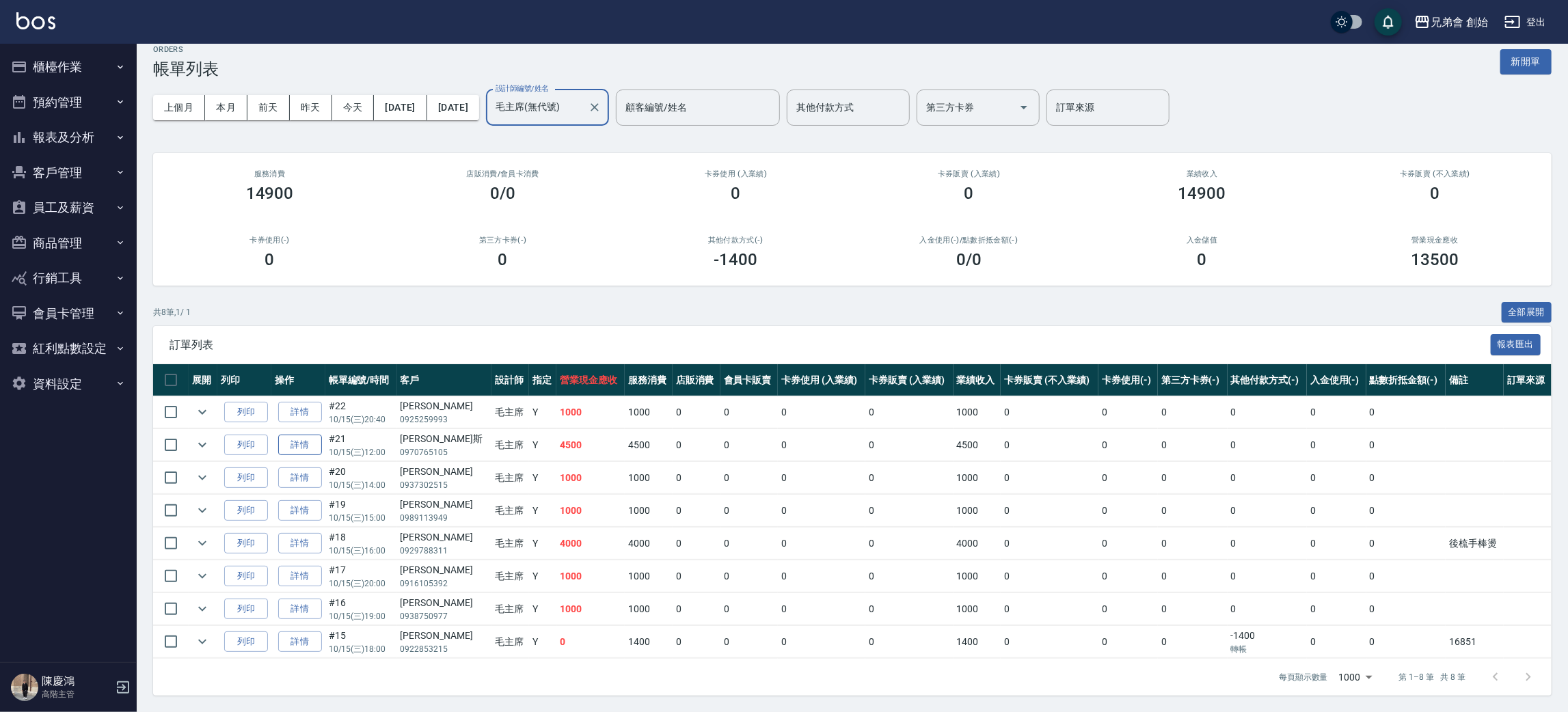
click at [317, 437] on link "詳情" at bounding box center [299, 445] width 43 height 21
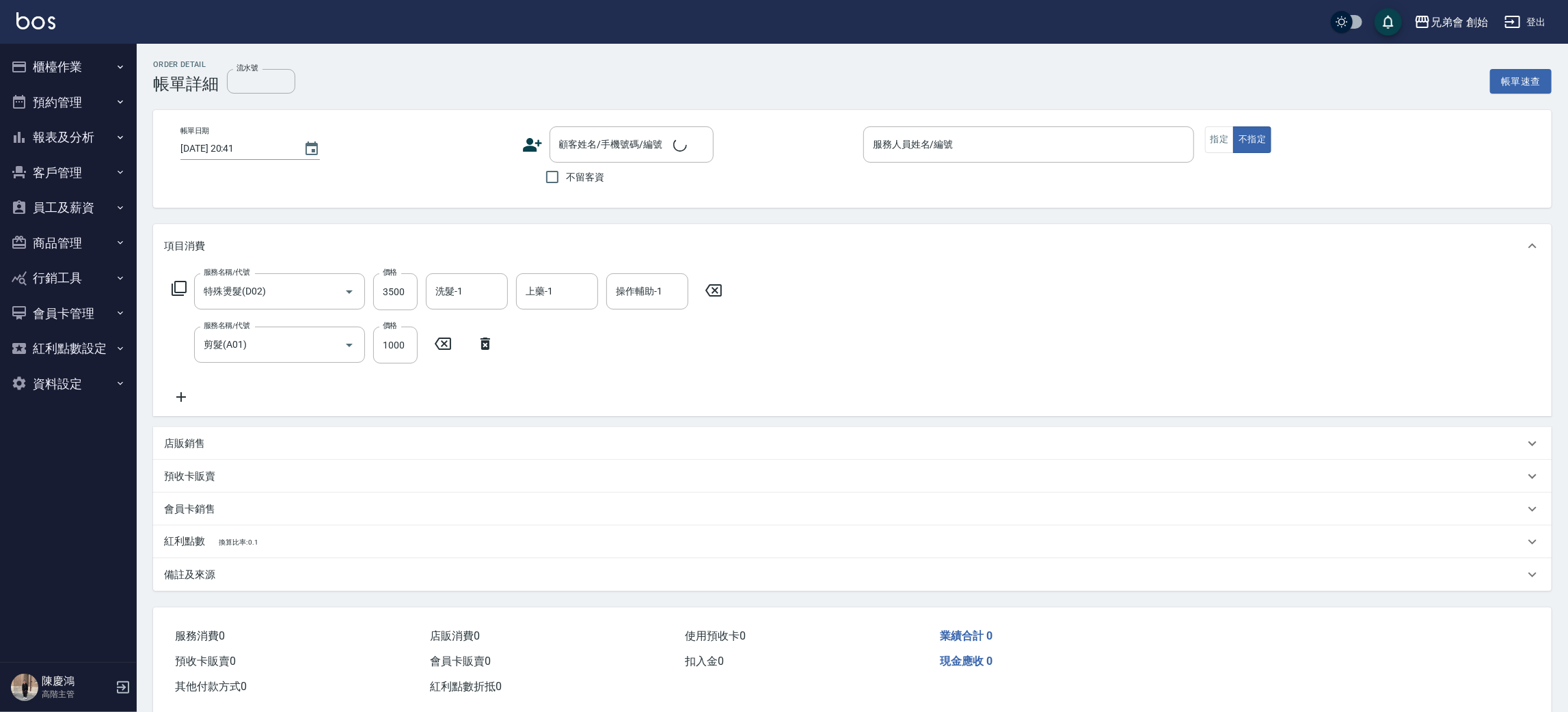
type input "特殊燙髮(D02)"
type input "剪髮(A01)"
type input "[DATE] 12:00"
type input "毛主席(無代號)"
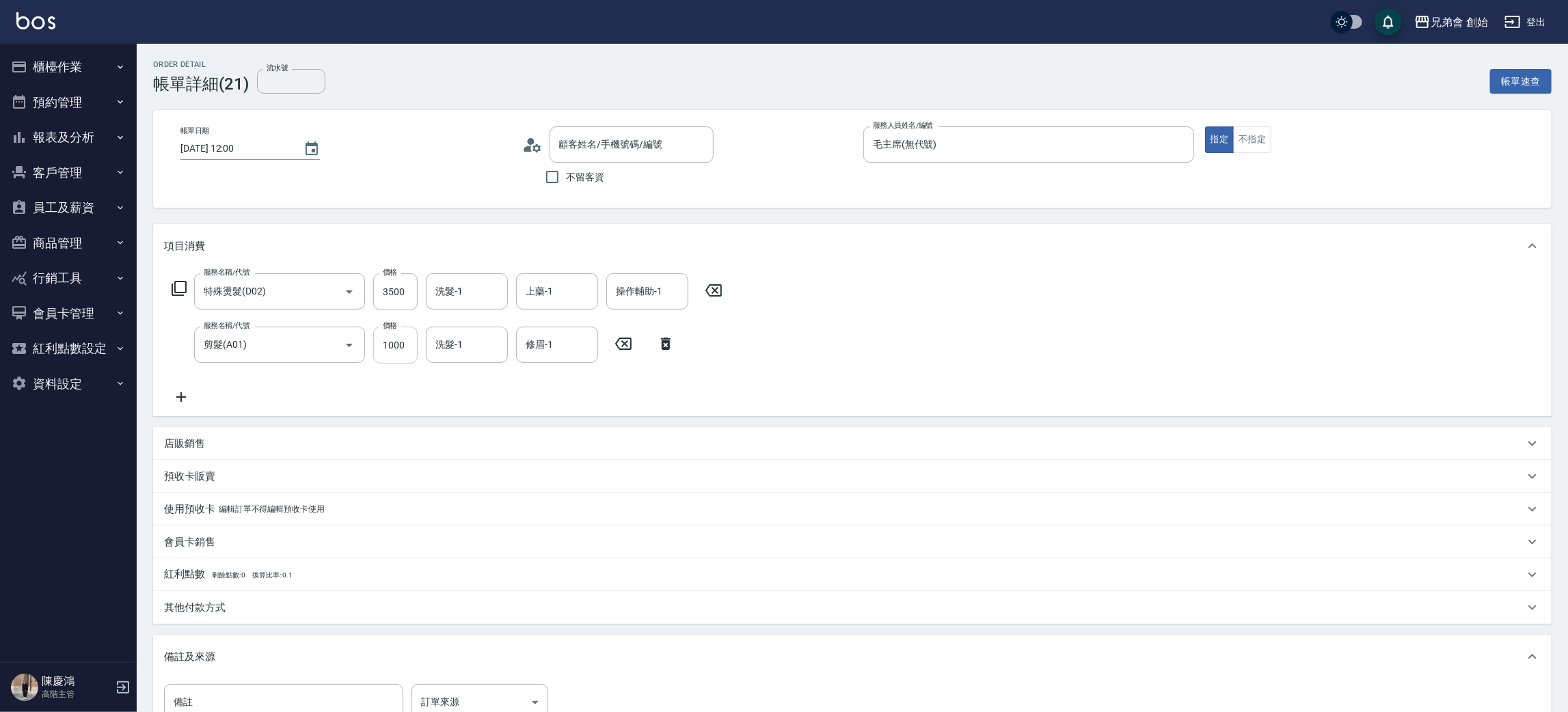
type input "[PERSON_NAME]/0970765105/"
click at [403, 290] on input "3500" at bounding box center [395, 292] width 44 height 37
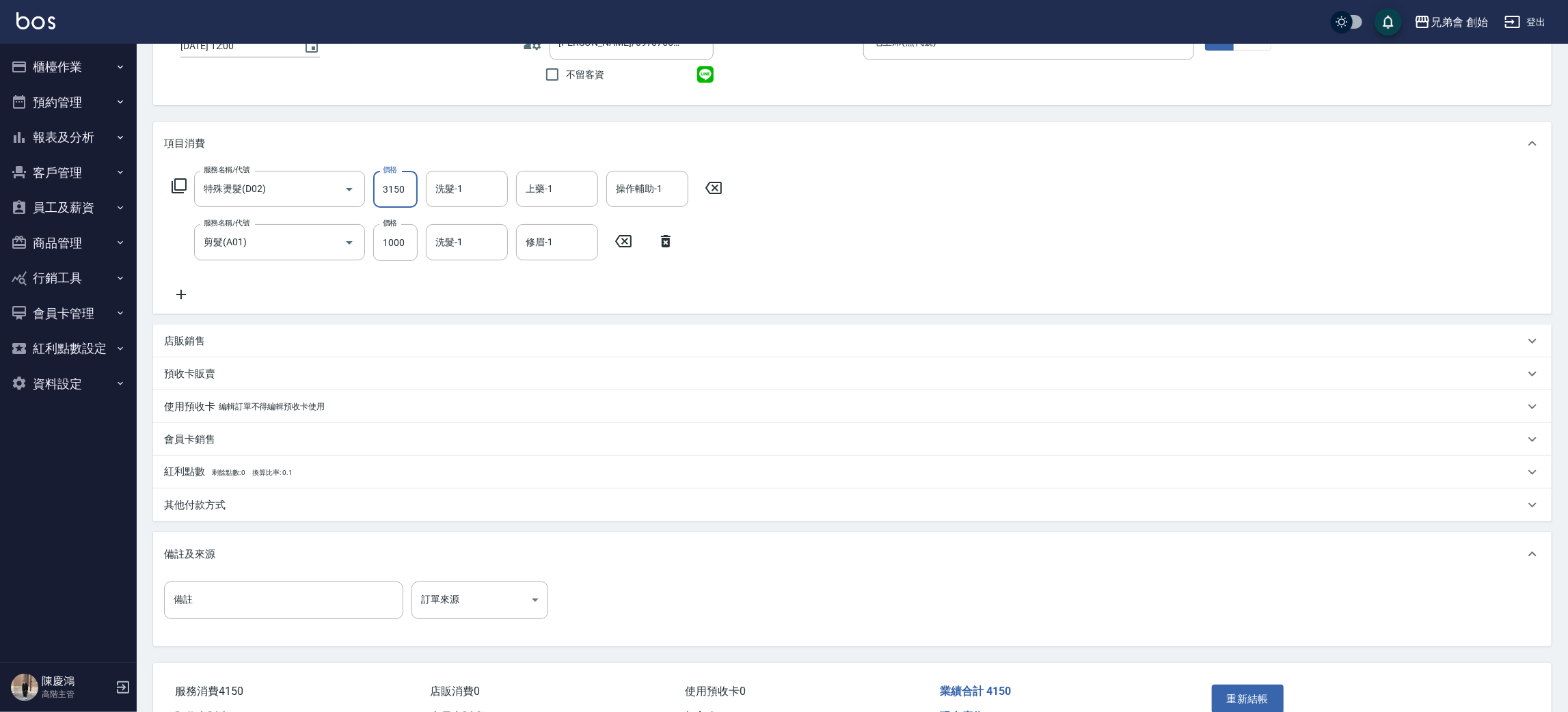
scroll to position [181, 0]
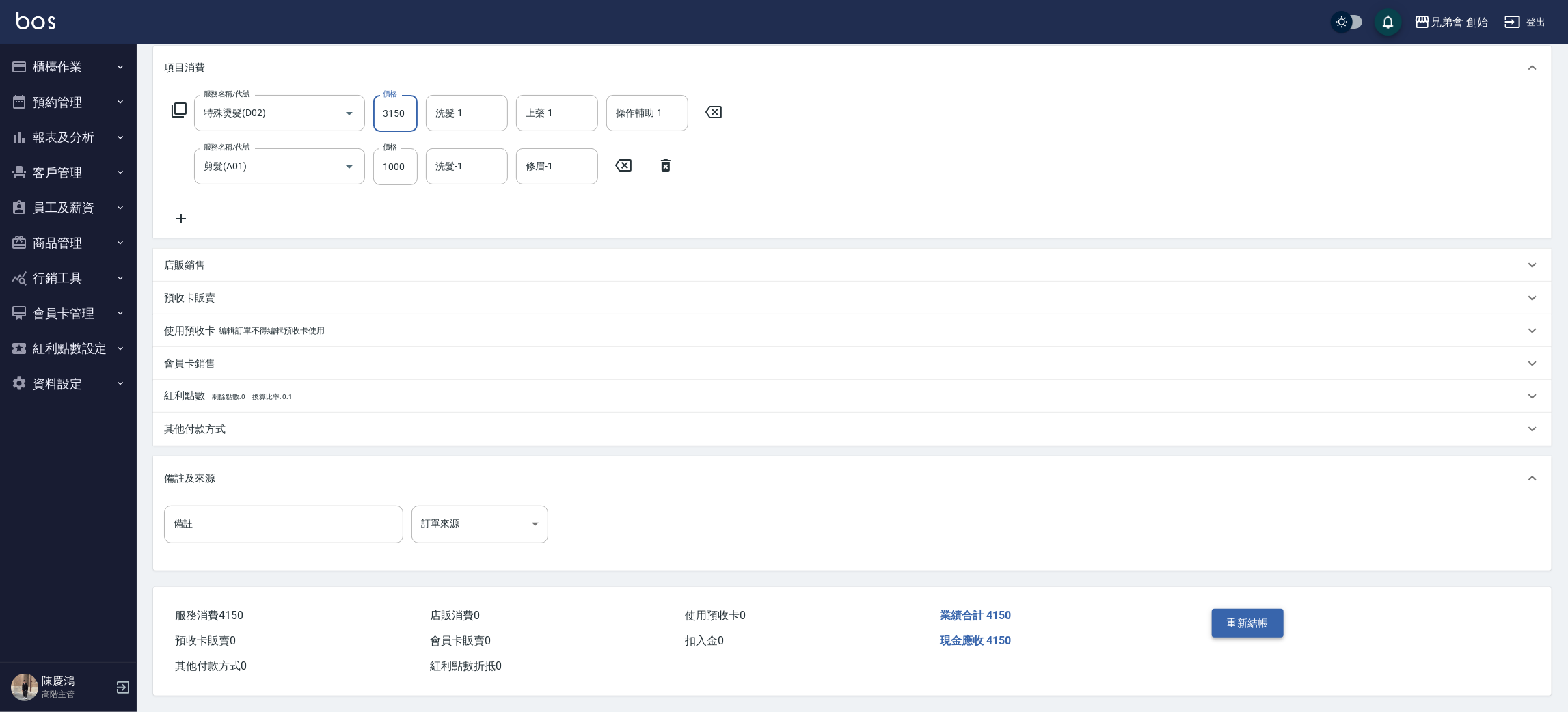
type input "3150"
click at [1252, 626] on button "重新結帳" at bounding box center [1248, 623] width 72 height 29
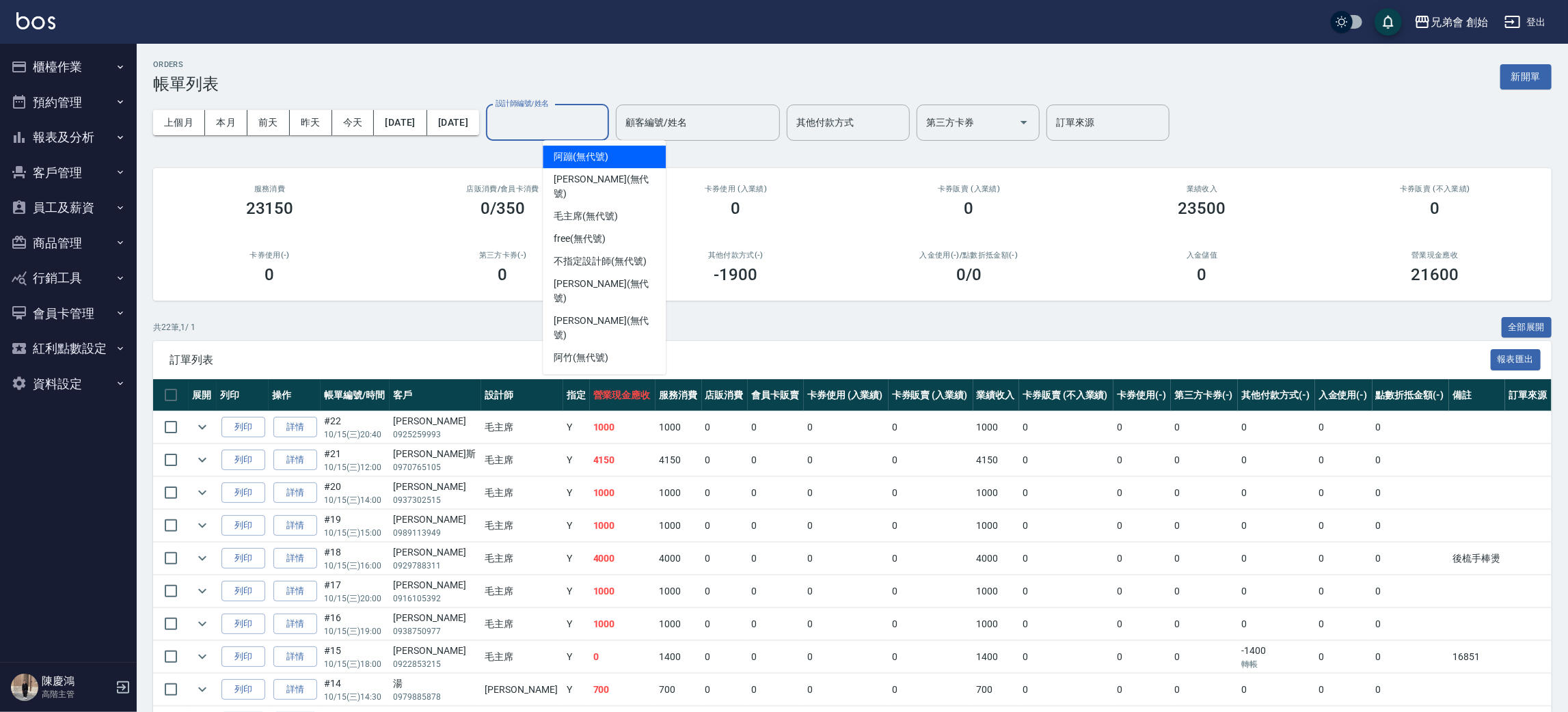
click at [587, 115] on div "設計師編號/姓名 設計師編號/姓名" at bounding box center [547, 122] width 123 height 36
click at [606, 209] on div "毛主席 (無代號)" at bounding box center [604, 216] width 123 height 23
type input "毛主席(無代號)"
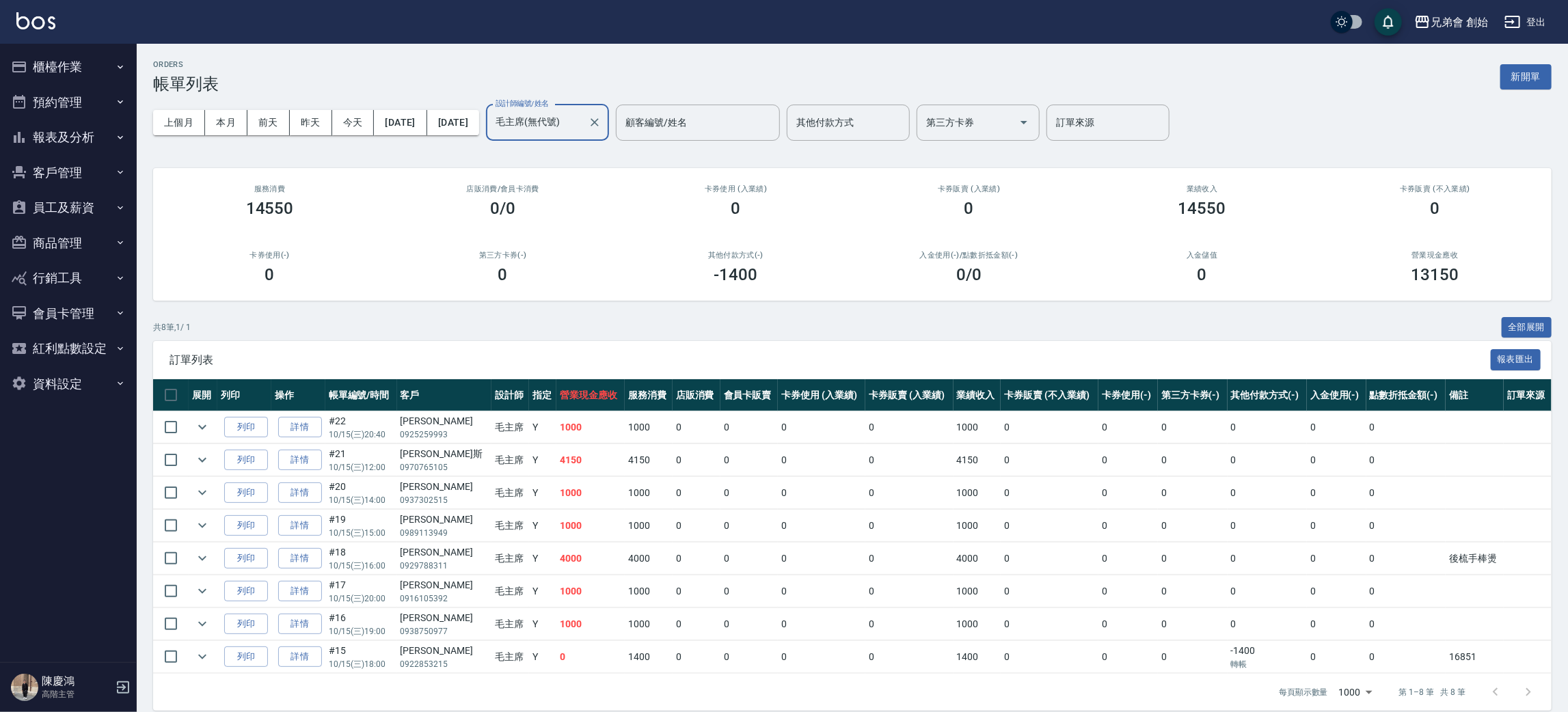
scroll to position [15, 0]
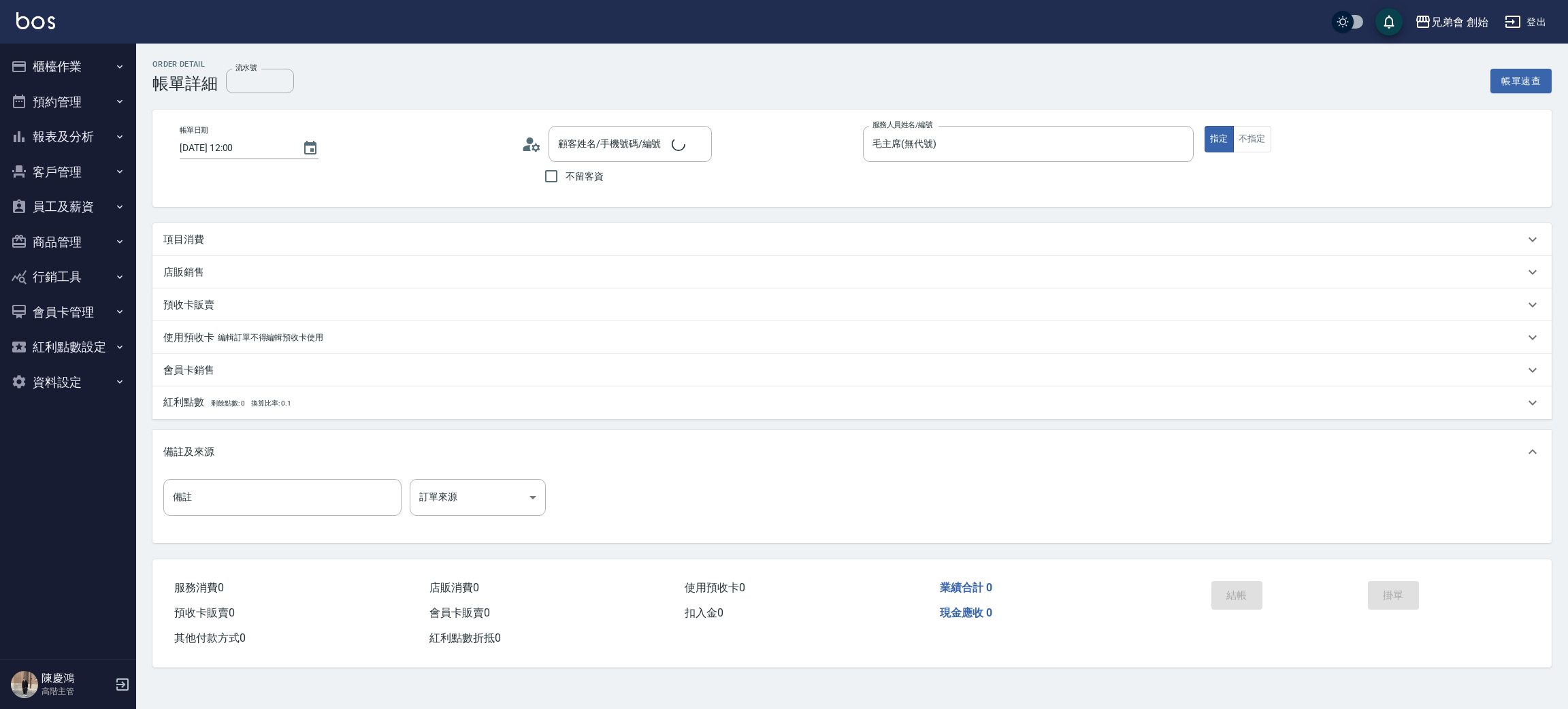
type input "[DATE] 12:00"
type input "毛主席(無代號)"
type input "[PERSON_NAME]/0970765105/"
drag, startPoint x: 209, startPoint y: 245, endPoint x: 211, endPoint y: 257, distance: 12.2
click at [207, 248] on div "項目消費" at bounding box center [852, 240] width 1399 height 33
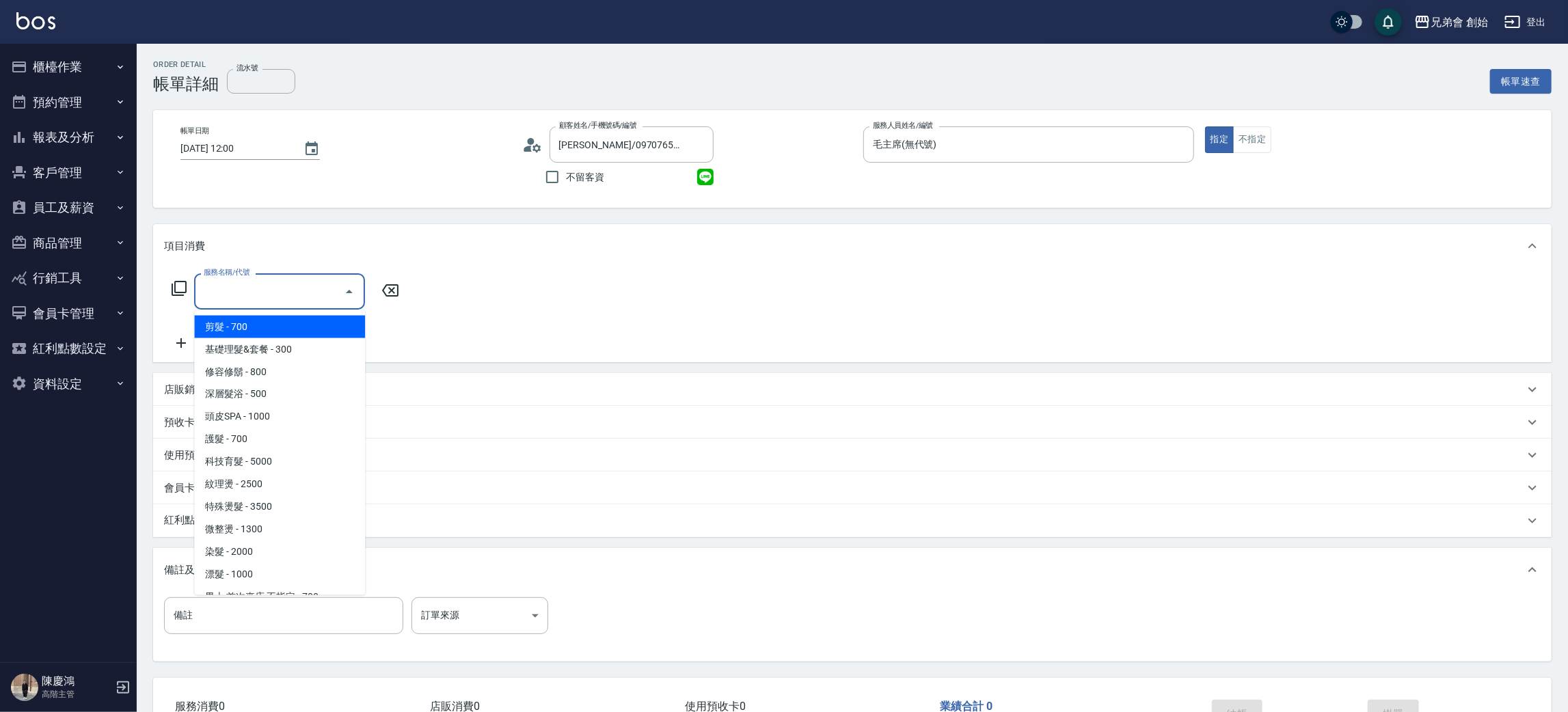
click at [249, 294] on input "服務名稱/代號" at bounding box center [269, 291] width 138 height 24
click at [269, 327] on span "剪髮 - 700" at bounding box center [280, 327] width 171 height 23
type input "剪髮(A01)"
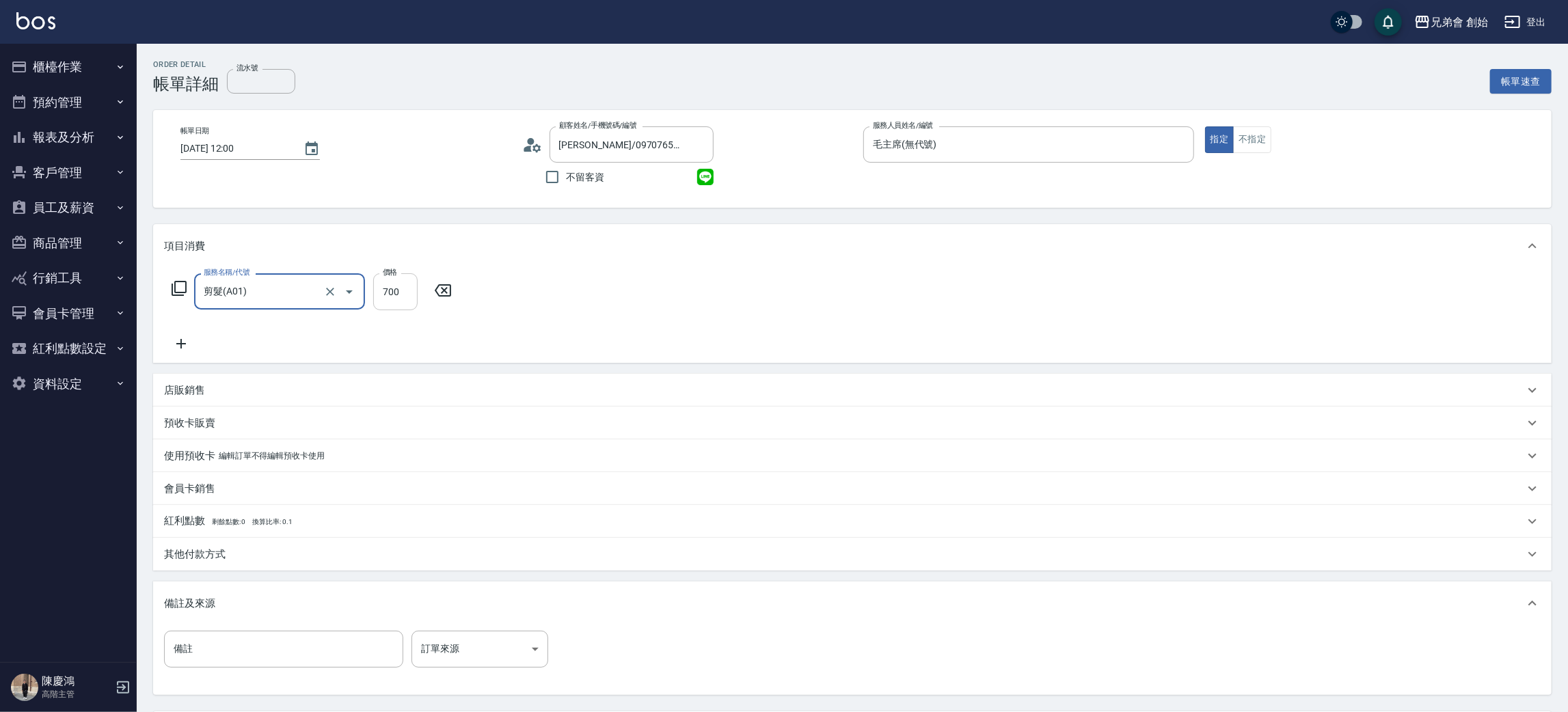
click at [380, 293] on input "700" at bounding box center [395, 292] width 44 height 37
type input "1000"
click at [171, 348] on icon at bounding box center [181, 343] width 34 height 16
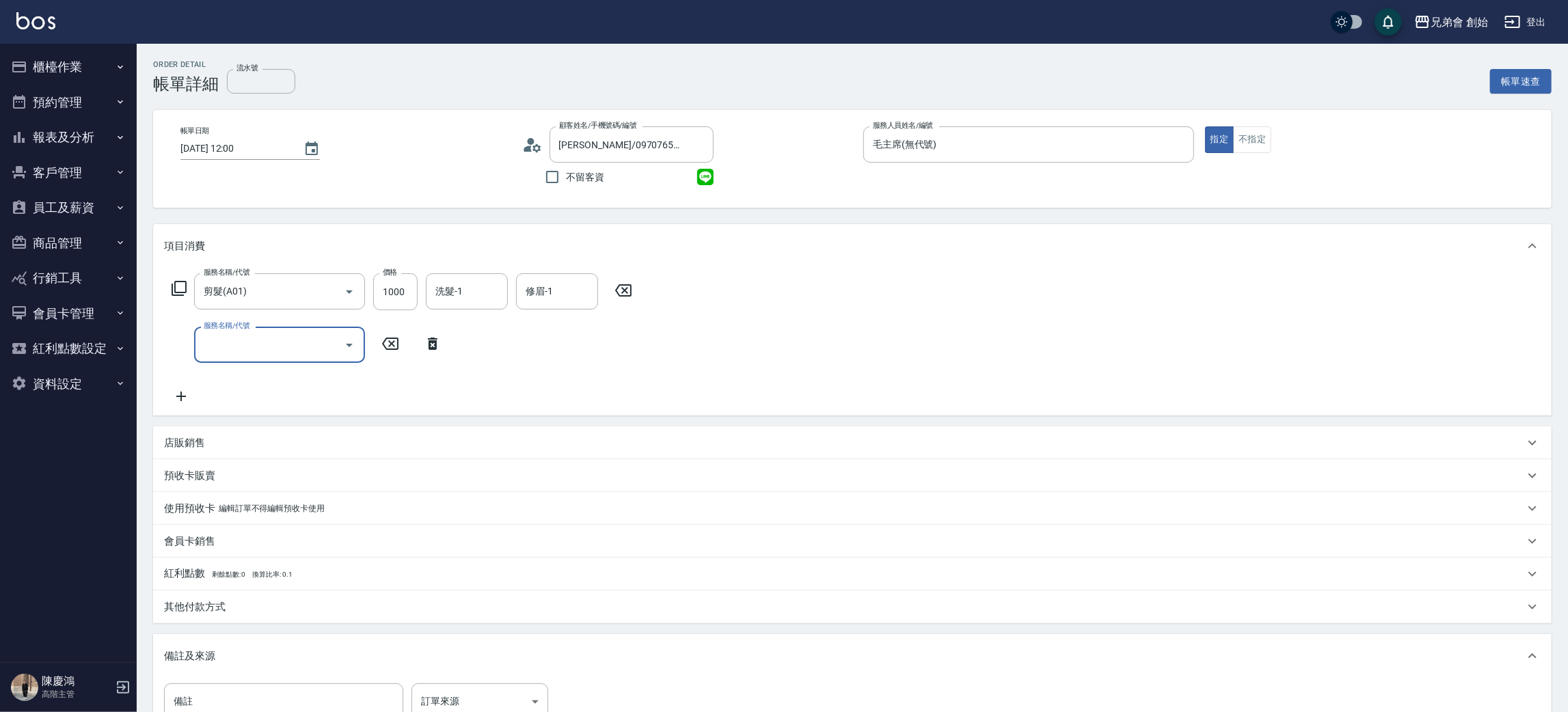
drag, startPoint x: 235, startPoint y: 342, endPoint x: 239, endPoint y: 350, distance: 8.9
click at [237, 346] on input "服務名稱/代號" at bounding box center [269, 344] width 138 height 24
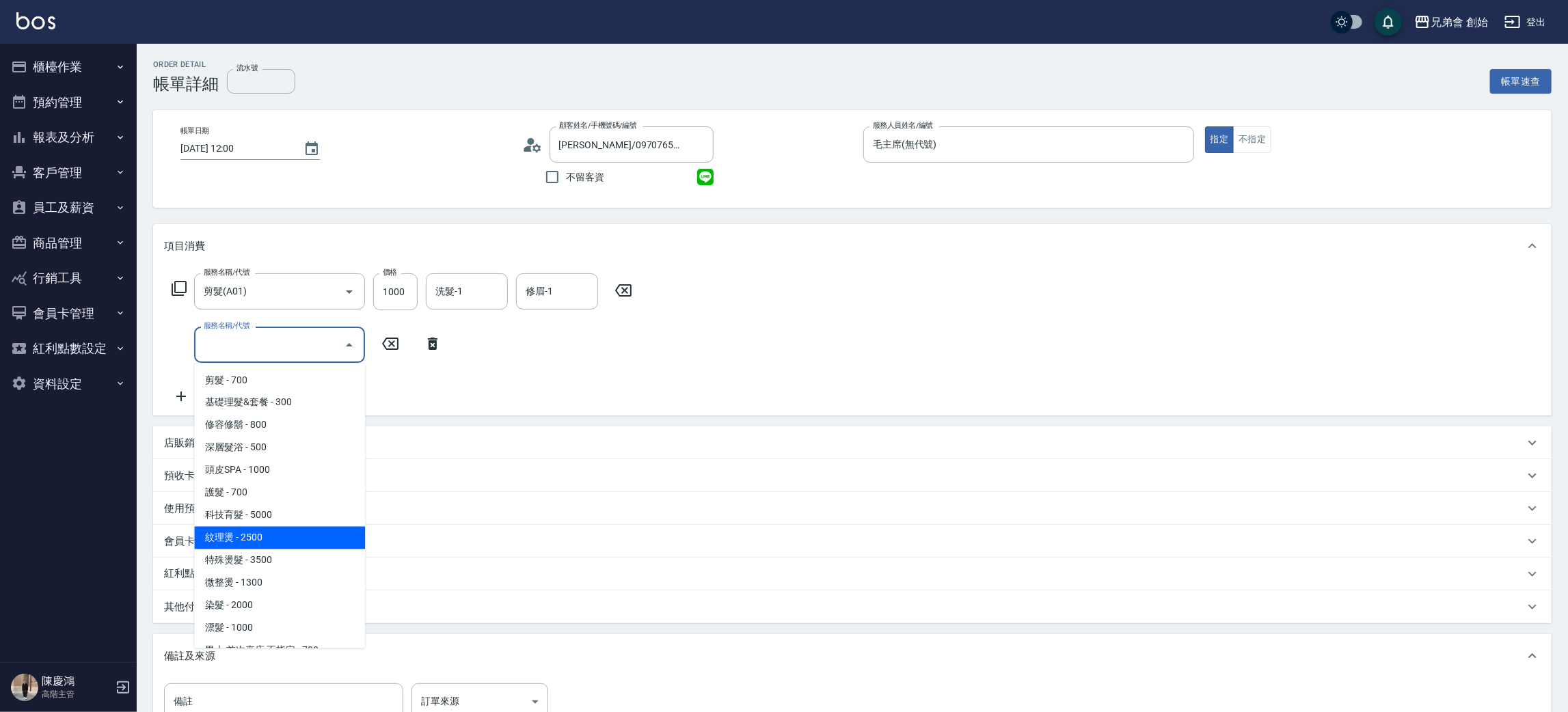
click at [260, 531] on span "紋理燙 - 2500" at bounding box center [280, 538] width 171 height 23
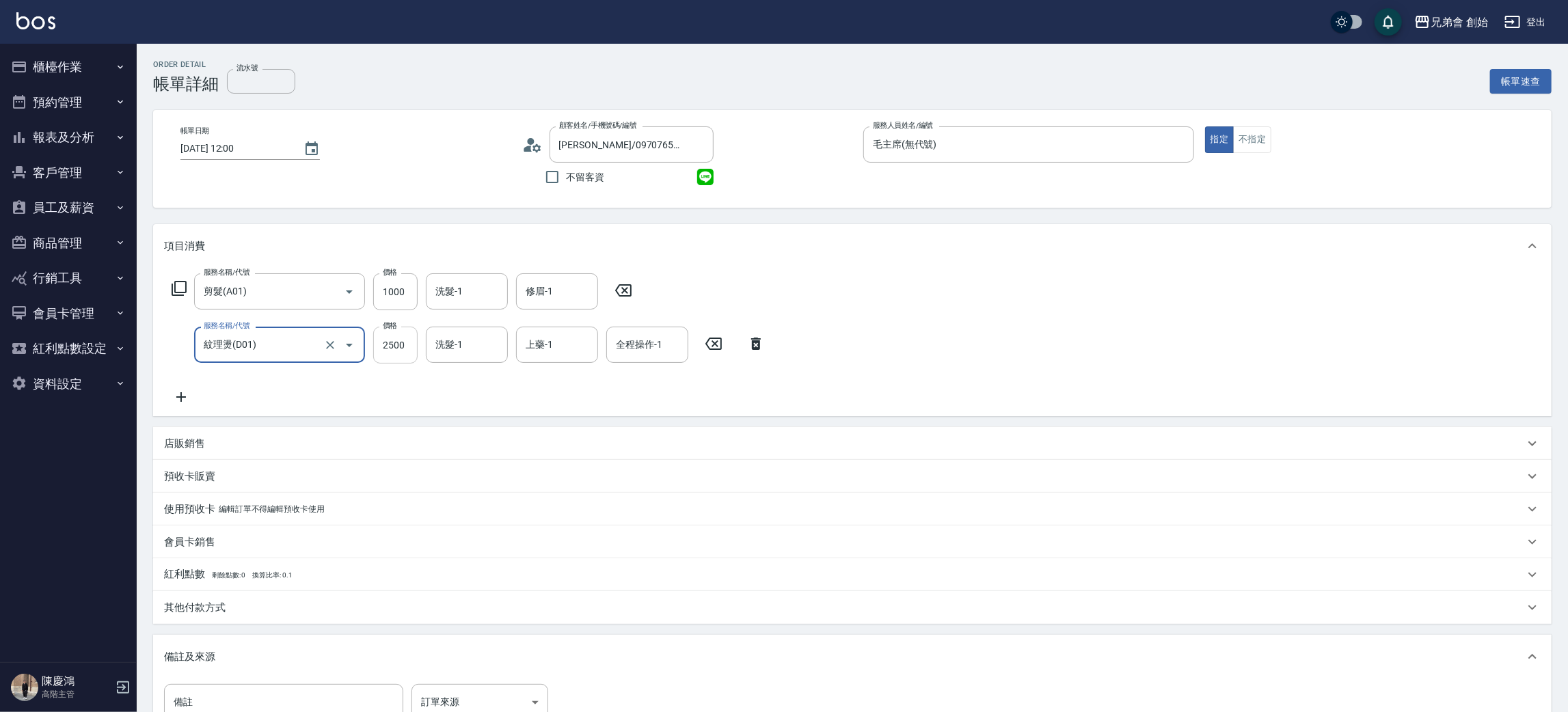
click at [415, 340] on input "2500" at bounding box center [395, 345] width 44 height 37
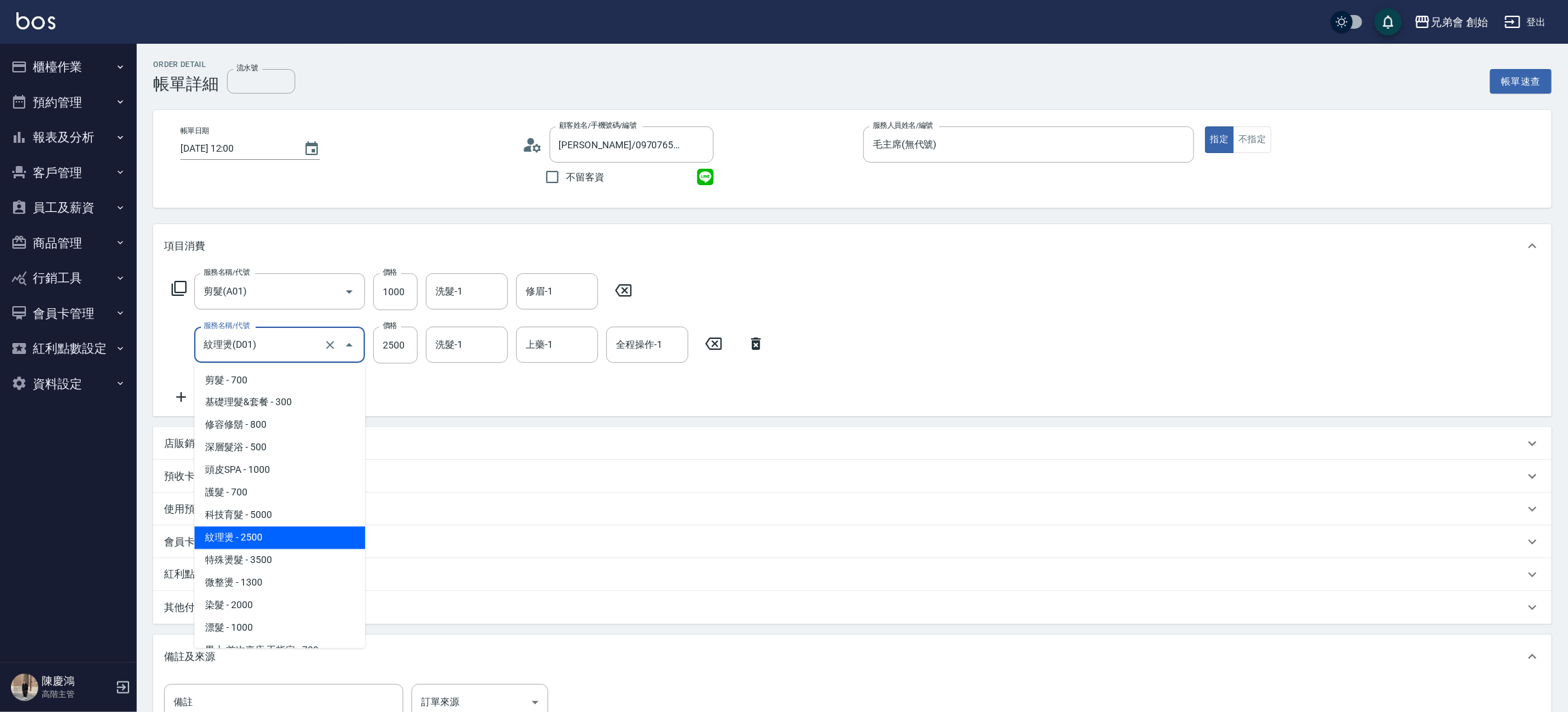
click at [232, 351] on input "紋理燙(D01)" at bounding box center [260, 344] width 120 height 24
click at [241, 552] on span "特殊燙髮 - 3500" at bounding box center [280, 560] width 171 height 23
type input "特殊燙髮(D02)"
type input "3500"
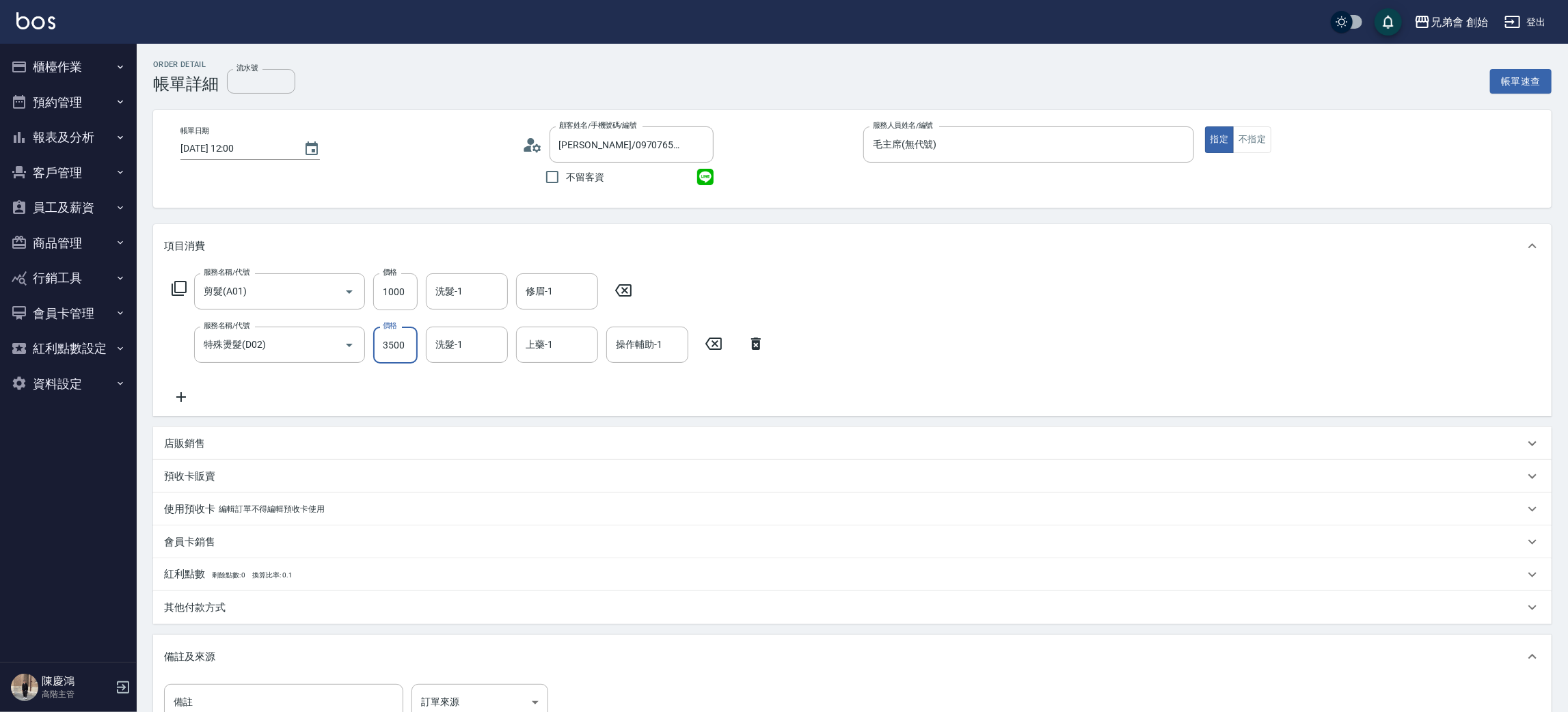
click at [408, 335] on input "3500" at bounding box center [395, 345] width 44 height 37
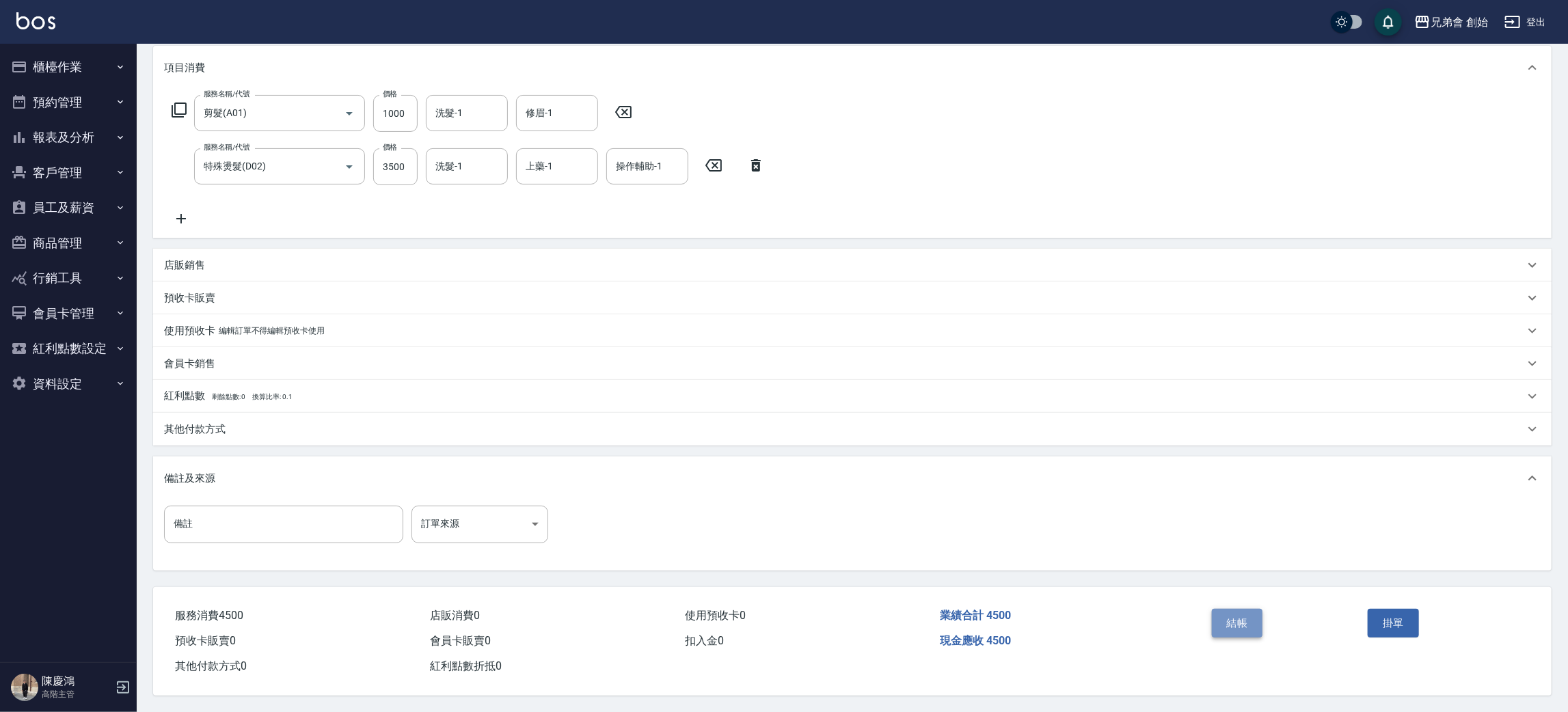
click at [1227, 620] on button "結帳" at bounding box center [1238, 623] width 52 height 29
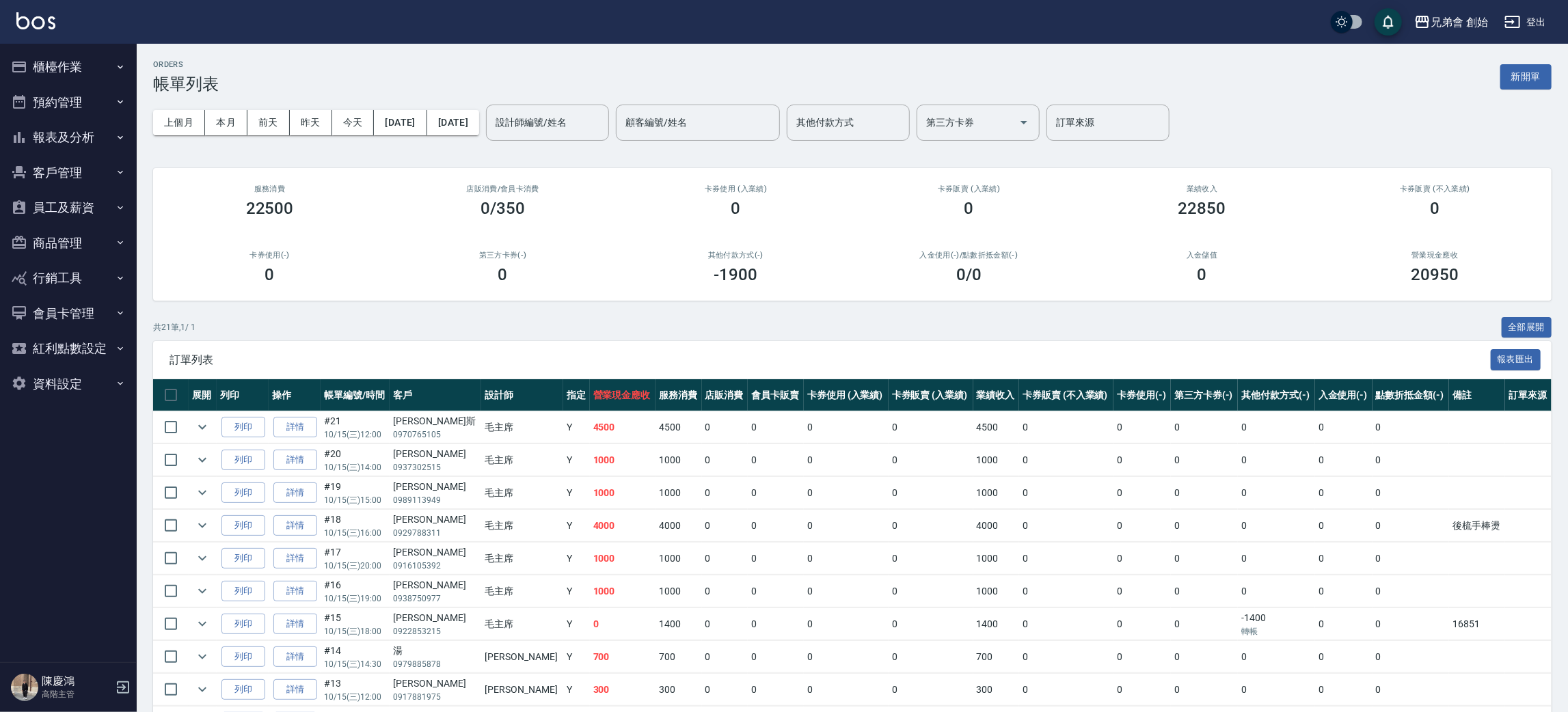
scroll to position [102, 0]
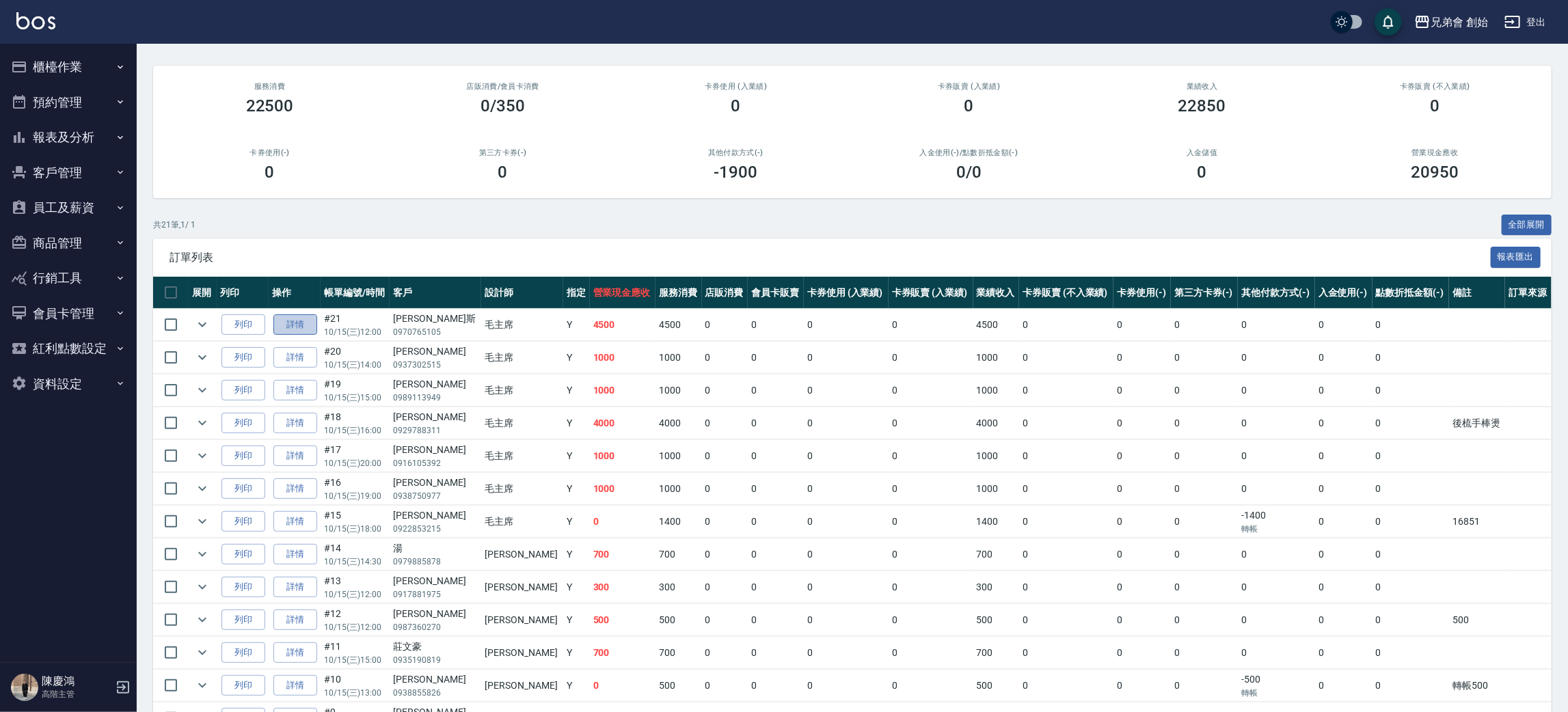
click at [309, 330] on link "詳情" at bounding box center [295, 324] width 43 height 21
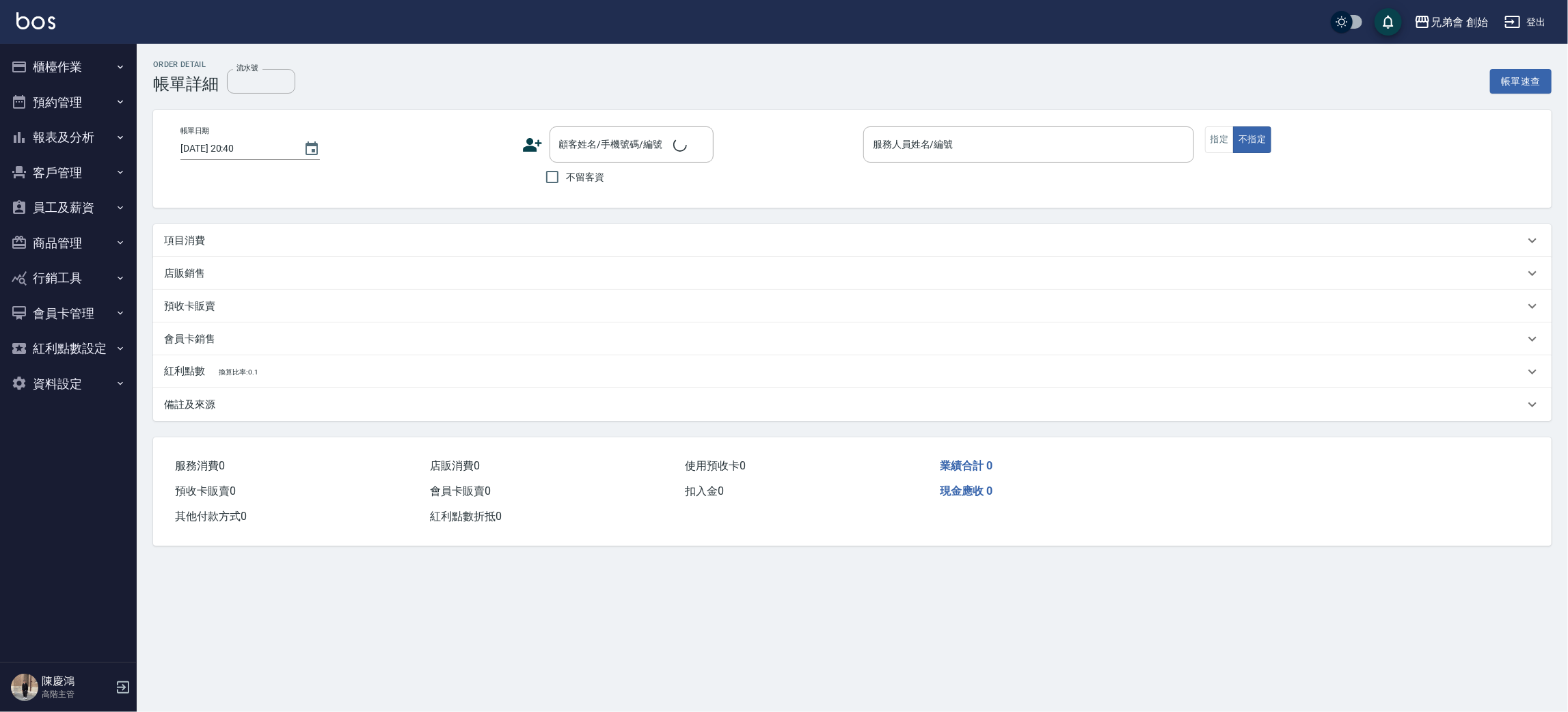
type input "[DATE] 12:00"
type input "毛主席(無代號)"
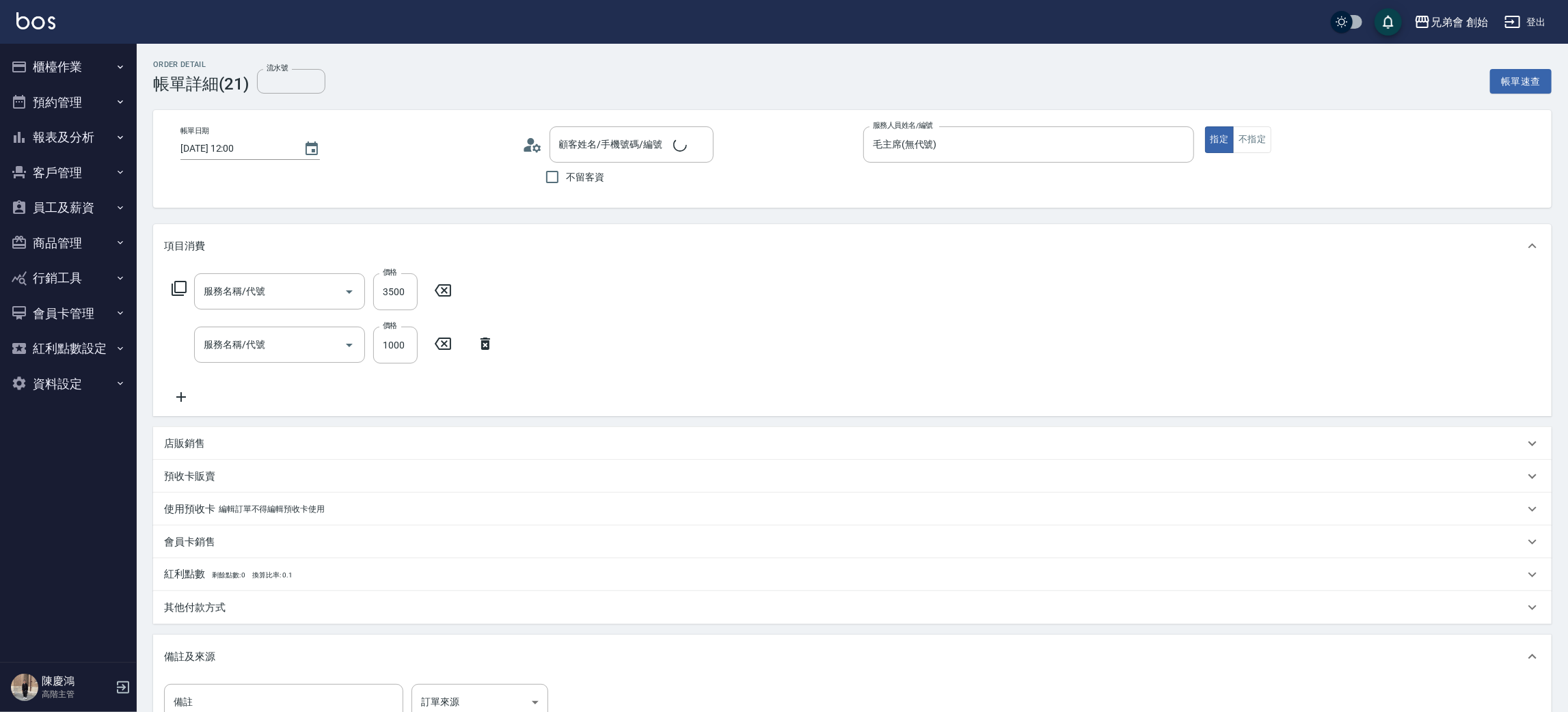
type input "特殊燙髮(D02)"
type input "剪髮(A01)"
type input "[PERSON_NAME]/0970765105/"
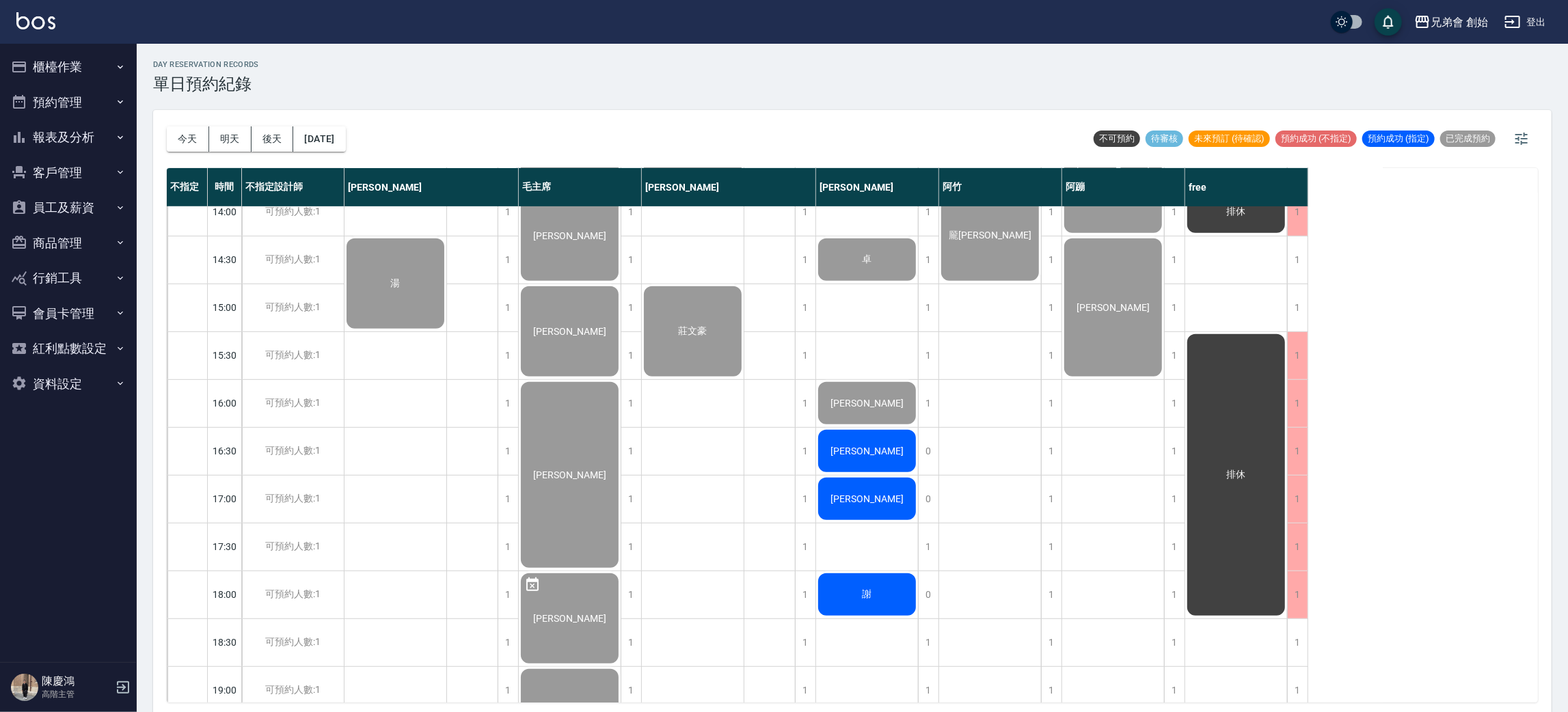
scroll to position [394, 0]
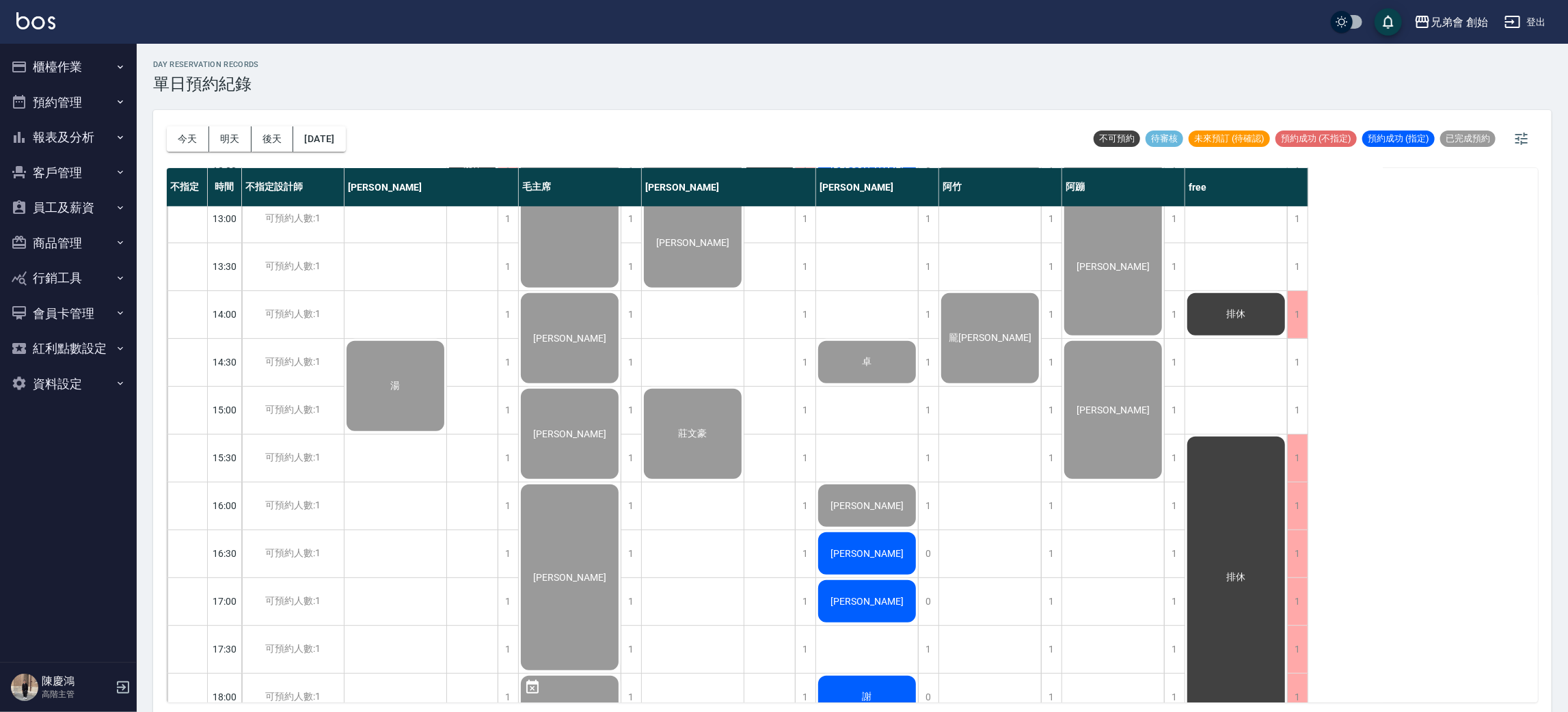
click at [51, 65] on button "櫃檯作業" at bounding box center [68, 67] width 126 height 35
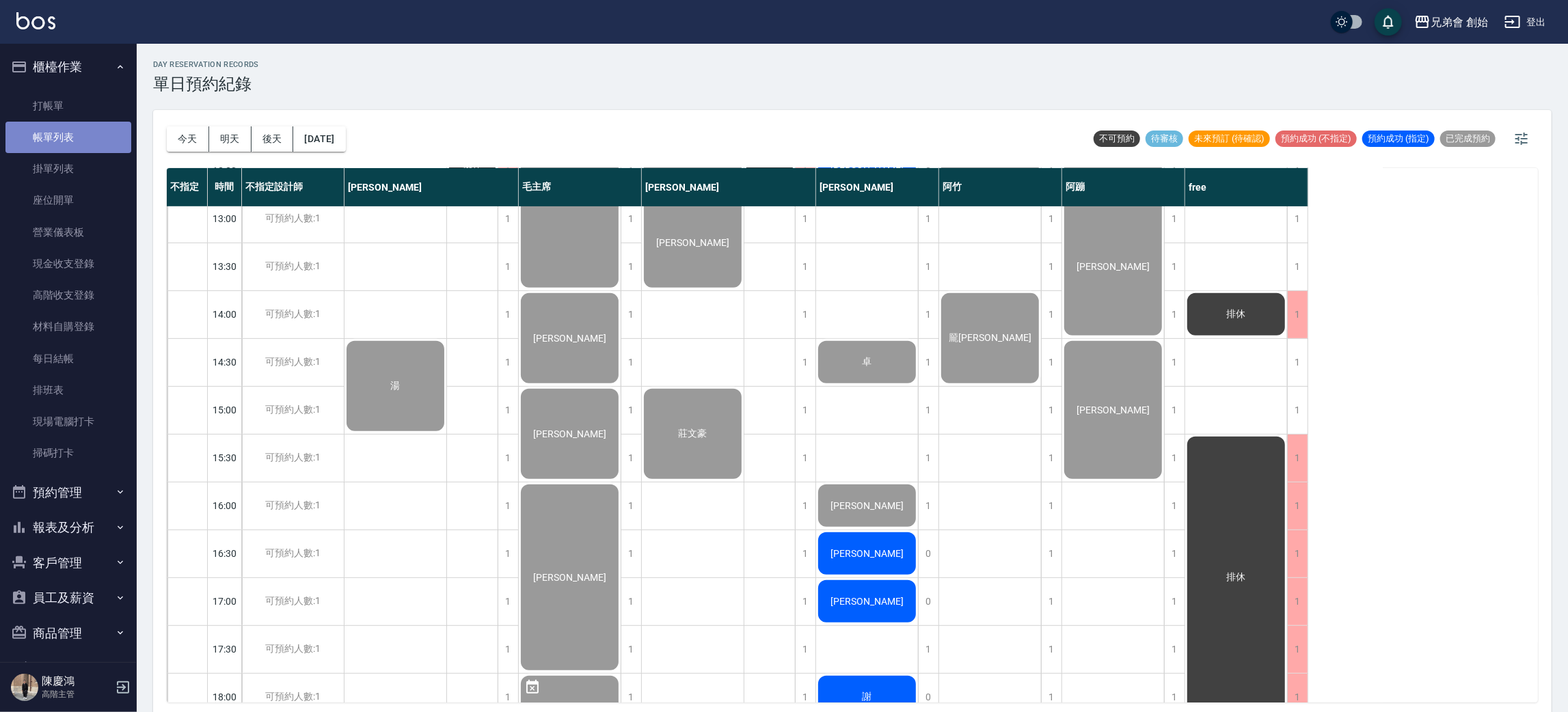
click at [97, 138] on link "帳單列表" at bounding box center [68, 137] width 126 height 32
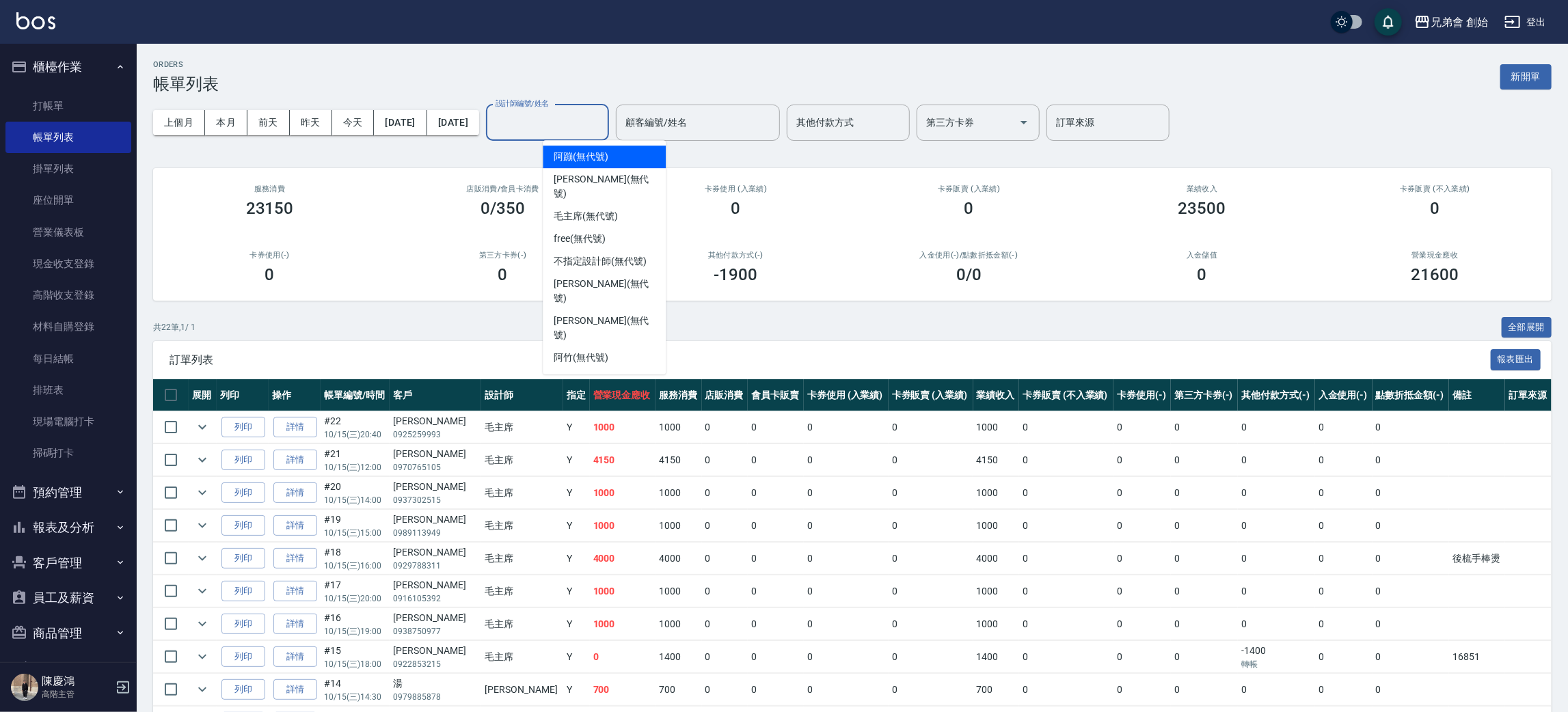
click at [583, 117] on input "設計師編號/姓名" at bounding box center [547, 122] width 110 height 24
click at [609, 154] on span "阿蹦 (無代號)" at bounding box center [581, 157] width 54 height 15
type input "阿蹦(無代號)"
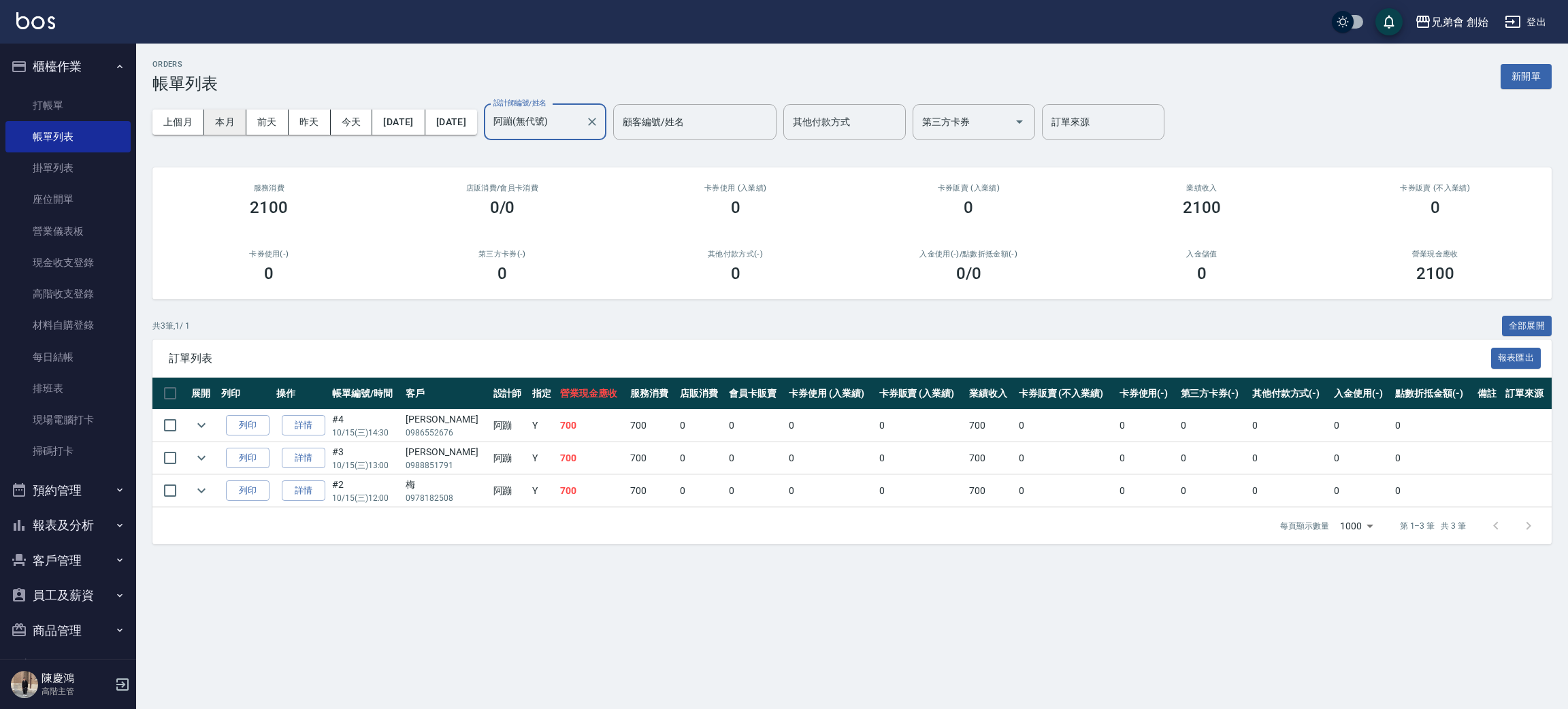
click at [231, 118] on button "本月" at bounding box center [226, 122] width 42 height 25
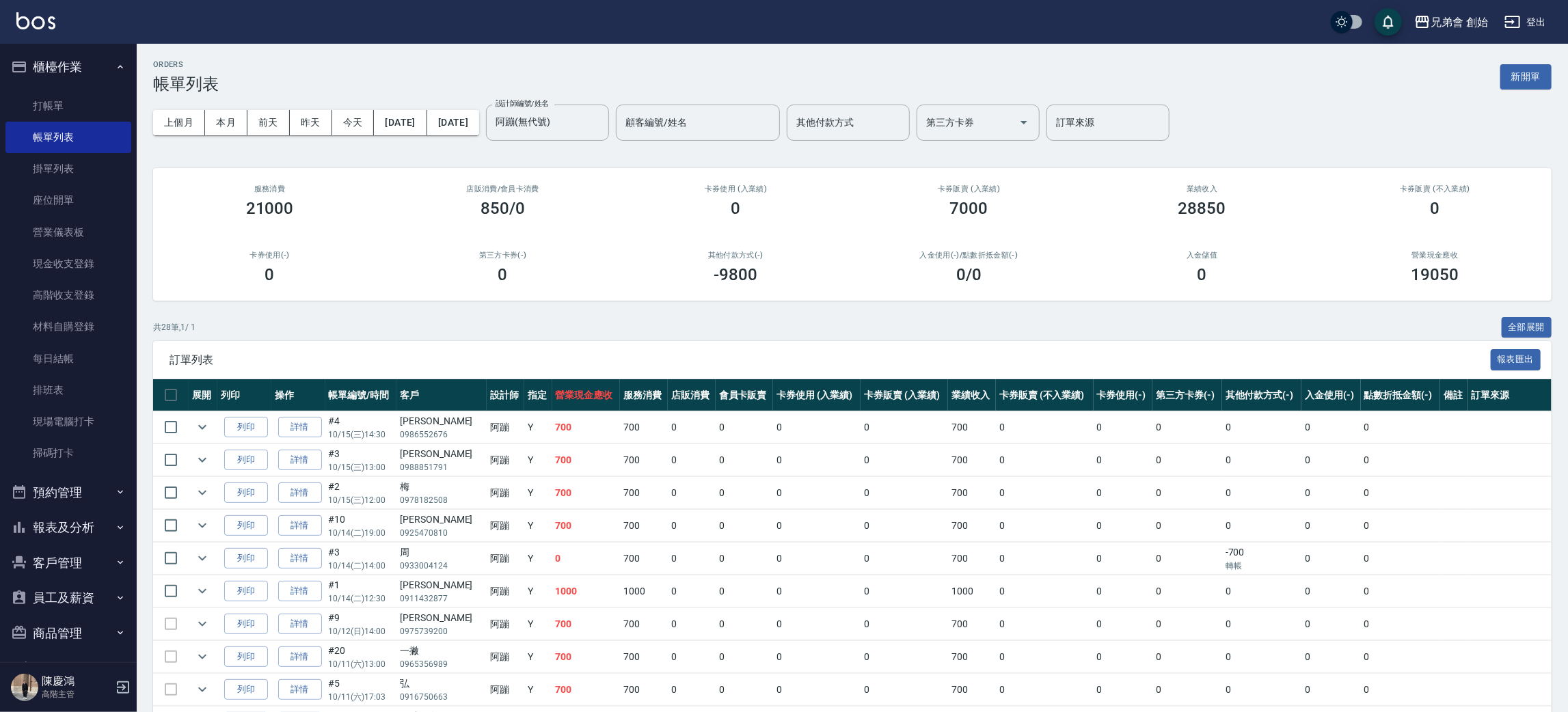
click at [363, 139] on div "上個月 本月 前天 昨天 今天 2025/10/01 2025/10/31 設計師編號/姓名 阿蹦(無代號) 設計師編號/姓名 顧客編號/姓名 顧客編號/姓名…" at bounding box center [852, 122] width 1398 height 58
click at [363, 132] on button "今天" at bounding box center [353, 123] width 43 height 25
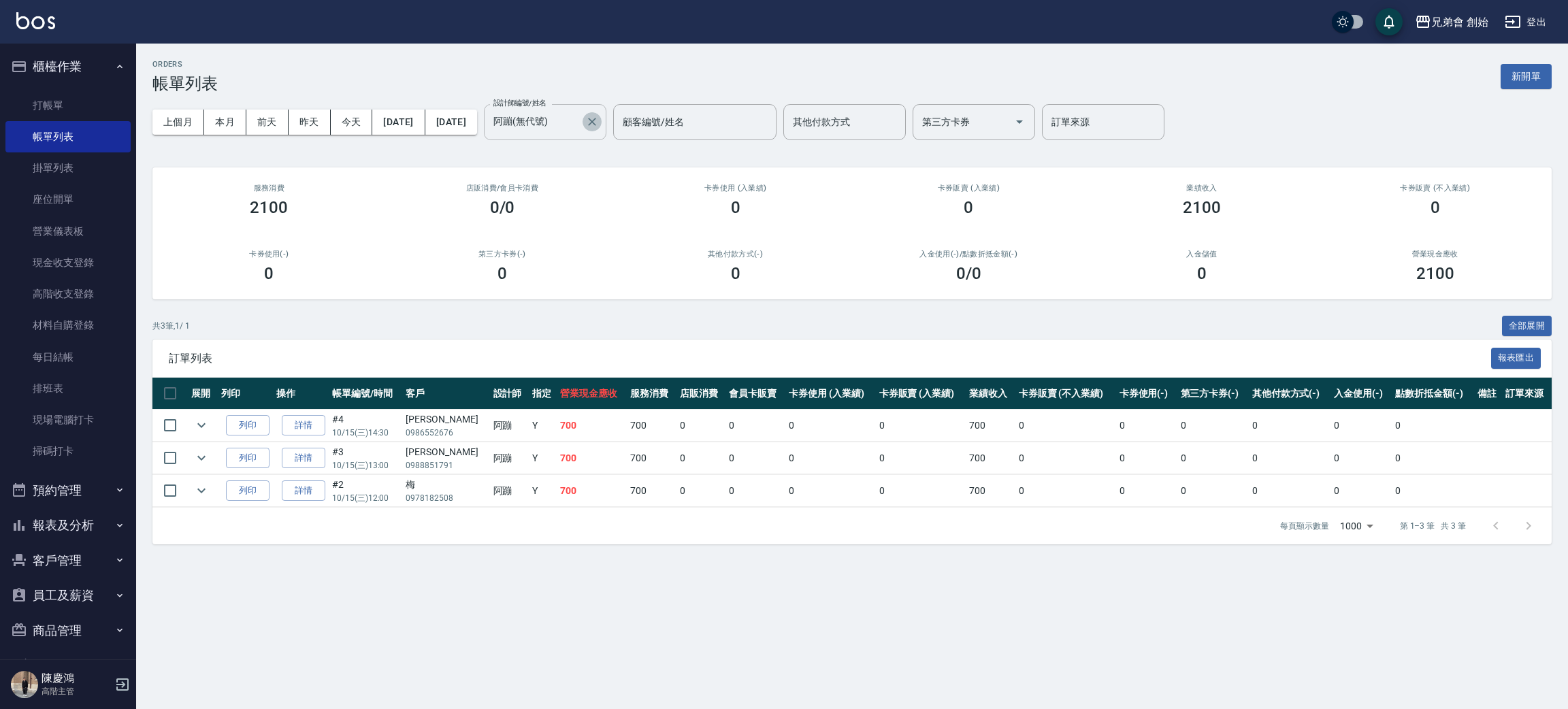
click at [602, 117] on button "Clear" at bounding box center [592, 122] width 19 height 19
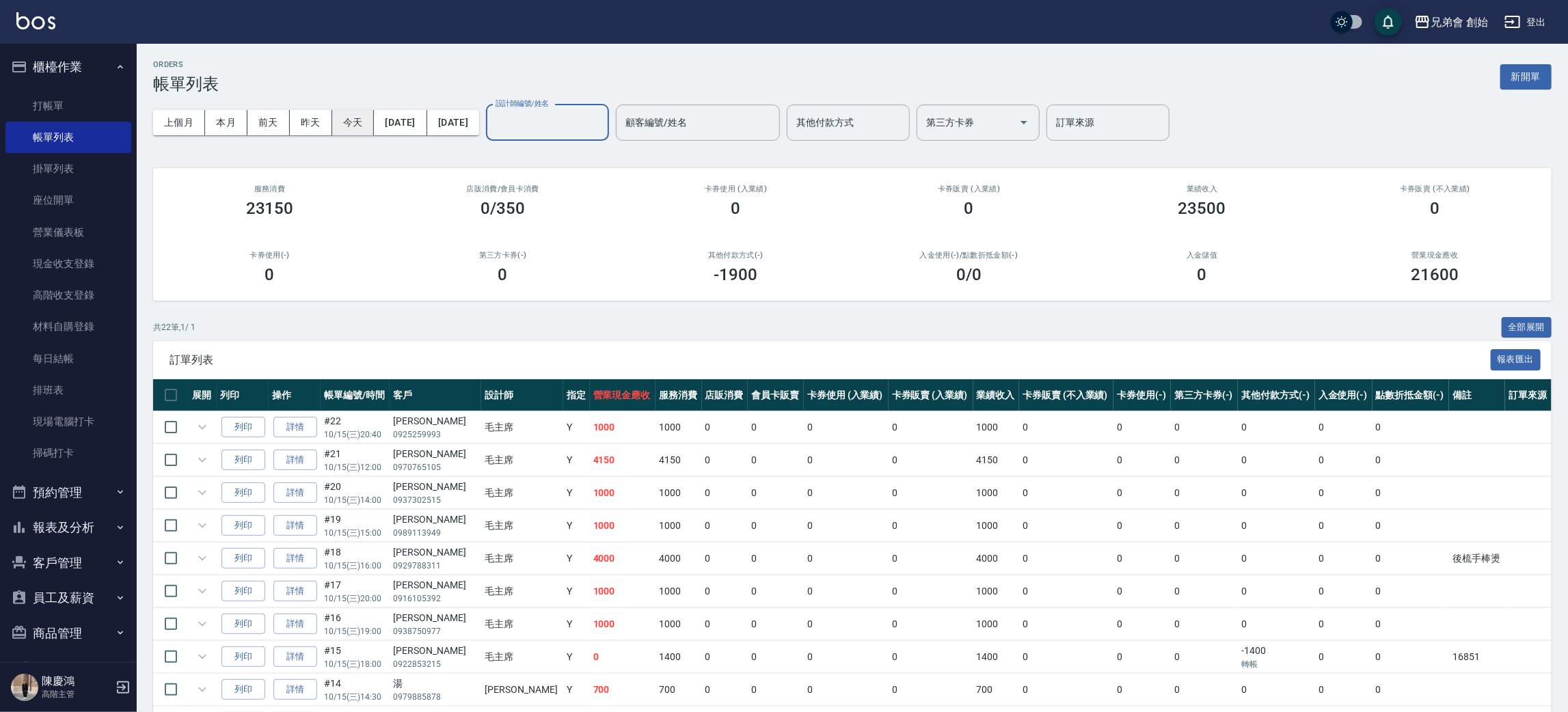
click at [354, 120] on button "今天" at bounding box center [353, 123] width 43 height 25
click at [413, 310] on div "ORDERS 帳單列表 新開單 上個月 本月 前天 昨天 今天 2025/10/15 2025/10/15 設計師編號/姓名 設計師編號/姓名 顧客編號/姓名…" at bounding box center [852, 614] width 1431 height 1142
click at [96, 480] on button "預約管理" at bounding box center [68, 493] width 126 height 35
click at [53, 556] on link "單日預約紀錄" at bounding box center [68, 562] width 126 height 32
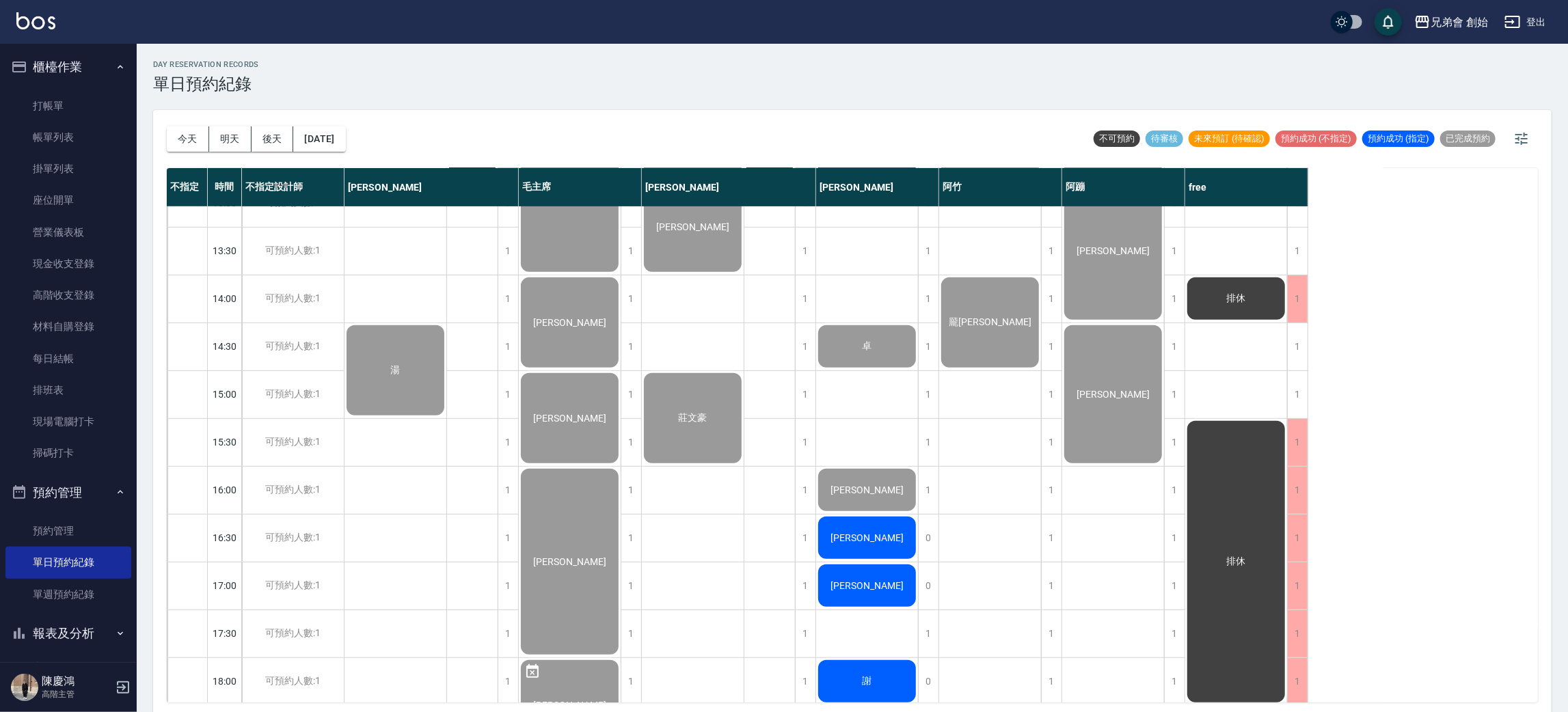
scroll to position [512, 0]
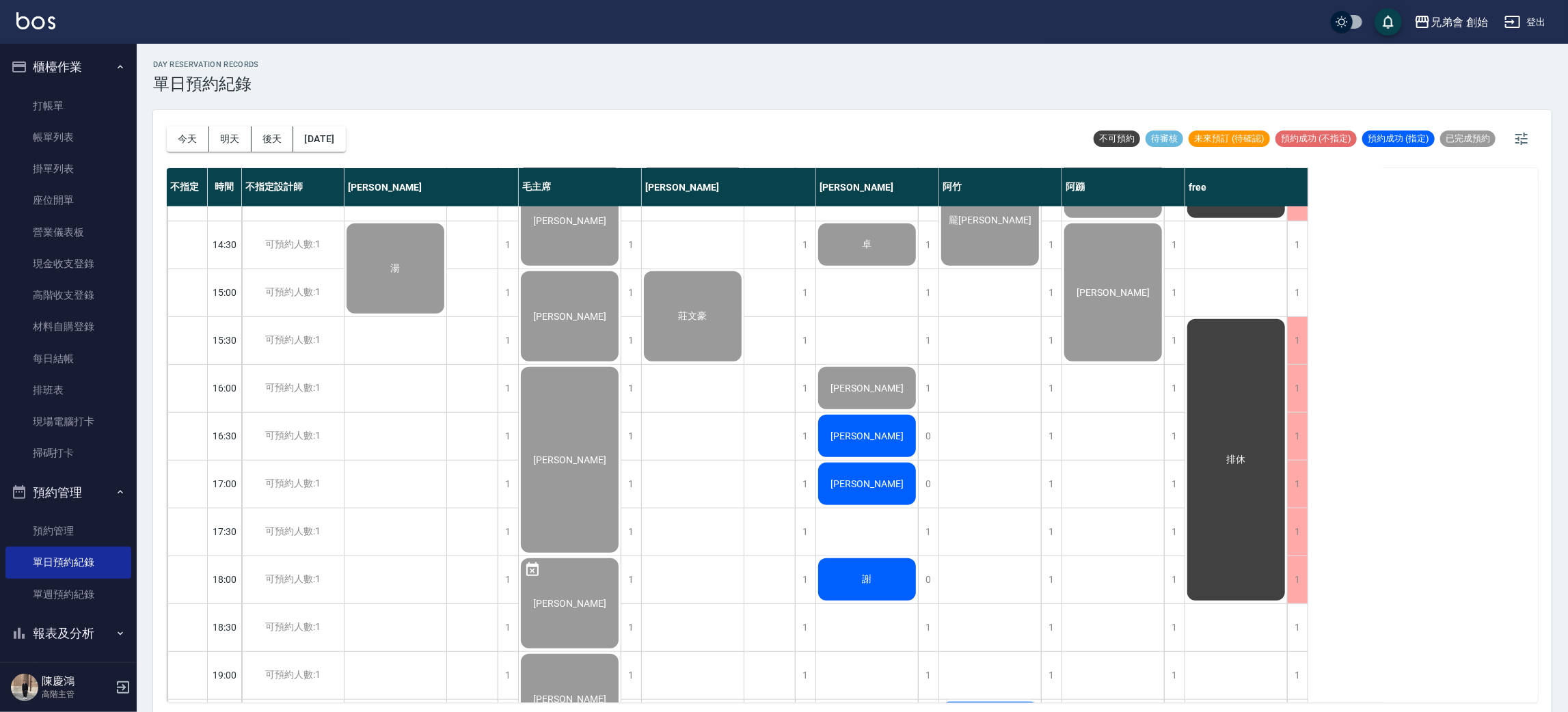
click at [883, 585] on div "謝" at bounding box center [867, 579] width 102 height 46
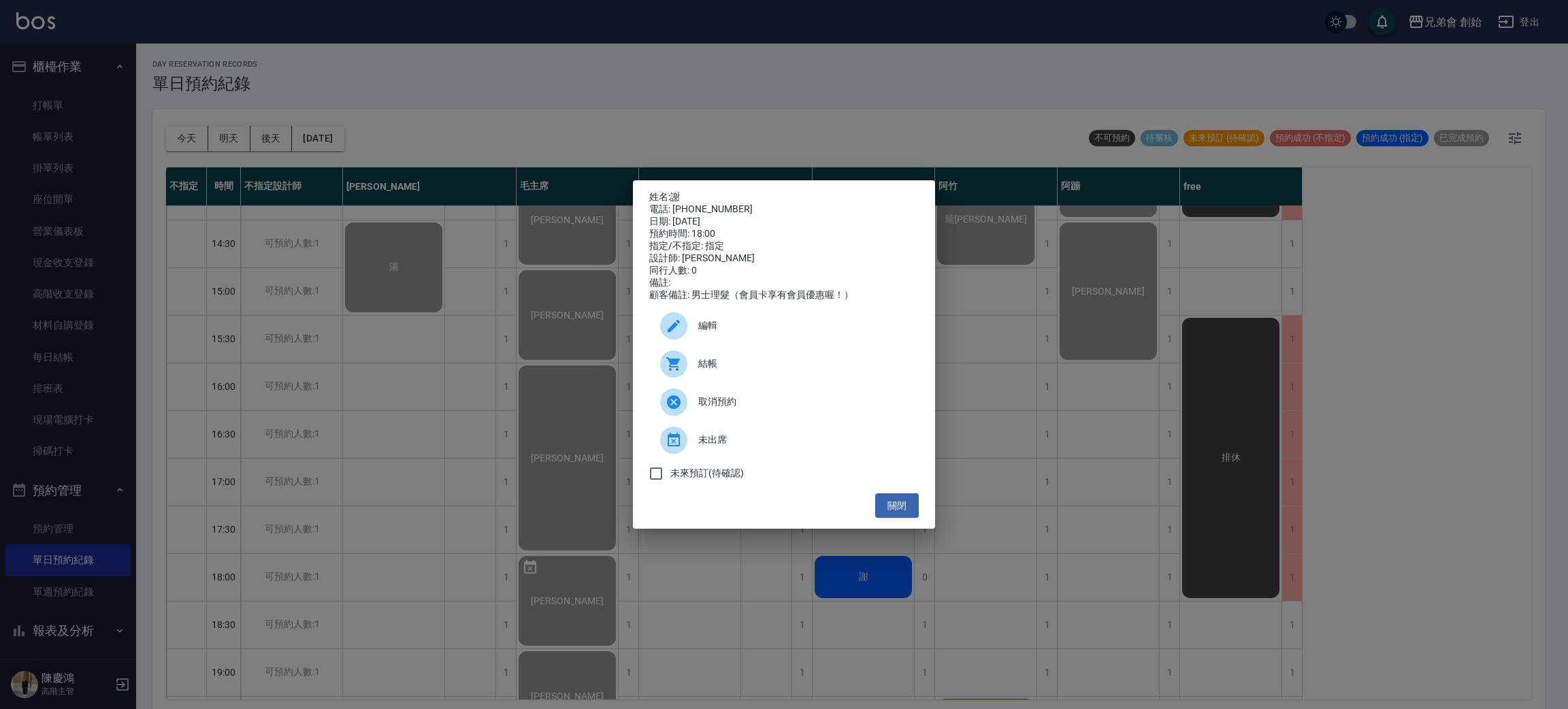
click at [713, 368] on span "結帳" at bounding box center [803, 364] width 210 height 15
click at [247, 185] on div "姓名: 謝 電話: 0984187738 日期: 2025/10/15 預約時間: 18:00 指定/不指定: 指定 設計師: 潘潘 同行人數: 0 備註: …" at bounding box center [784, 354] width 1568 height 709
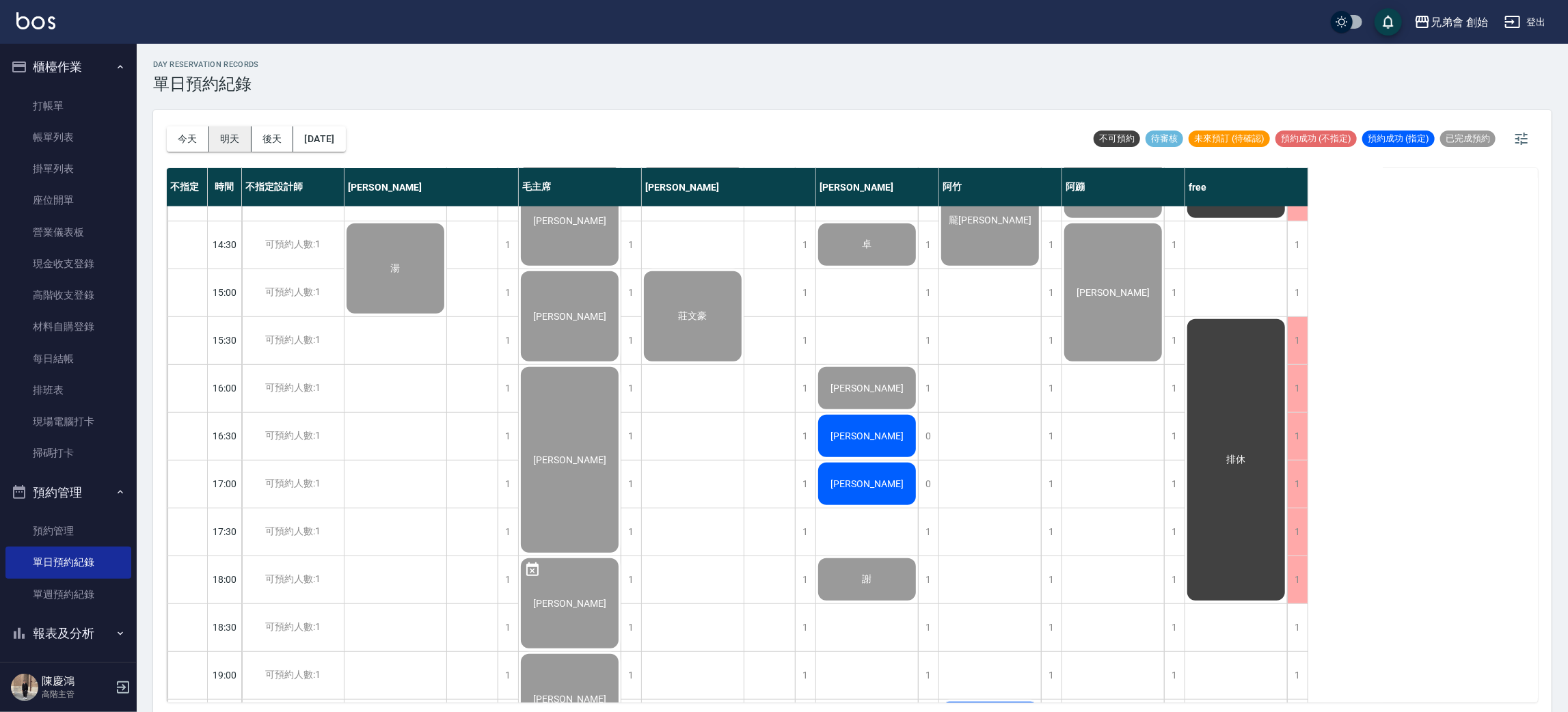
click at [216, 131] on button "明天" at bounding box center [230, 139] width 43 height 25
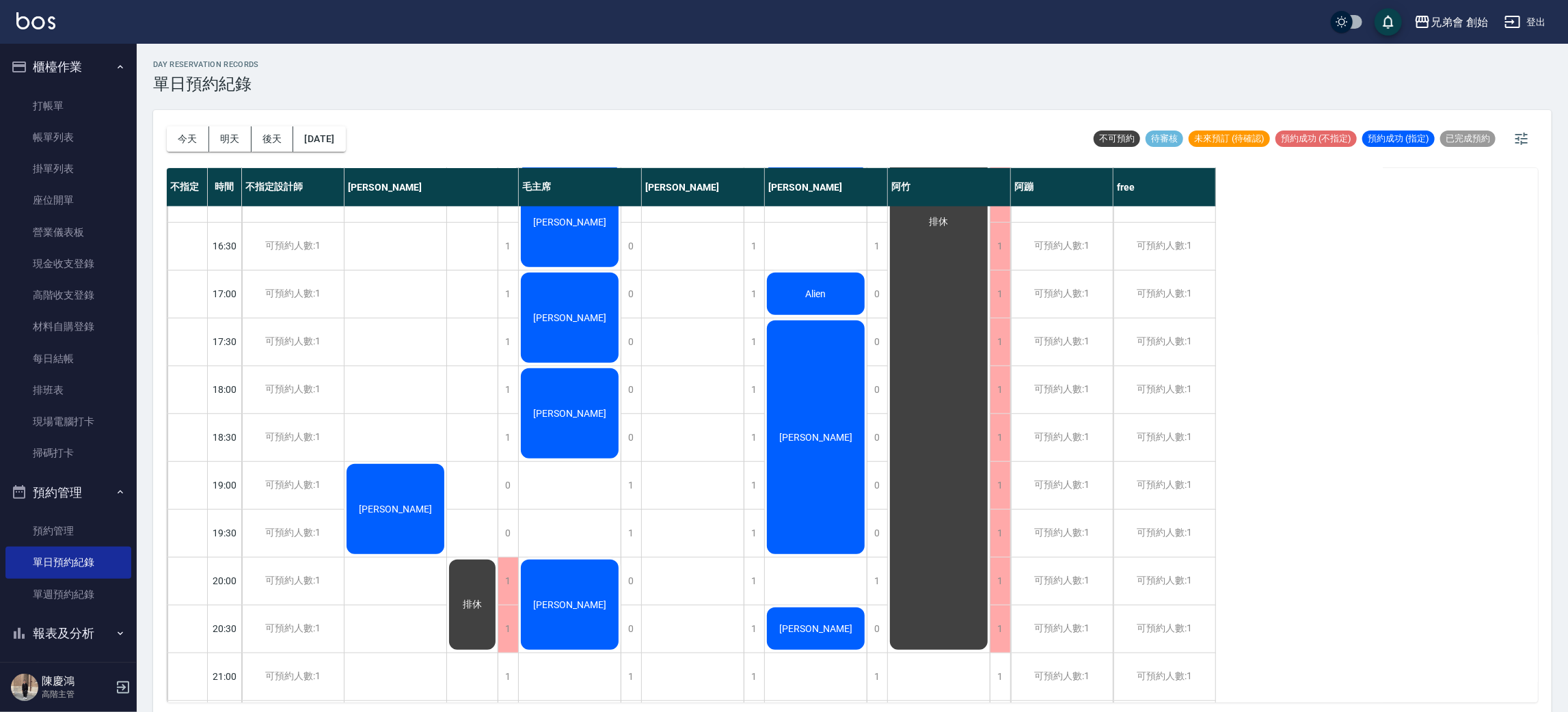
scroll to position [496, 0]
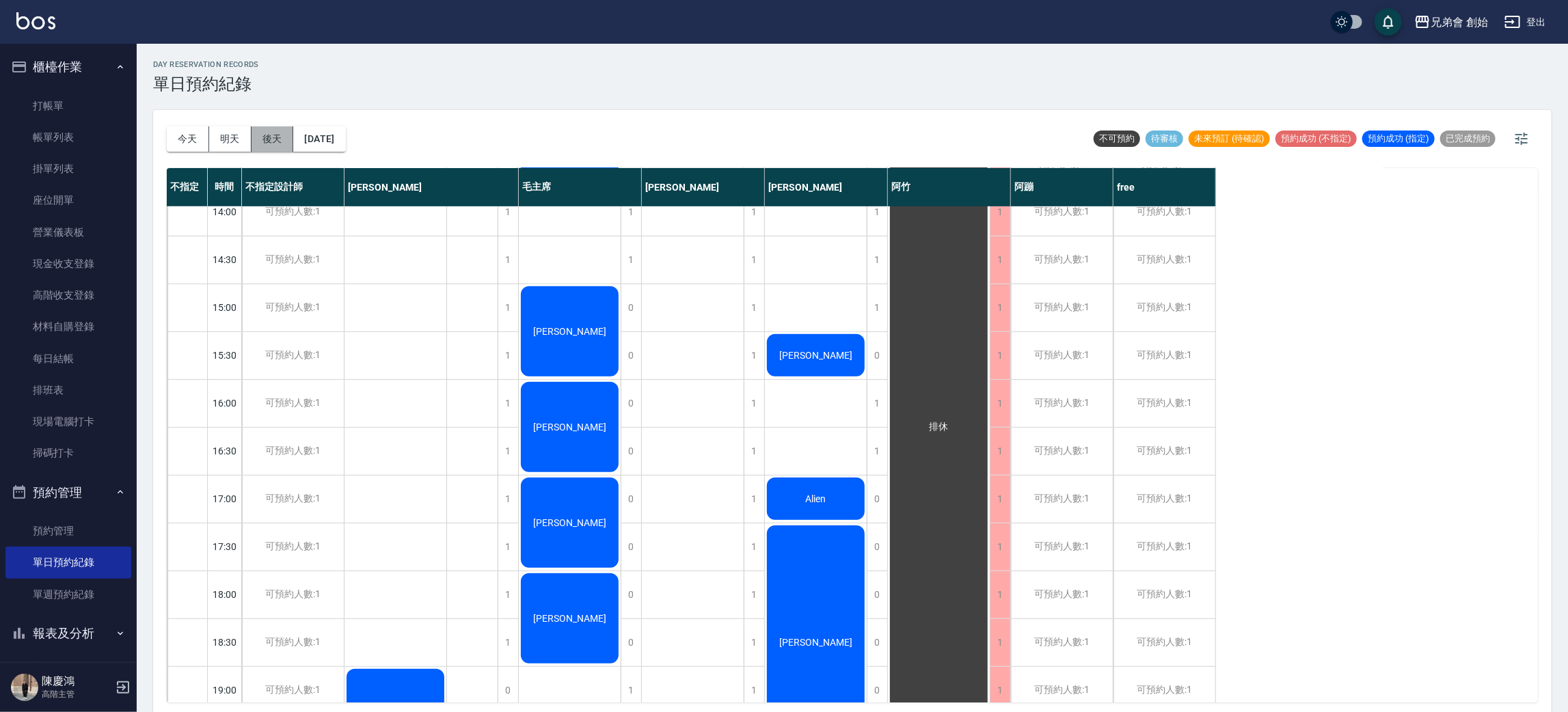
click at [277, 140] on button "後天" at bounding box center [273, 139] width 43 height 25
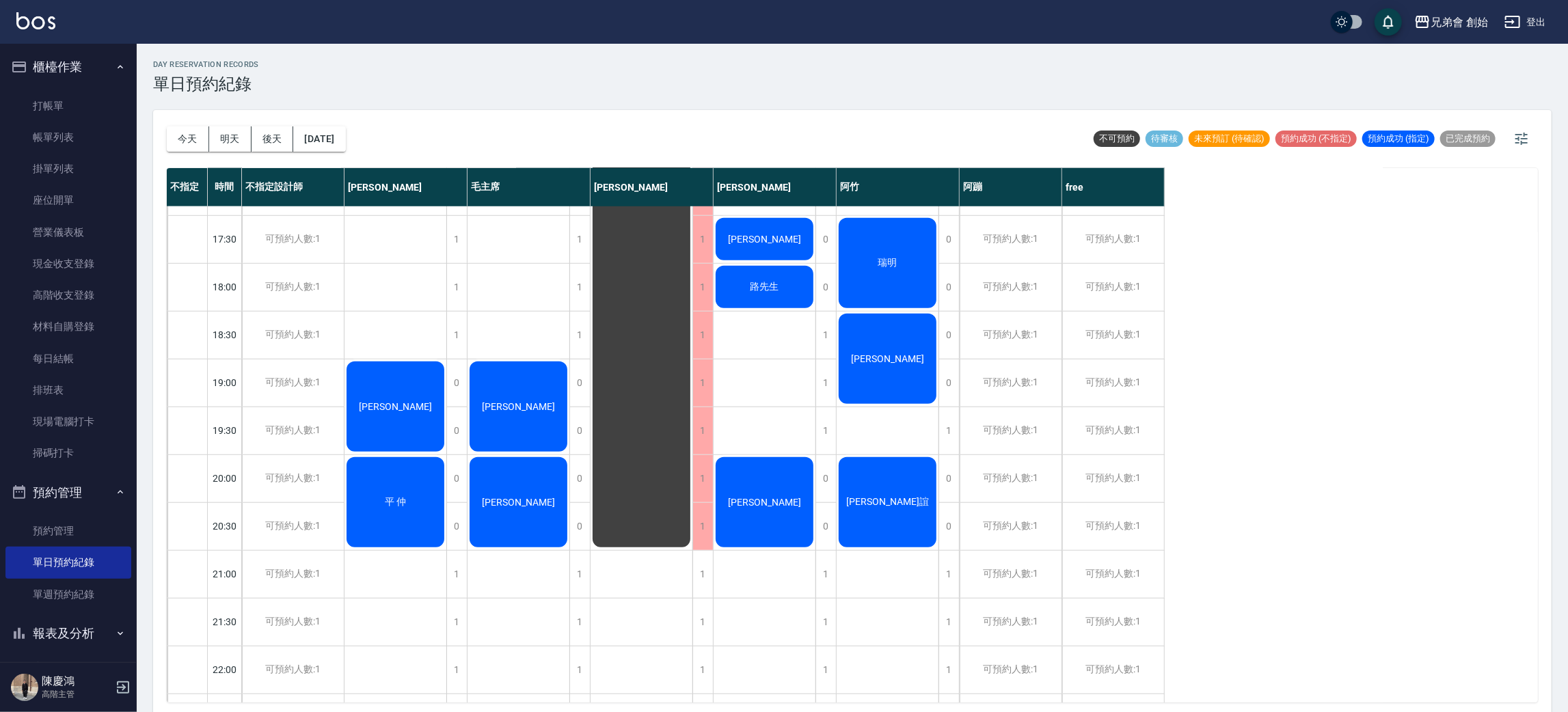
scroll to position [702, 0]
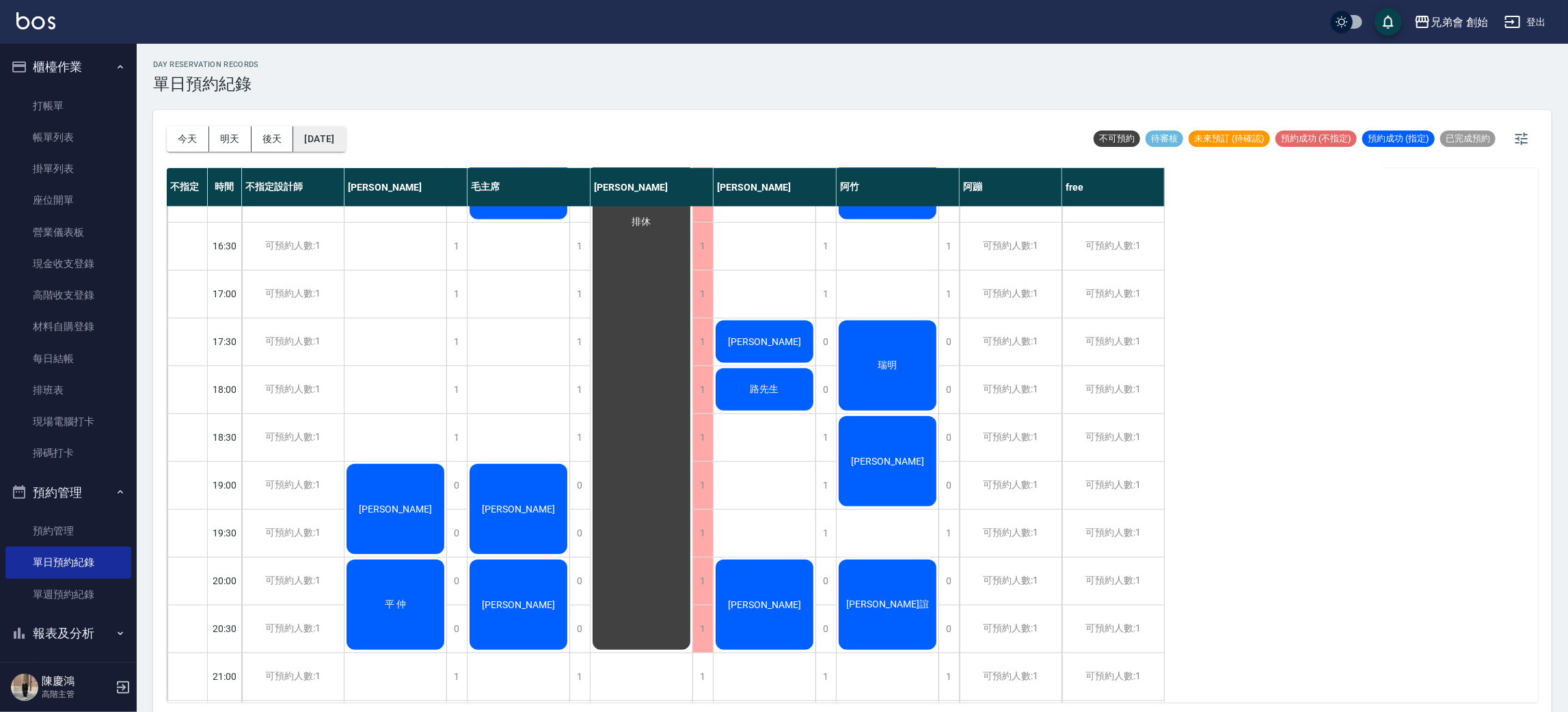
click at [311, 143] on button "2025/10/17" at bounding box center [319, 139] width 52 height 25
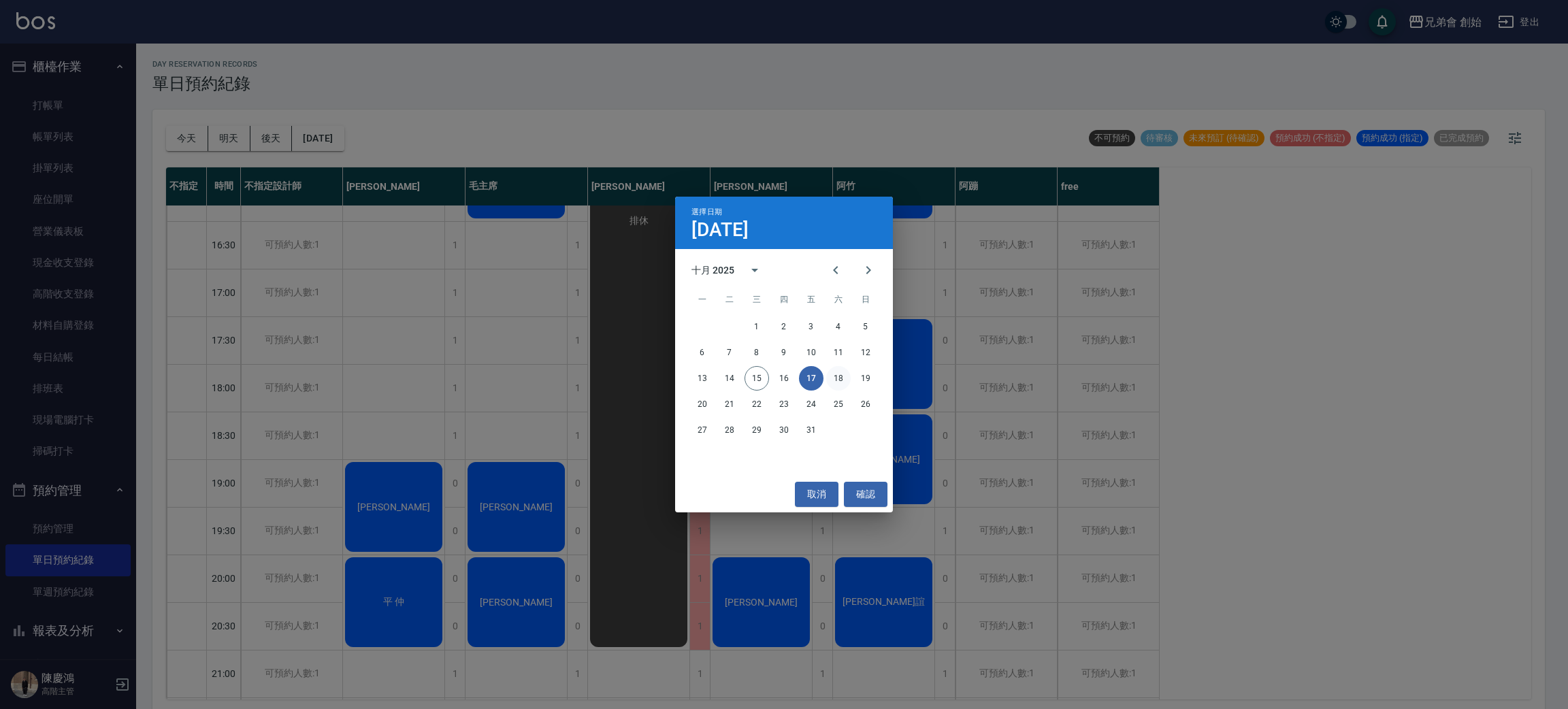
click at [843, 378] on button "18" at bounding box center [838, 378] width 24 height 24
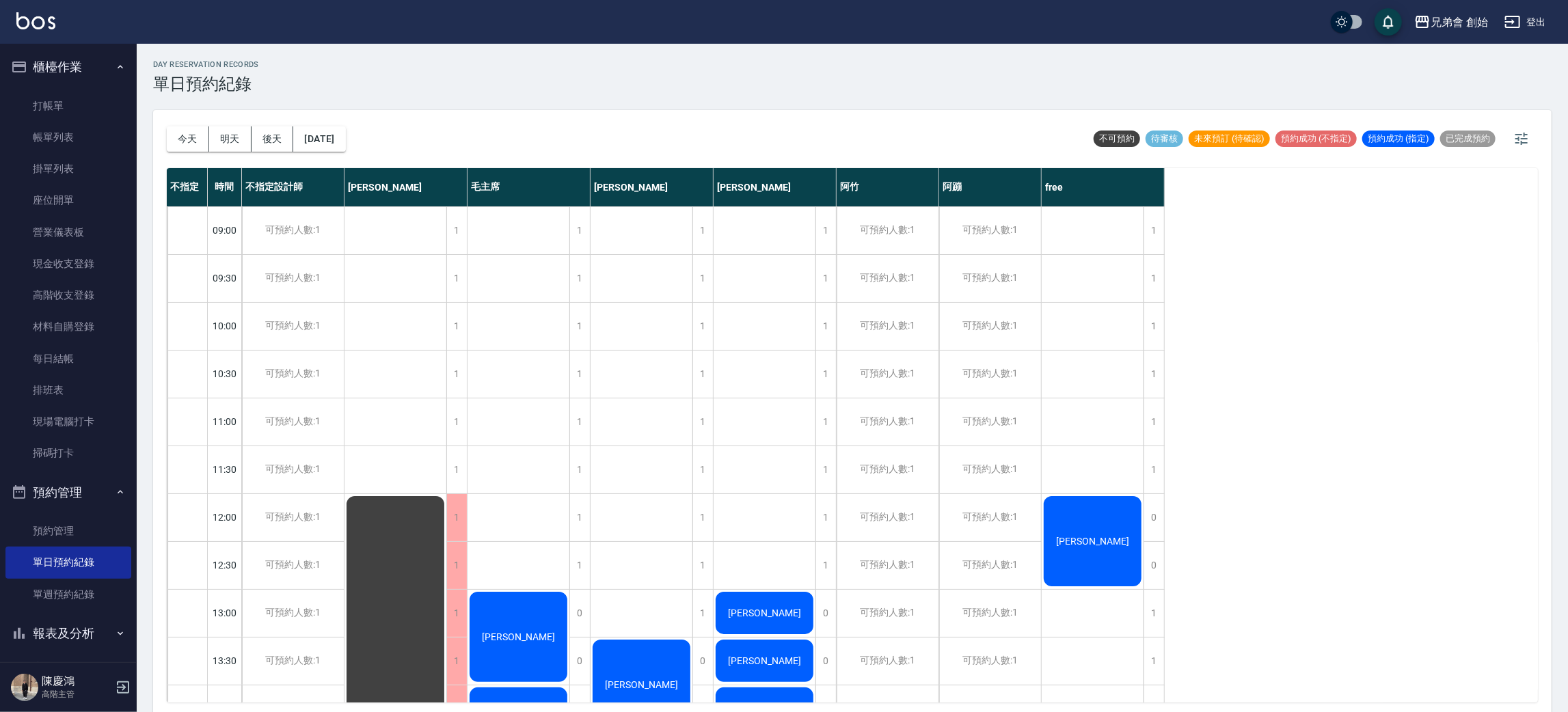
scroll to position [205, 0]
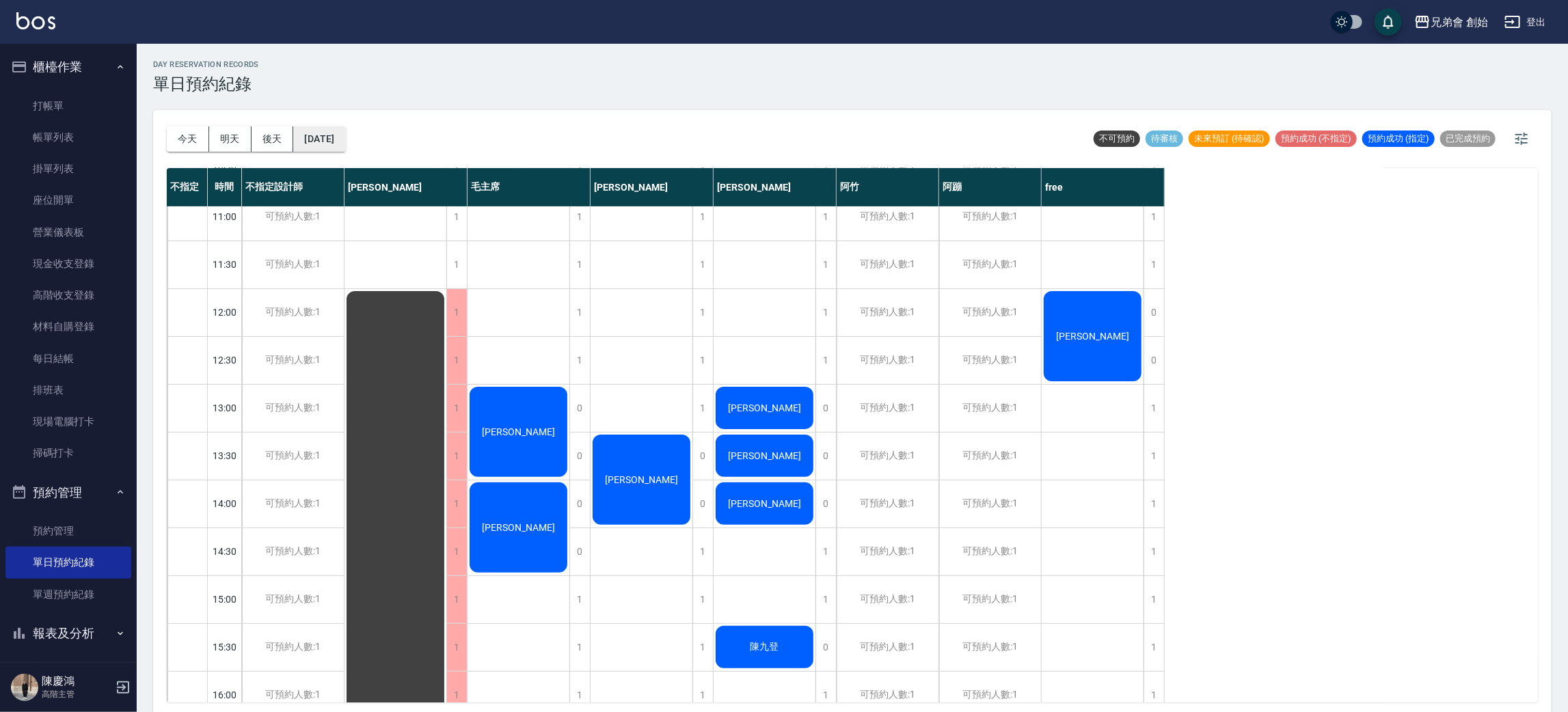
click at [319, 130] on button "2025/10/18" at bounding box center [319, 139] width 52 height 25
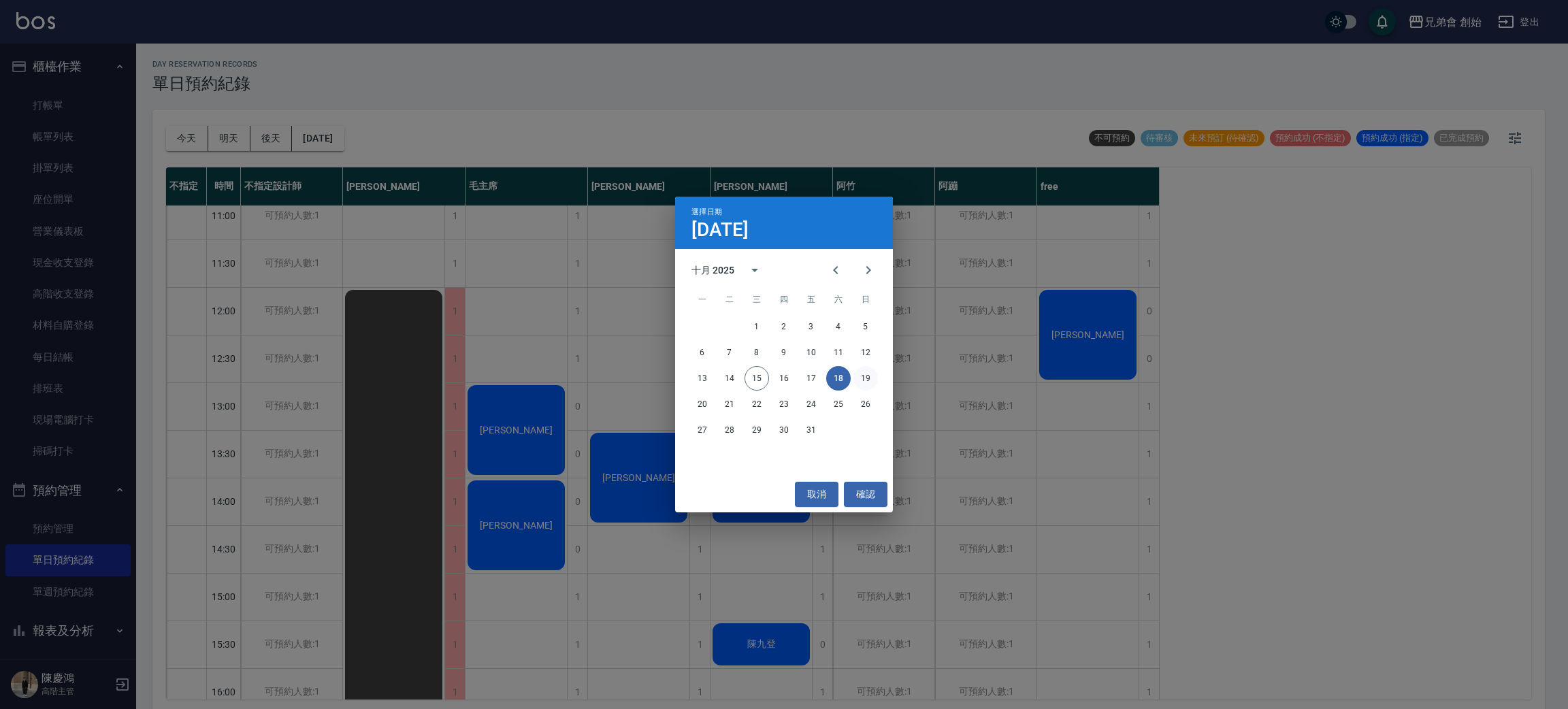
click at [859, 374] on button "19" at bounding box center [865, 378] width 24 height 24
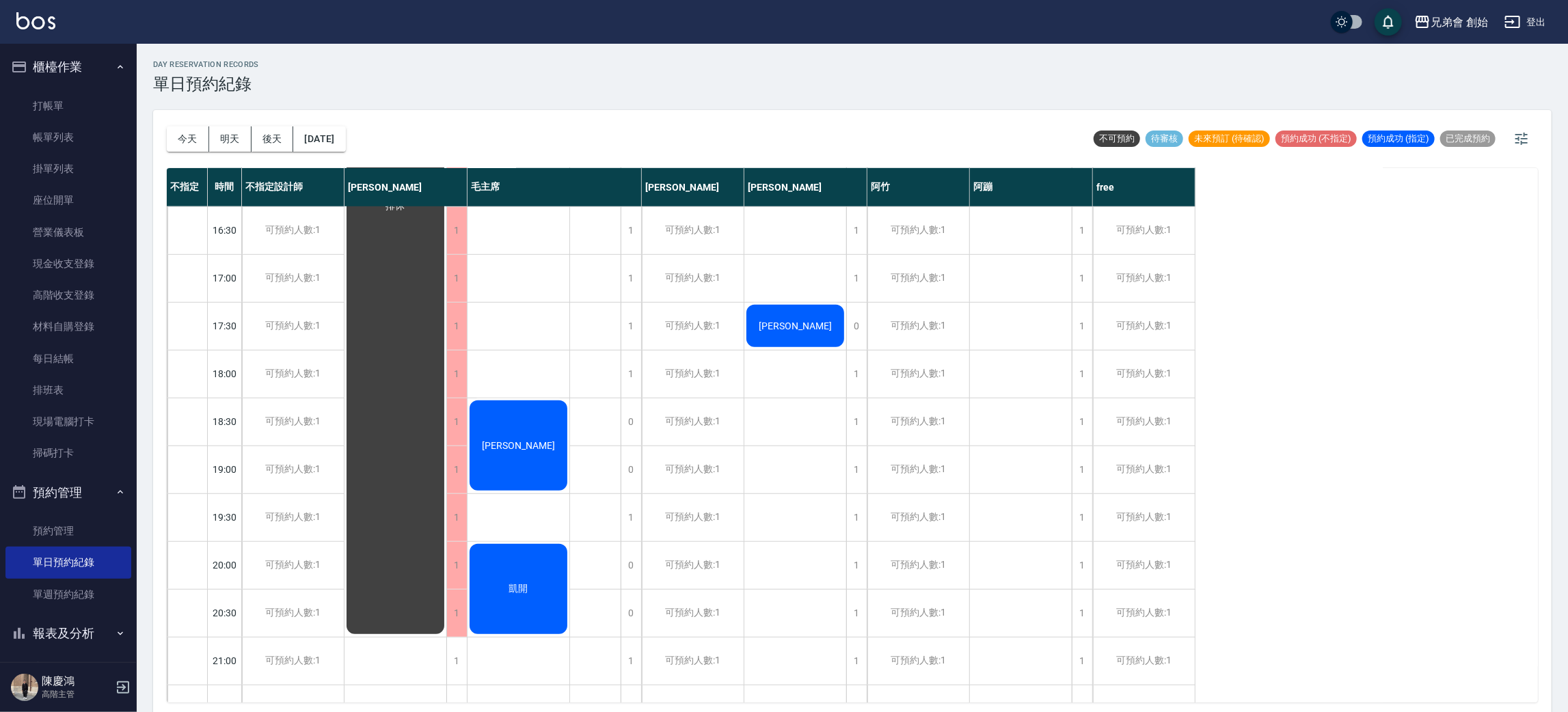
scroll to position [907, 0]
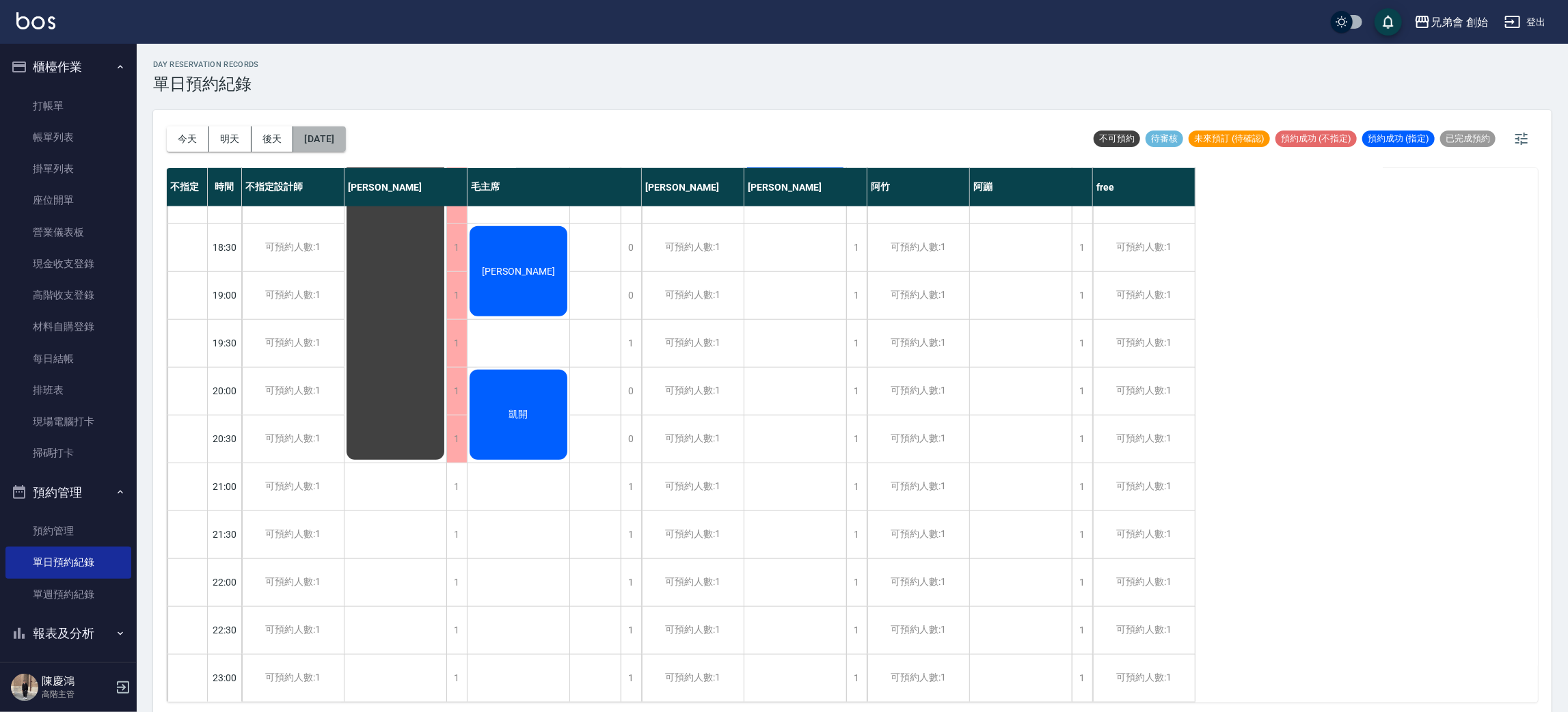
click at [332, 140] on button "2025/10/19" at bounding box center [319, 139] width 52 height 25
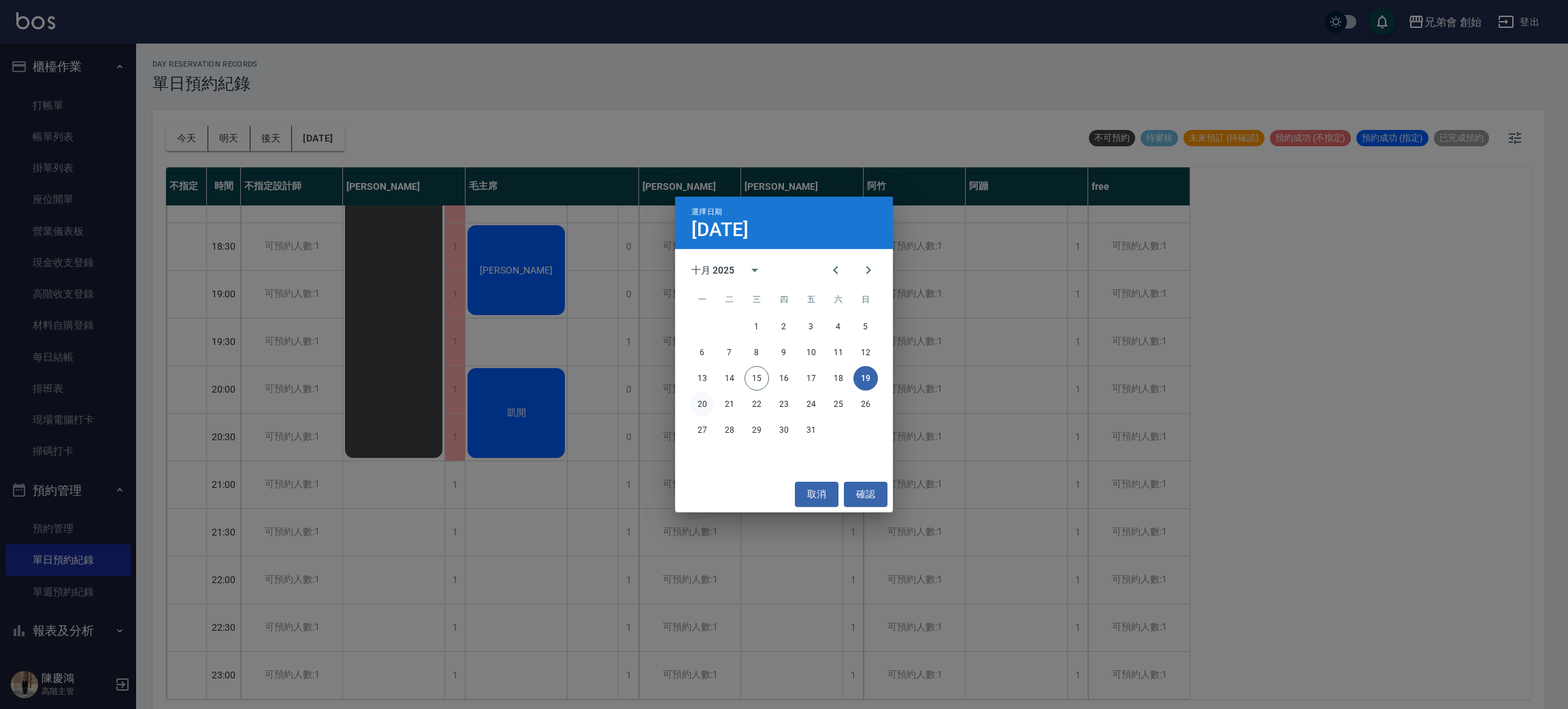
click at [705, 411] on button "20" at bounding box center [702, 404] width 24 height 24
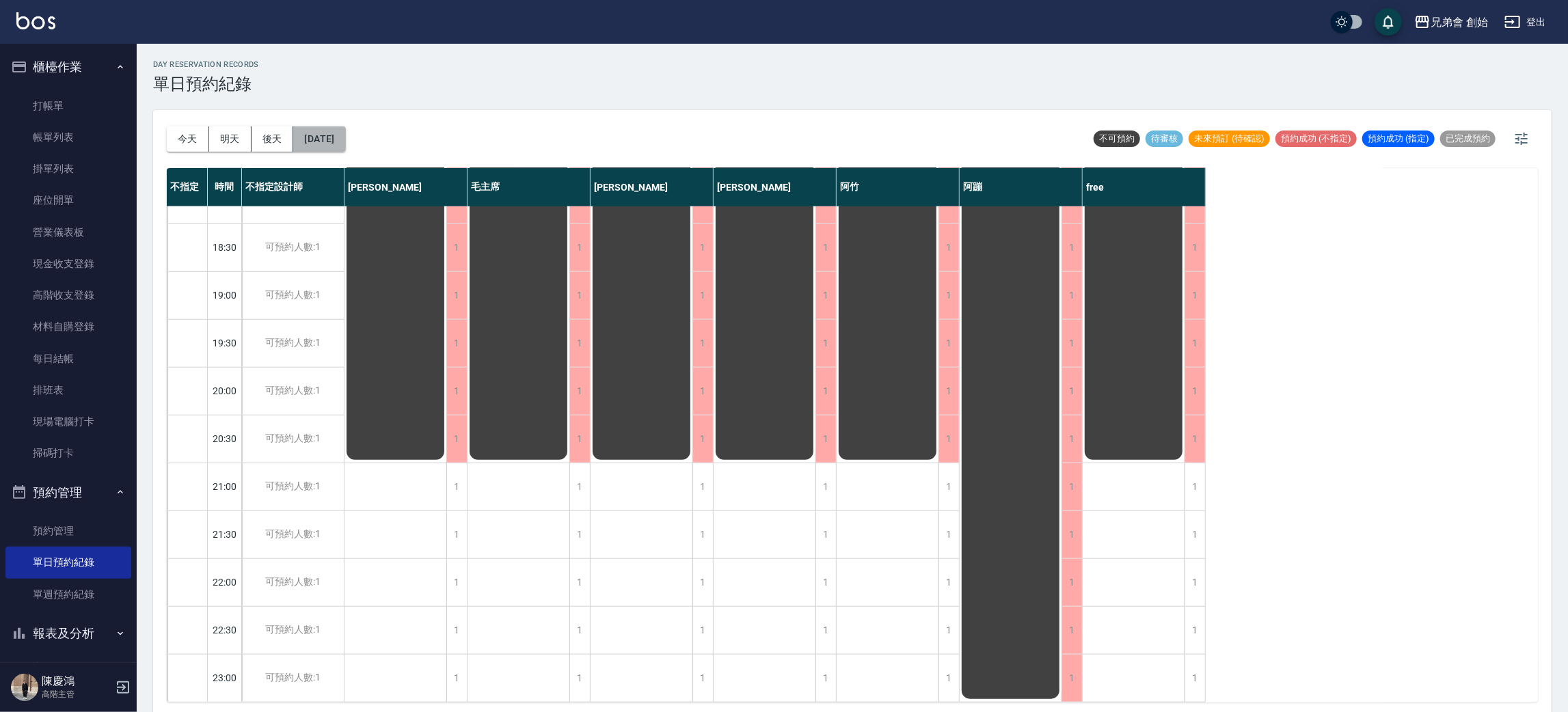
click at [344, 141] on button "2025/10/20" at bounding box center [319, 139] width 52 height 25
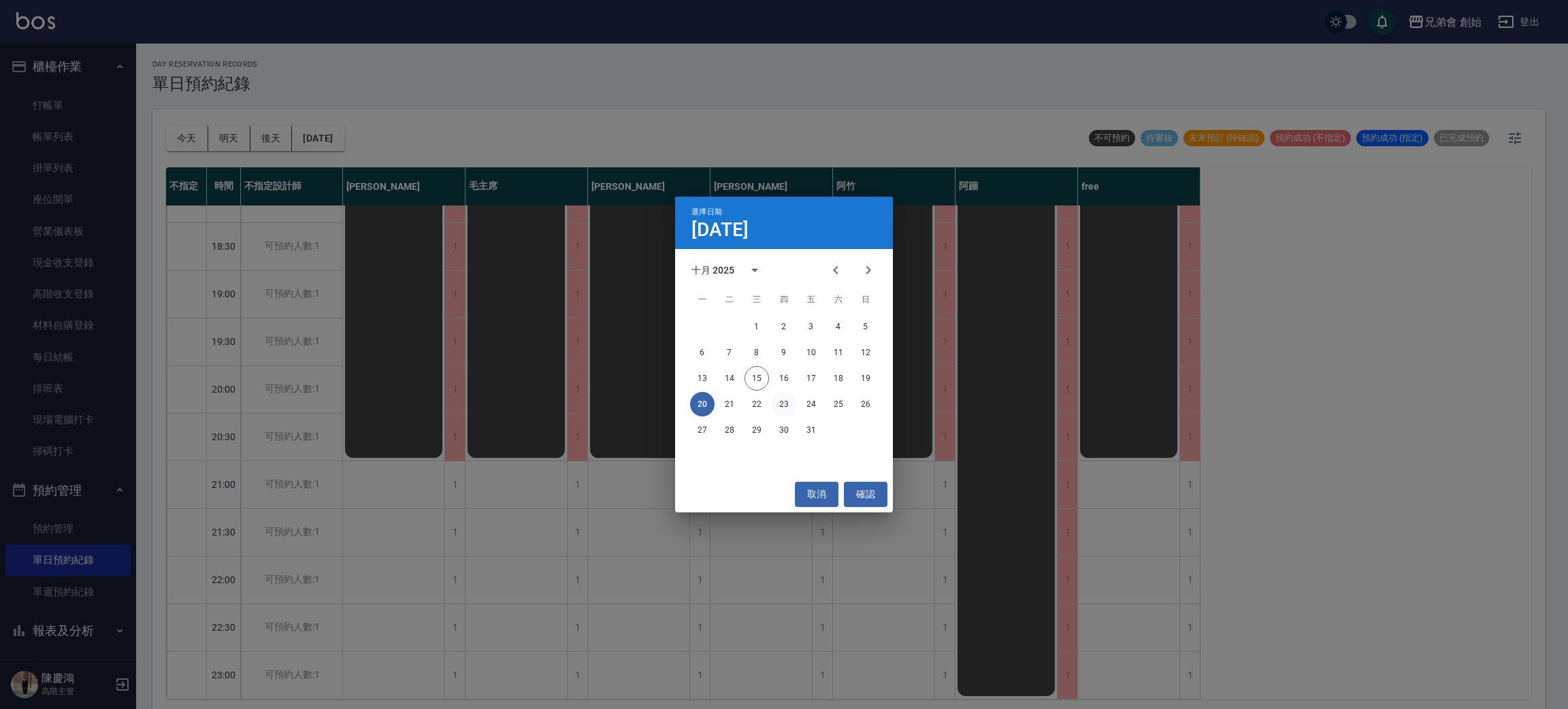
click at [780, 406] on button "23" at bounding box center [783, 404] width 24 height 24
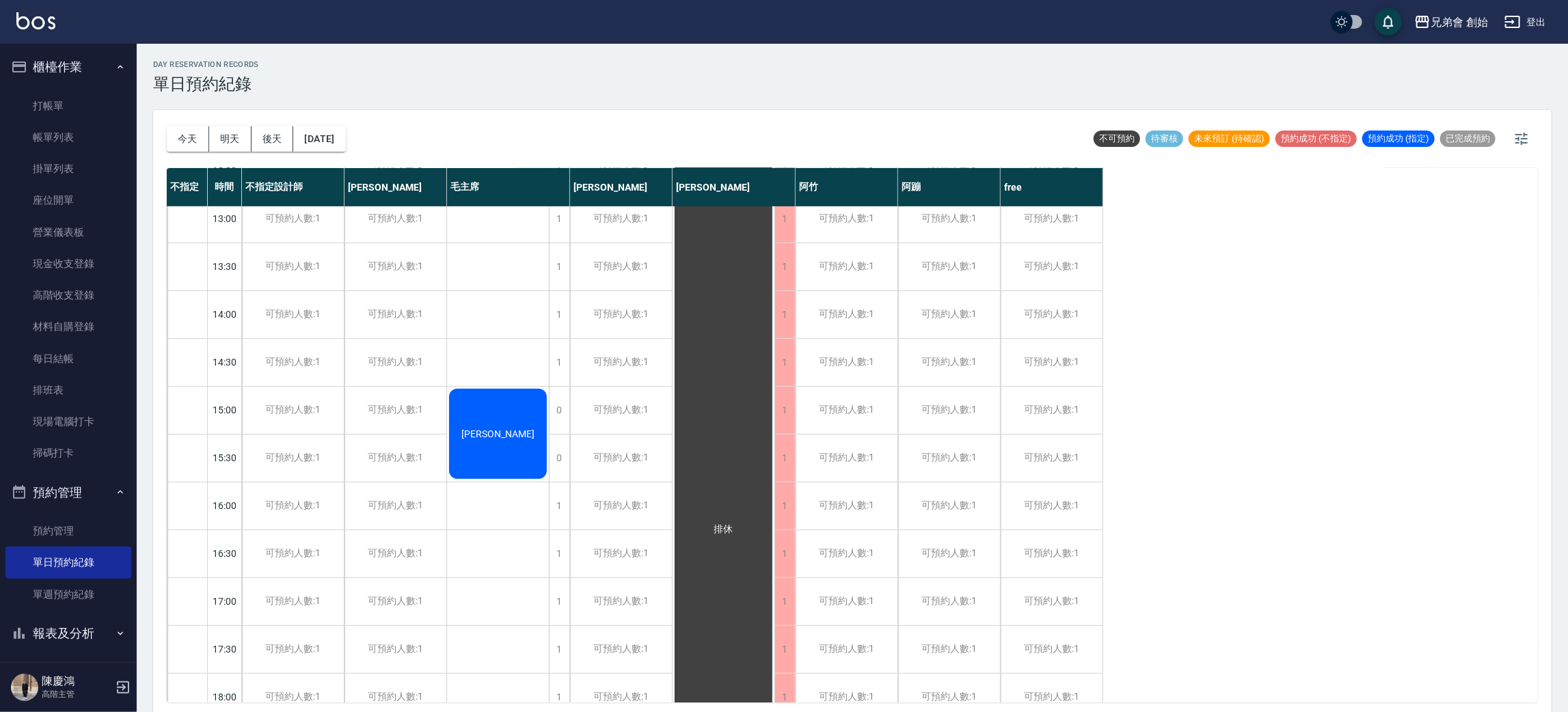
scroll to position [189, 0]
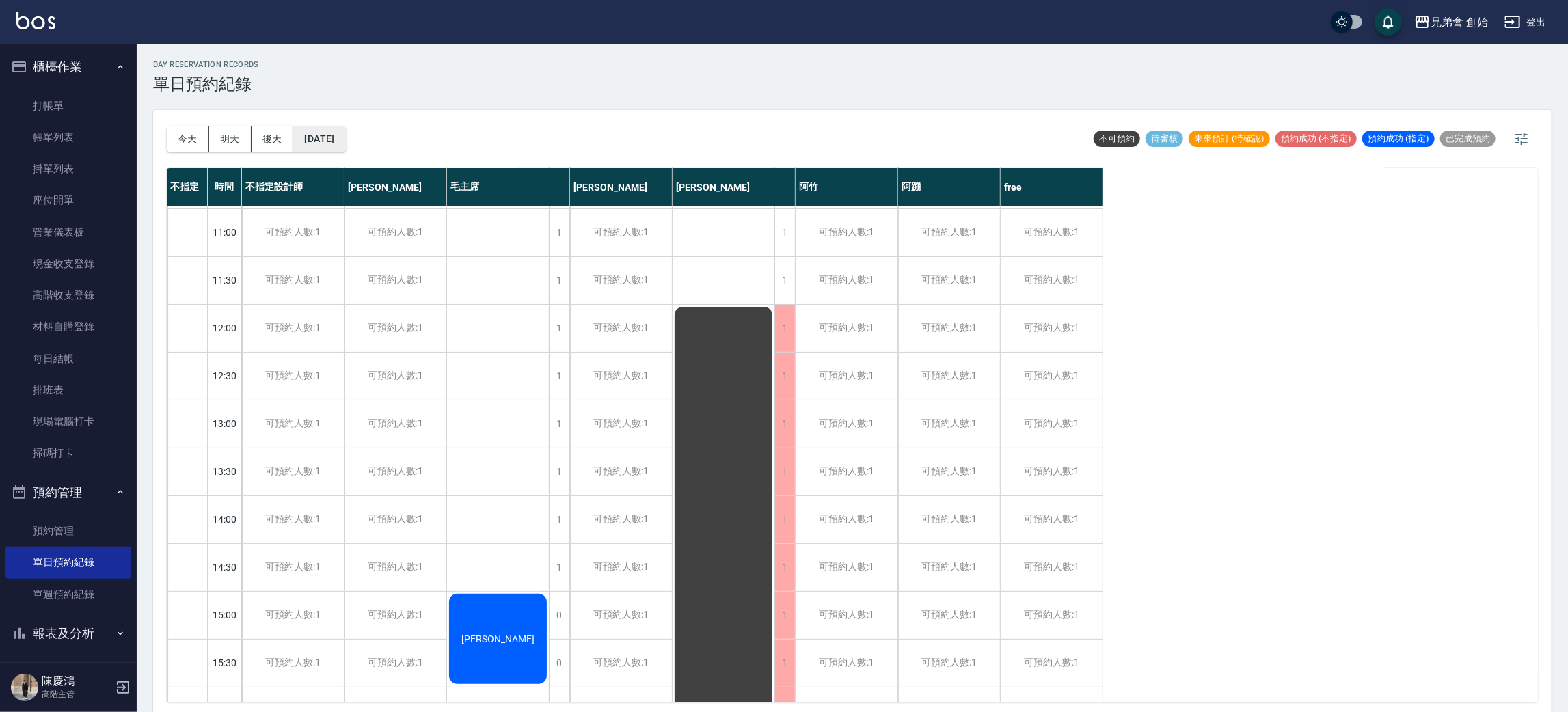
click at [344, 138] on button "2025/10/23" at bounding box center [319, 139] width 52 height 25
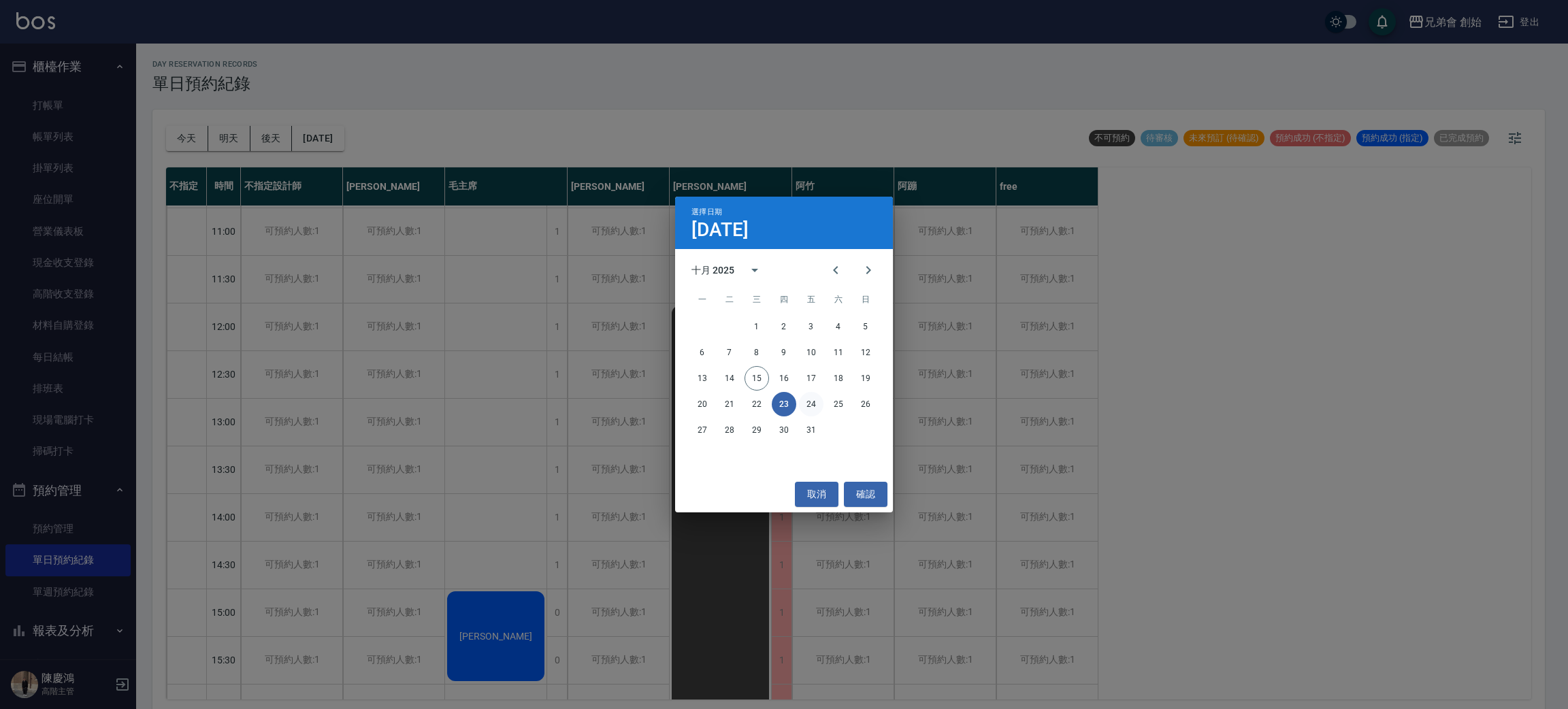
click at [811, 414] on button "24" at bounding box center [810, 404] width 24 height 24
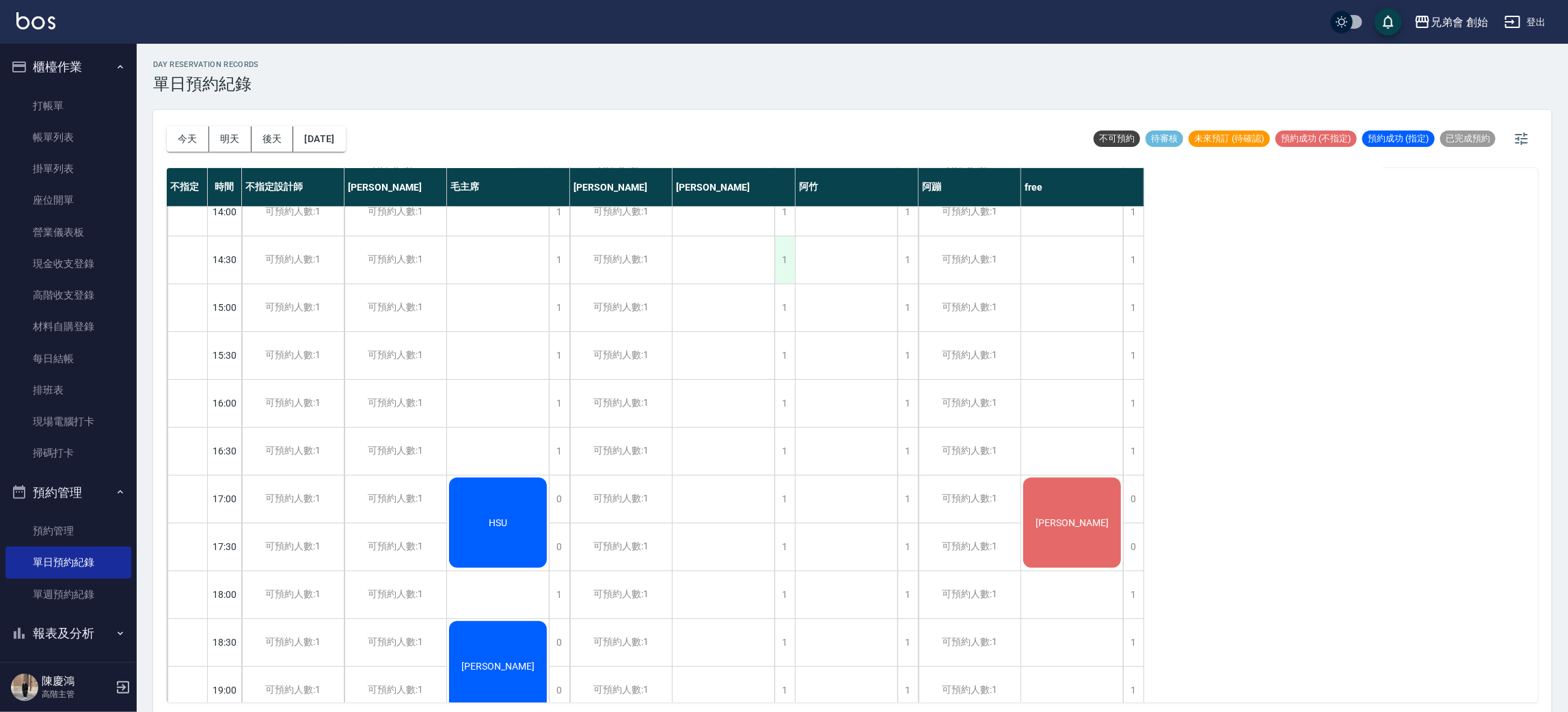
scroll to position [702, 0]
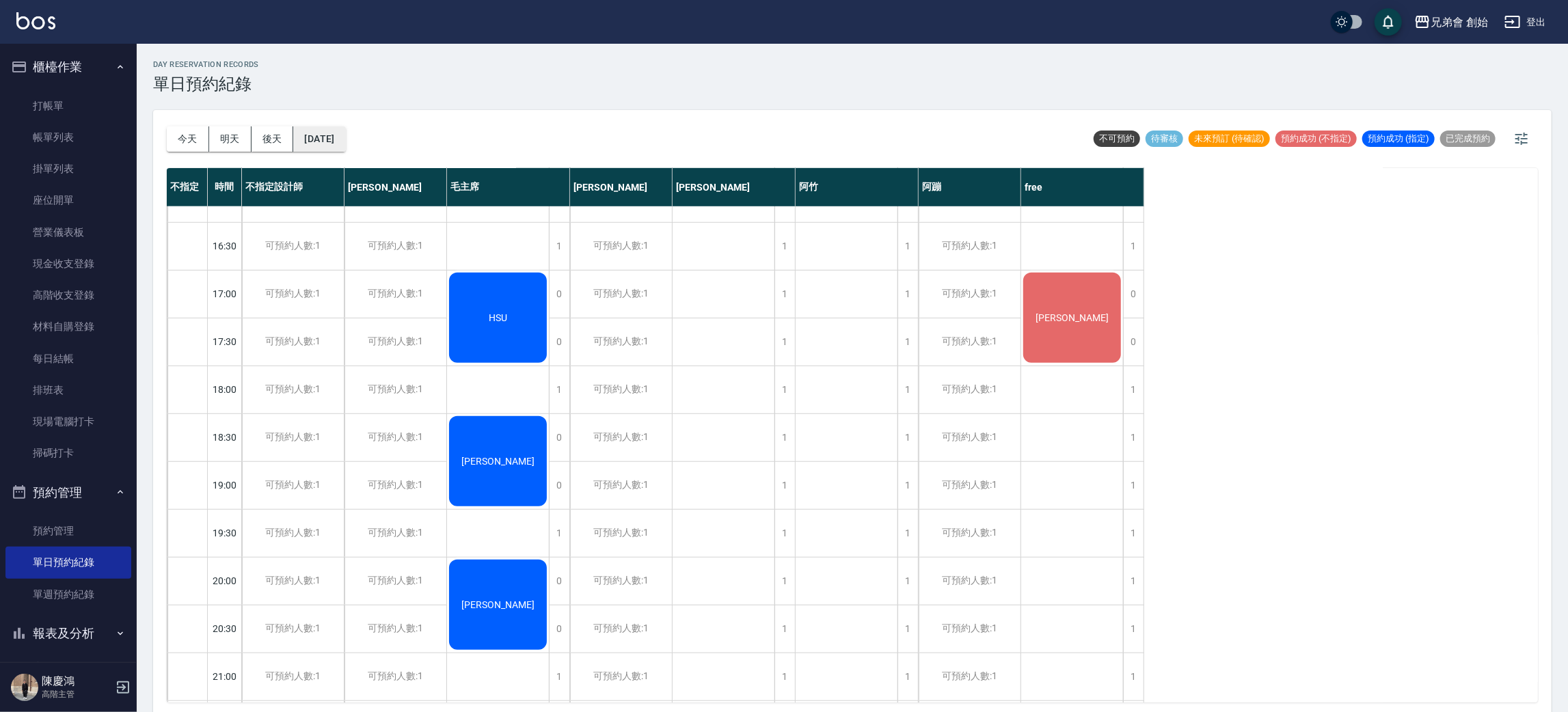
click at [341, 132] on button "2025/10/24" at bounding box center [319, 139] width 52 height 25
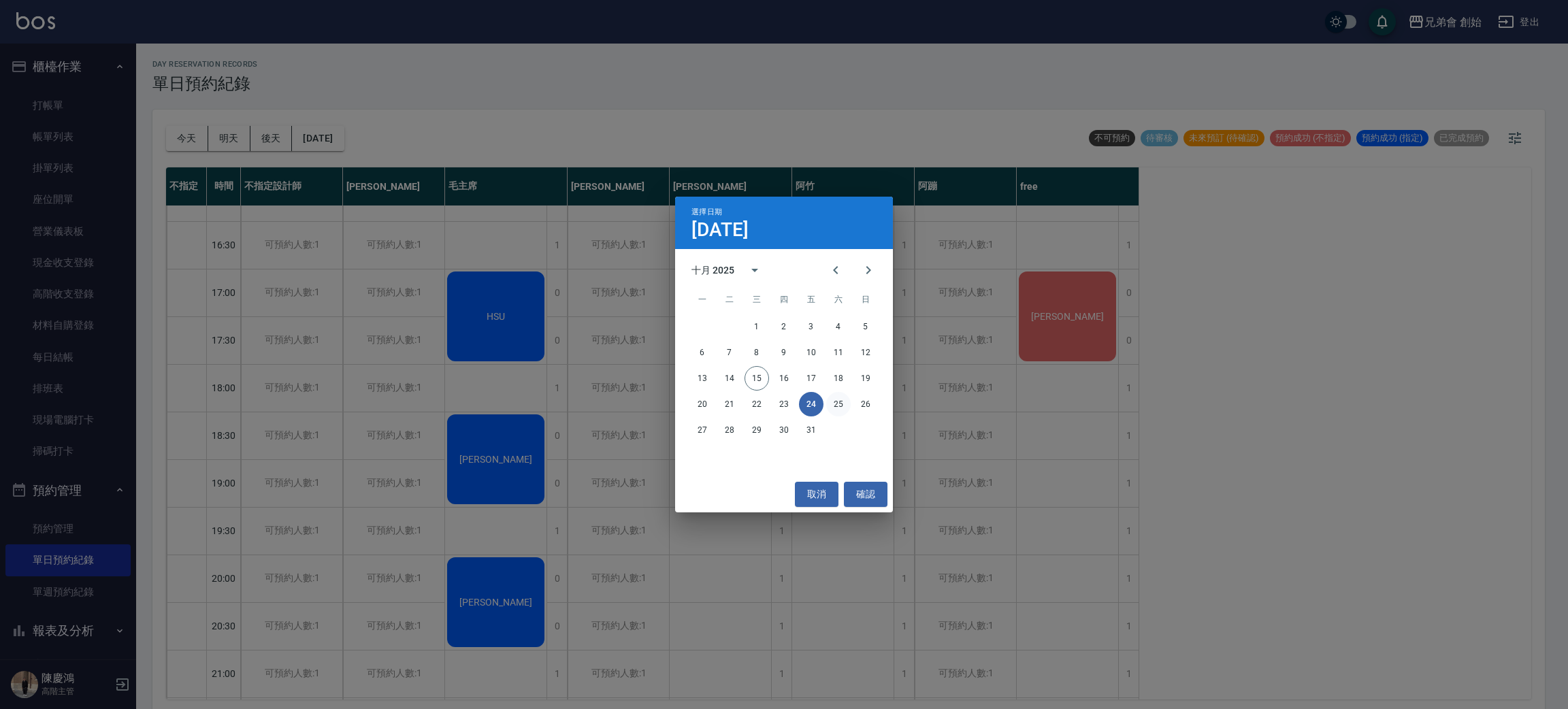
click at [839, 411] on button "25" at bounding box center [838, 404] width 24 height 24
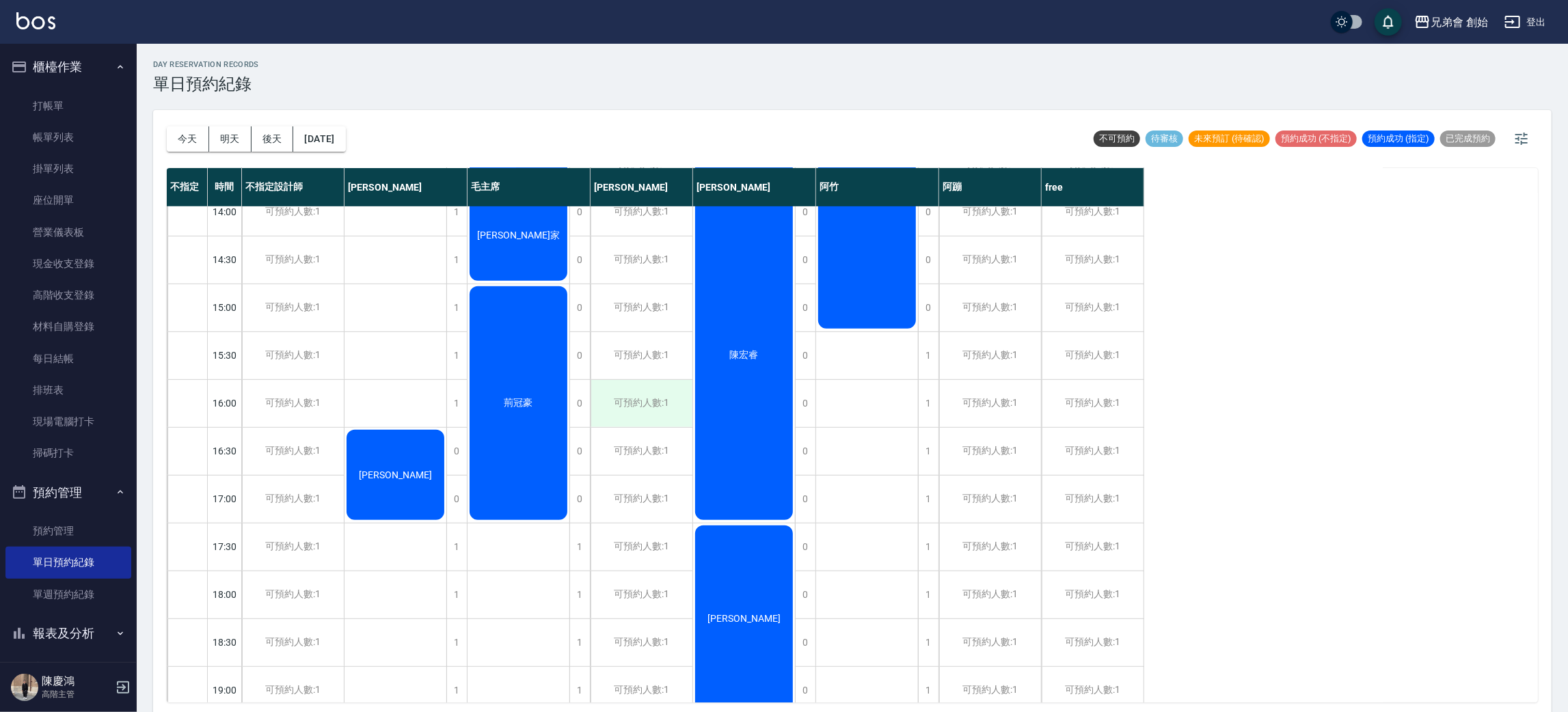
scroll to position [599, 0]
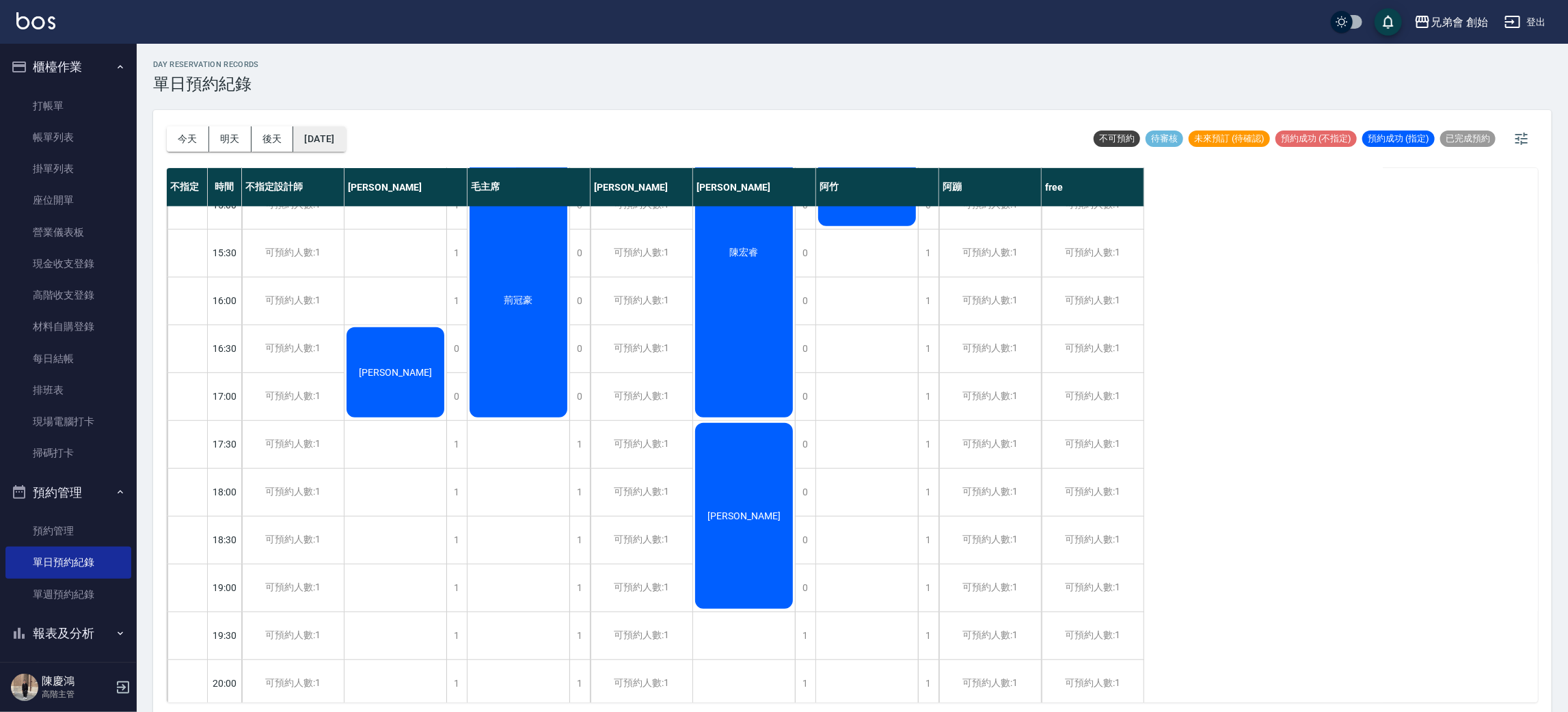
click at [345, 133] on button "2025/10/25" at bounding box center [319, 139] width 52 height 25
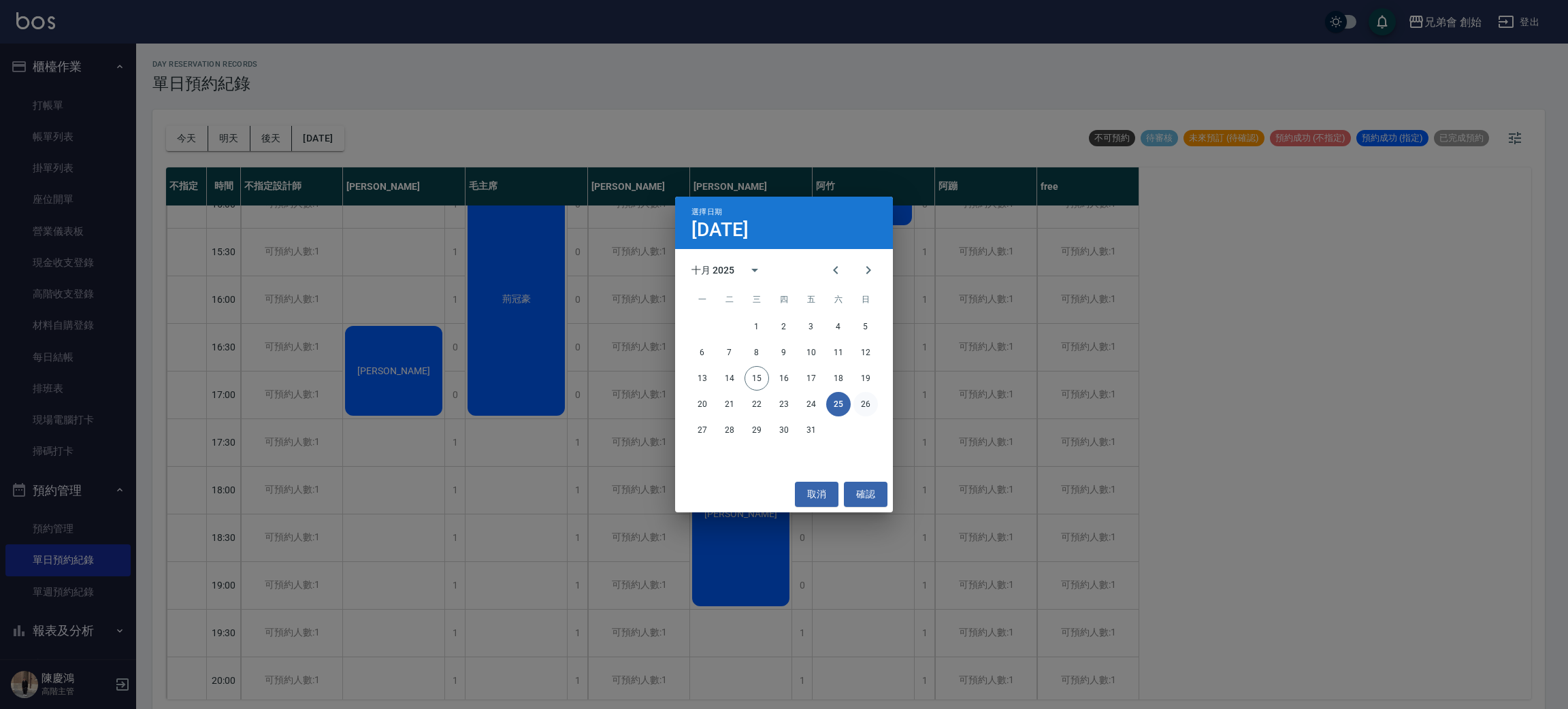
click at [869, 403] on button "26" at bounding box center [865, 404] width 24 height 24
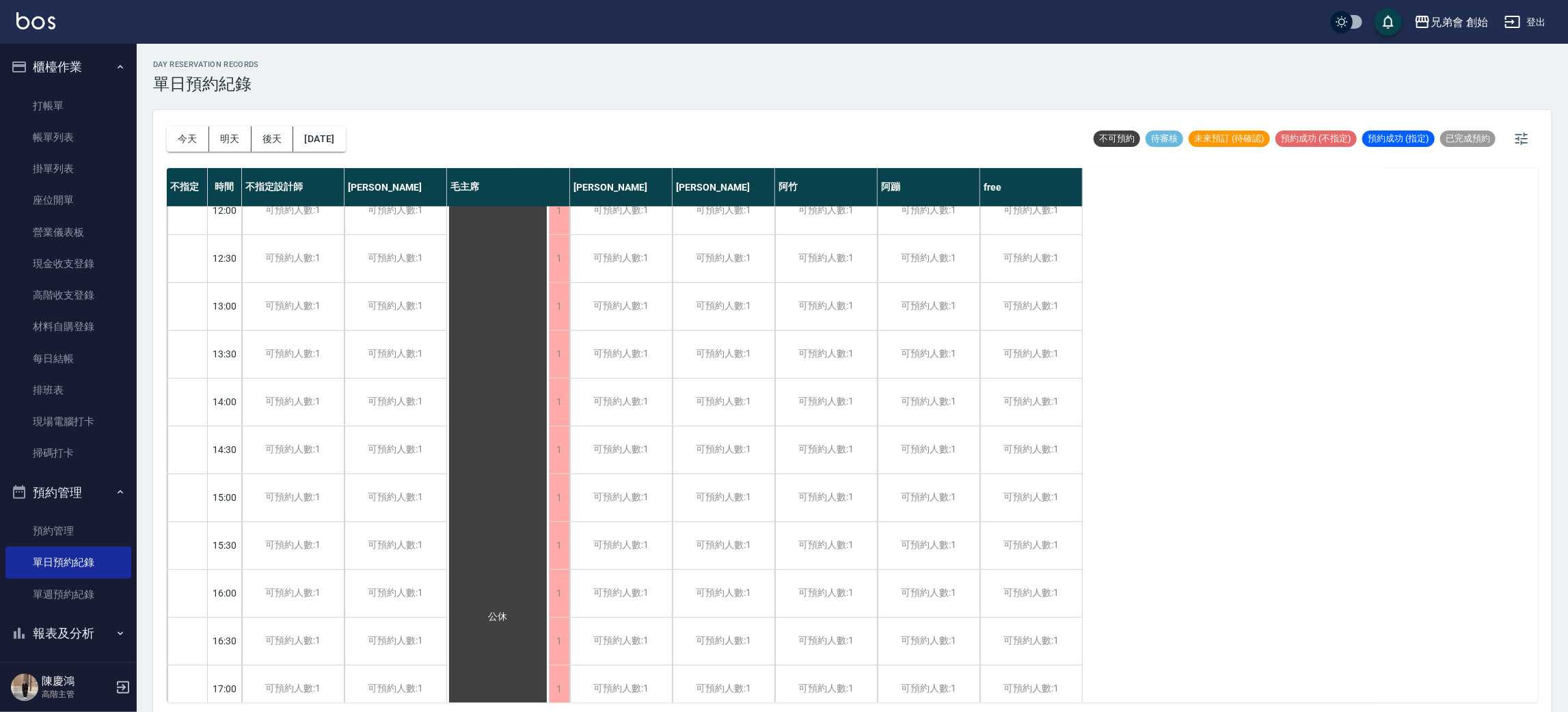
scroll to position [512, 0]
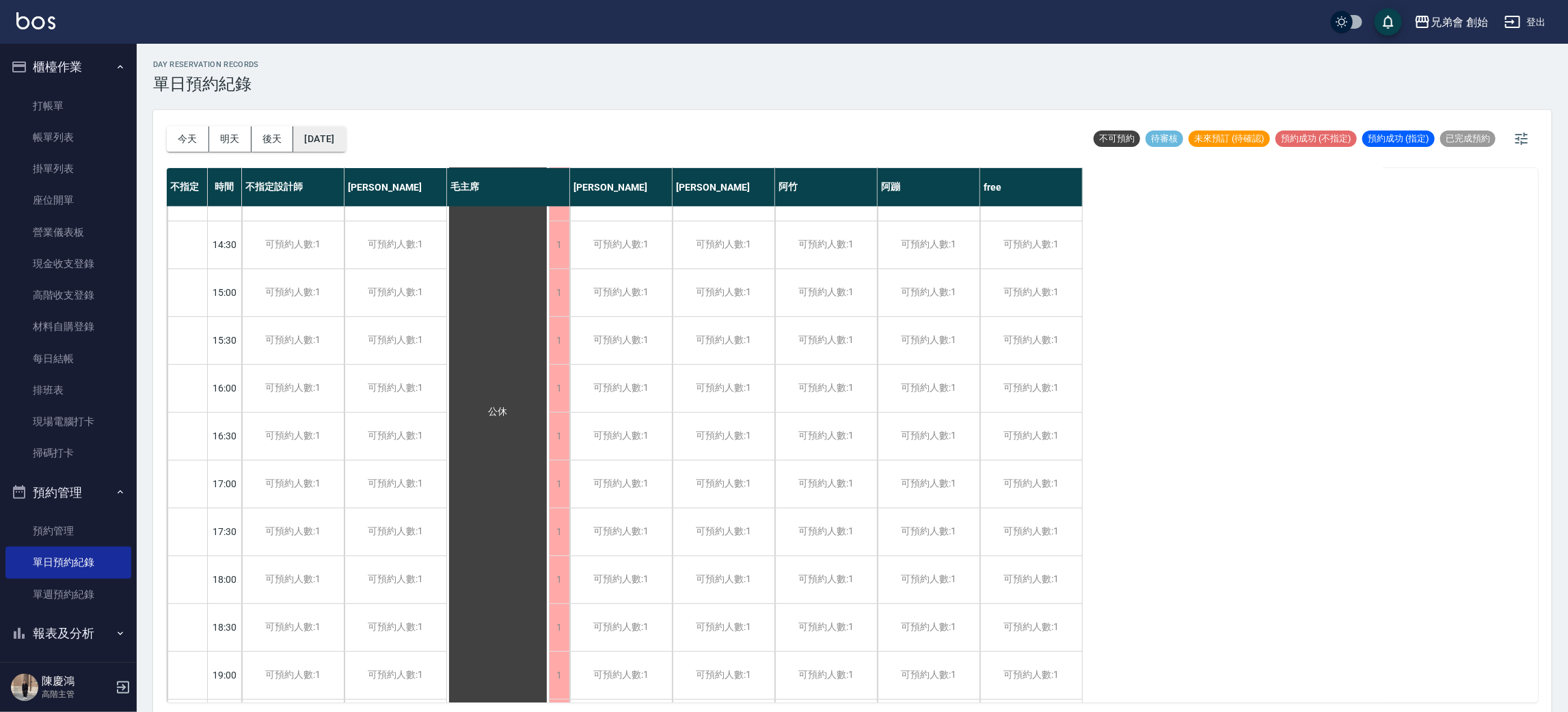
click at [335, 141] on button "2025/10/26" at bounding box center [319, 139] width 52 height 25
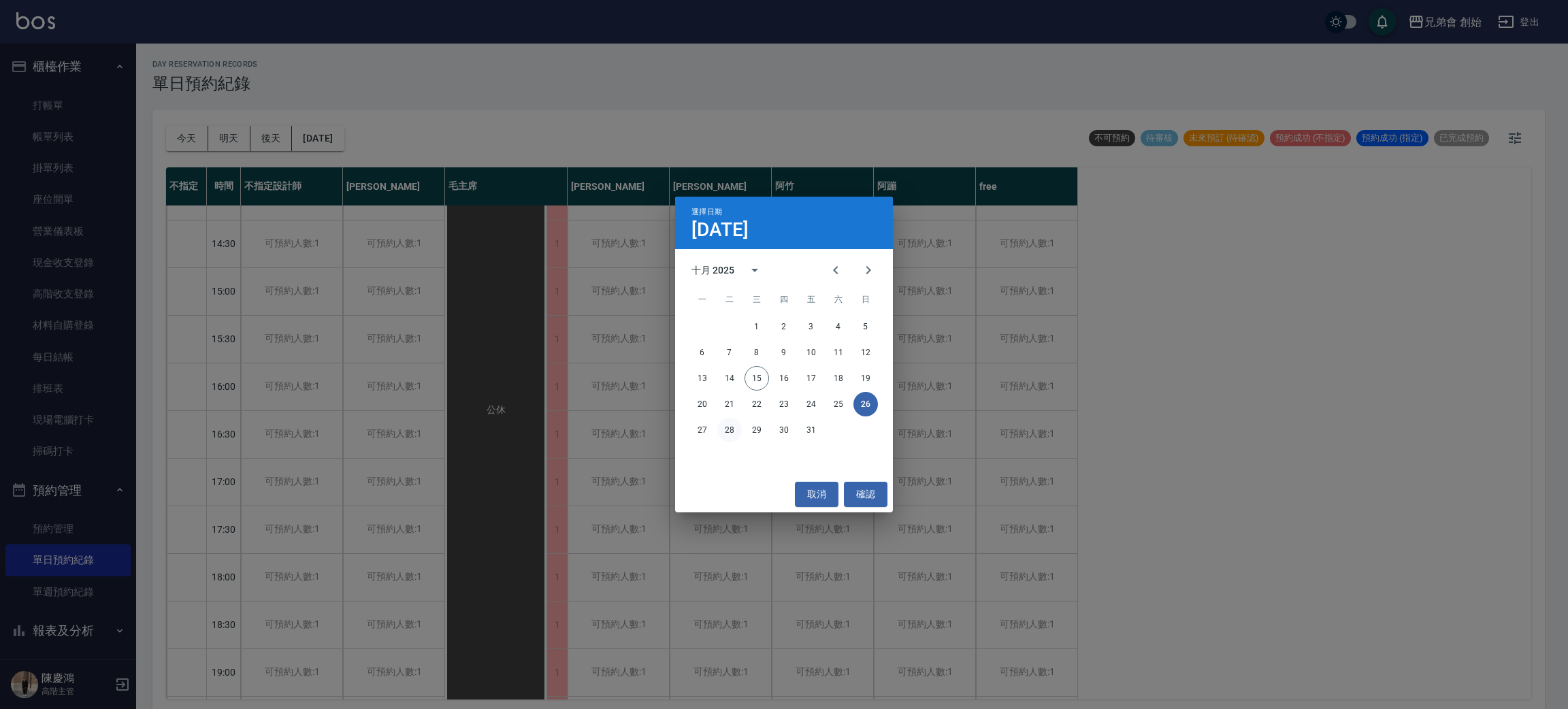
click at [728, 432] on button "28" at bounding box center [729, 429] width 24 height 24
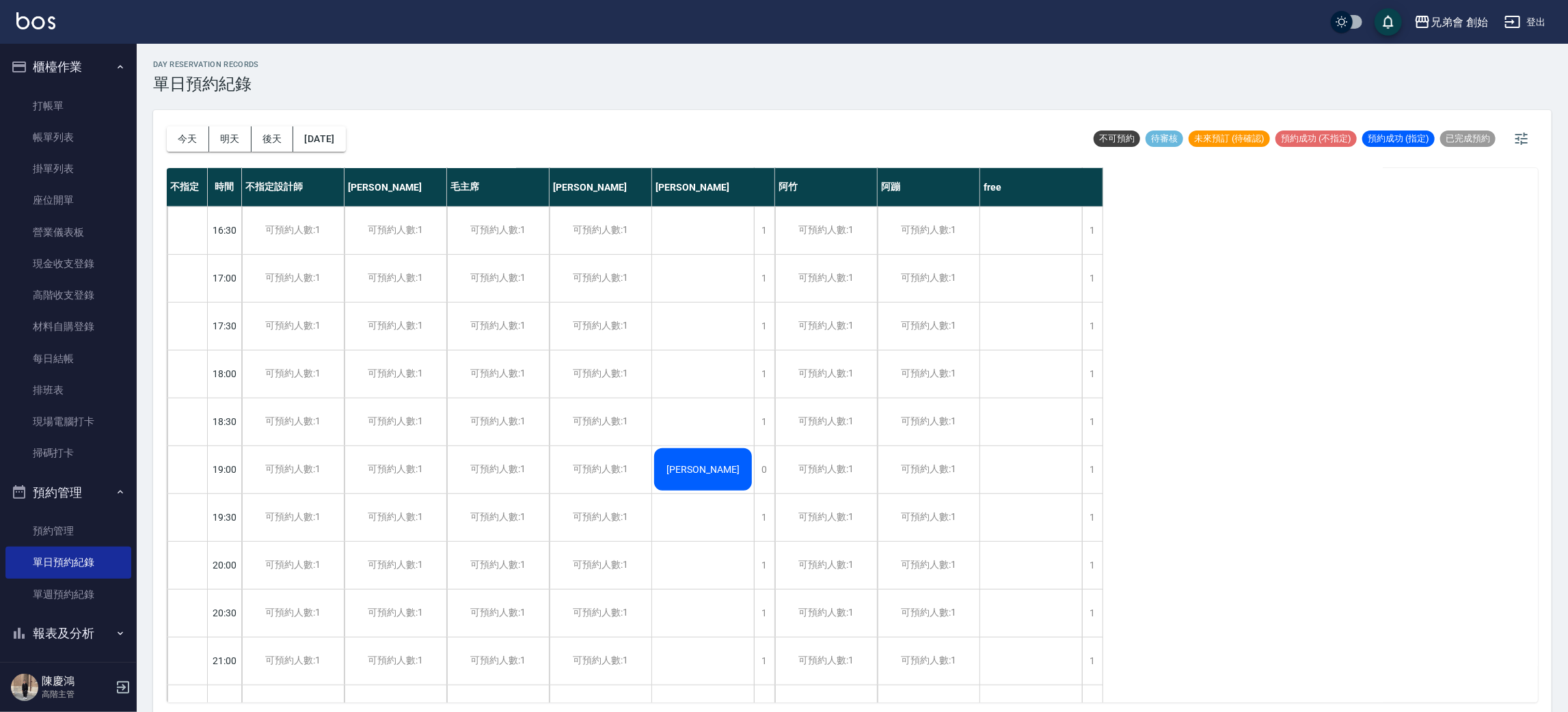
scroll to position [907, 0]
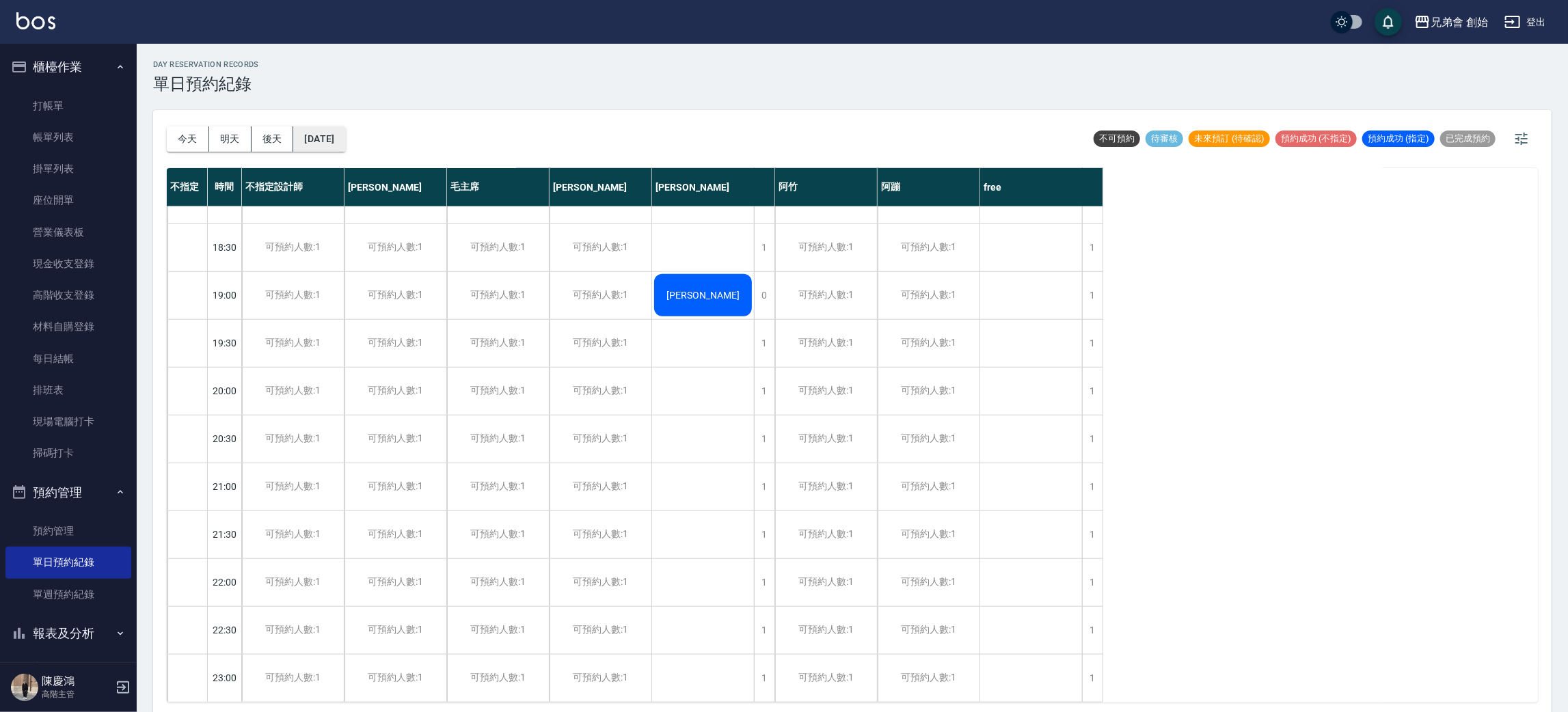
click at [325, 139] on button "2025/10/28" at bounding box center [319, 139] width 52 height 25
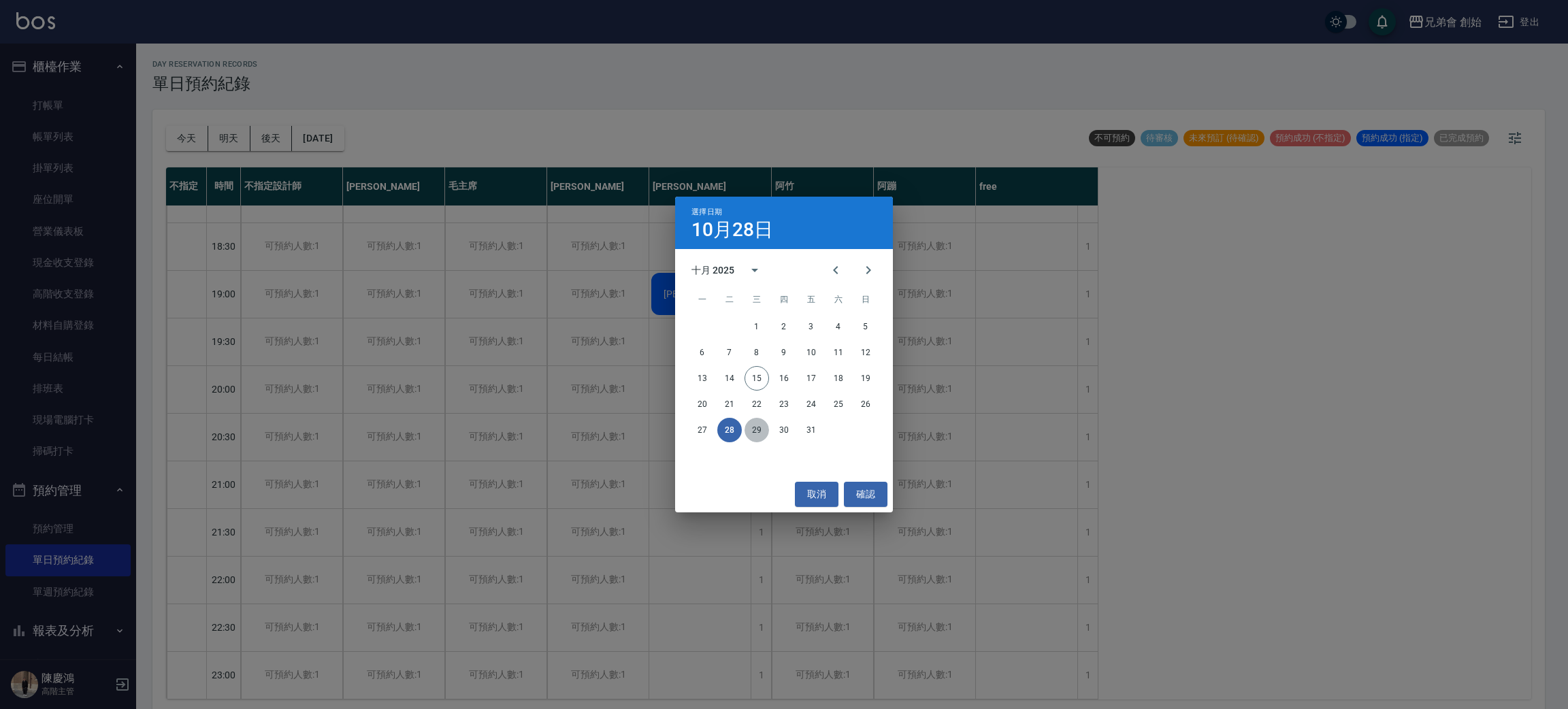
click at [751, 430] on button "29" at bounding box center [756, 429] width 24 height 24
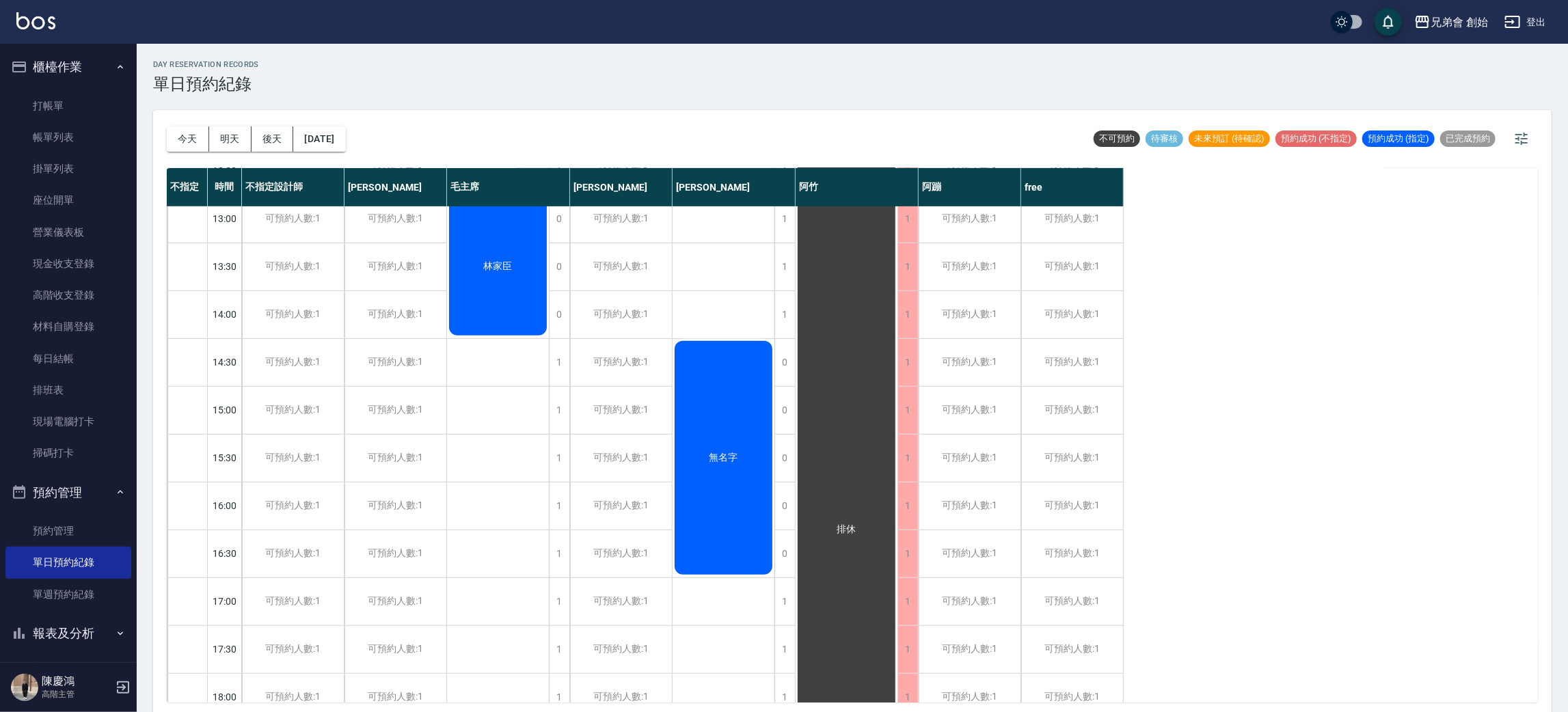
scroll to position [292, 0]
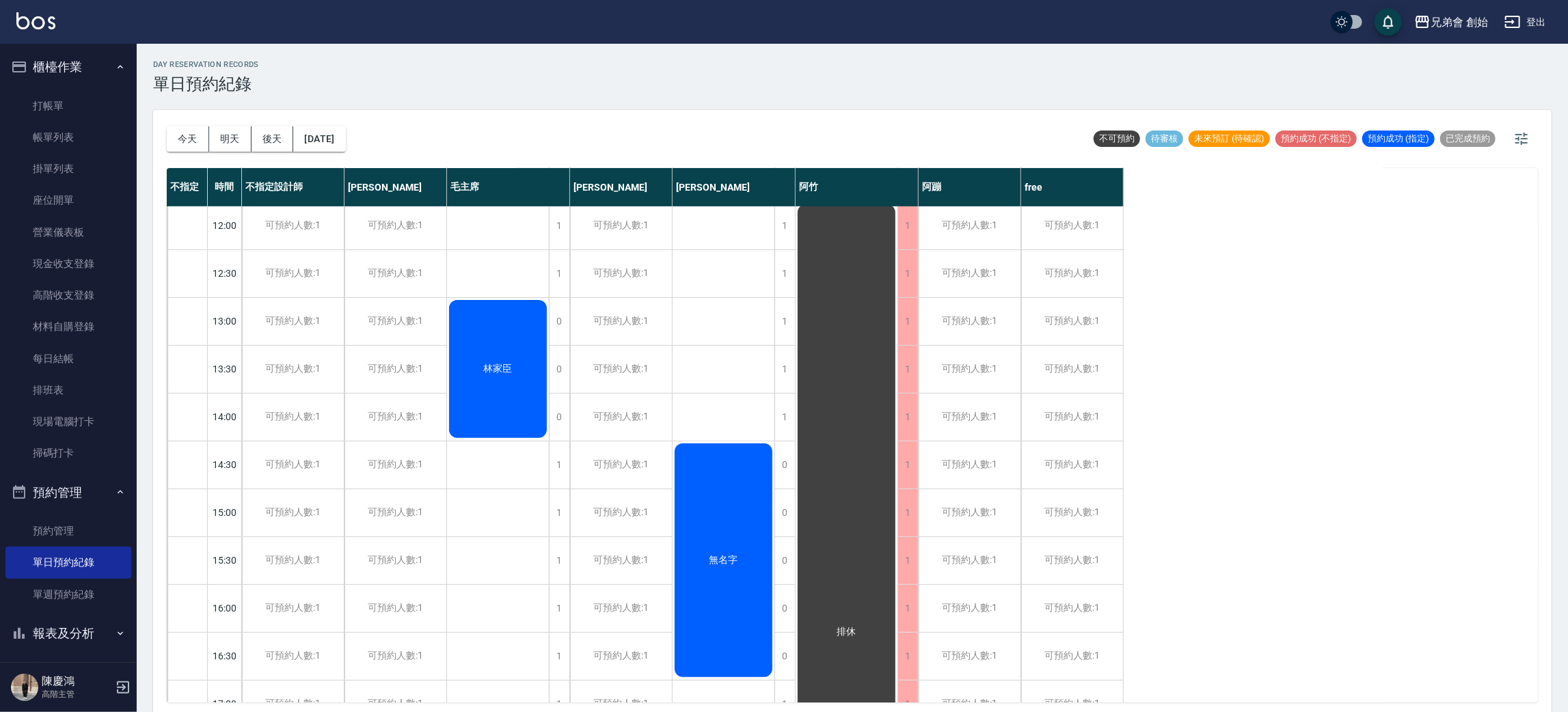
click at [734, 483] on div "無名字" at bounding box center [723, 560] width 102 height 238
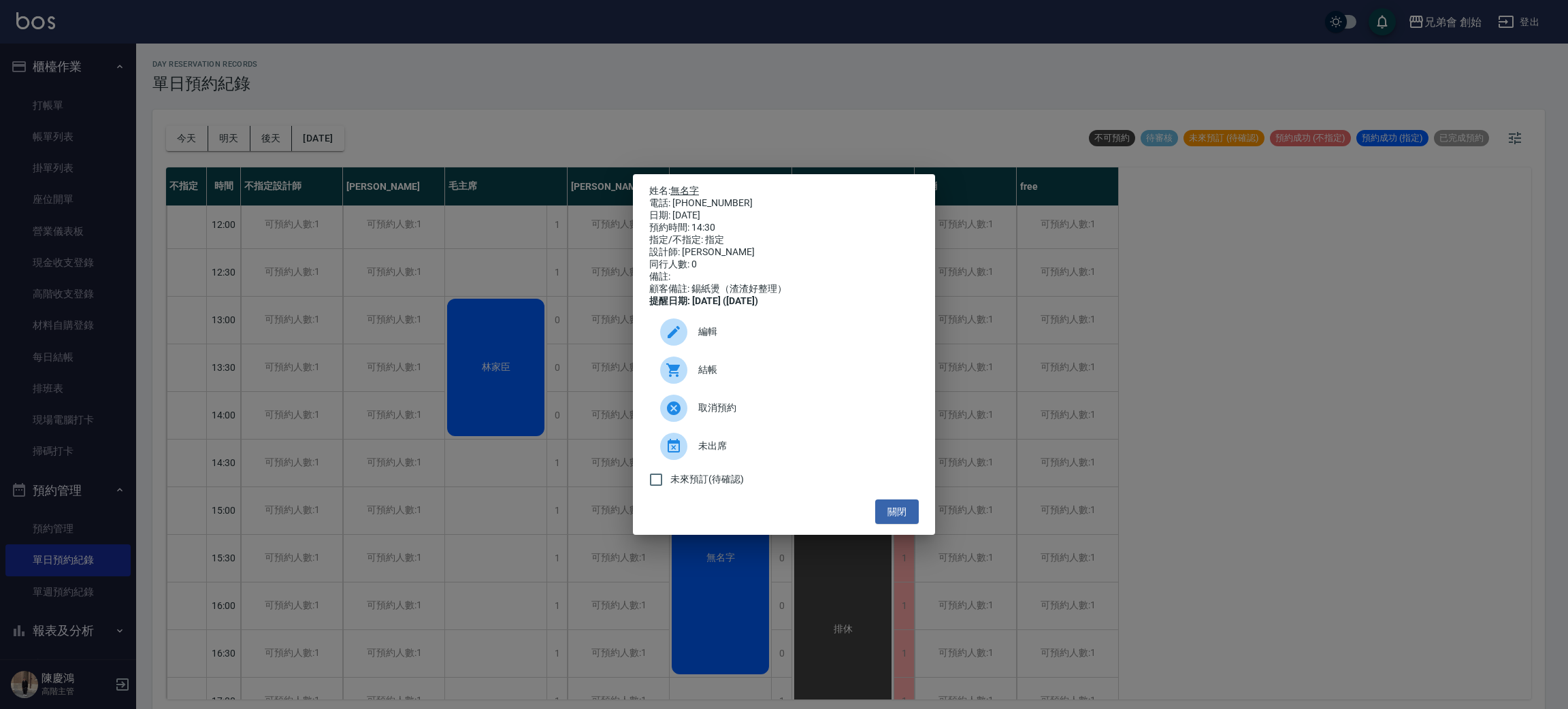
click at [687, 185] on link "無名字" at bounding box center [684, 190] width 29 height 11
click at [454, 305] on div "姓名: 無名字 電話: 0965640419 日期: 2025/10/29 預約時間: 14:30 指定/不指定: 指定 設計師: 潘潘 同行人數: 0 備註…" at bounding box center [784, 354] width 1568 height 709
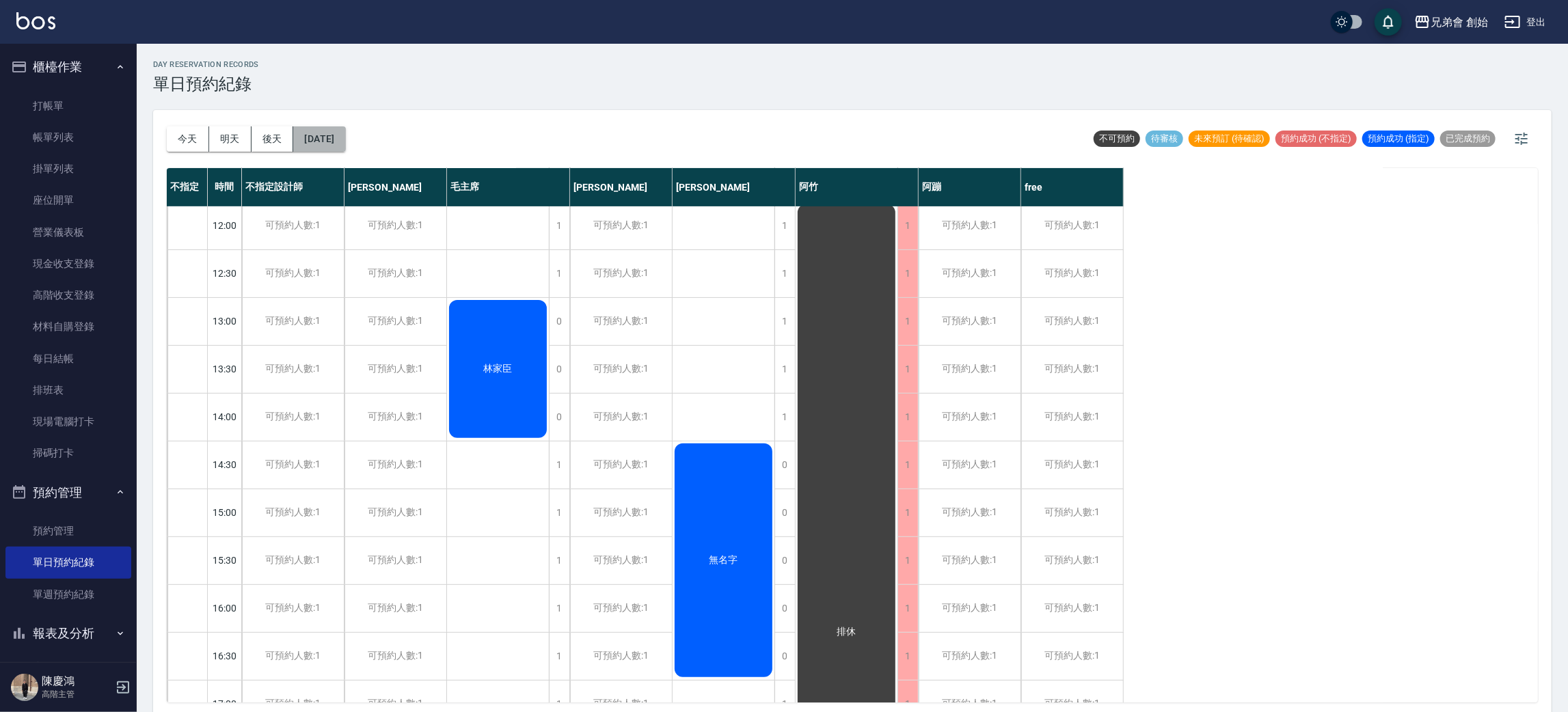
click at [336, 137] on button "2025/10/29" at bounding box center [319, 139] width 52 height 25
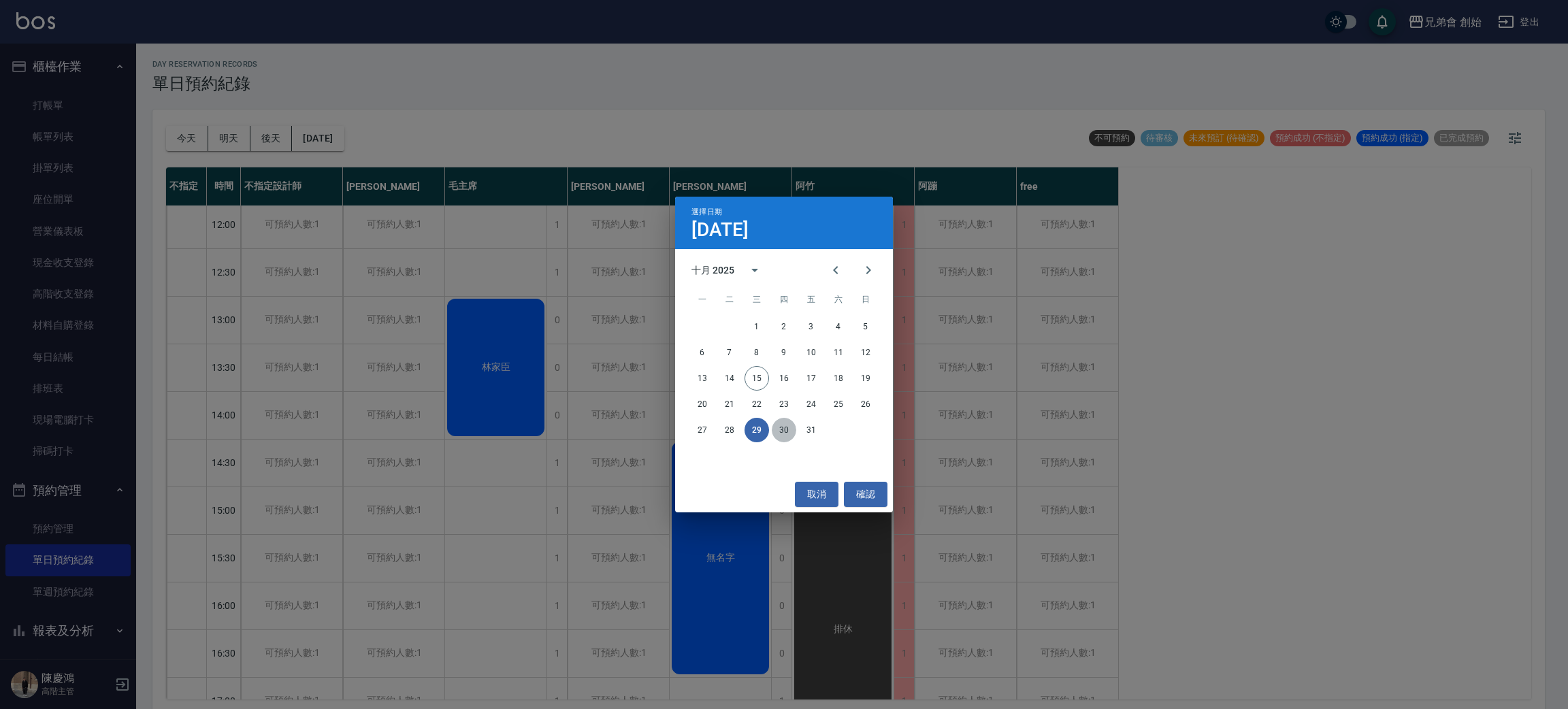
click at [787, 435] on button "30" at bounding box center [783, 429] width 24 height 24
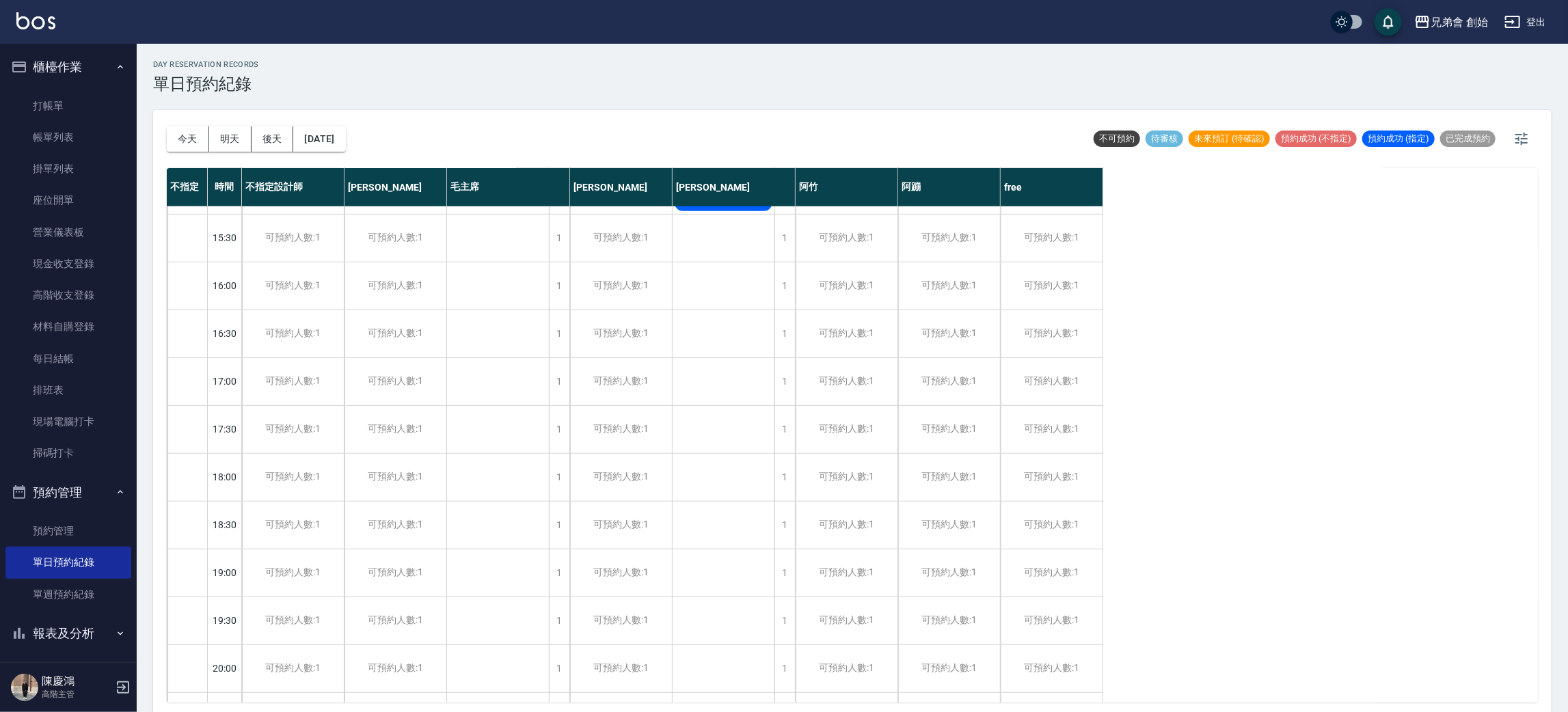
scroll to position [717, 0]
click at [345, 139] on button "2025/10/30" at bounding box center [319, 139] width 52 height 25
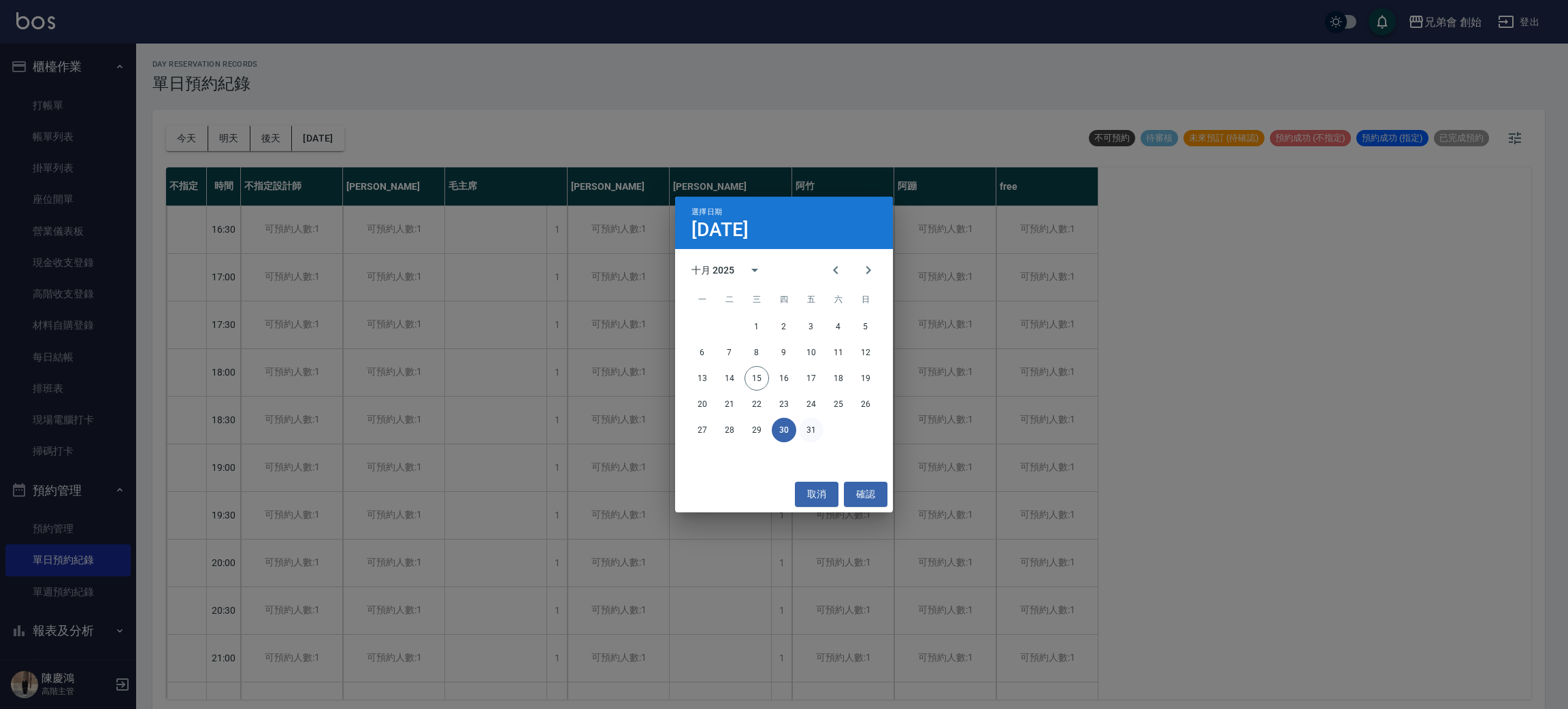
click at [801, 428] on button "31" at bounding box center [810, 429] width 24 height 24
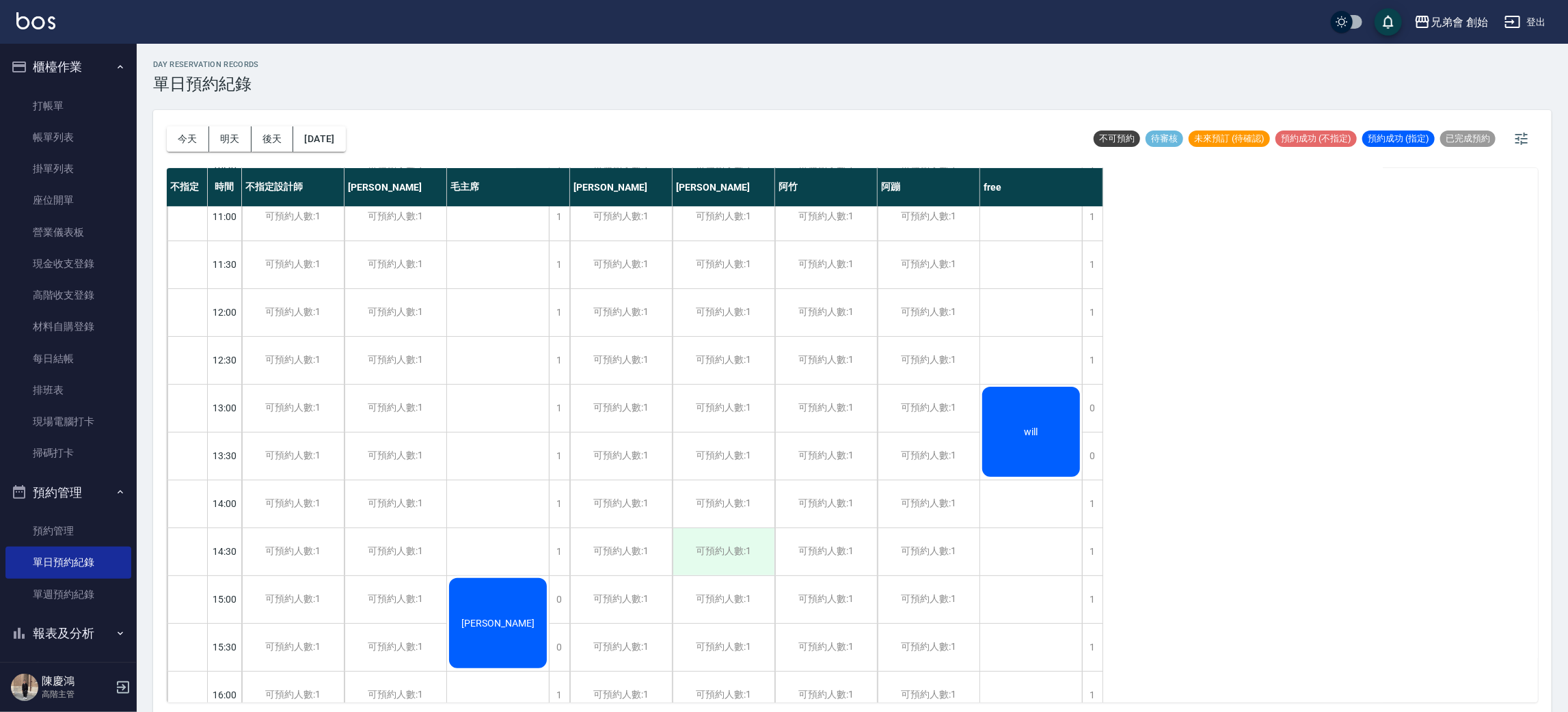
scroll to position [512, 0]
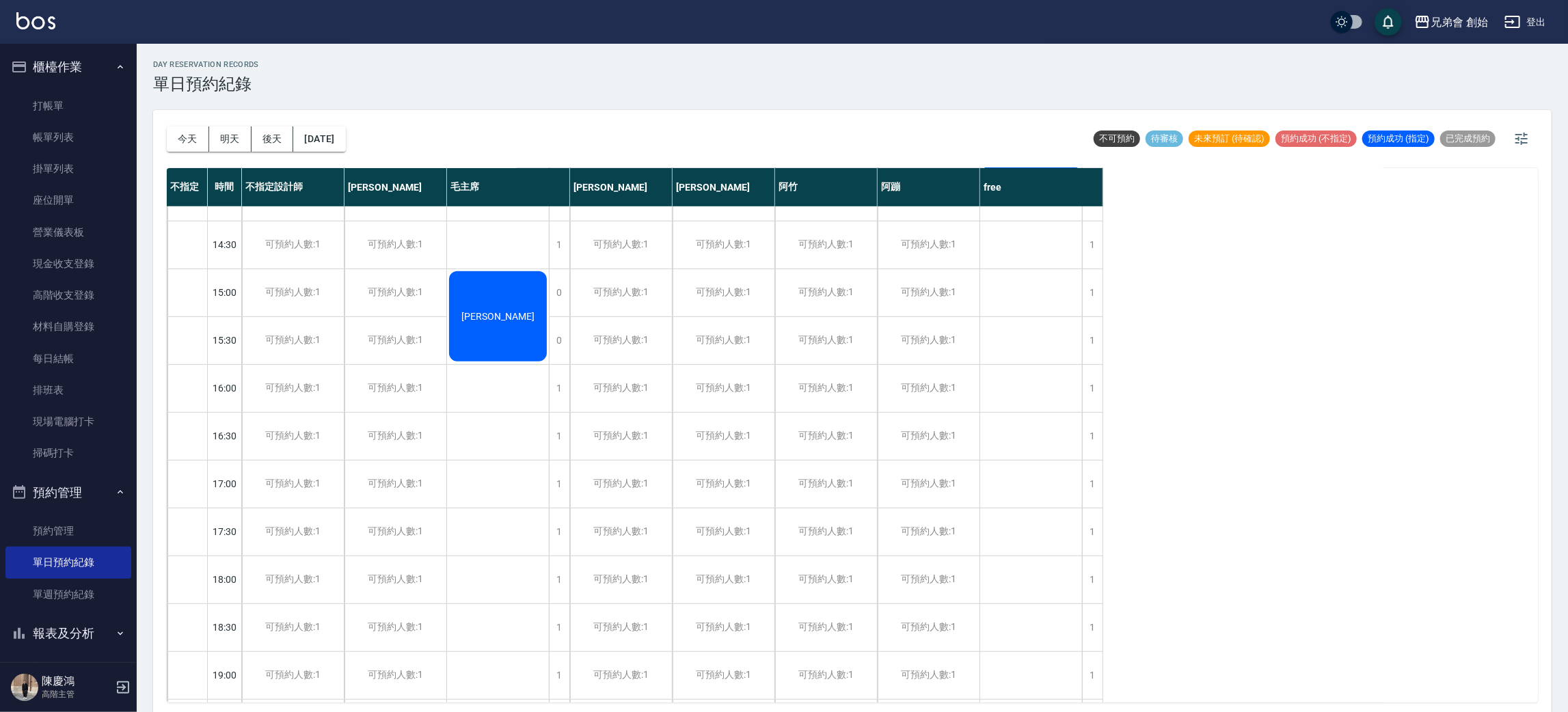
click at [194, 124] on div "今天 明天 後天 2025/10/31" at bounding box center [256, 139] width 179 height 58
click at [199, 163] on div "今天 明天 後天 2025/10/31" at bounding box center [256, 139] width 179 height 58
click at [191, 148] on button "今天" at bounding box center [188, 139] width 43 height 25
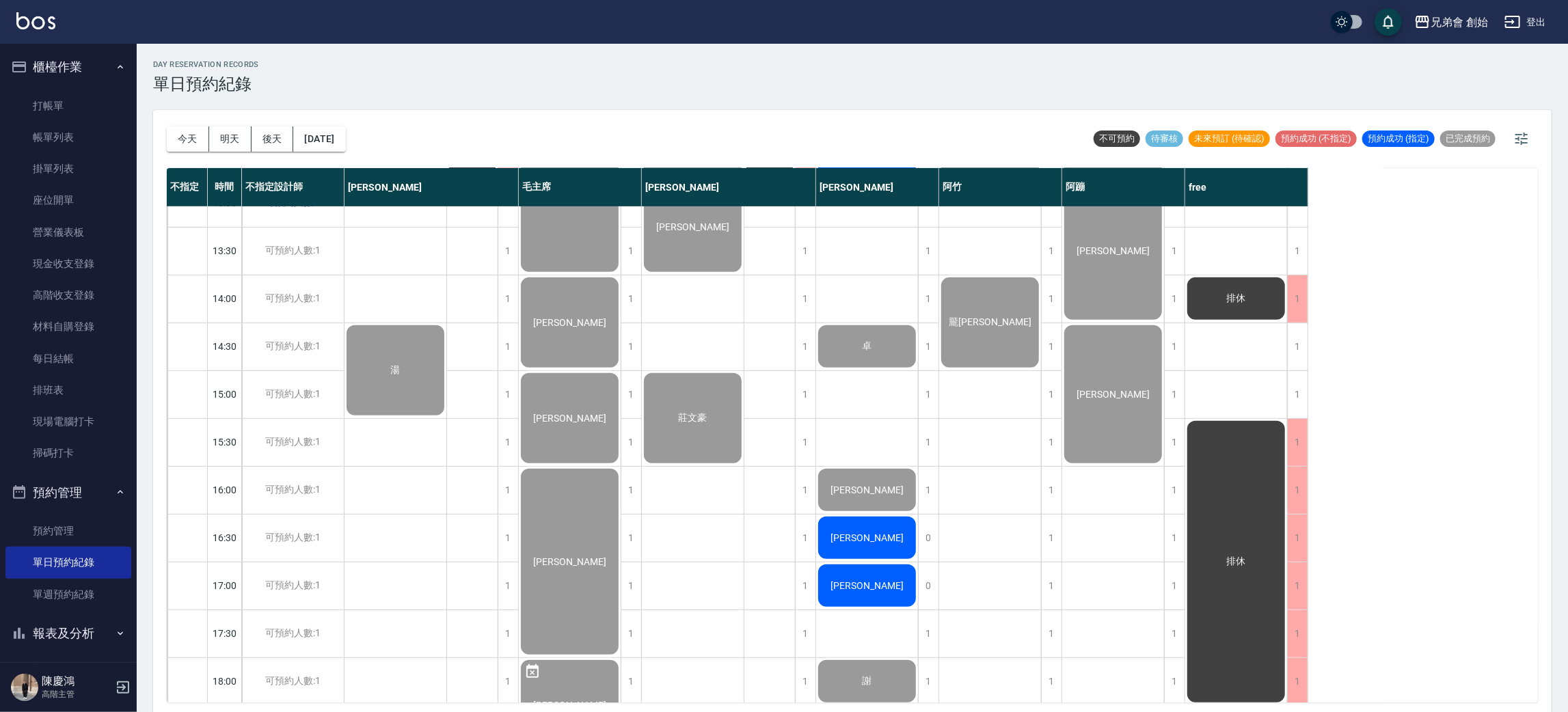
scroll to position [717, 0]
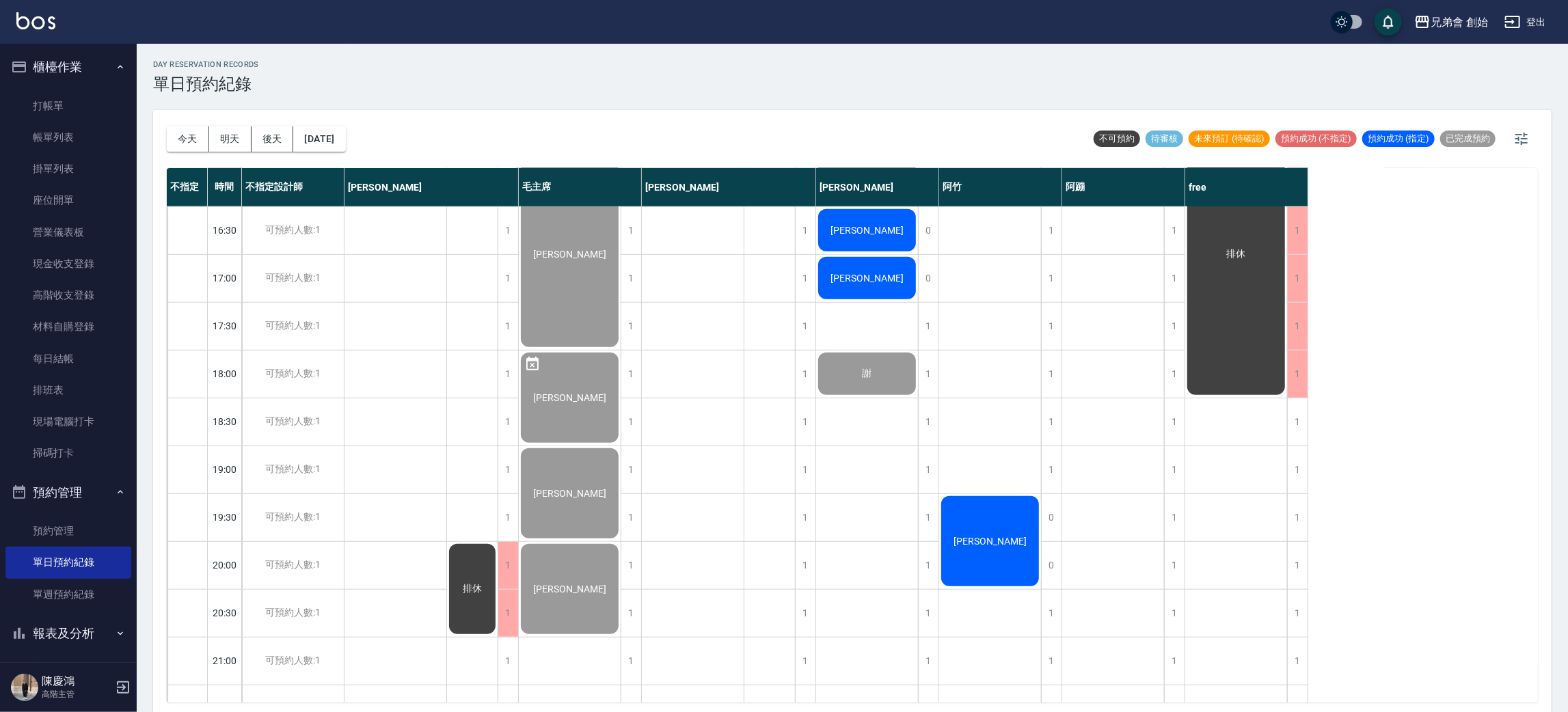
click at [986, 553] on div "[PERSON_NAME]" at bounding box center [990, 541] width 102 height 94
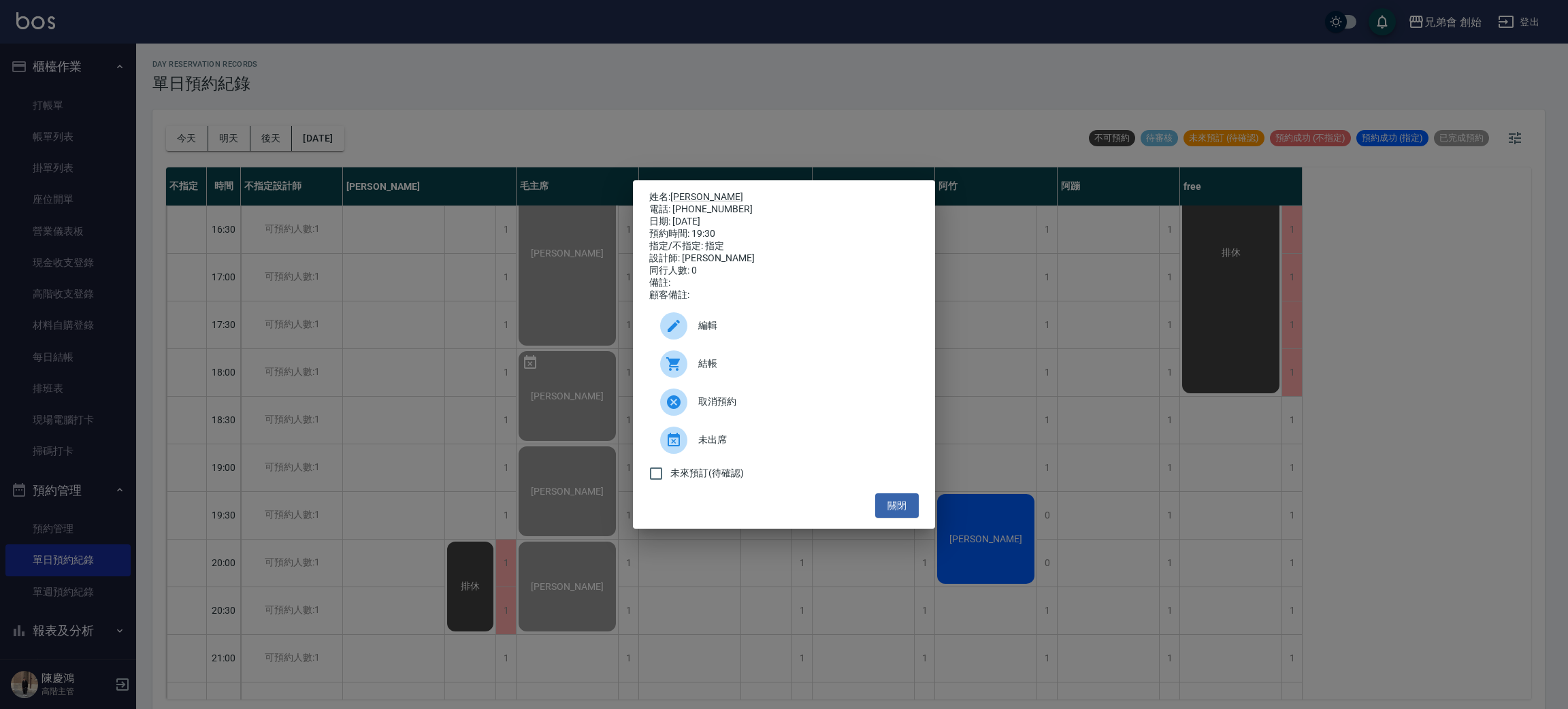
click at [770, 370] on span "結帳" at bounding box center [803, 364] width 210 height 15
click at [440, 122] on div "姓名: 張永杰 電話: 0978871366 日期: 2025/10/15 預約時間: 19:30 指定/不指定: 指定 設計師: 阿竹 同行人數: 0 備註…" at bounding box center [784, 354] width 1568 height 709
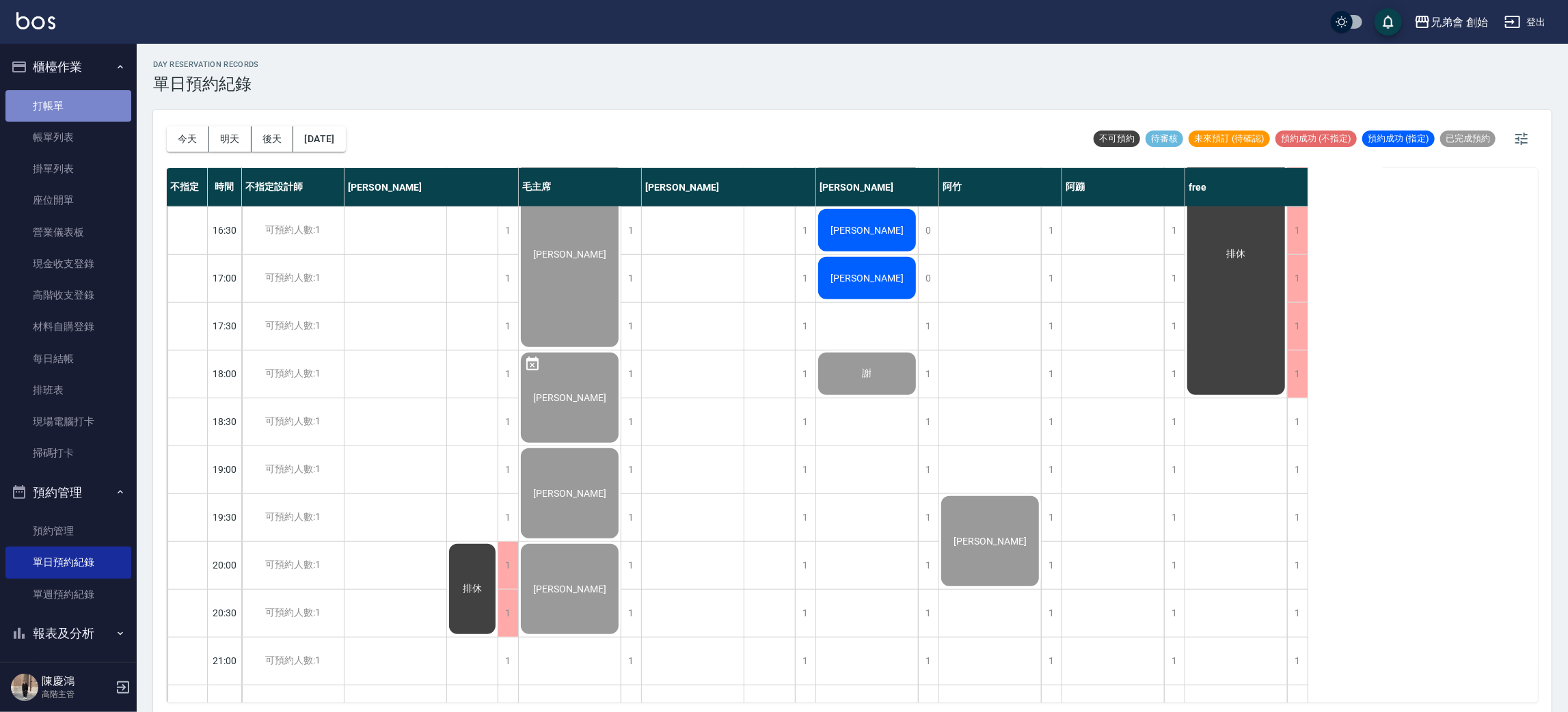
click at [88, 101] on link "打帳單" at bounding box center [68, 106] width 126 height 32
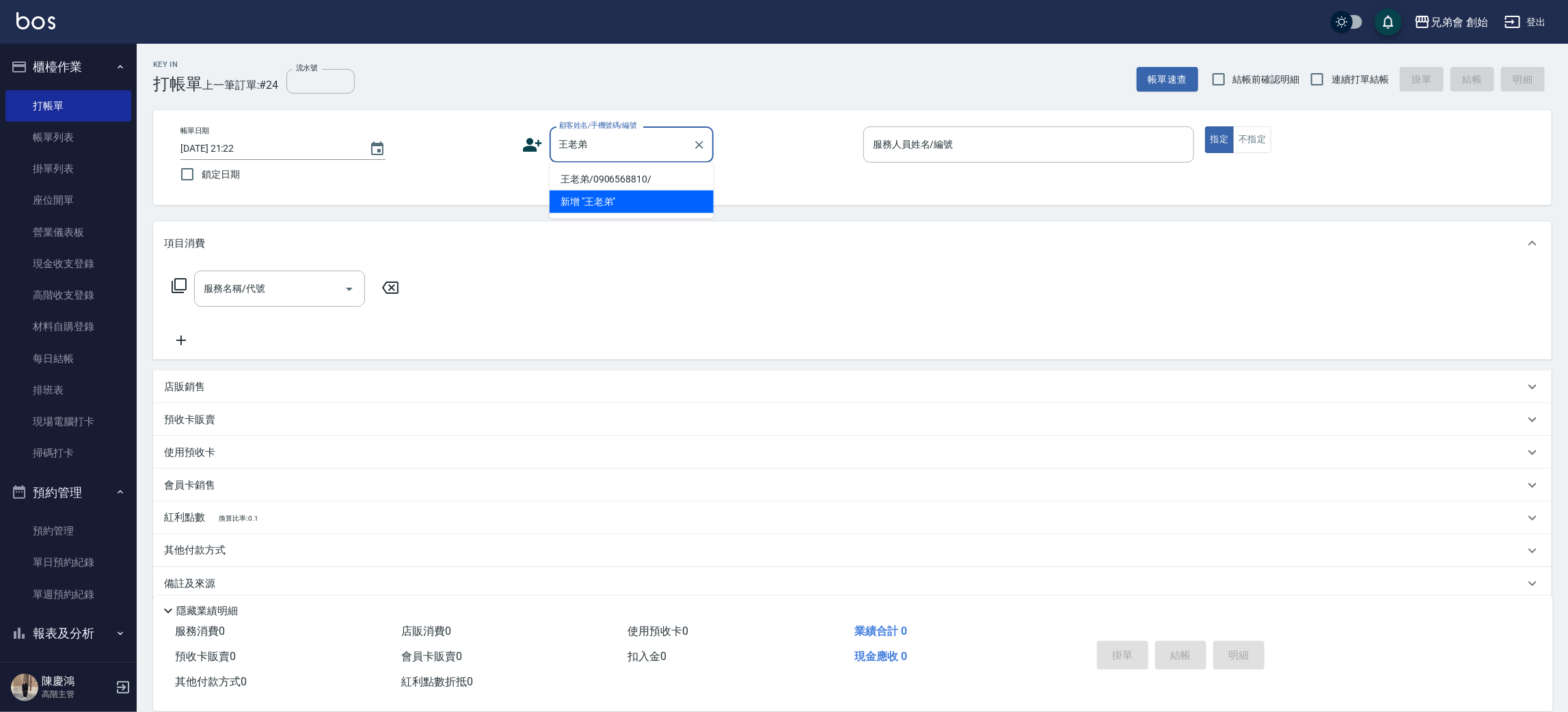
click at [672, 180] on li "王老弟/0906568810/" at bounding box center [631, 179] width 164 height 23
type input "王老弟/0906568810/"
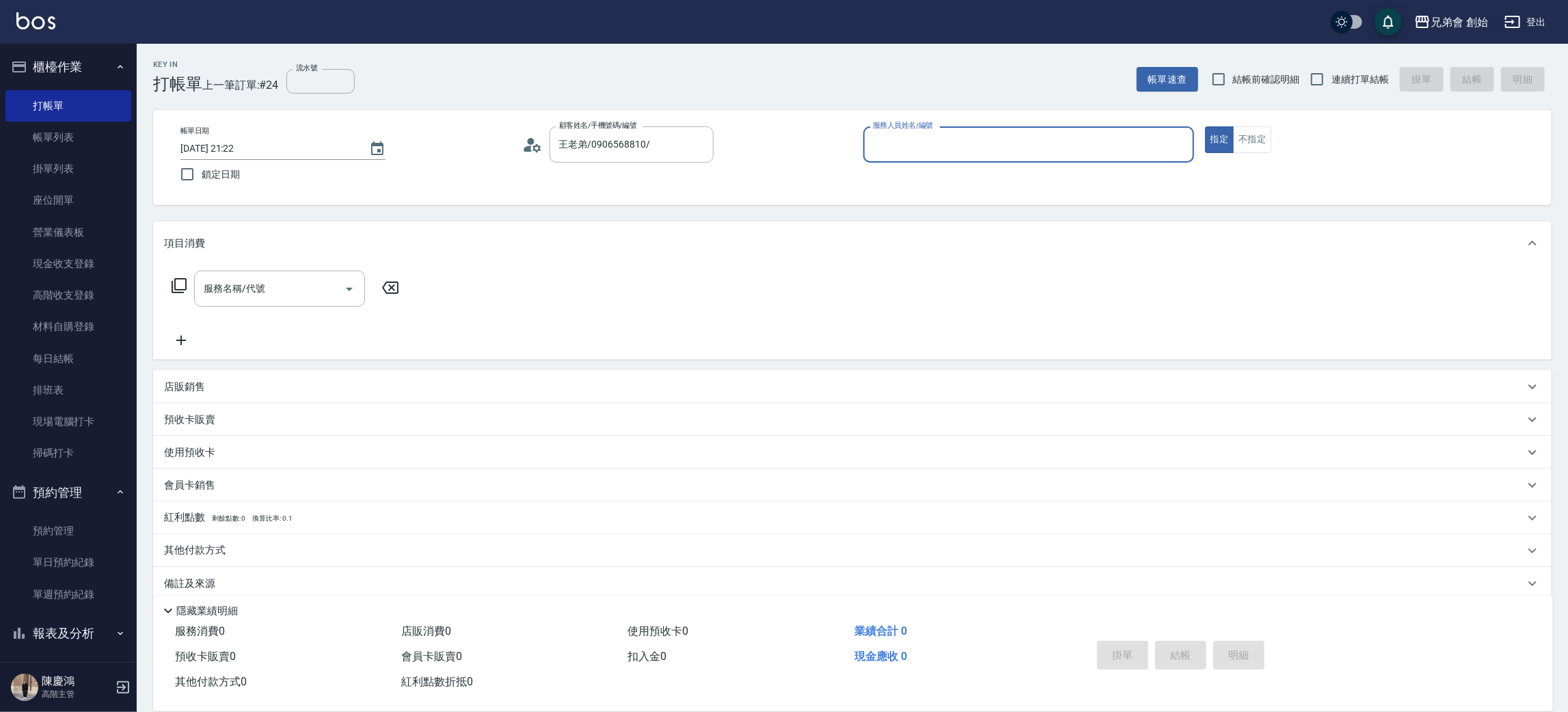
type input "歐文(無代號)"
click at [333, 285] on input "服務名稱/代號" at bounding box center [269, 288] width 138 height 24
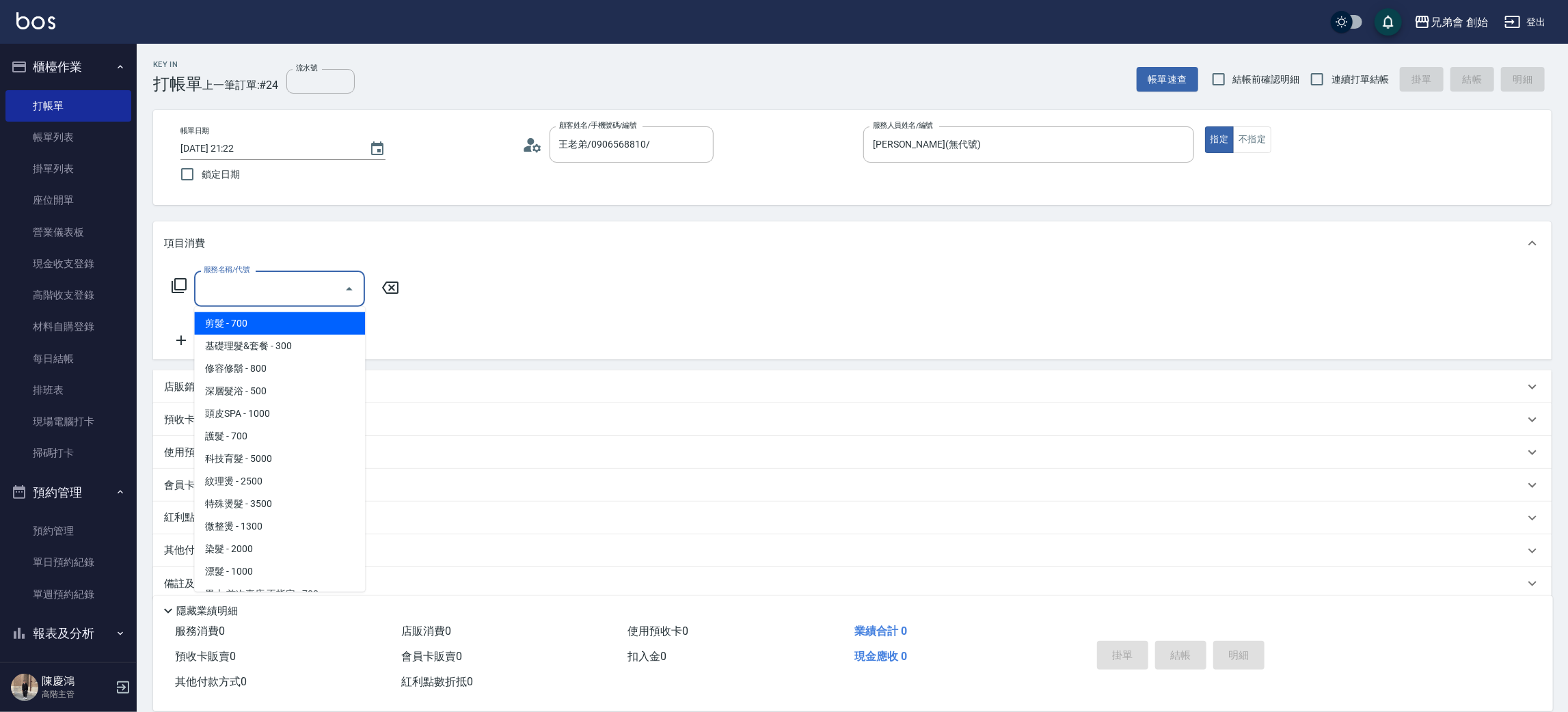
click at [296, 314] on span "剪髮 - 700" at bounding box center [280, 323] width 171 height 23
type input "剪髮(A01)"
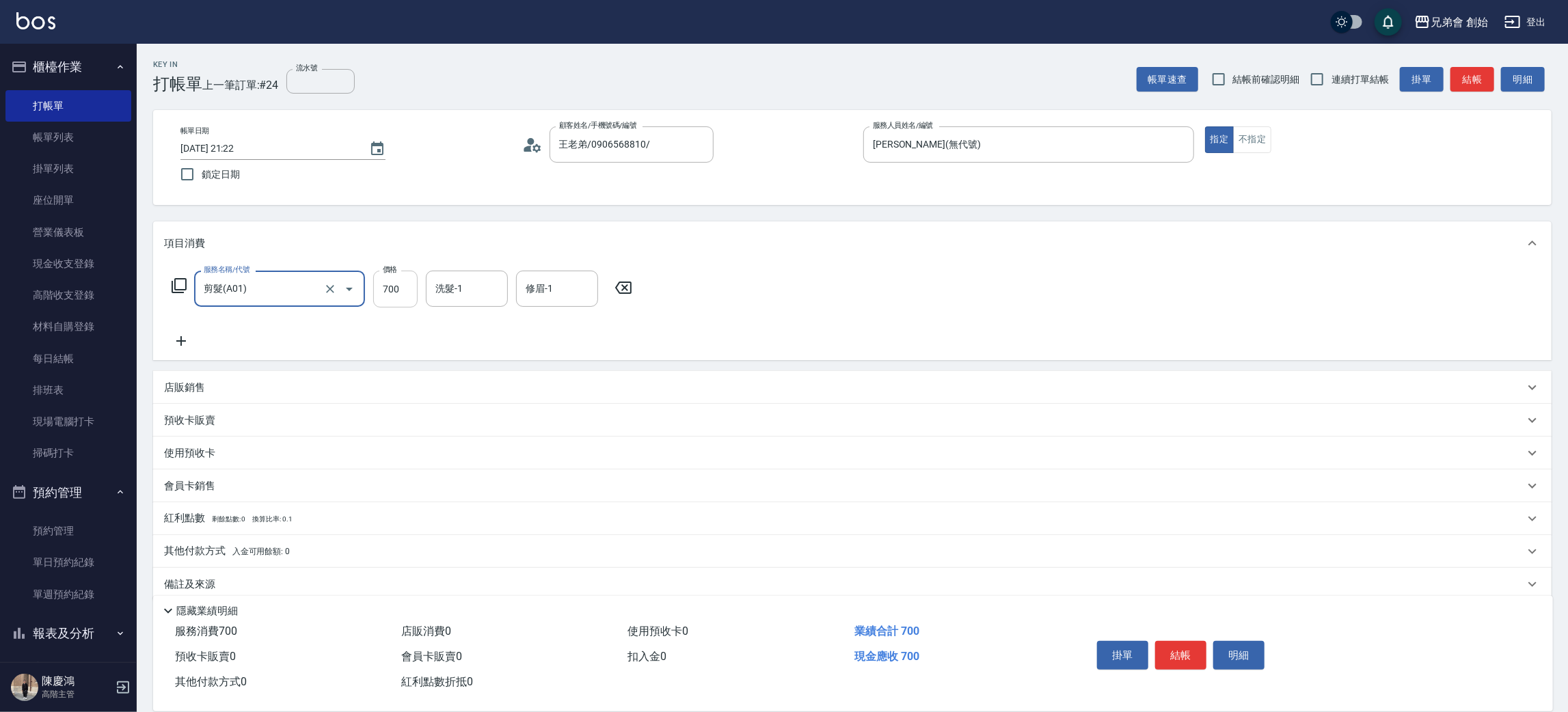
click at [411, 293] on input "700" at bounding box center [395, 289] width 44 height 37
click at [986, 161] on div "歐文(無代號) 服務人員姓名/編號" at bounding box center [1029, 144] width 331 height 36
type input "500"
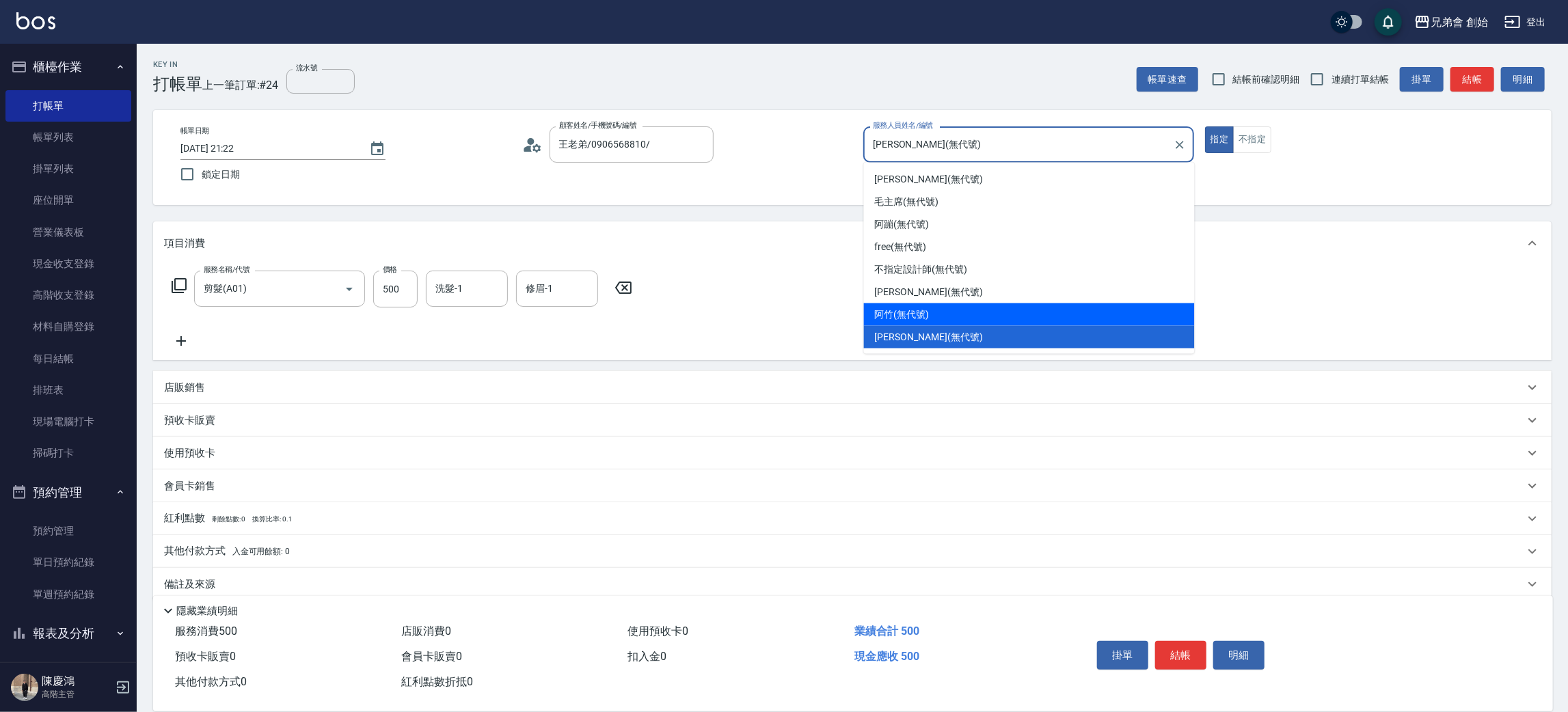
click at [979, 319] on div "阿竹 (無代號)" at bounding box center [1029, 314] width 331 height 23
type input "阿竹 (無代號)"
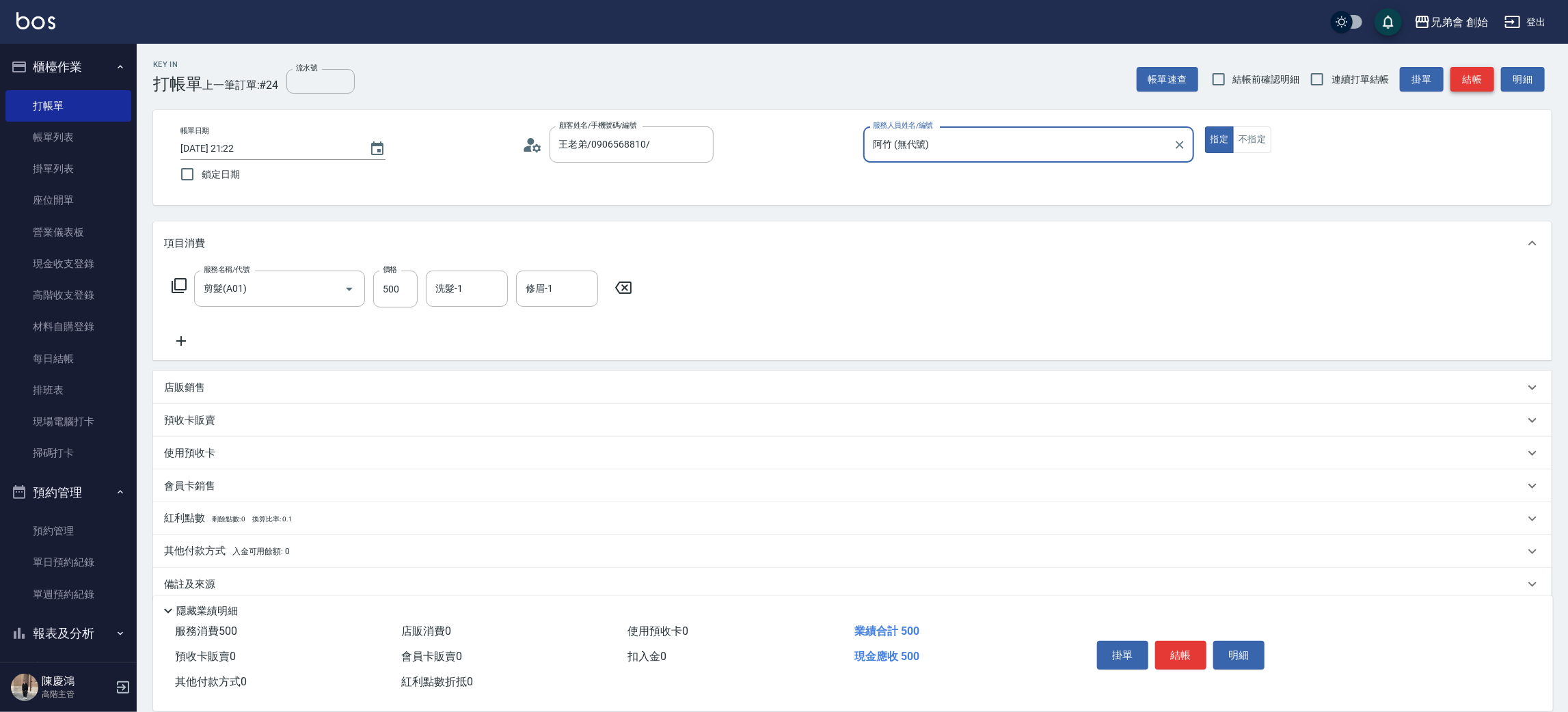
click at [1466, 78] on button "結帳" at bounding box center [1472, 79] width 43 height 25
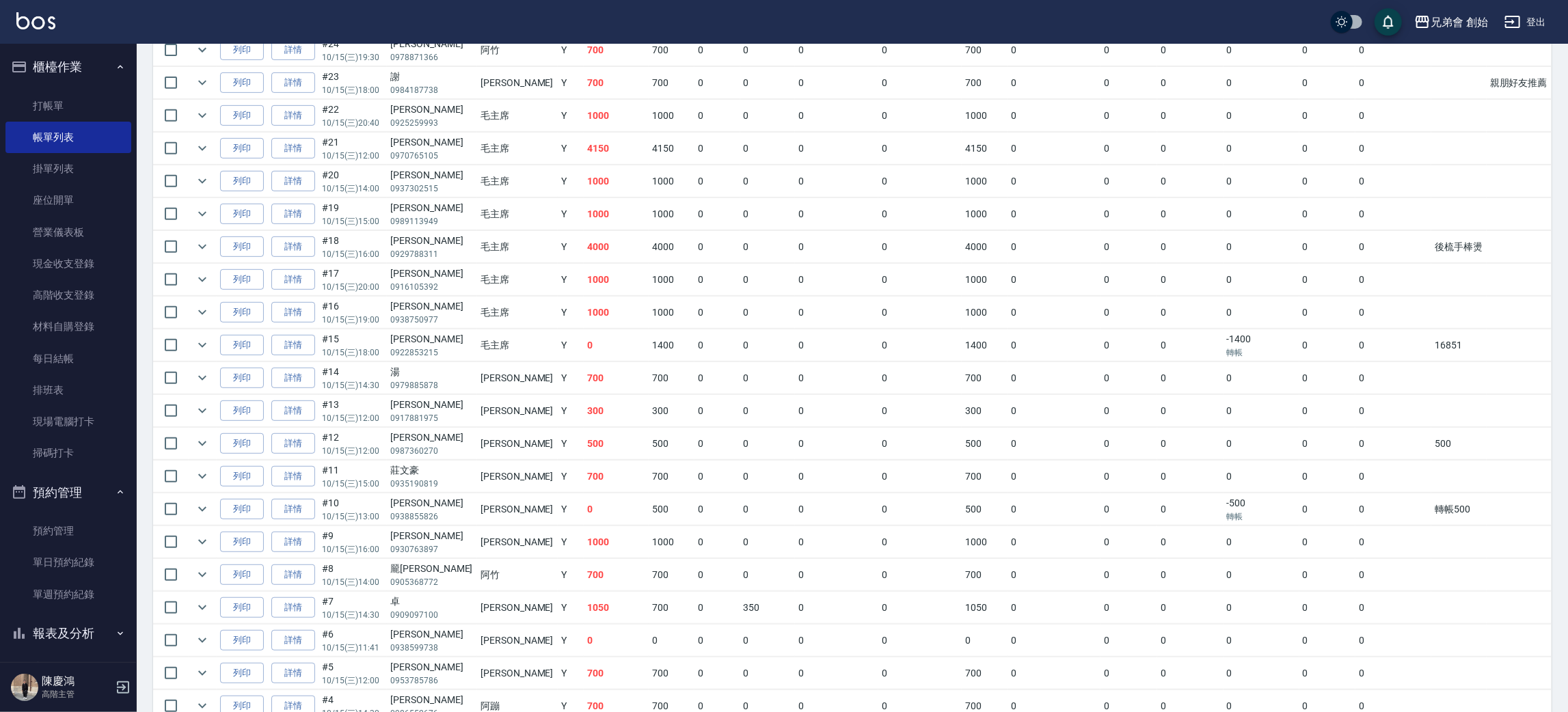
scroll to position [579, 0]
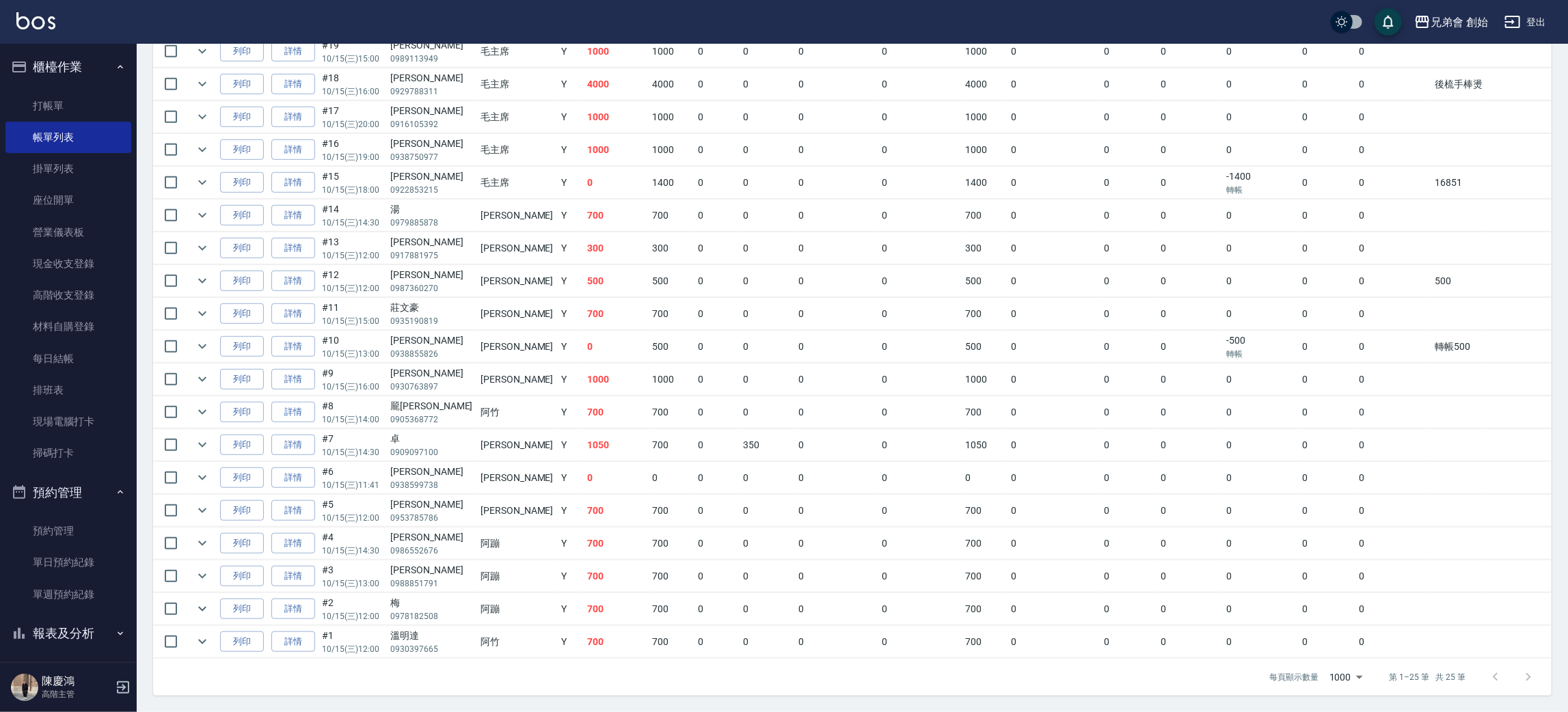
drag, startPoint x: 296, startPoint y: 606, endPoint x: 311, endPoint y: 582, distance: 28.3
click at [294, 605] on link "詳情" at bounding box center [293, 609] width 43 height 21
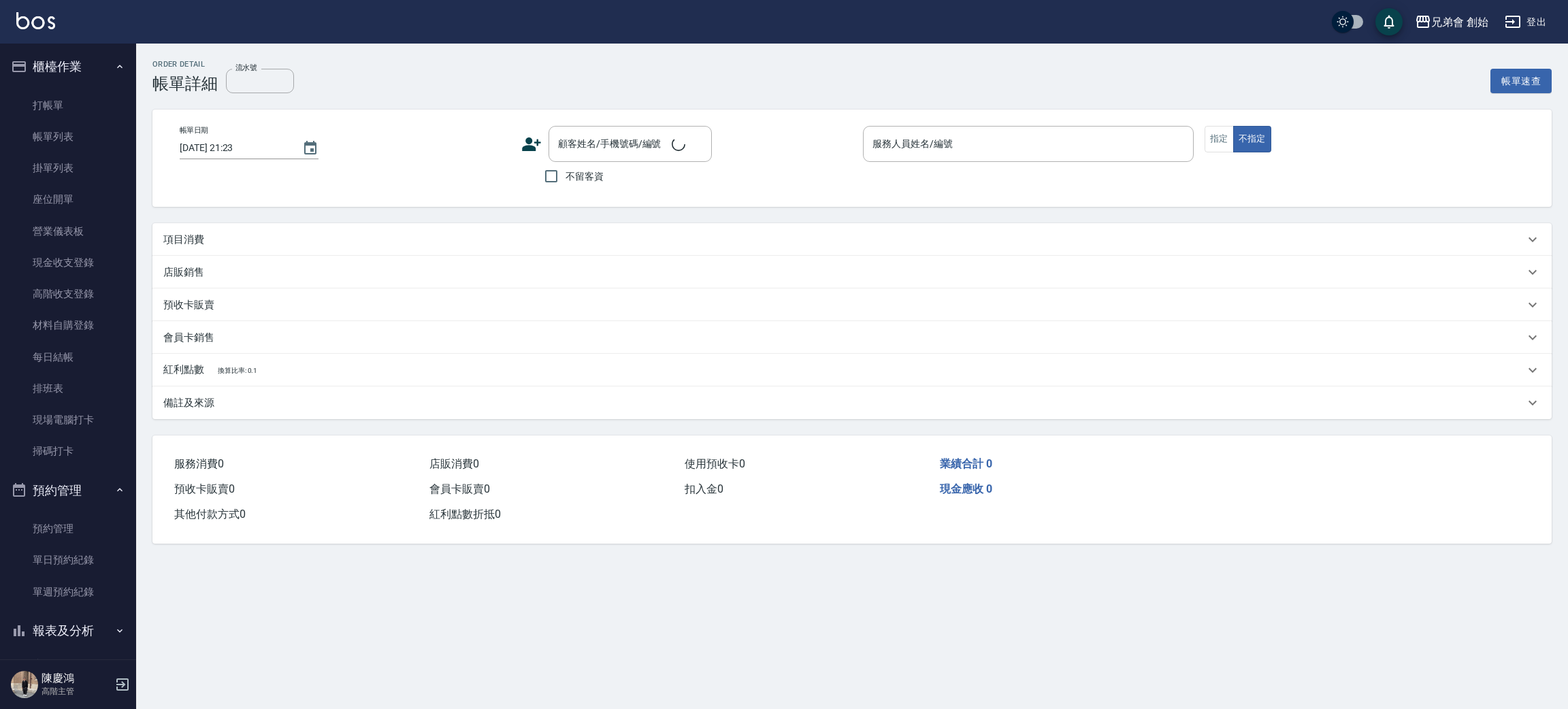
type input "2025/10/15 12:00"
type input "阿蹦(無代號)"
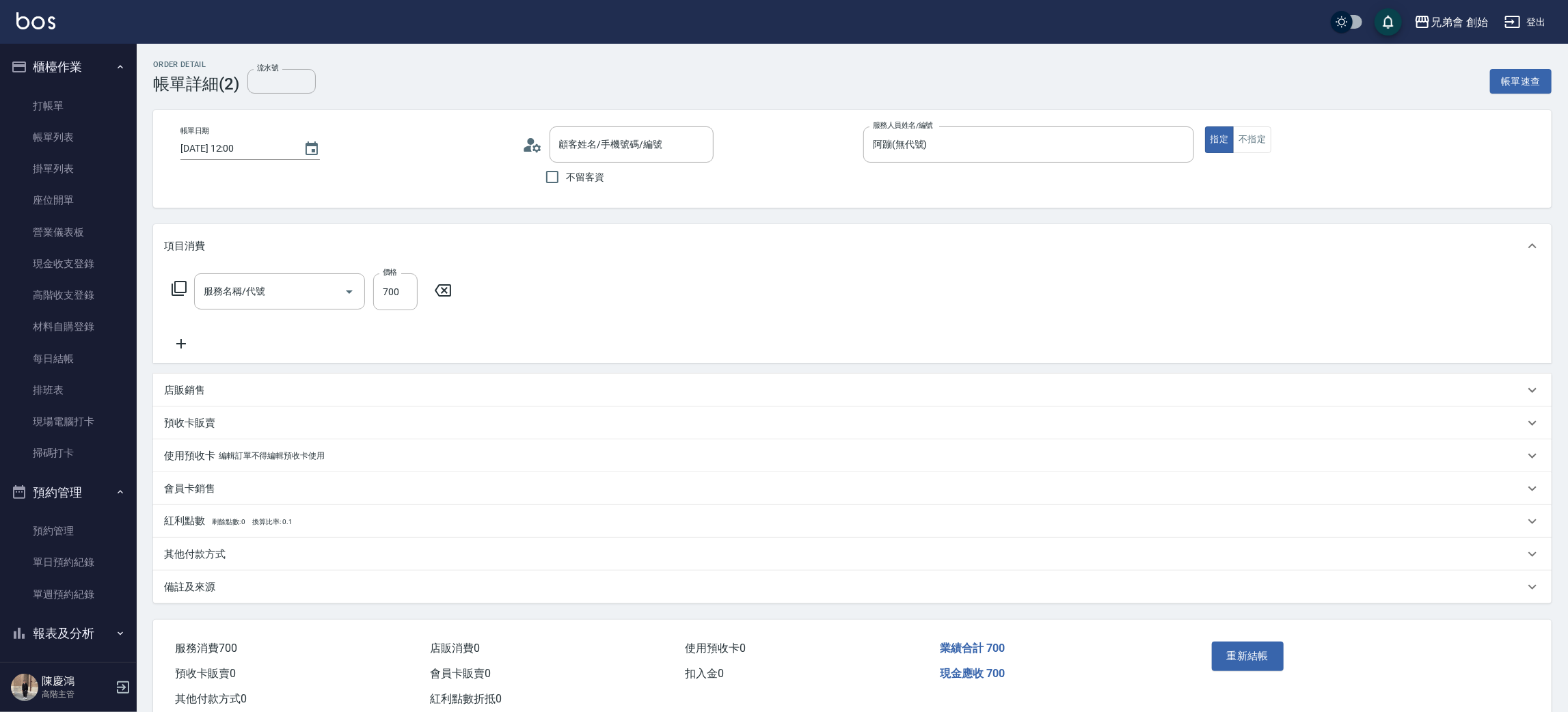
type input "梅/0978182508/null"
type input "剪髮(A01)"
click at [220, 585] on div "備註及來源" at bounding box center [844, 588] width 1360 height 15
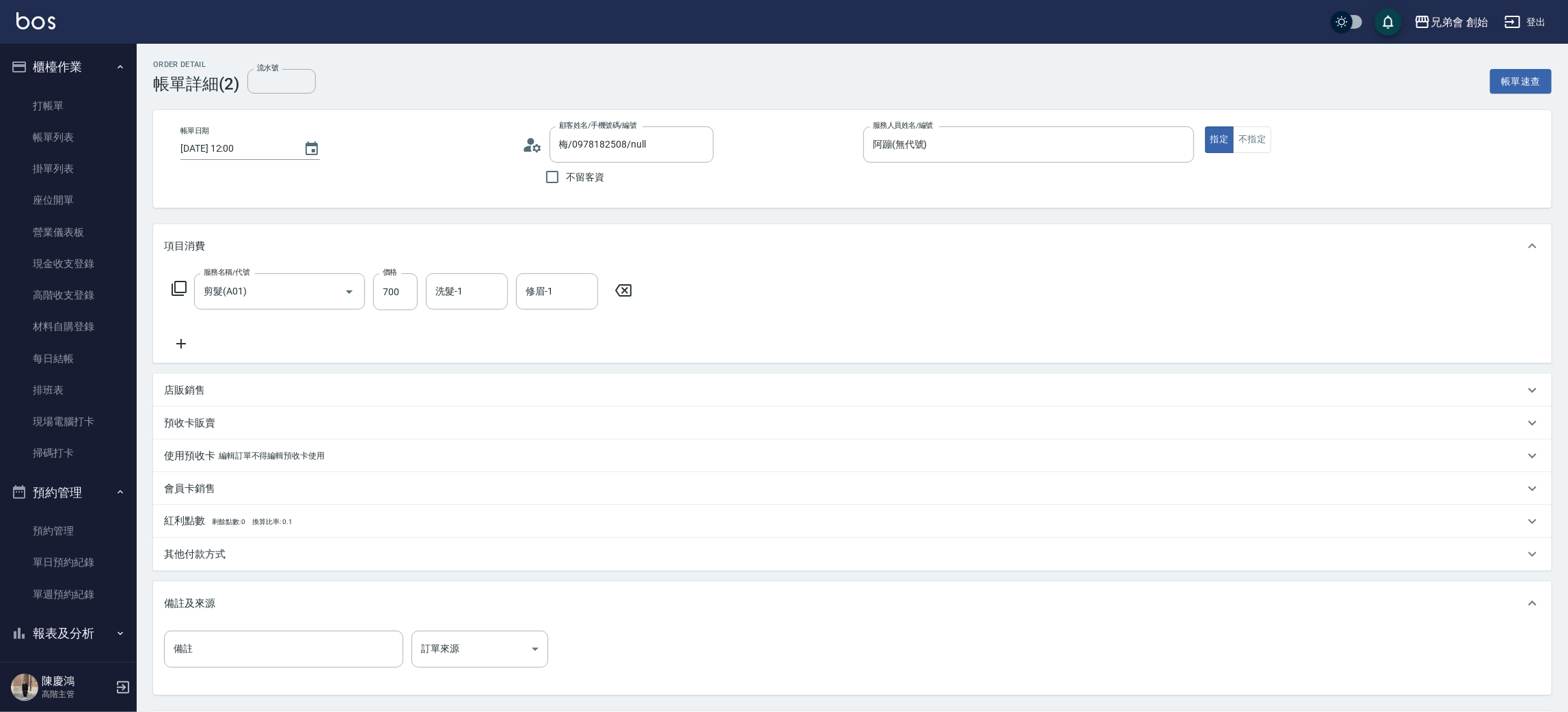
click at [222, 547] on p "其他付款方式" at bounding box center [195, 555] width 62 height 15
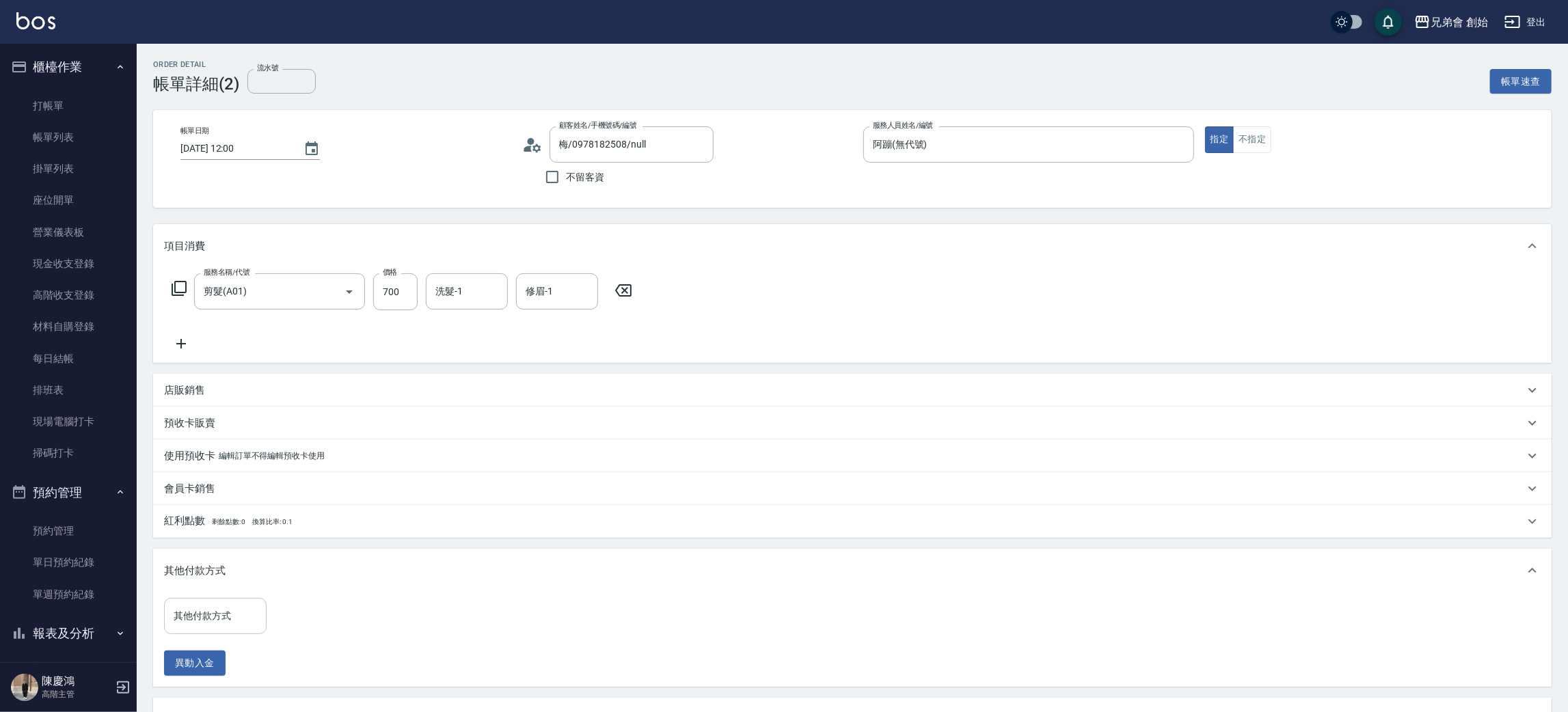
click at [216, 597] on div "其他付款方式 其他付款方式 異動入金" at bounding box center [852, 639] width 1398 height 94
click at [220, 612] on input "其他付款方式" at bounding box center [215, 616] width 91 height 24
click at [208, 536] on span "轉帳" at bounding box center [215, 535] width 102 height 23
type input "轉帳"
click at [322, 605] on input "0" at bounding box center [325, 616] width 102 height 37
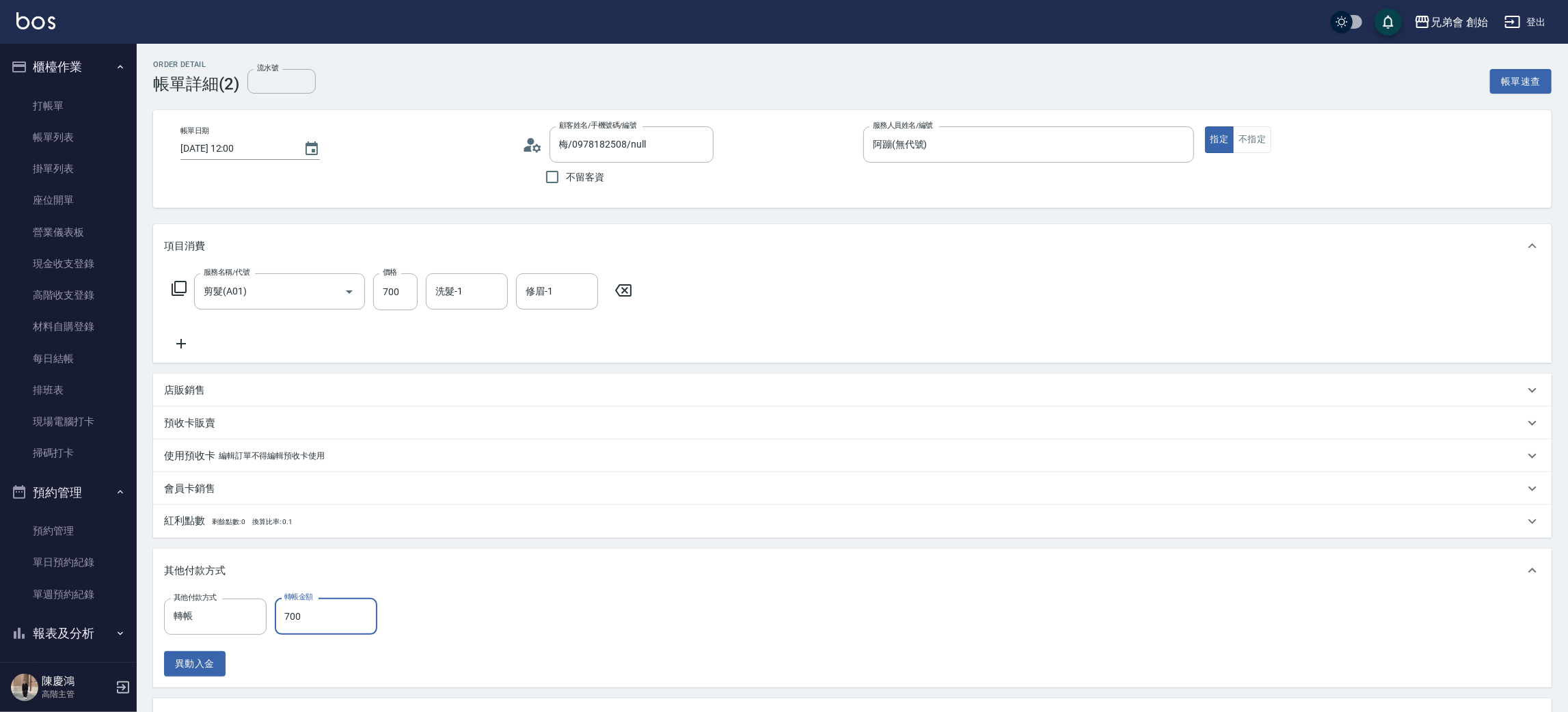
scroll to position [244, 0]
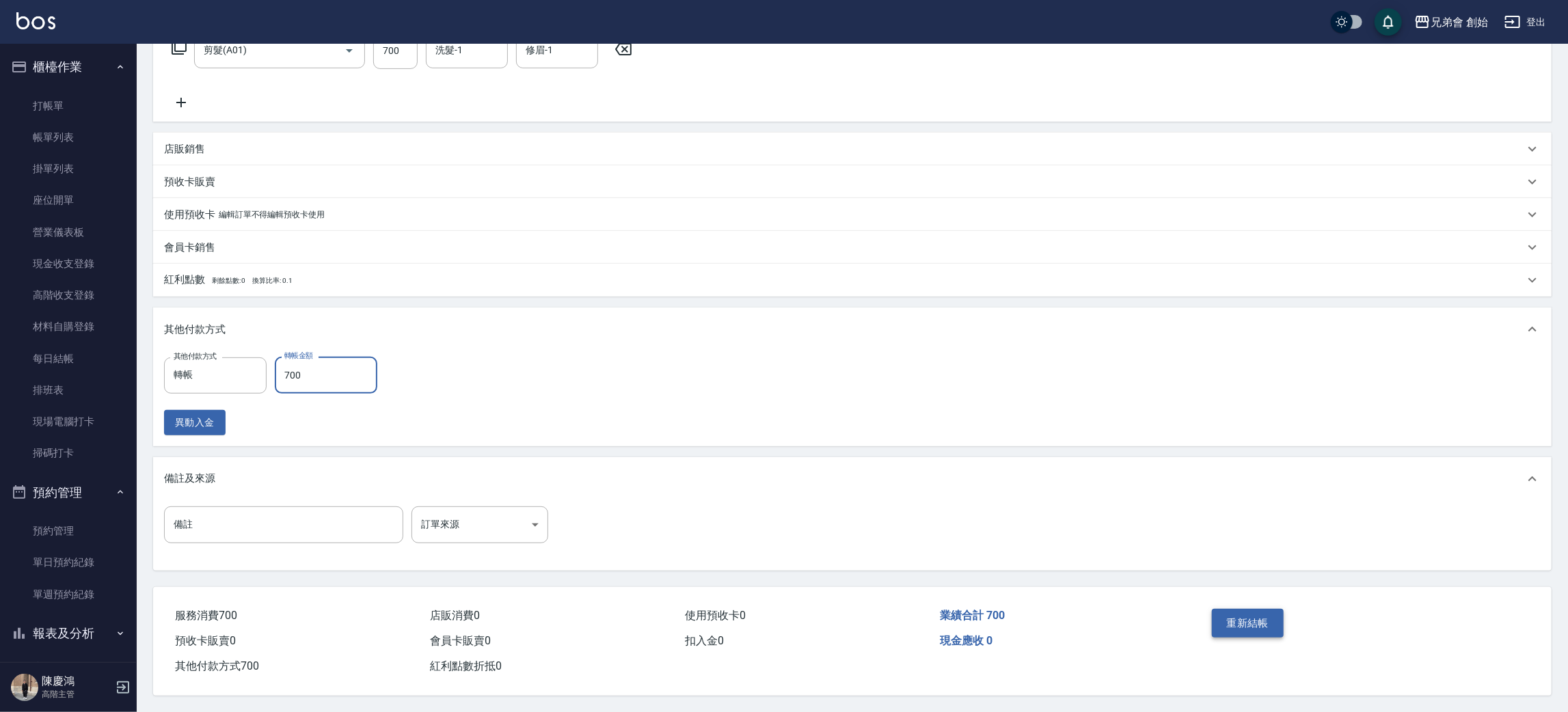
type input "700"
click at [1283, 622] on button "重新結帳" at bounding box center [1248, 623] width 72 height 29
click at [1283, 622] on div "重新結帳" at bounding box center [1284, 633] width 157 height 60
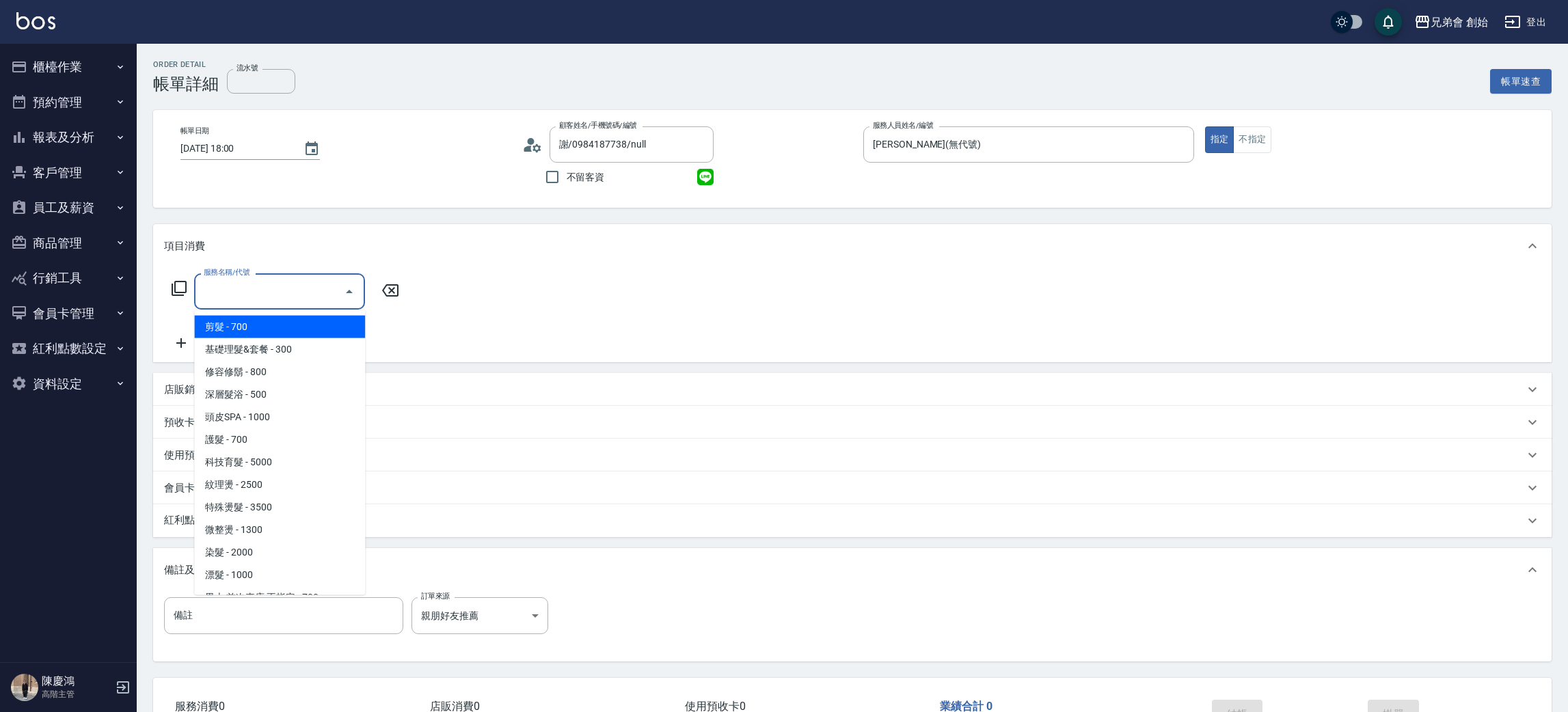
click at [252, 334] on span "剪髮 - 700" at bounding box center [280, 327] width 171 height 23
type input "剪髮(A01)"
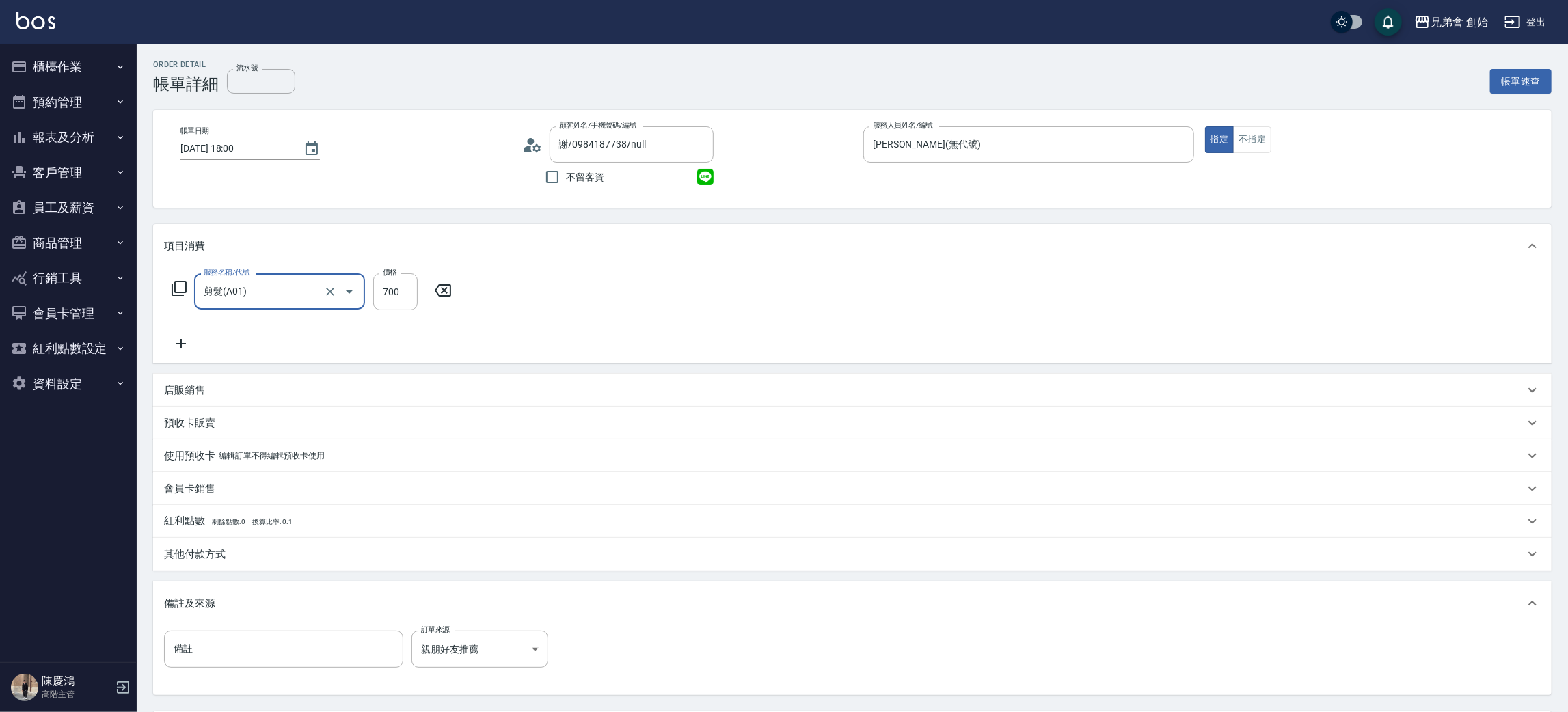
scroll to position [128, 0]
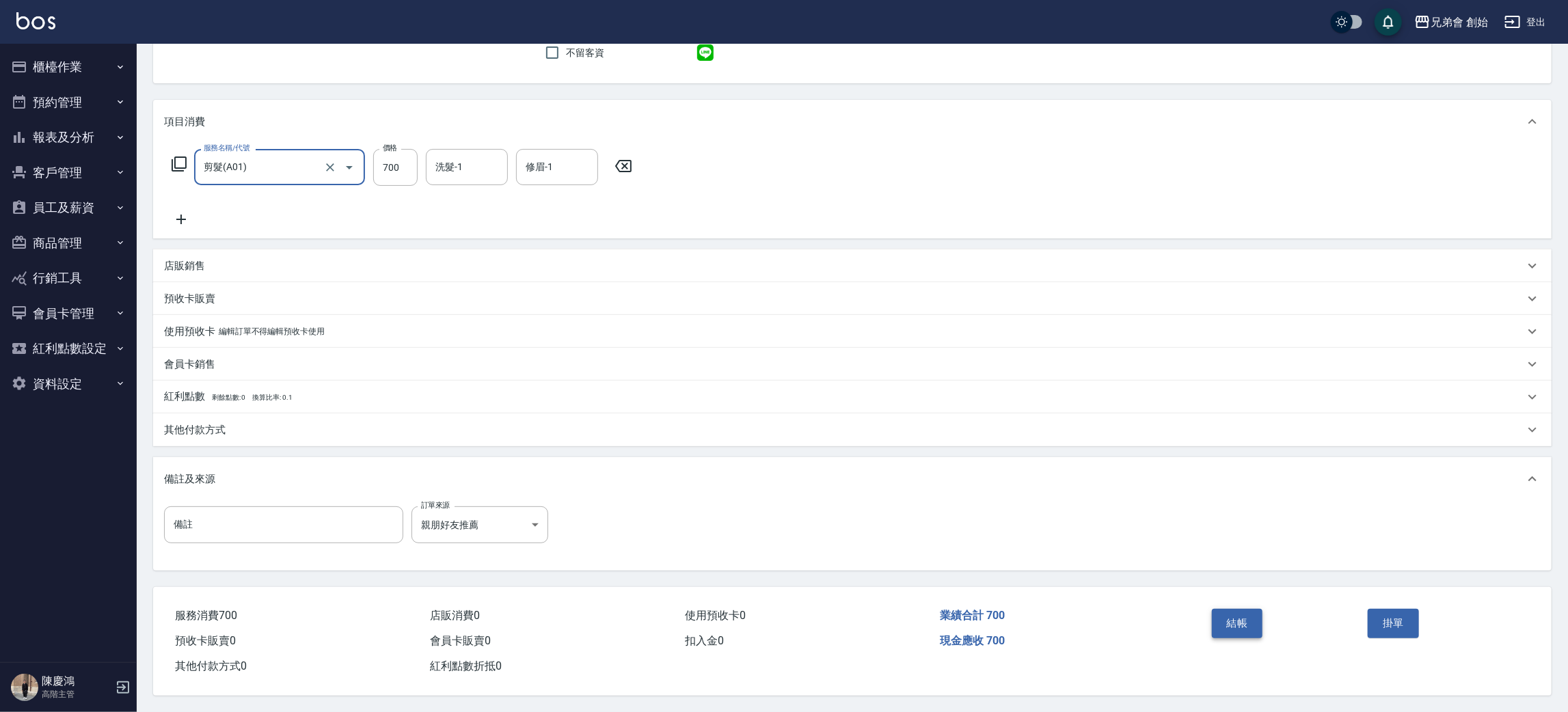
click at [1246, 627] on button "結帳" at bounding box center [1238, 623] width 52 height 29
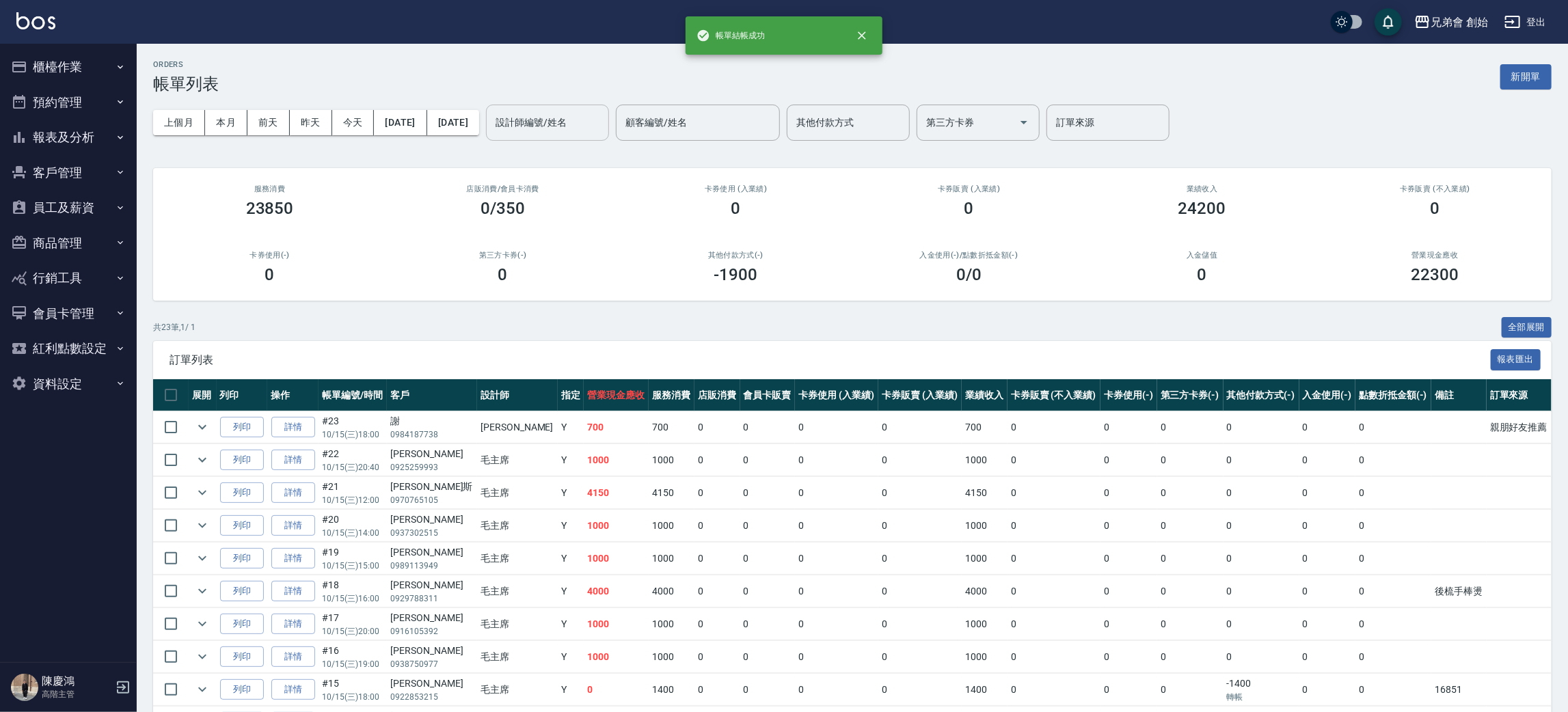
click at [603, 121] on input "設計師編號/姓名" at bounding box center [547, 122] width 110 height 24
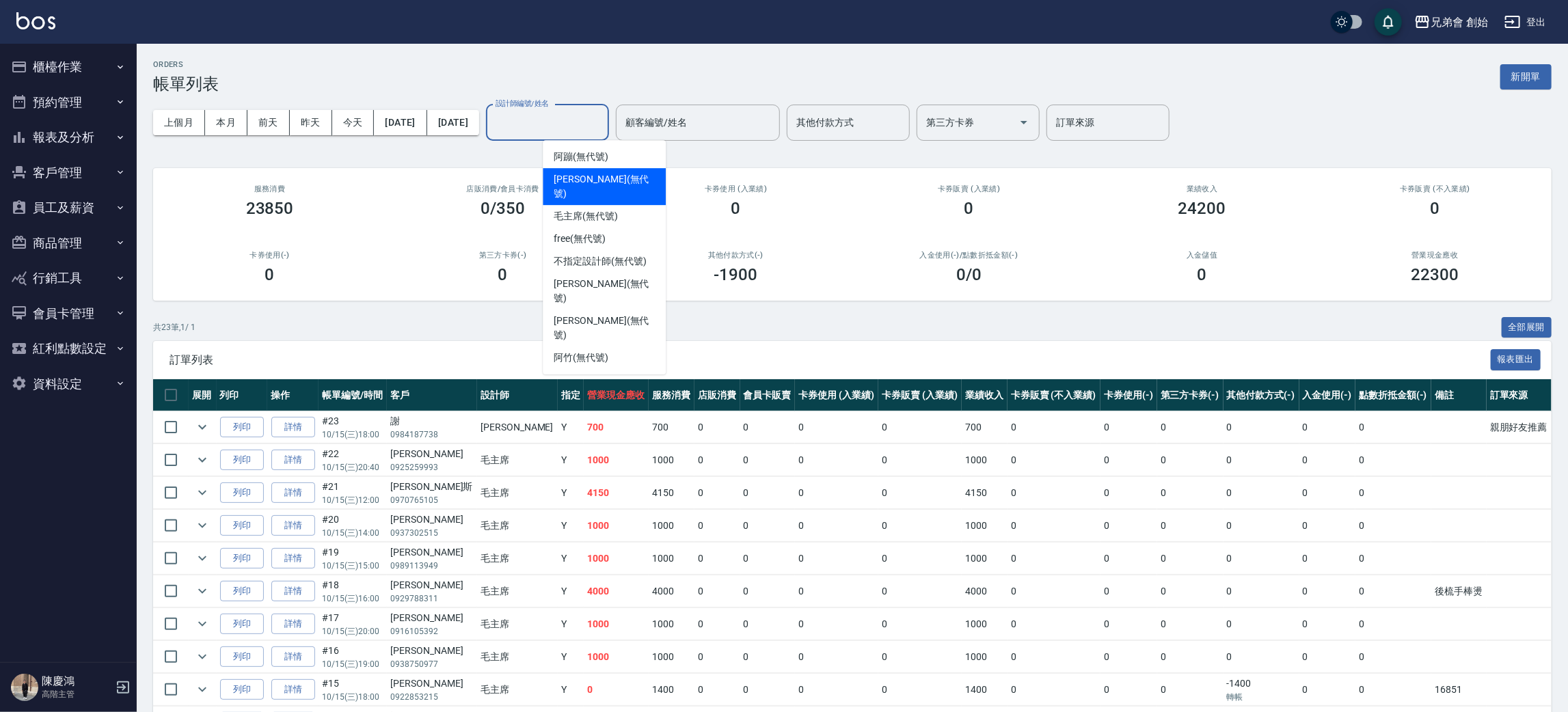
click at [609, 174] on span "潘潘 (無代號)" at bounding box center [603, 186] width 101 height 29
type input "潘潘(無代號)"
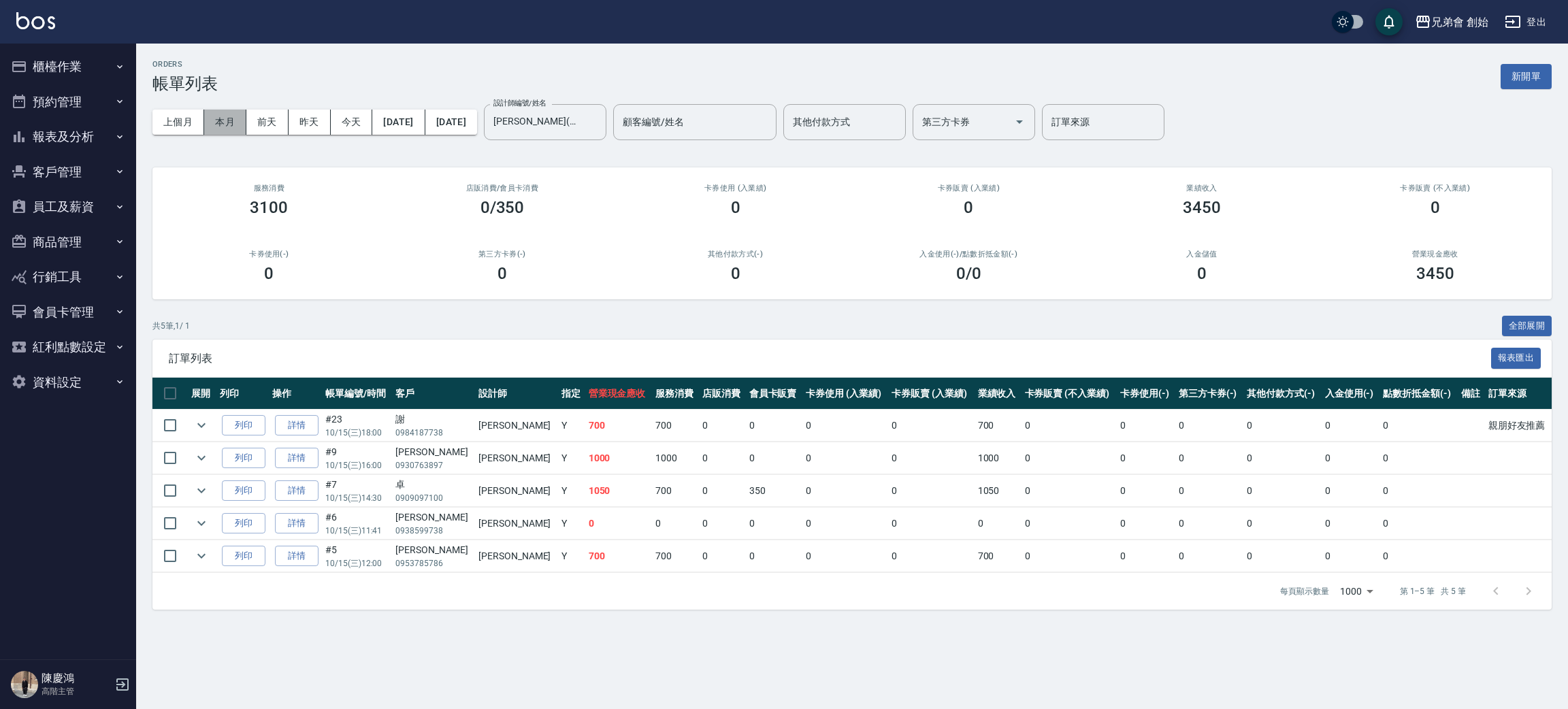
click at [235, 121] on button "本月" at bounding box center [226, 122] width 42 height 25
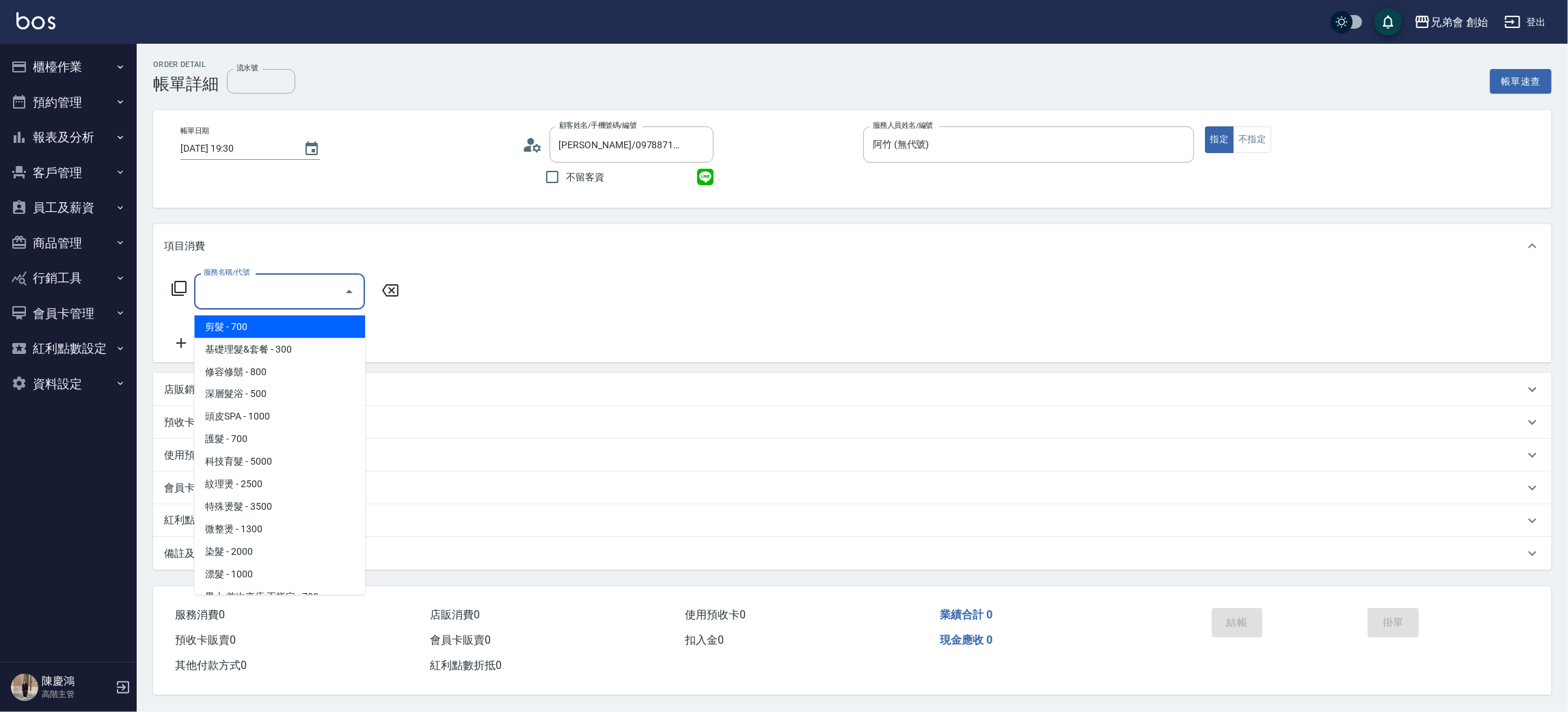
click at [262, 332] on span "剪髮 - 700" at bounding box center [280, 327] width 171 height 23
type input "剪髮(A01)"
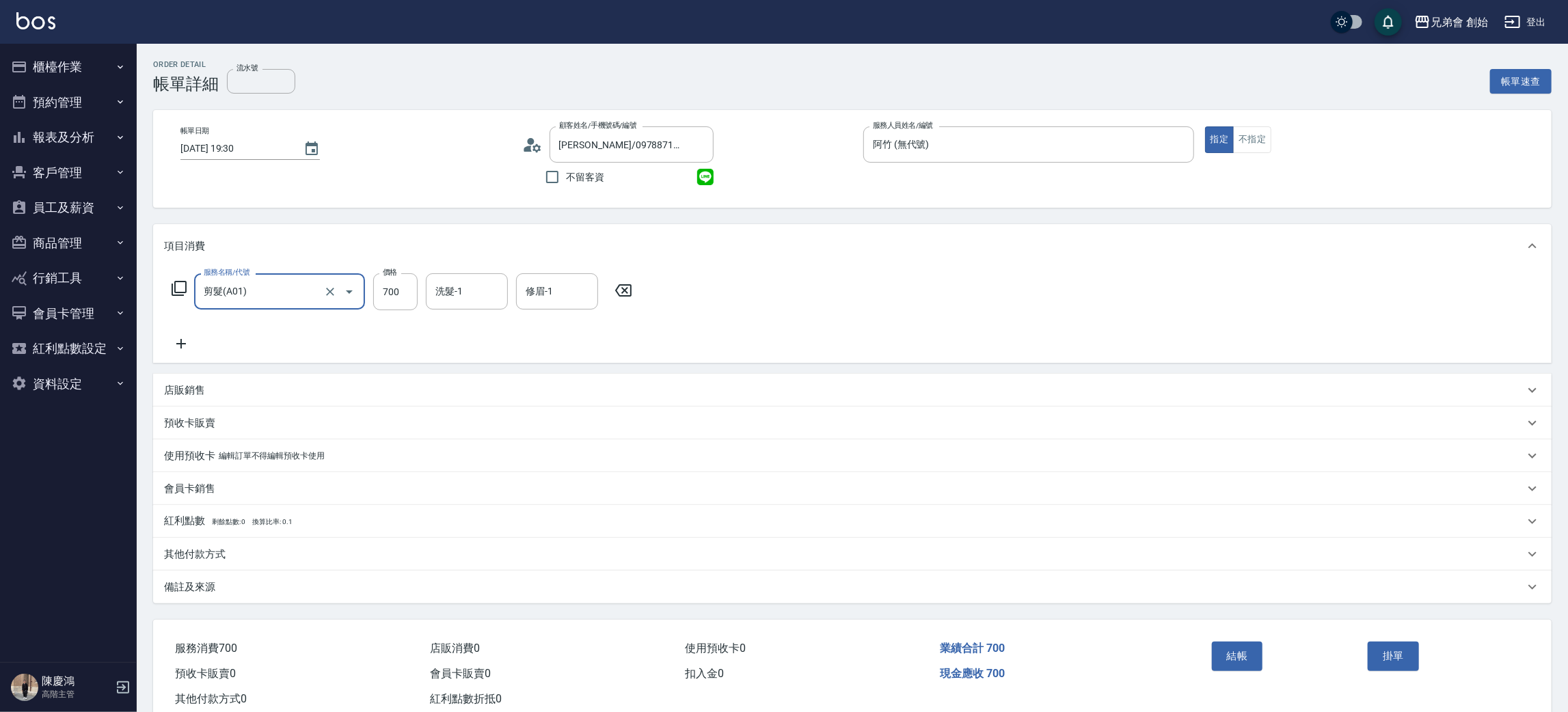
scroll to position [35, 0]
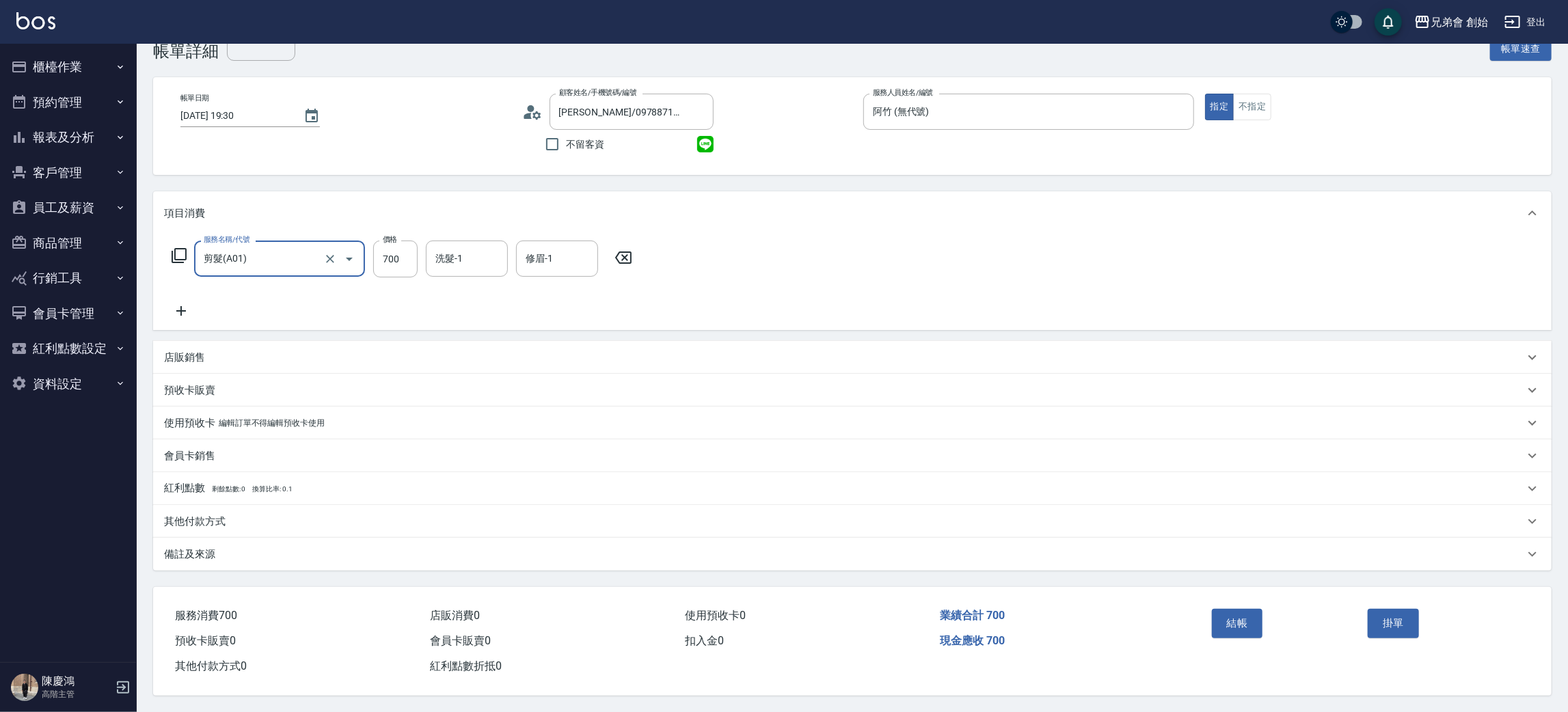
click at [1240, 619] on button "結帳" at bounding box center [1238, 623] width 52 height 29
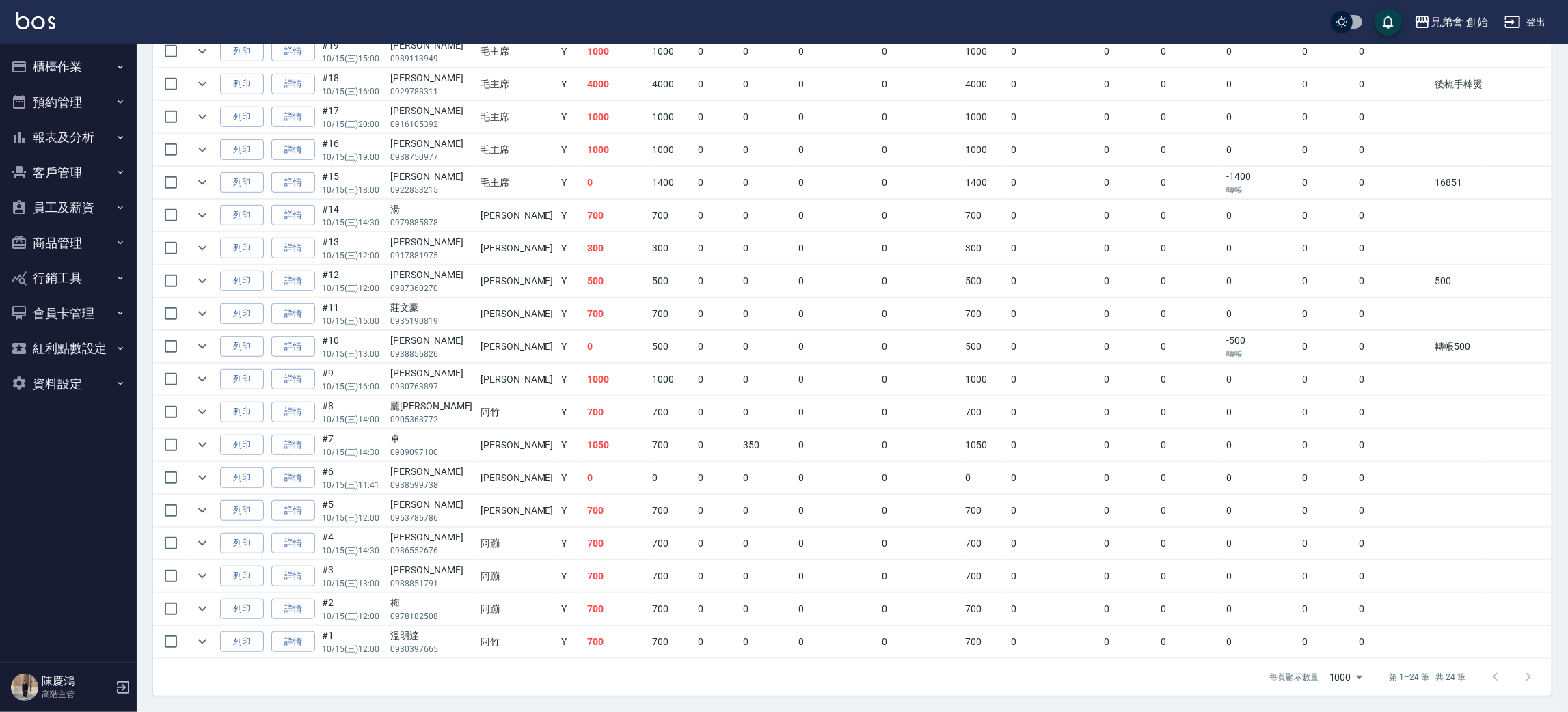
scroll to position [135, 0]
